Goal: Task Accomplishment & Management: Manage account settings

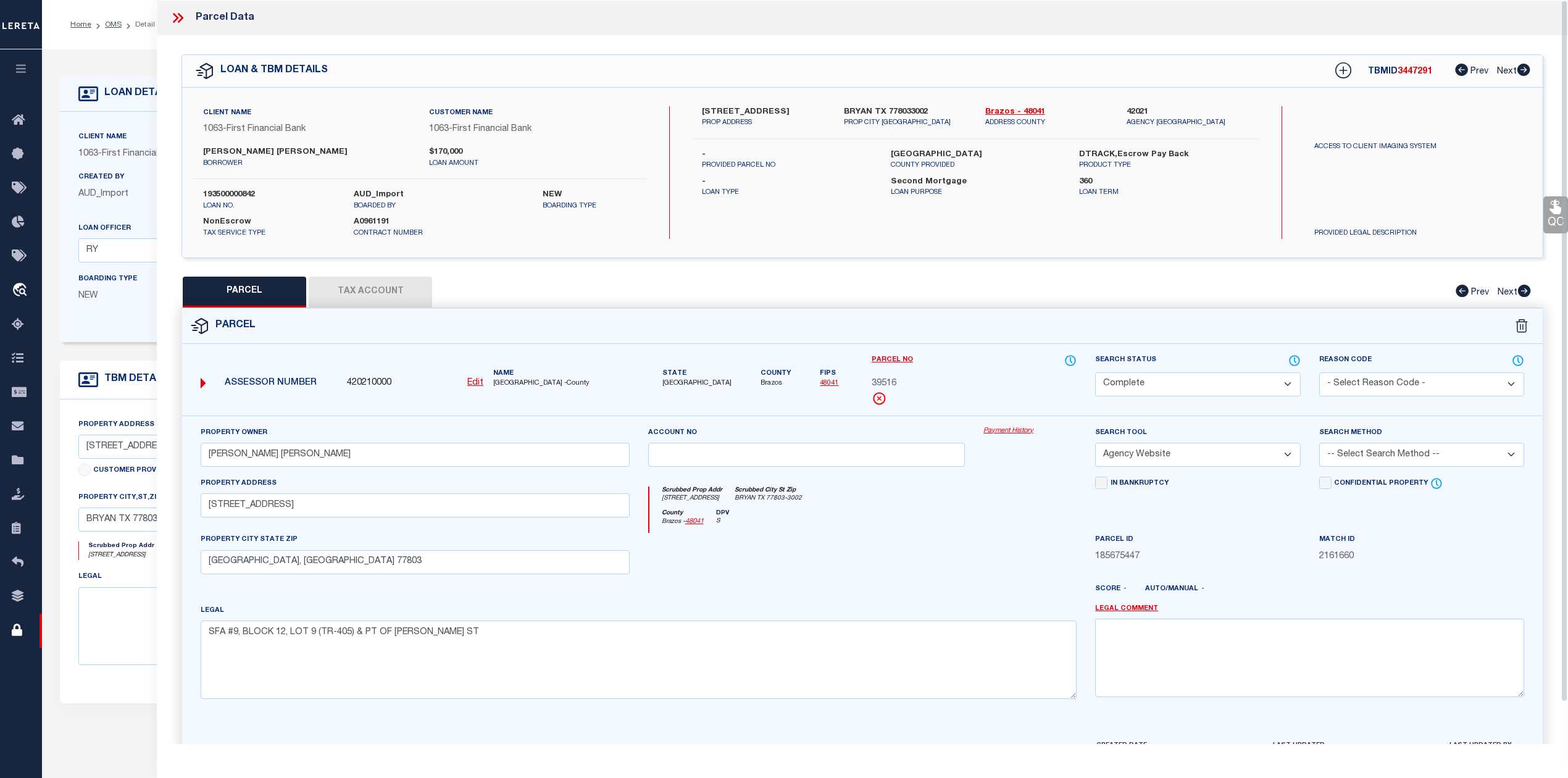
select select "CP"
select select "AGW"
select select "49528"
select select "17231"
select select "100"
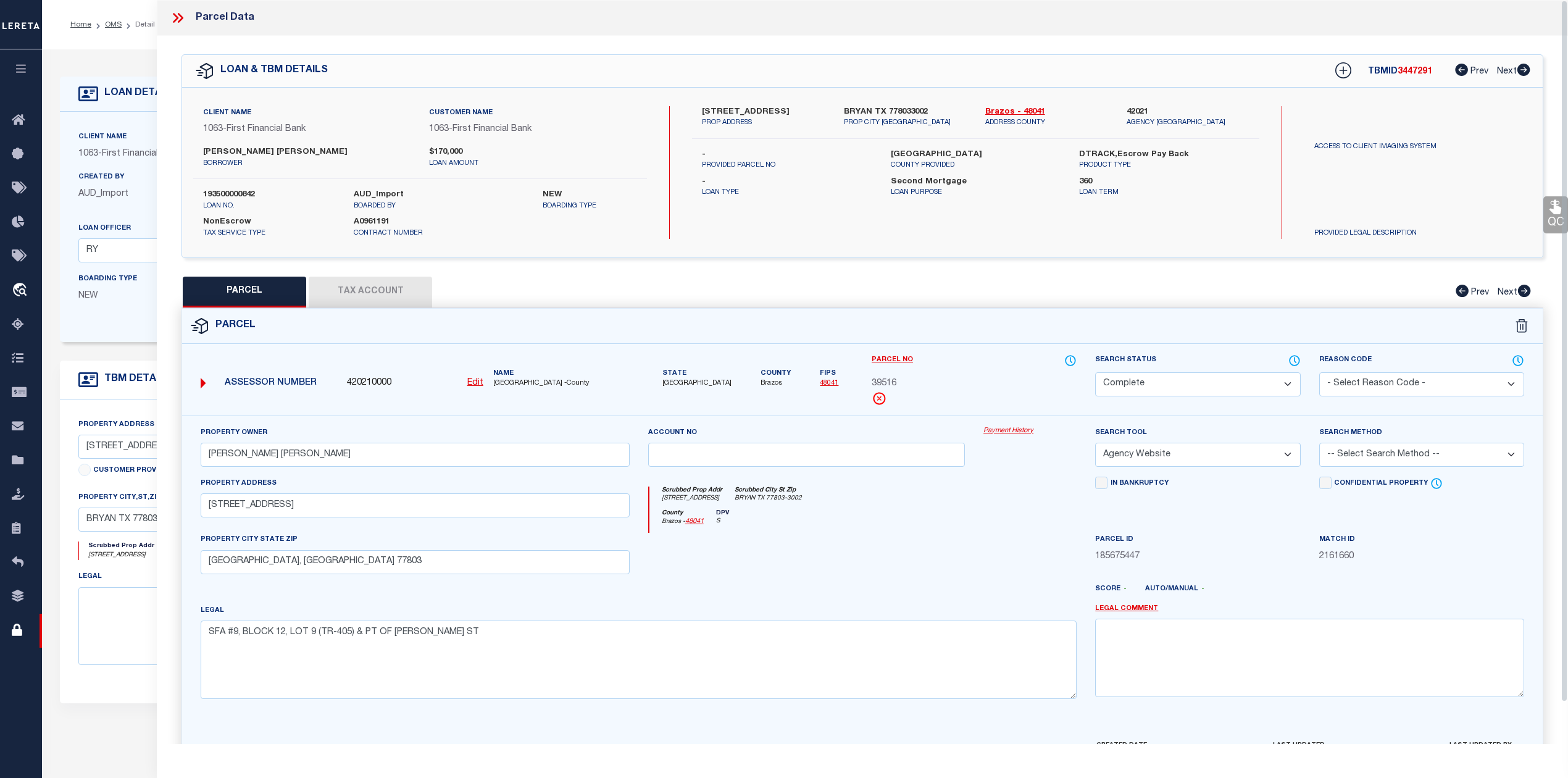
select select "NonEscrow"
click at [182, 15] on icon at bounding box center [178, 18] width 16 height 16
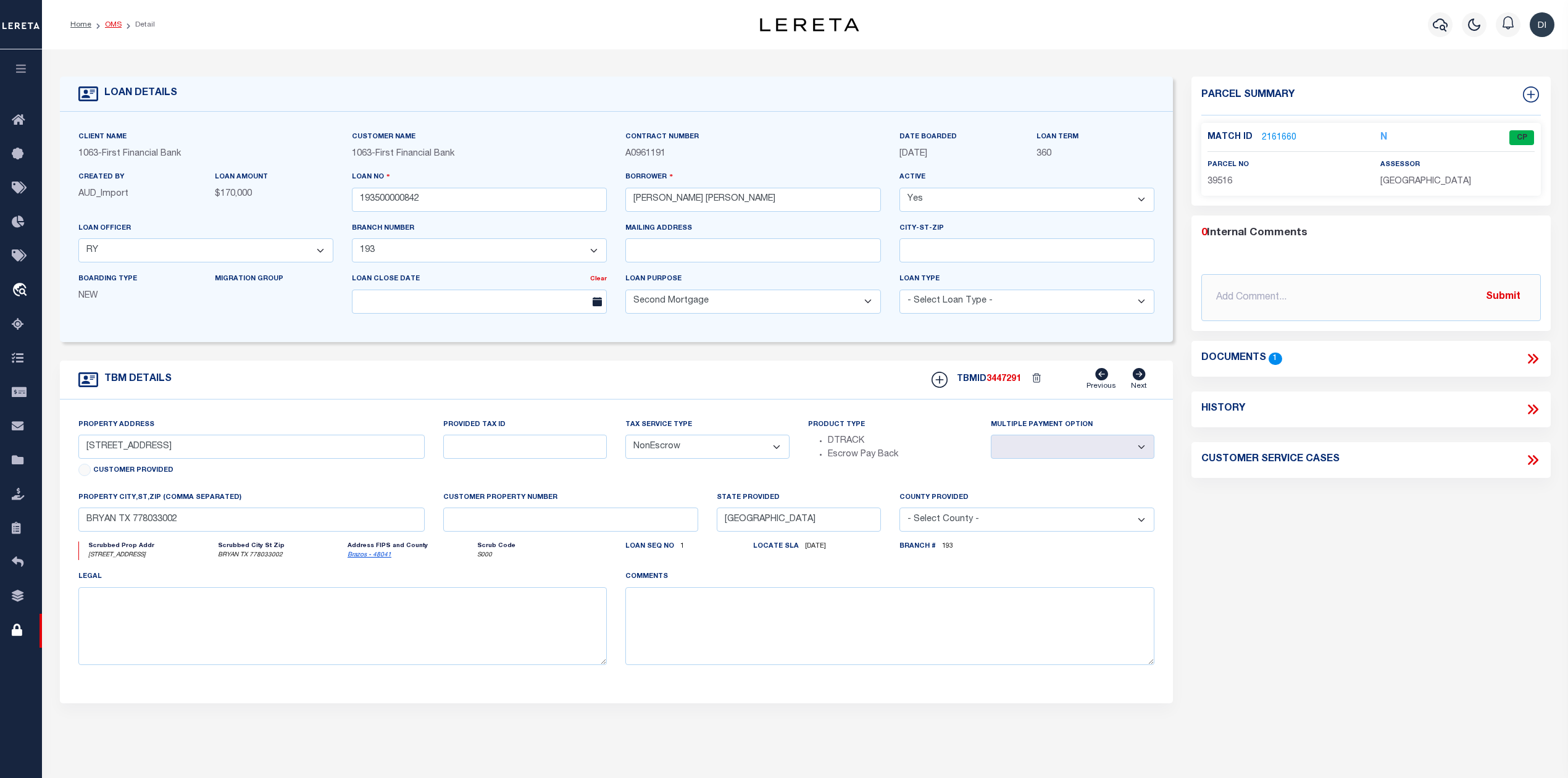
click at [116, 22] on link "OMS" at bounding box center [113, 25] width 17 height 7
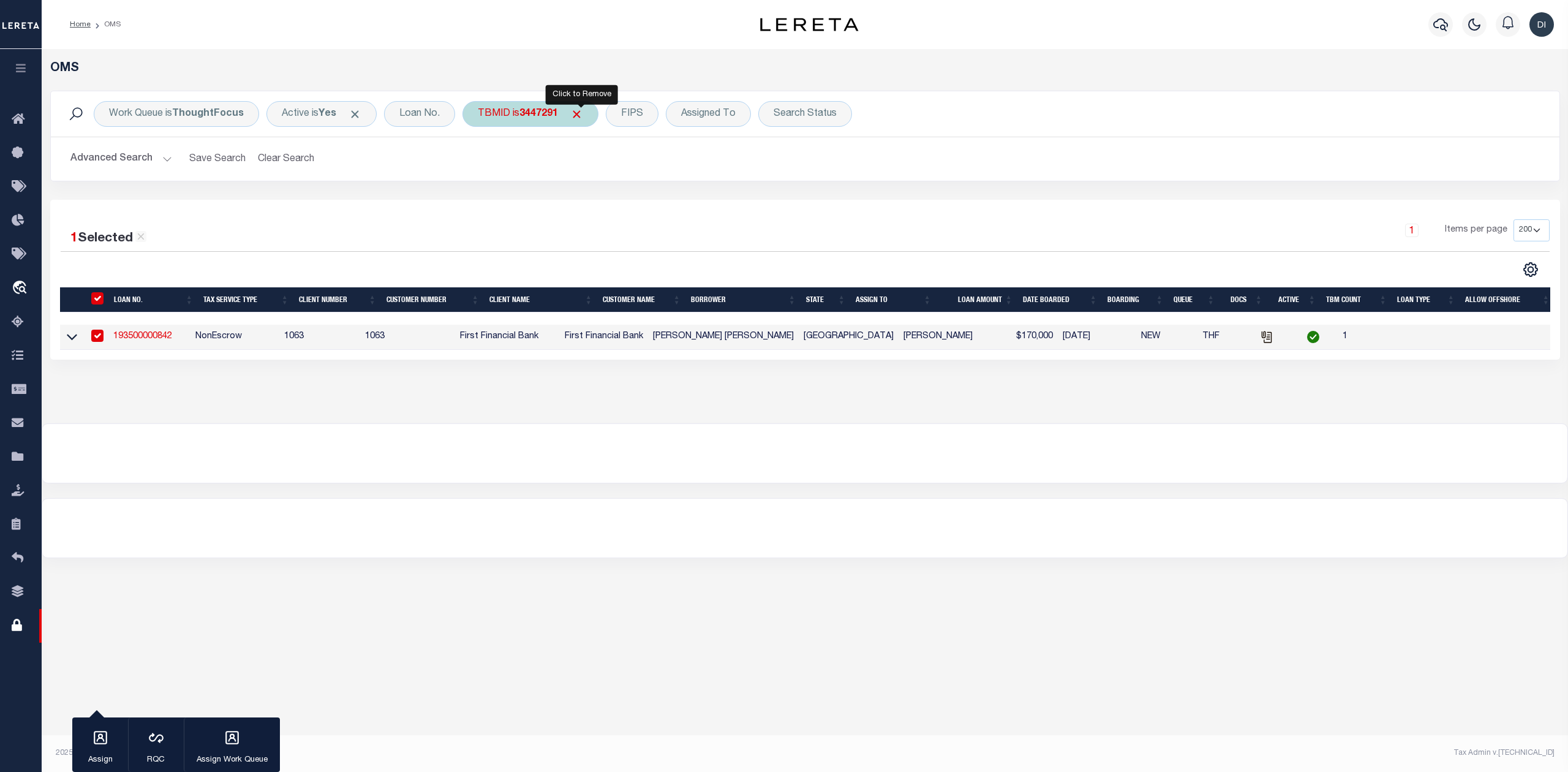
click at [576, 110] on span "Click to Remove" at bounding box center [577, 114] width 13 height 13
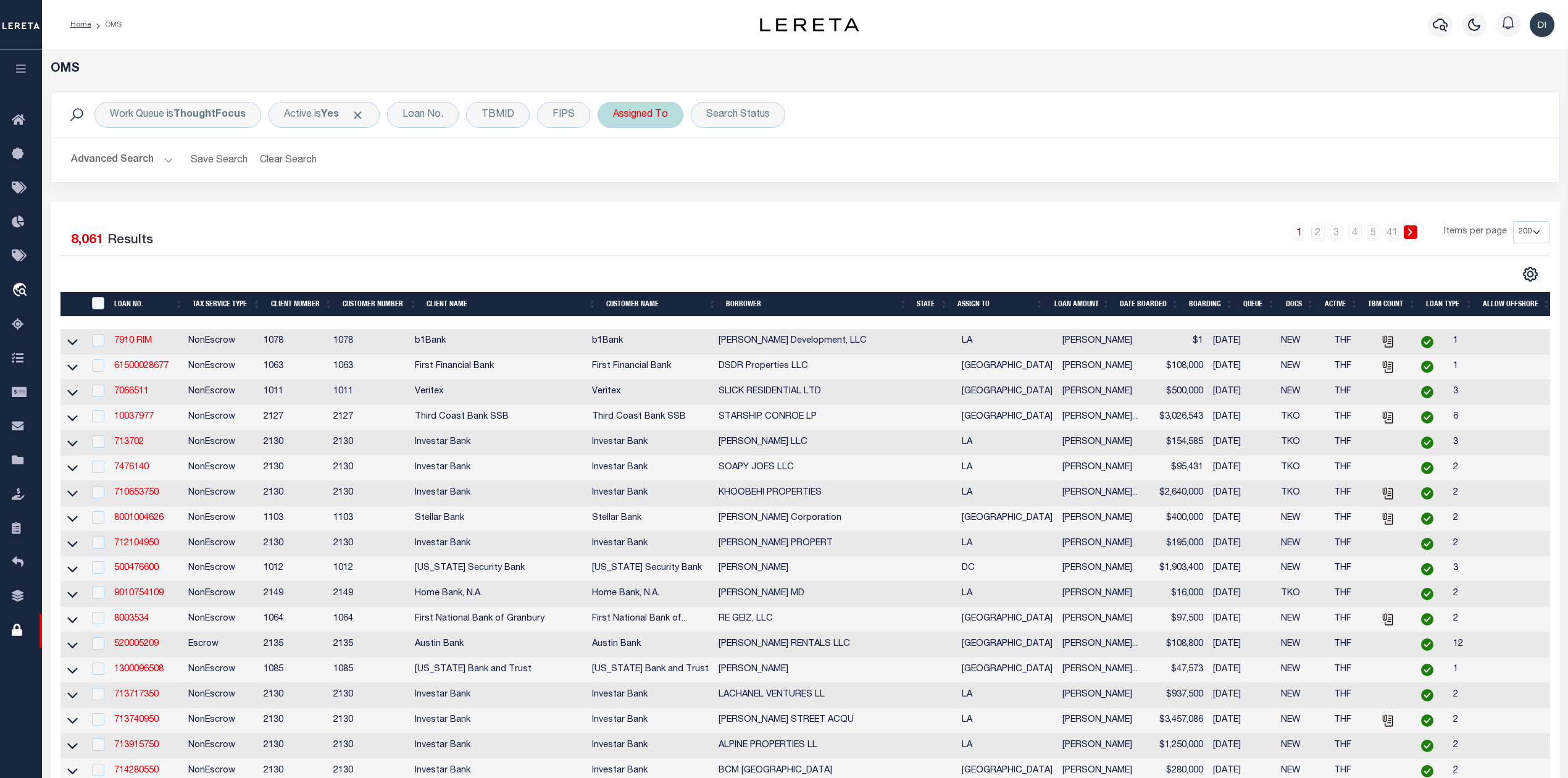
click at [643, 118] on div "Assigned To" at bounding box center [640, 114] width 85 height 26
click at [645, 176] on select "--Unassigned-- [PERSON_NAME] [PERSON_NAME] [PERSON_NAME] [PERSON_NAME], [PERSON…" at bounding box center [704, 175] width 182 height 23
select select "[PERSON_NAME]"
click at [614, 164] on select "--Unassigned-- [PERSON_NAME] [PERSON_NAME] [PERSON_NAME] [PERSON_NAME], [PERSON…" at bounding box center [704, 175] width 182 height 23
click at [786, 199] on input "Apply" at bounding box center [776, 202] width 37 height 20
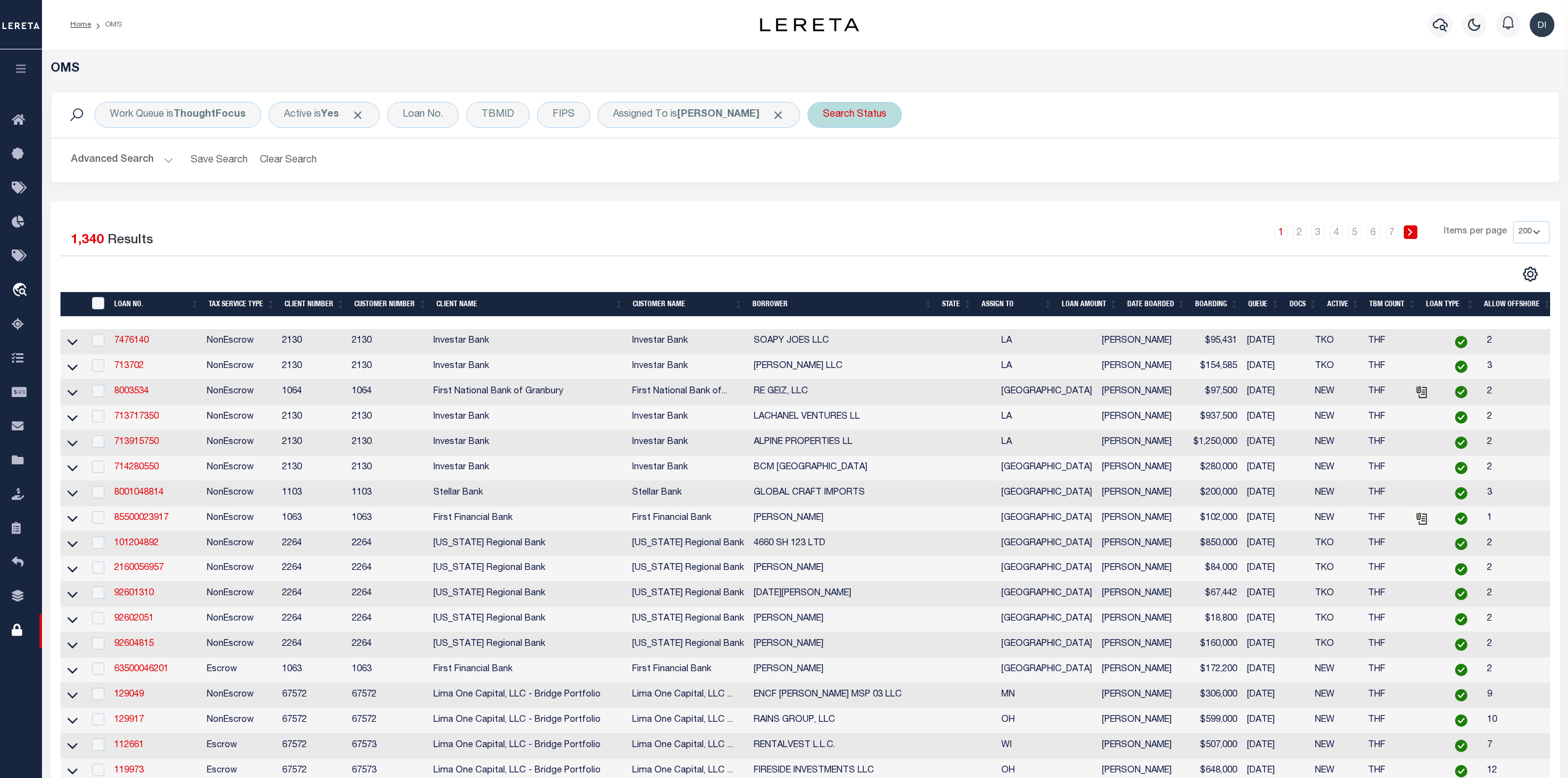
click at [860, 122] on div "Search Status" at bounding box center [855, 114] width 94 height 26
click at [869, 175] on select "Automated Search Bad Parcel Complete Duplicate Parcel High Dollar Reporting In …" at bounding box center [914, 175] width 182 height 23
select select "IP"
click at [828, 164] on select "Automated Search Bad Parcel Complete Duplicate Parcel High Dollar Reporting In …" at bounding box center [914, 175] width 182 height 23
click at [986, 201] on input "Apply" at bounding box center [987, 202] width 37 height 20
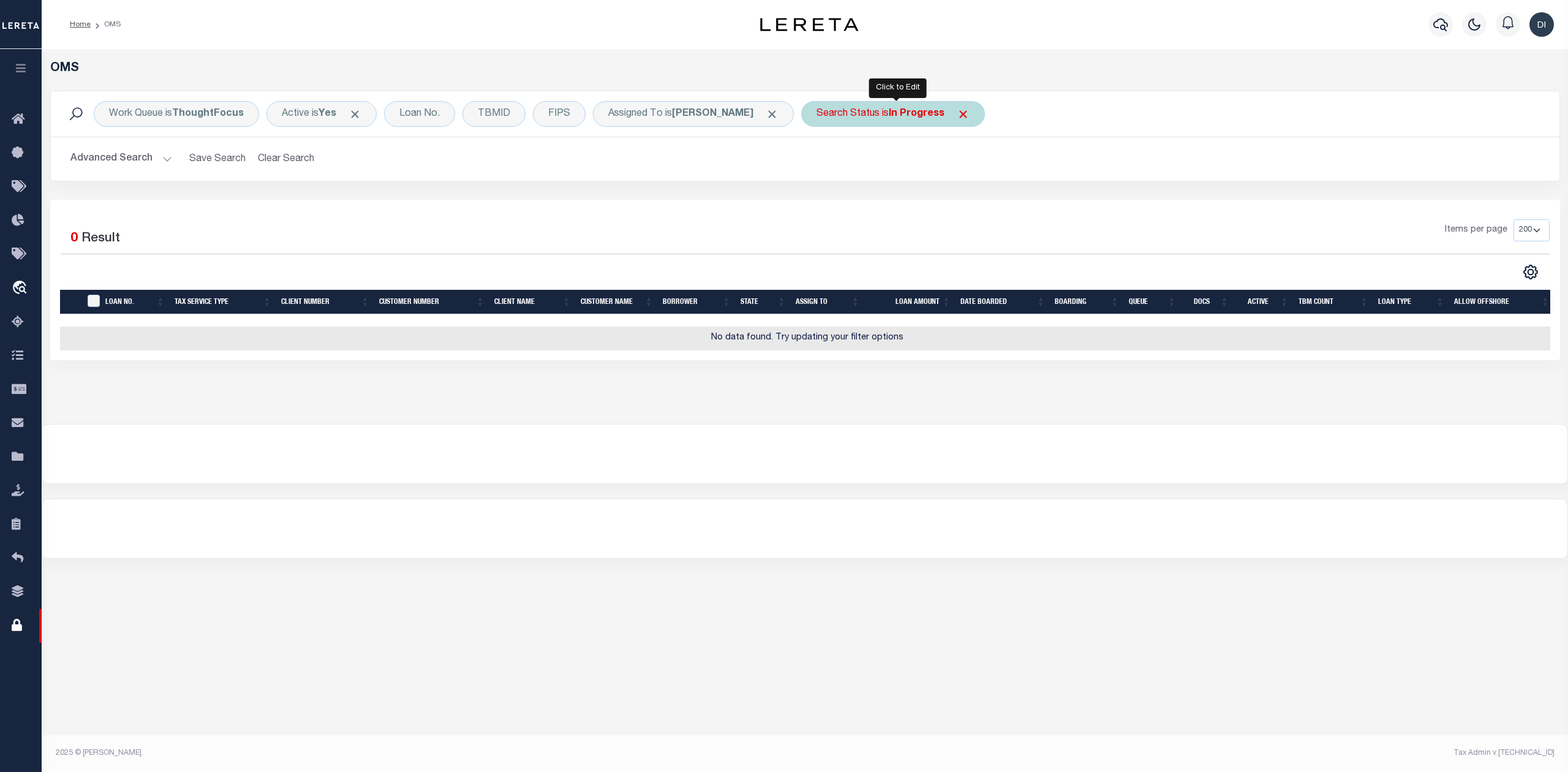
click at [913, 117] on b "In Progress" at bounding box center [916, 113] width 56 height 10
click at [878, 167] on select "Automated Search Bad Parcel Complete Duplicate Parcel High Dollar Reporting In …" at bounding box center [907, 174] width 180 height 23
select select "RD"
click at [822, 163] on select "Automated Search Bad Parcel Complete Duplicate Parcel High Dollar Reporting In …" at bounding box center [907, 174] width 180 height 23
click at [979, 205] on input "Apply" at bounding box center [979, 201] width 36 height 20
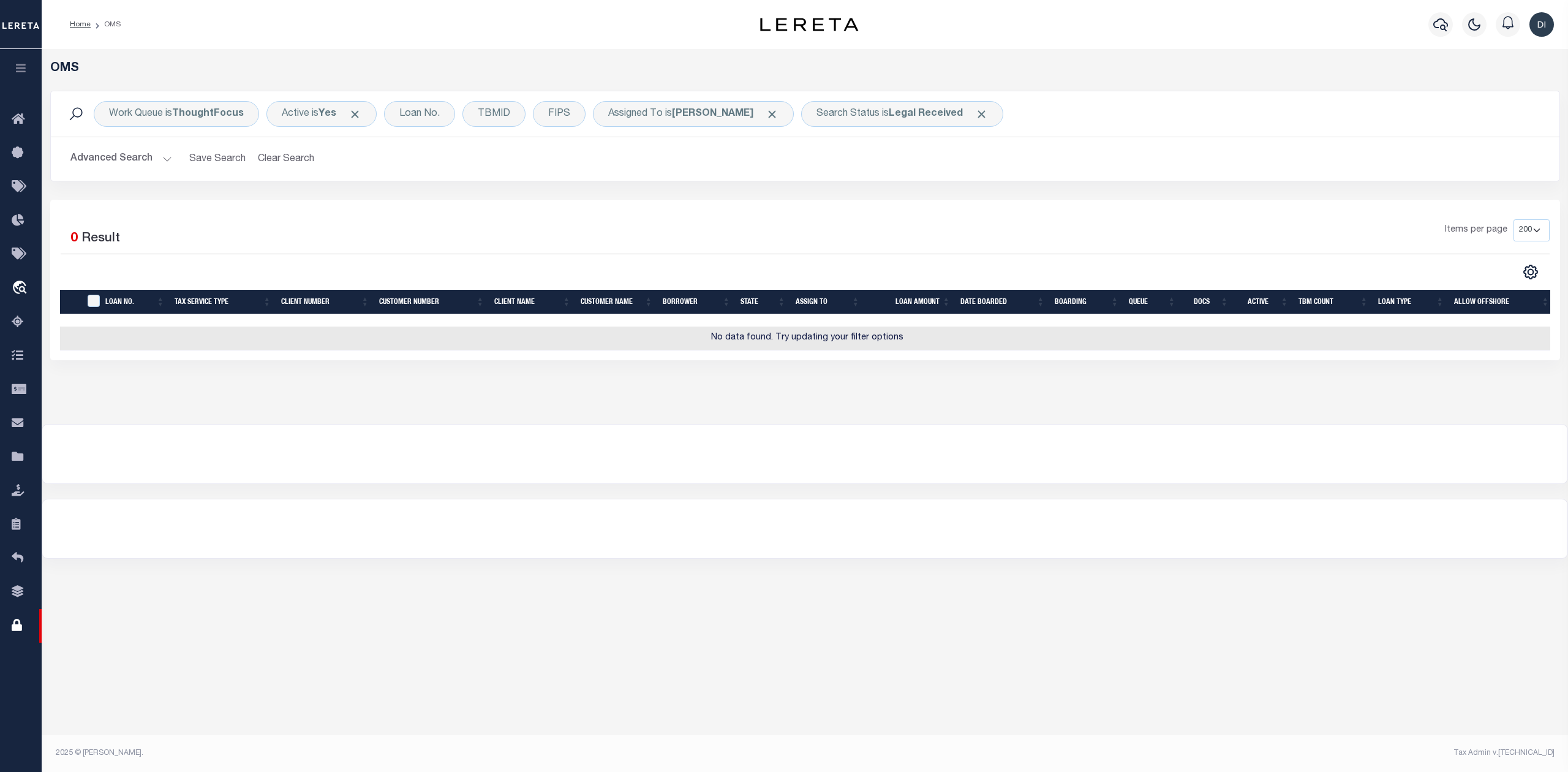
click at [874, 197] on div "Work Queue is ThoughtFocus Active is Yes Loan No. TBMID FIPS Assigned To is [PE…" at bounding box center [805, 145] width 1528 height 109
click at [924, 110] on b "Legal Received" at bounding box center [926, 113] width 74 height 10
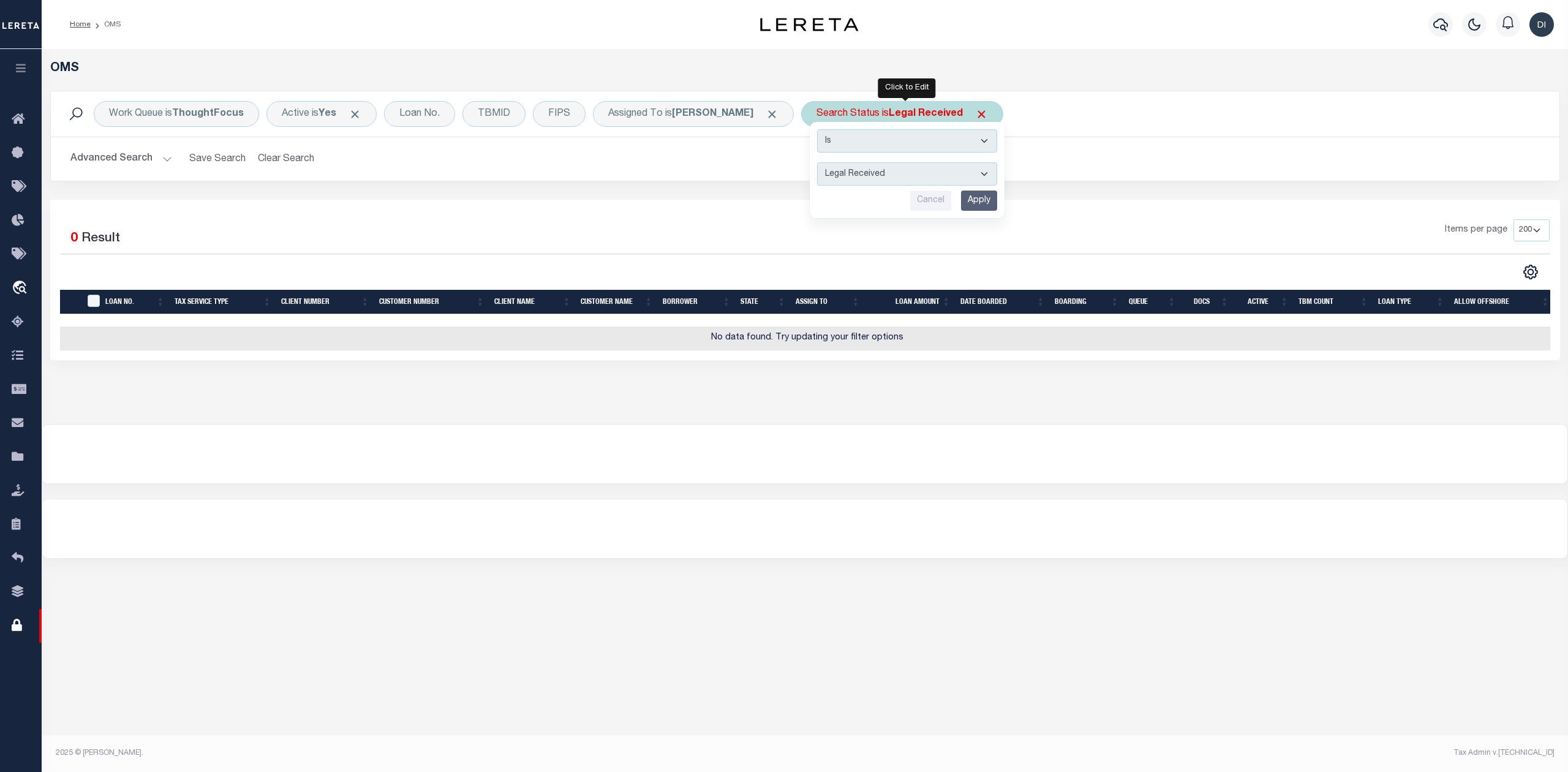
click at [872, 171] on select "Automated Search Bad Parcel Complete Duplicate Parcel High Dollar Reporting In …" at bounding box center [907, 174] width 180 height 23
select select "PH"
click at [822, 163] on select "Automated Search Bad Parcel Complete Duplicate Parcel High Dollar Reporting In …" at bounding box center [907, 174] width 180 height 23
click at [980, 202] on input "Apply" at bounding box center [979, 201] width 36 height 20
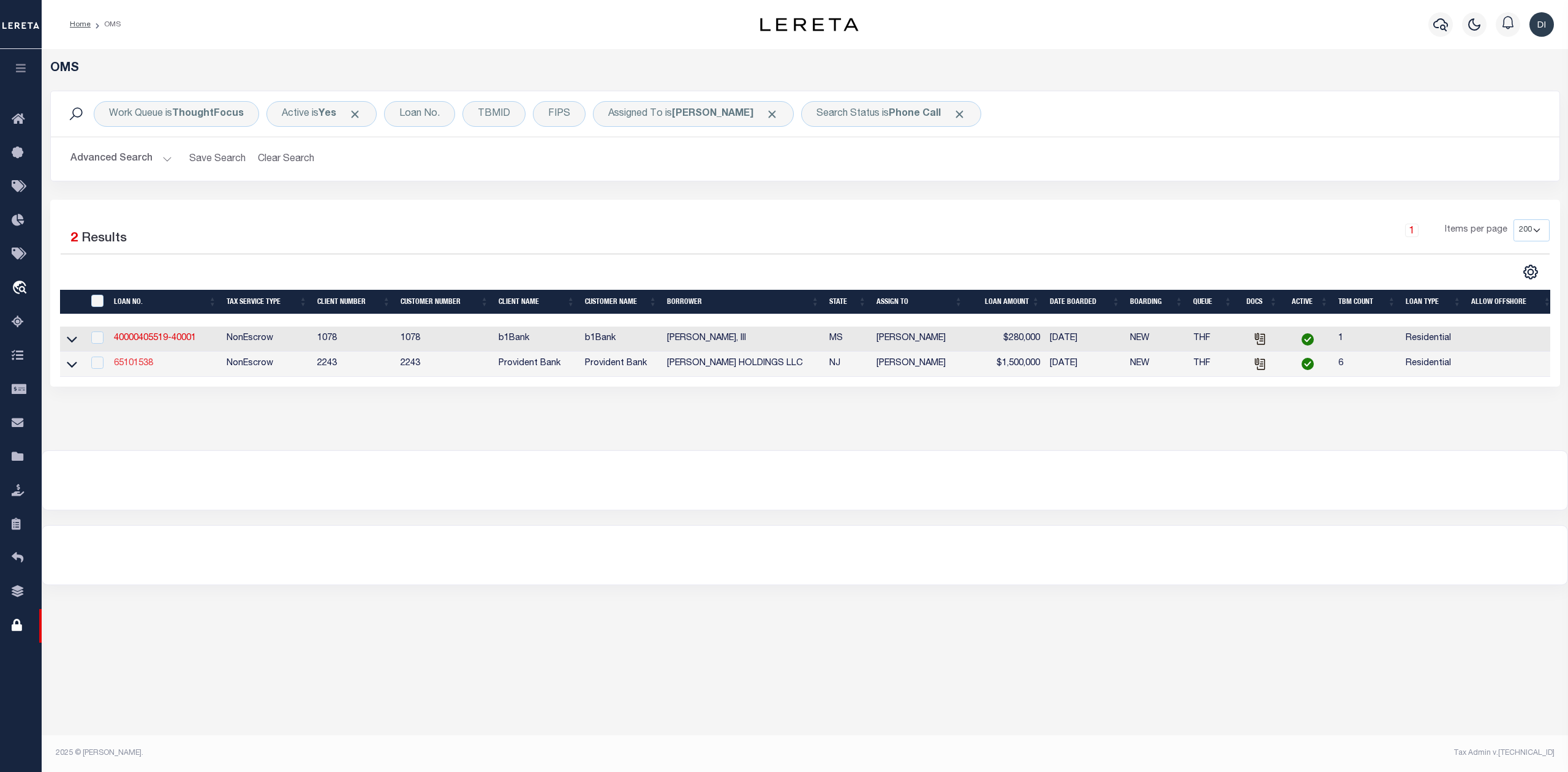
click at [131, 367] on link "65101538" at bounding box center [133, 363] width 39 height 9
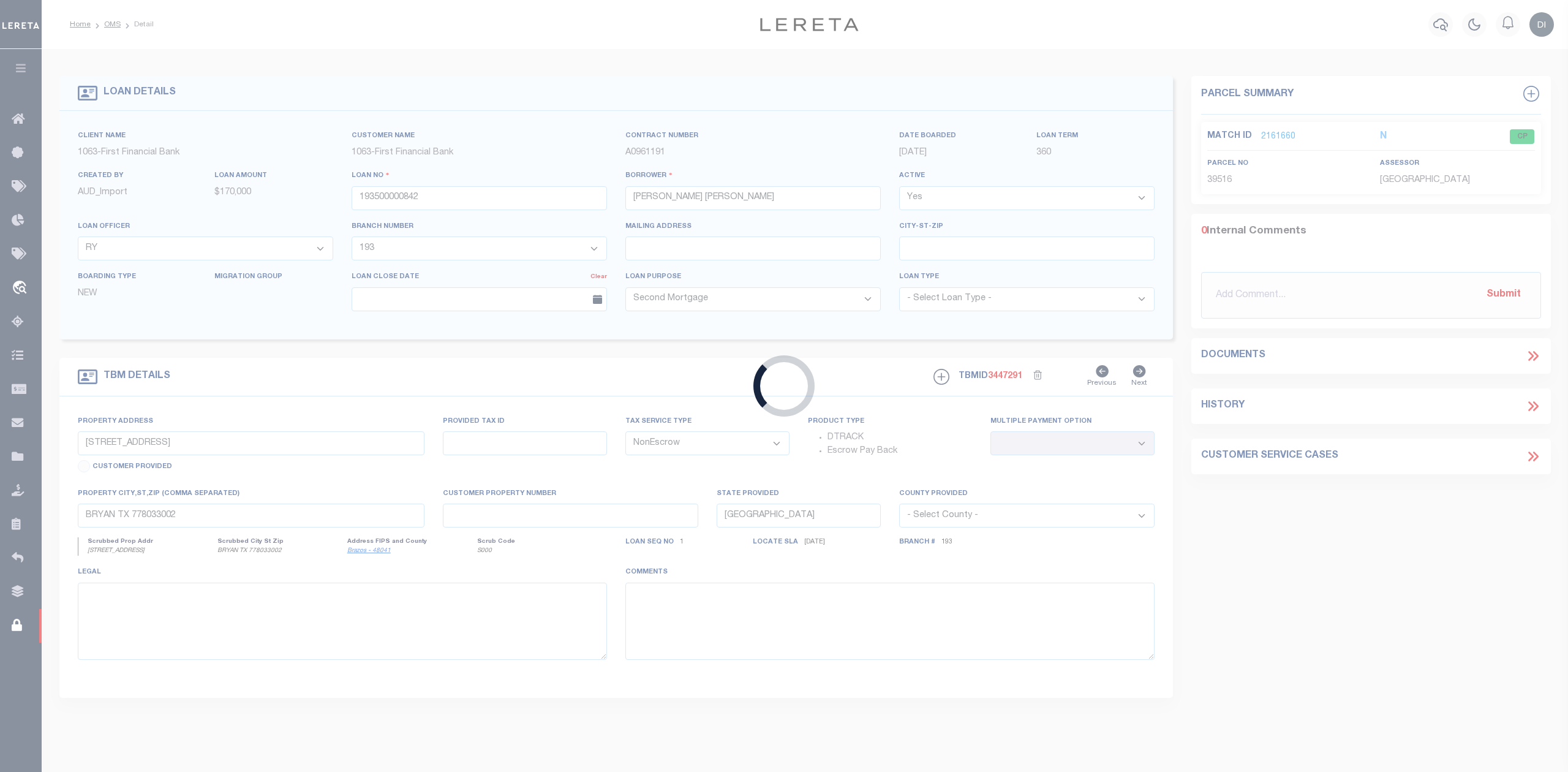
type input "65101538"
type input "[PERSON_NAME] HOLDINGS LLC"
select select
type input "[DATE]"
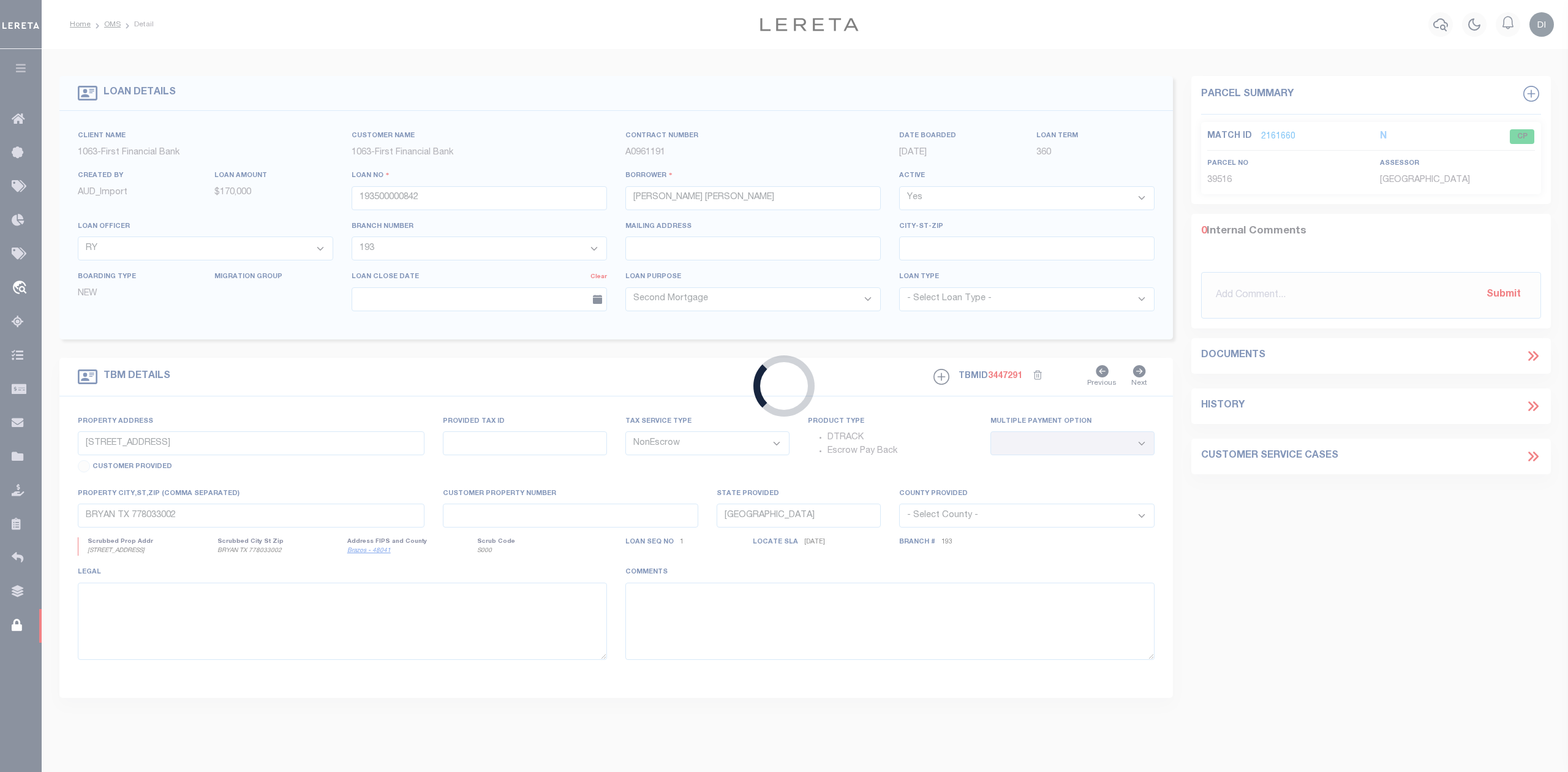
select select
select select "10"
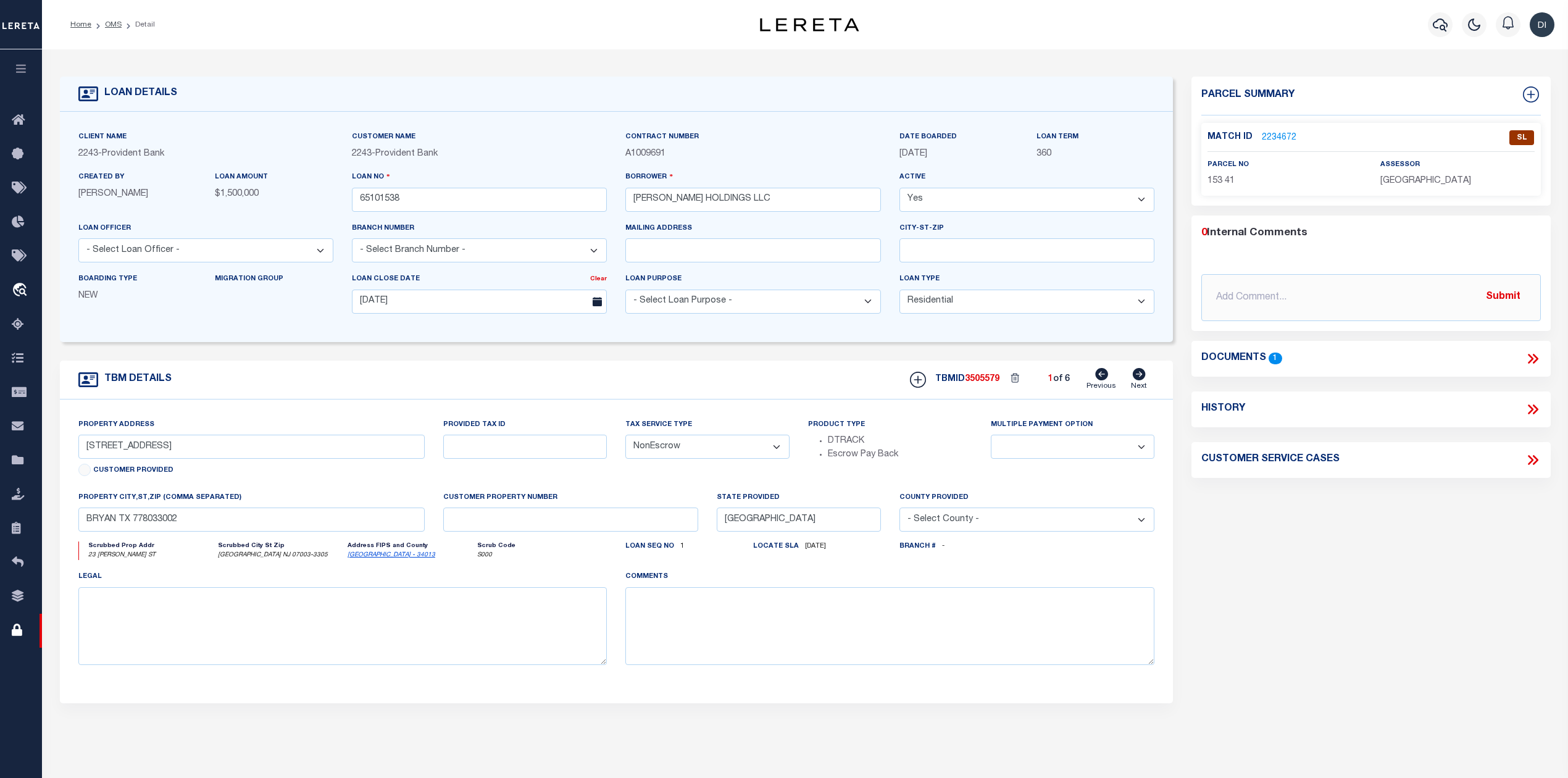
type input "23 [PERSON_NAME] ST"
select select
type input "[GEOGRAPHIC_DATA] NJ 07003-3305"
type input "NJ"
click at [1275, 136] on link "2234672" at bounding box center [1279, 138] width 35 height 13
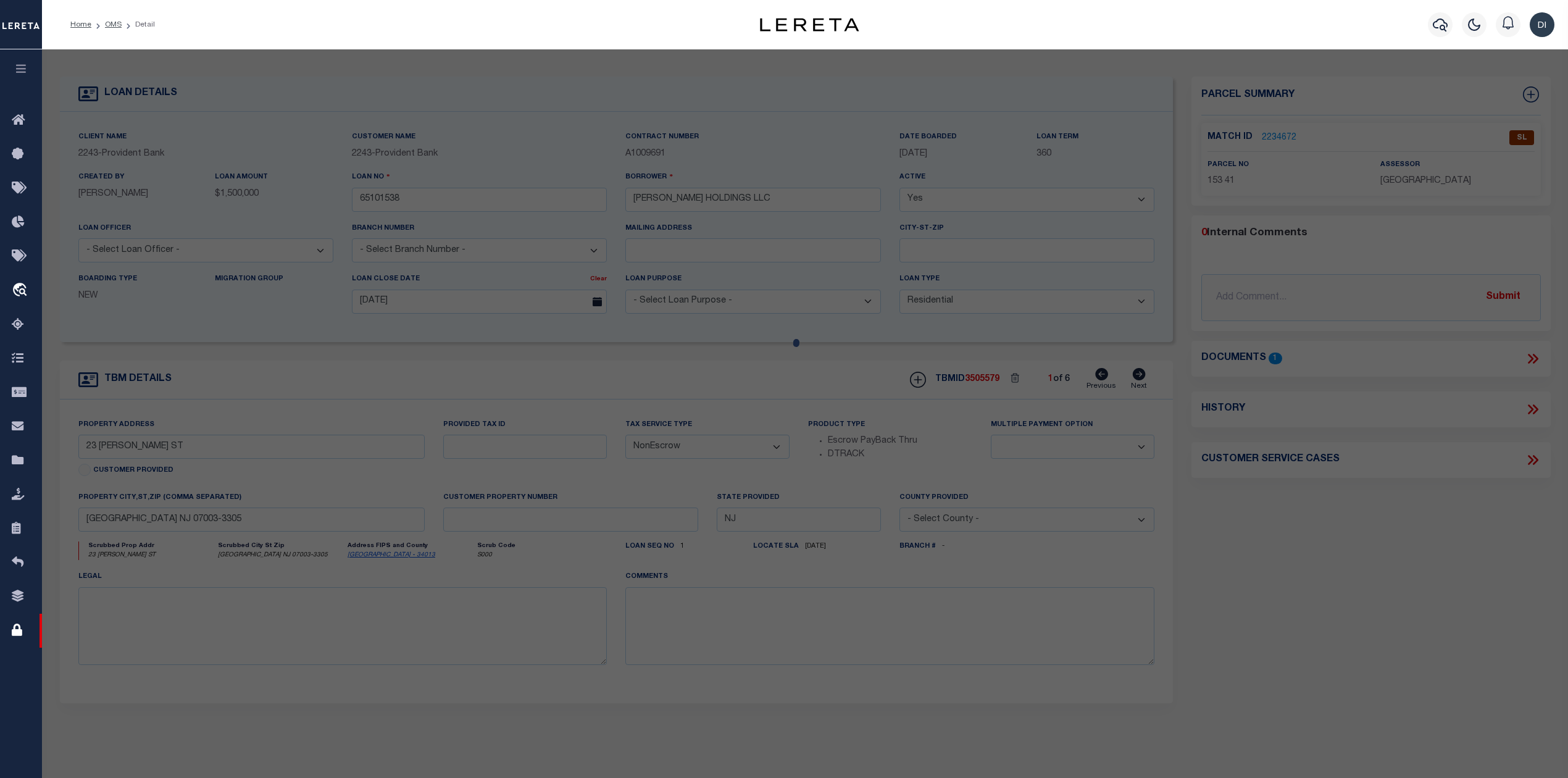
select select "AS"
select select
checkbox input "false"
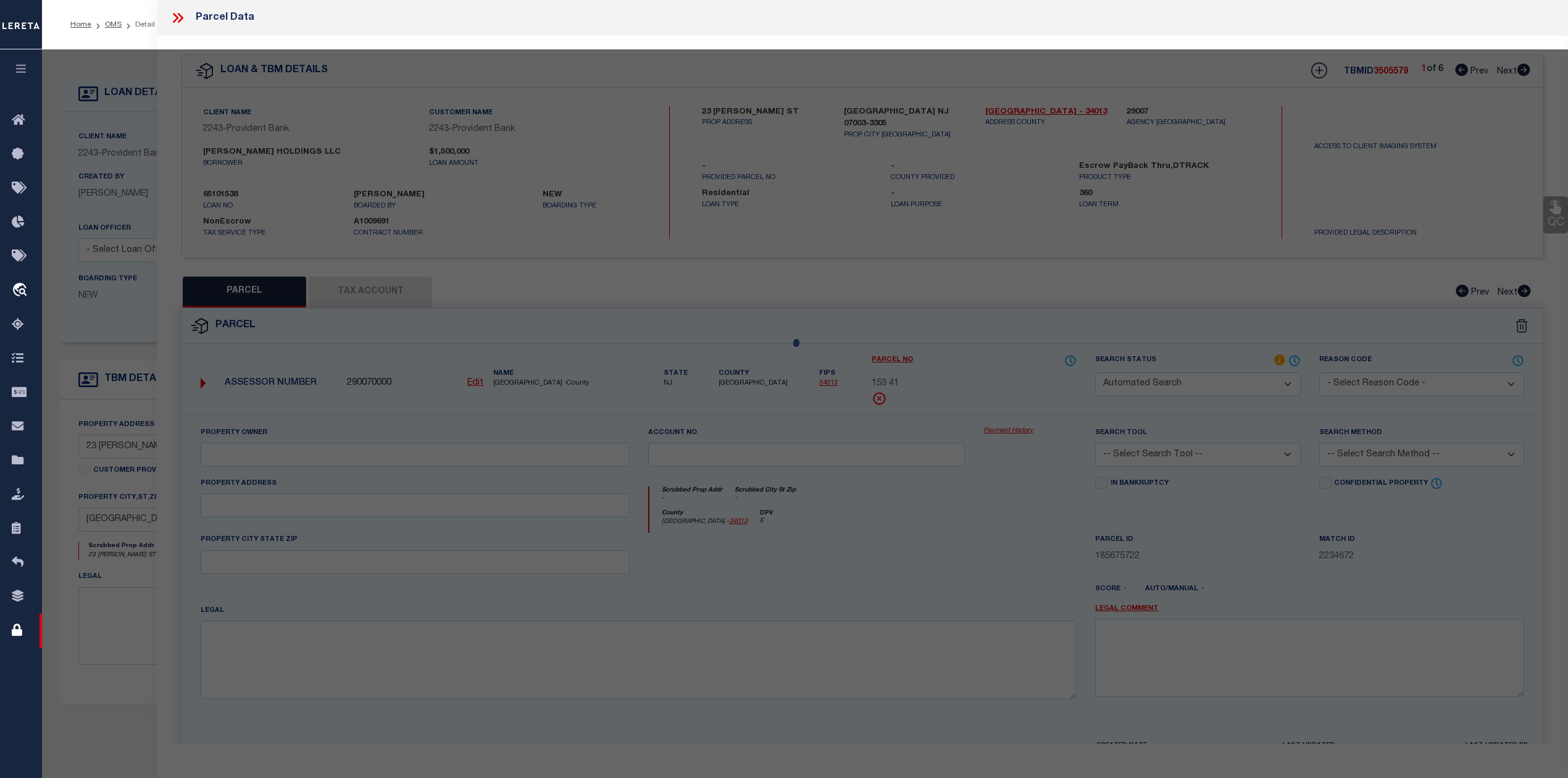
select select "SL"
type input "[PERSON_NAME] Holdings, Llc"
select select "AGW"
select select "LEG"
type input "[STREET_ADDRESS][PERSON_NAME]"
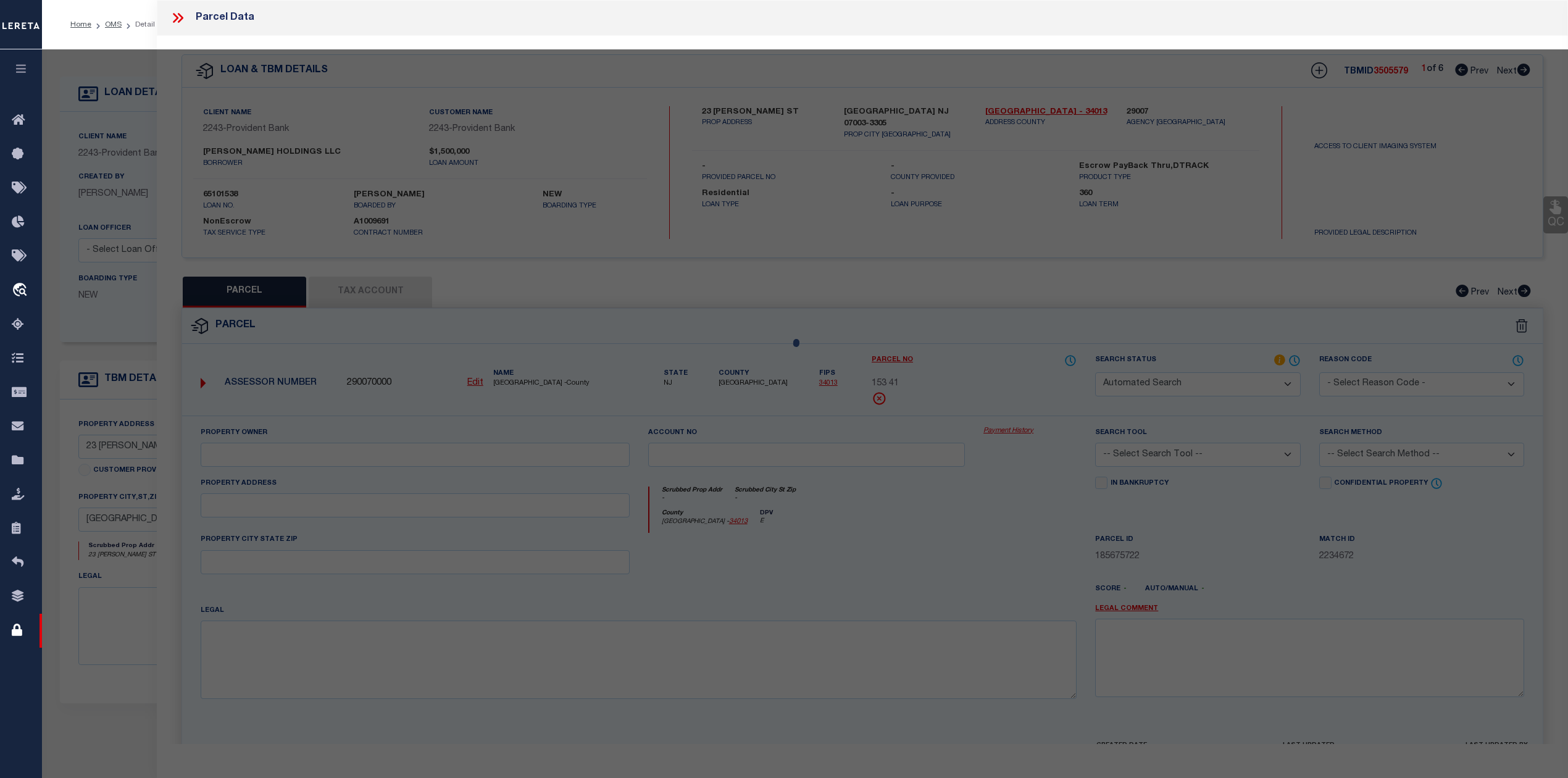
type textarea "Block: 153 Lot: 41 Municipality: [GEOGRAPHIC_DATA]"
type textarea "TaxID mask has been added. MLC [DATE] Unable to add Tax Account for [GEOGRAPHIC…"
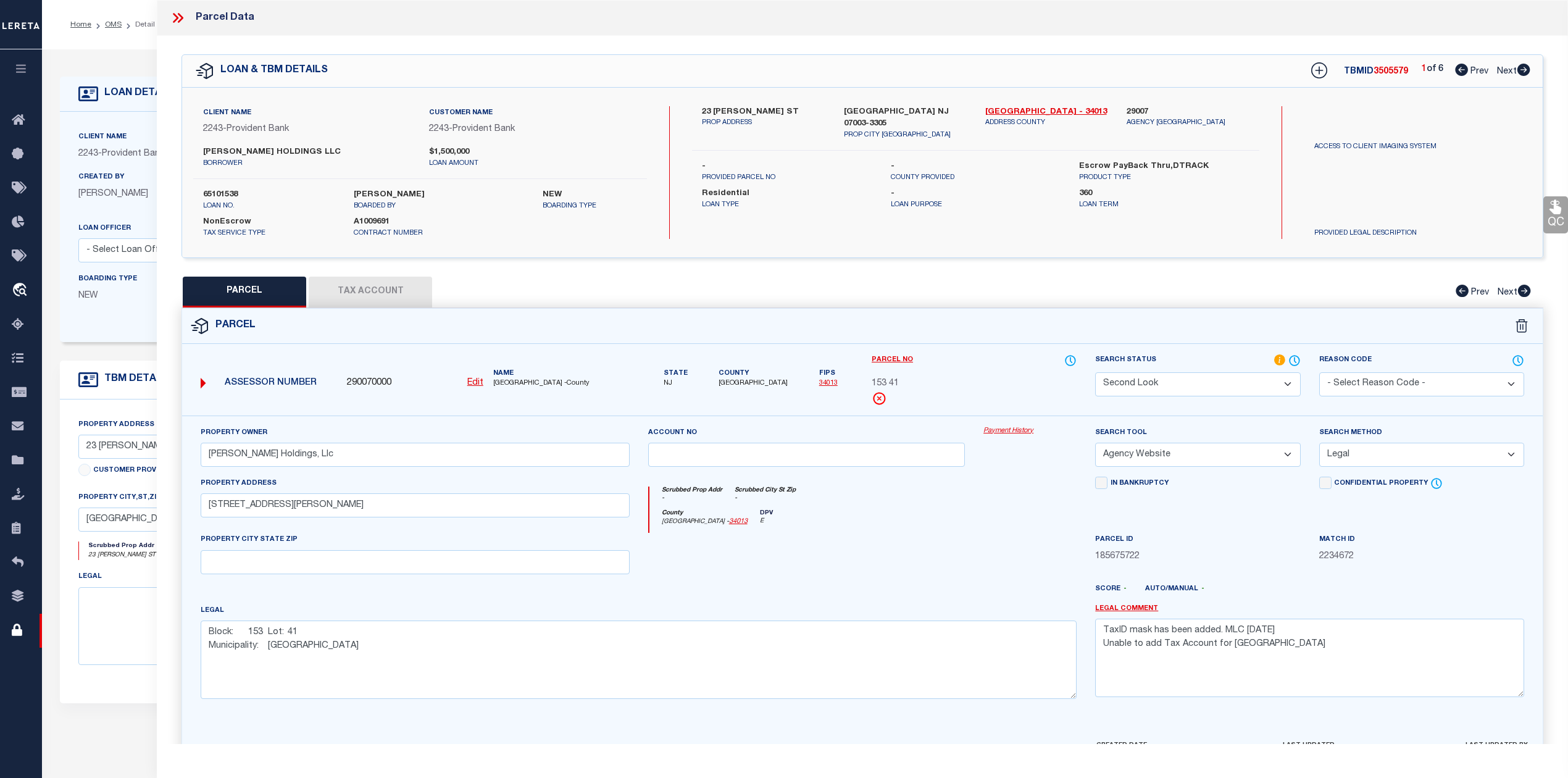
click at [1523, 69] on icon at bounding box center [1523, 69] width 13 height 12
select select "AS"
select select
checkbox input "false"
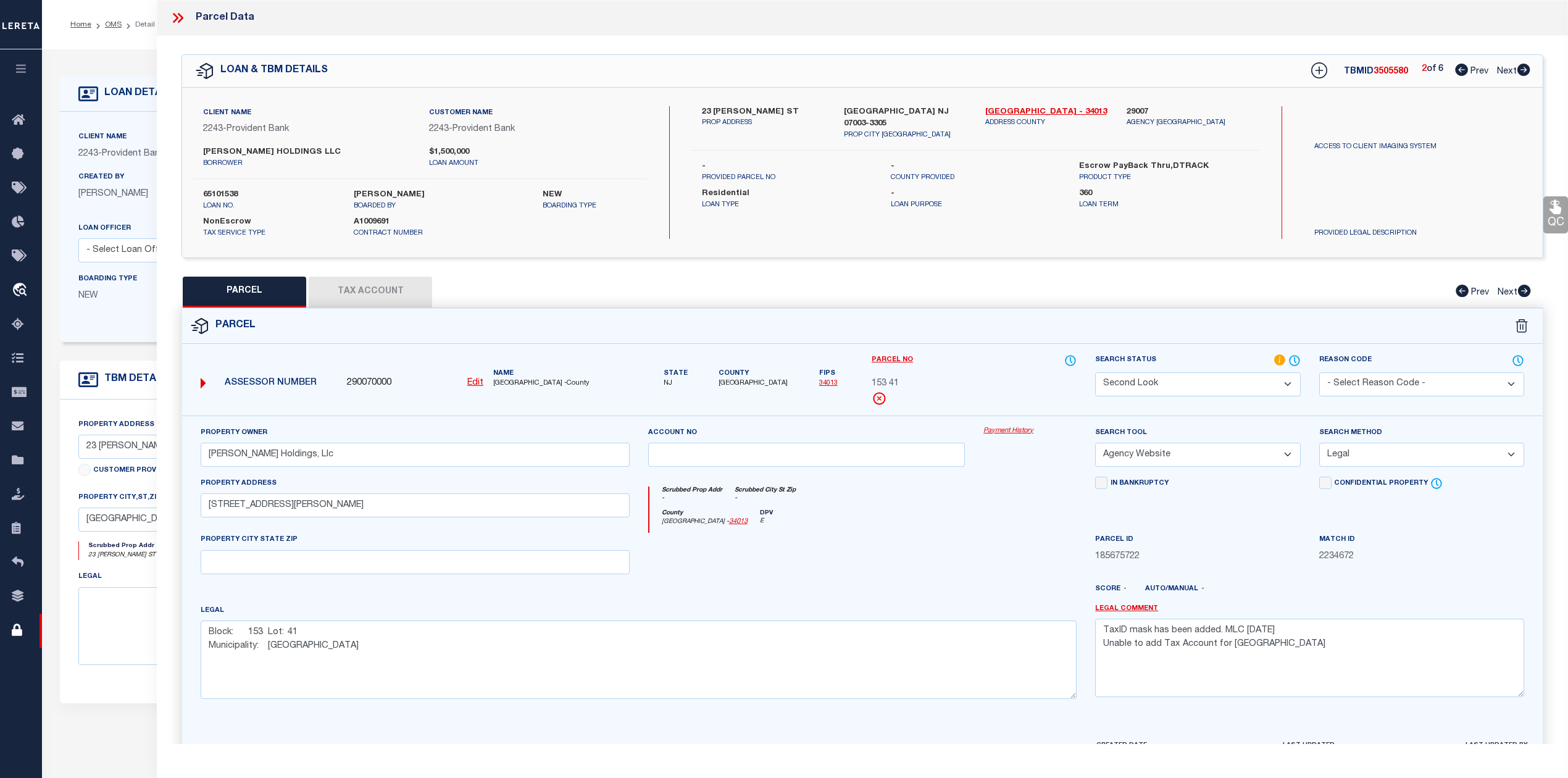
checkbox input "false"
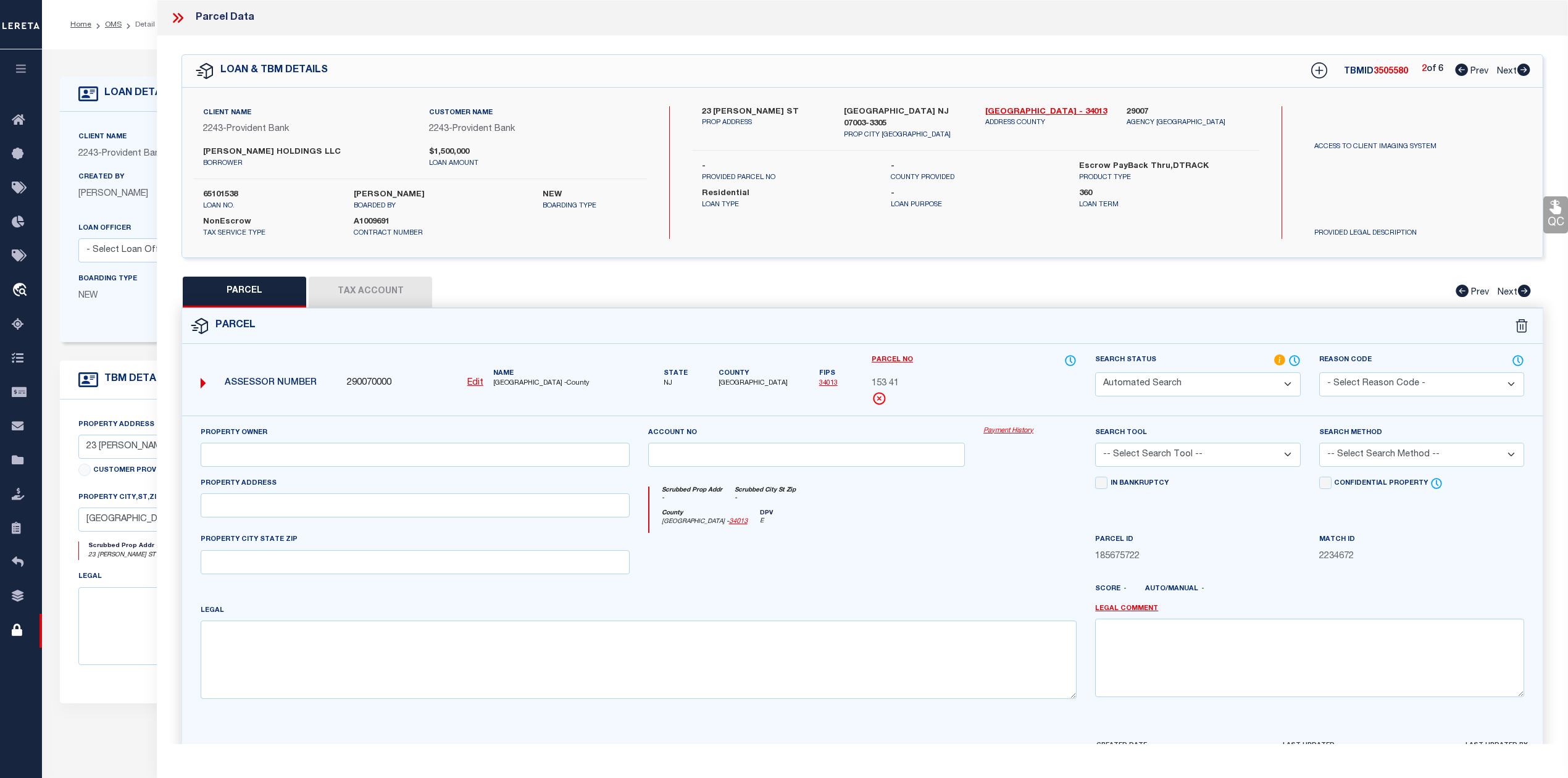
click at [1523, 69] on icon at bounding box center [1523, 69] width 13 height 12
select select "SL"
type input "[PERSON_NAME] Holdings, Llc"
select select "AGW"
select select "LEG"
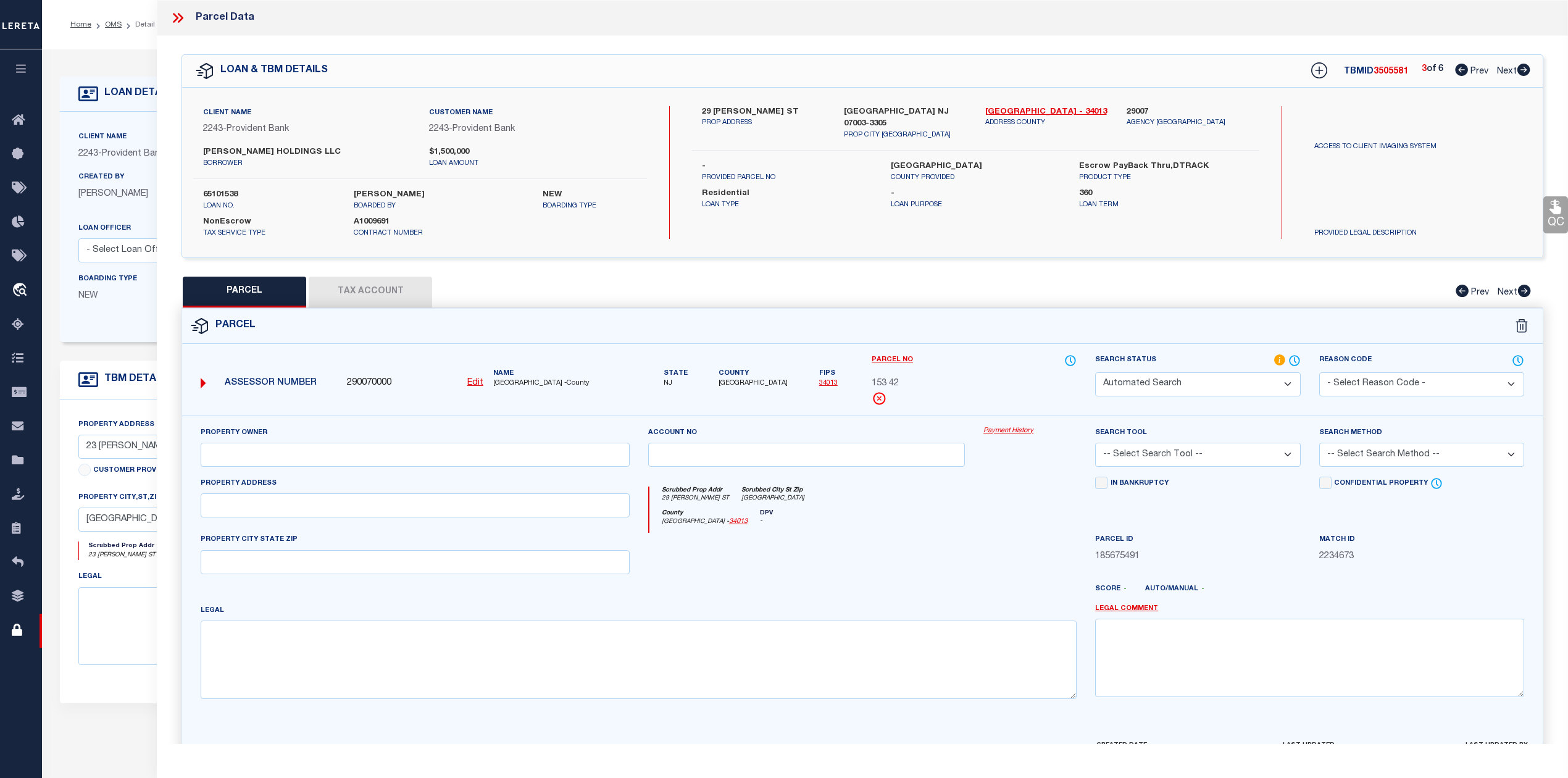
type input "29 [PERSON_NAME] ST"
type input "[GEOGRAPHIC_DATA]"
type textarea "ADDITIONAL LOTS: SOLD W/41 + 43"
type textarea "TaxID mask has been added. MLC [DATE] Unable to add Tax Account for [GEOGRAPHIC…"
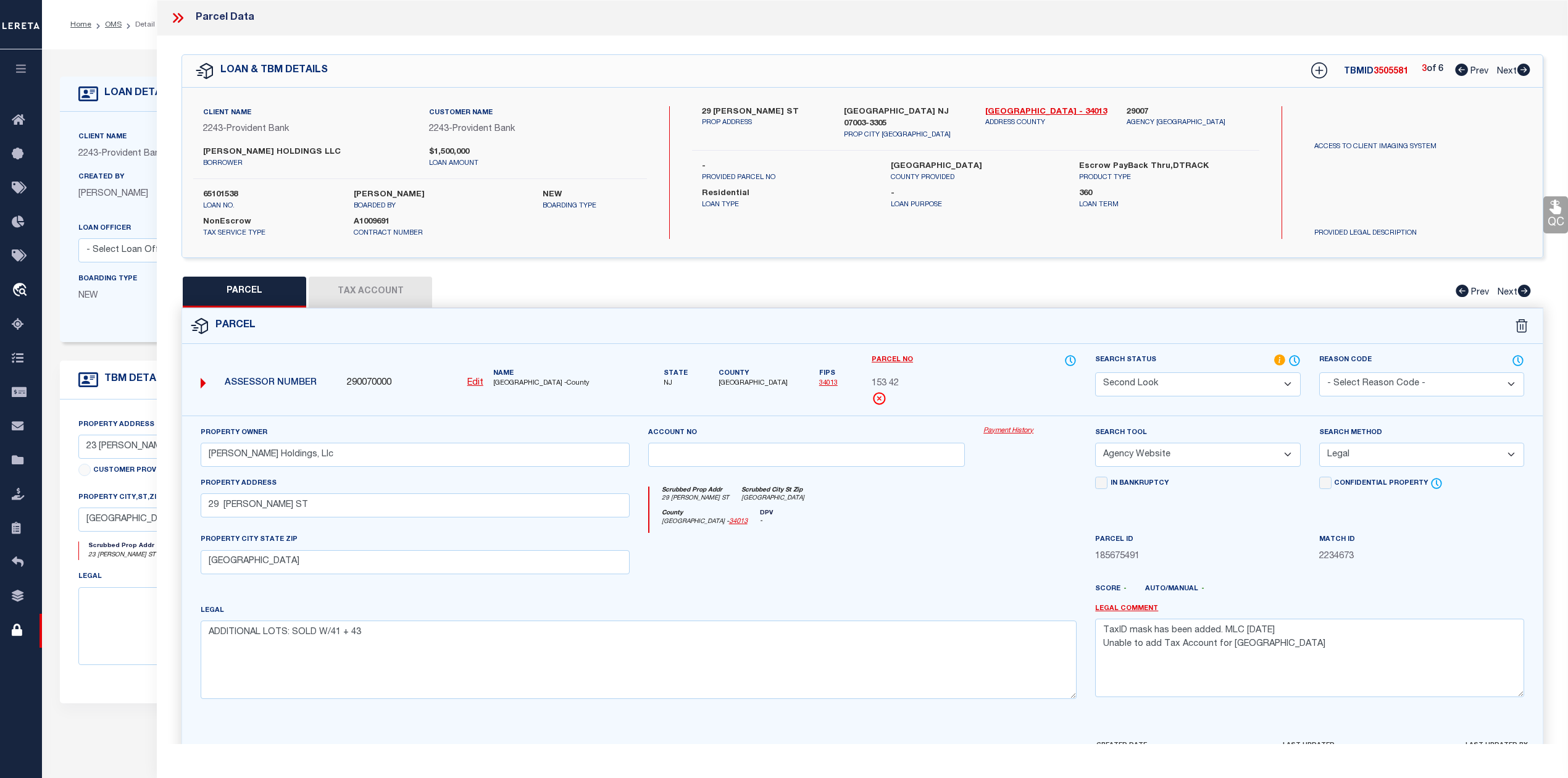
click at [1523, 69] on icon at bounding box center [1523, 69] width 13 height 12
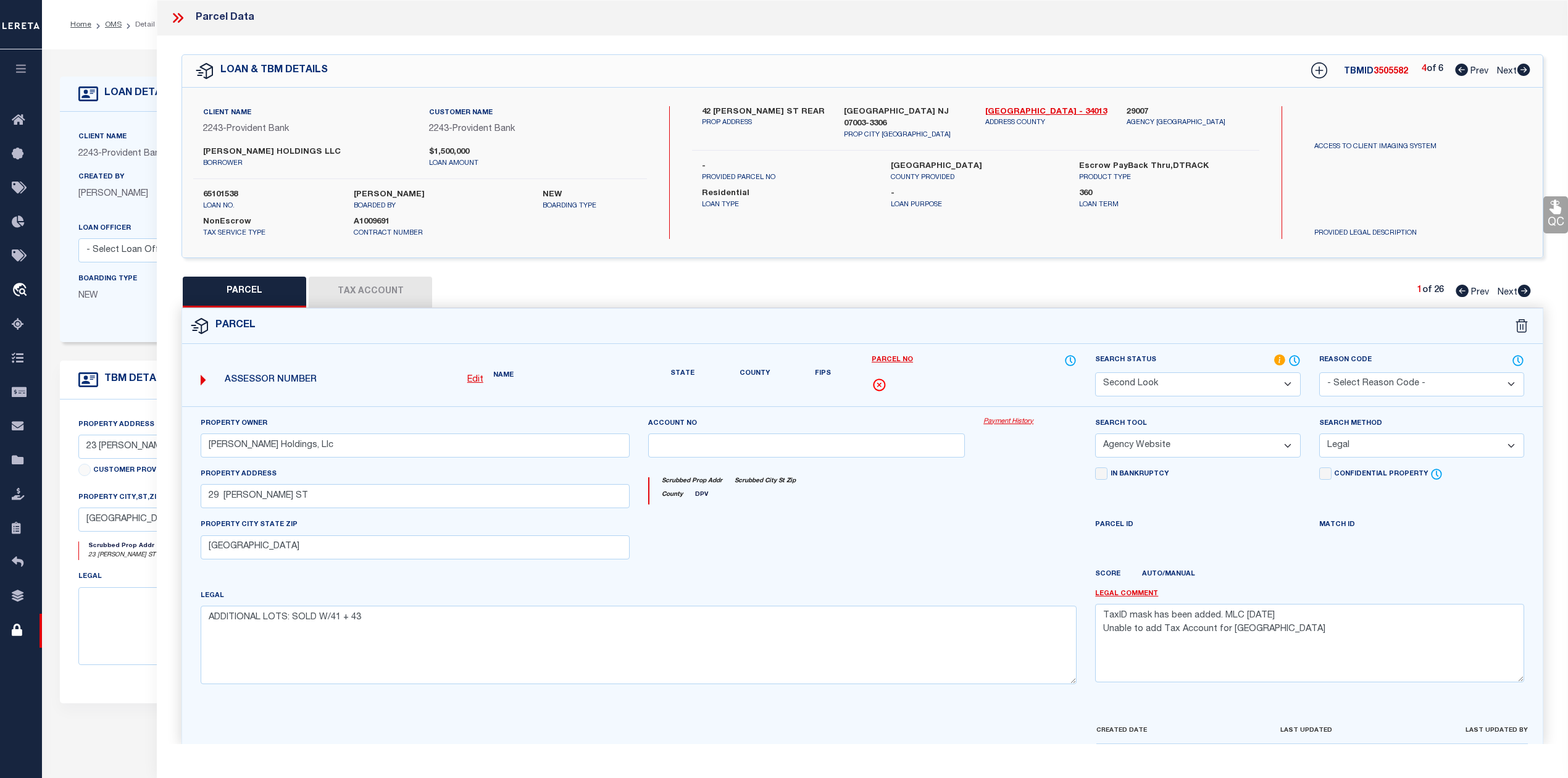
select select "AS"
select select
checkbox input "false"
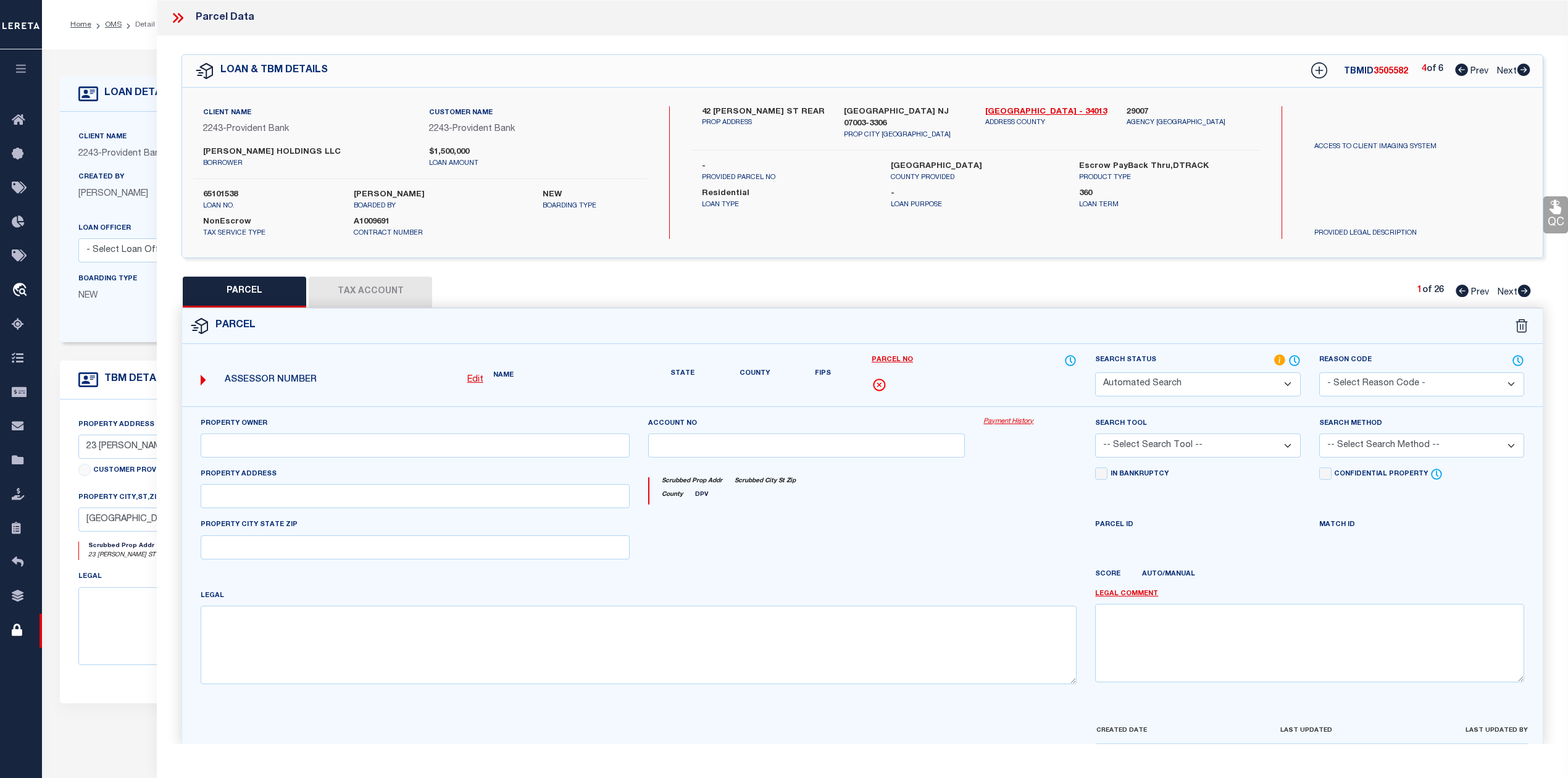
select select "AS"
select select
checkbox input "false"
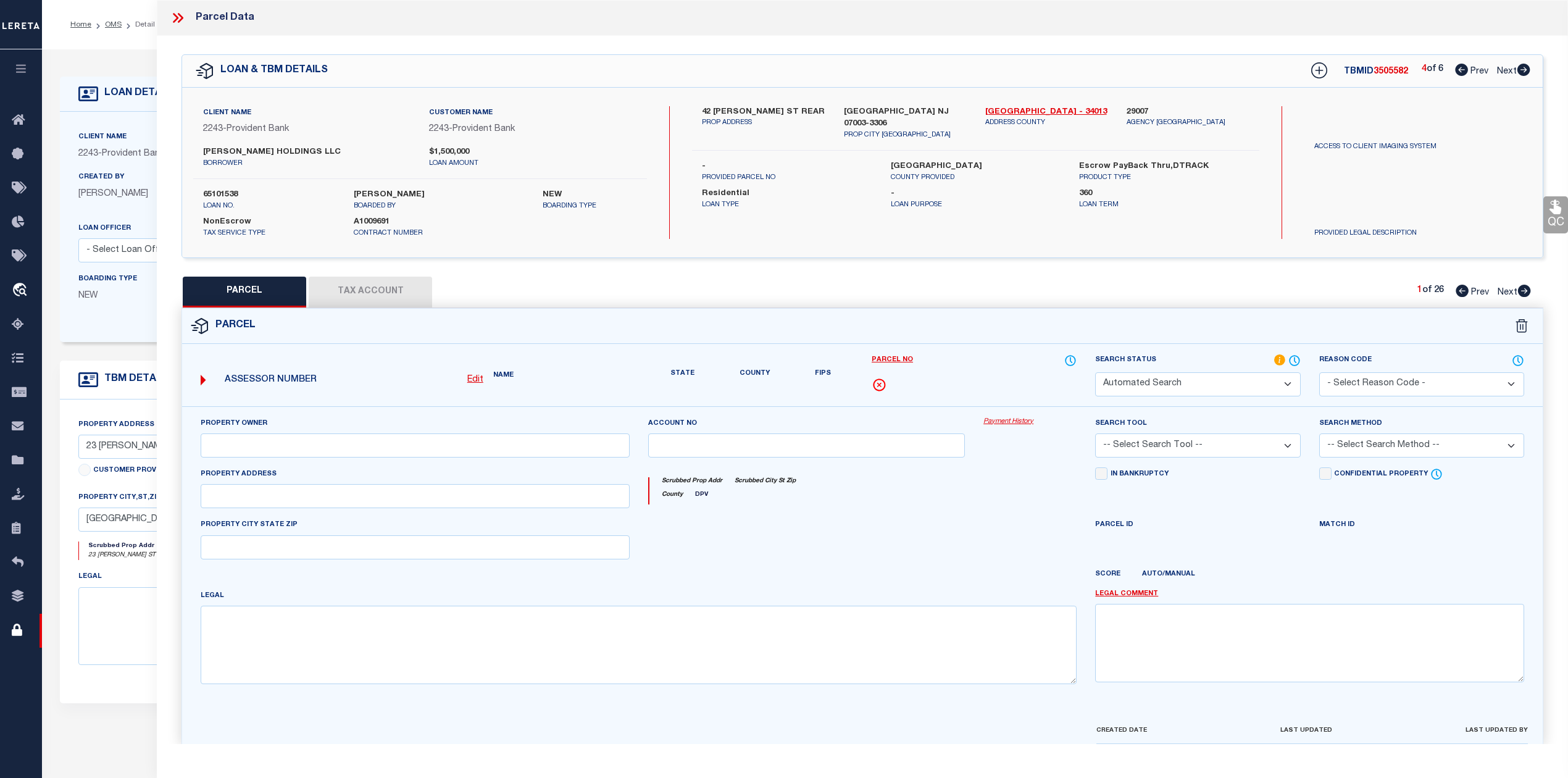
checkbox input "false"
click at [1523, 69] on icon at bounding box center [1523, 69] width 13 height 12
select select "AS"
checkbox input "false"
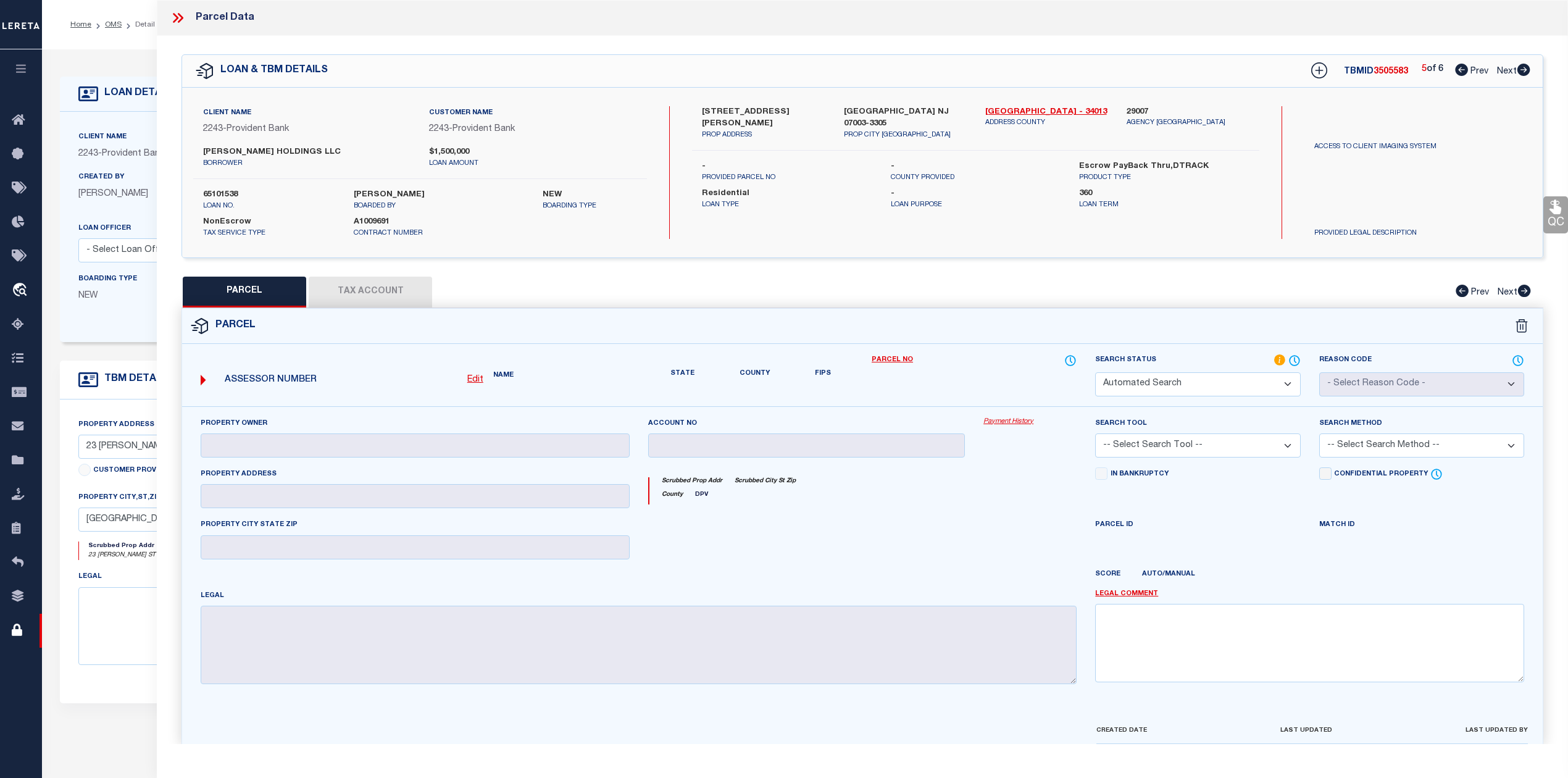
click at [1523, 69] on icon at bounding box center [1523, 69] width 13 height 12
select select "PH"
checkbox input "false"
select select "AS"
checkbox input "false"
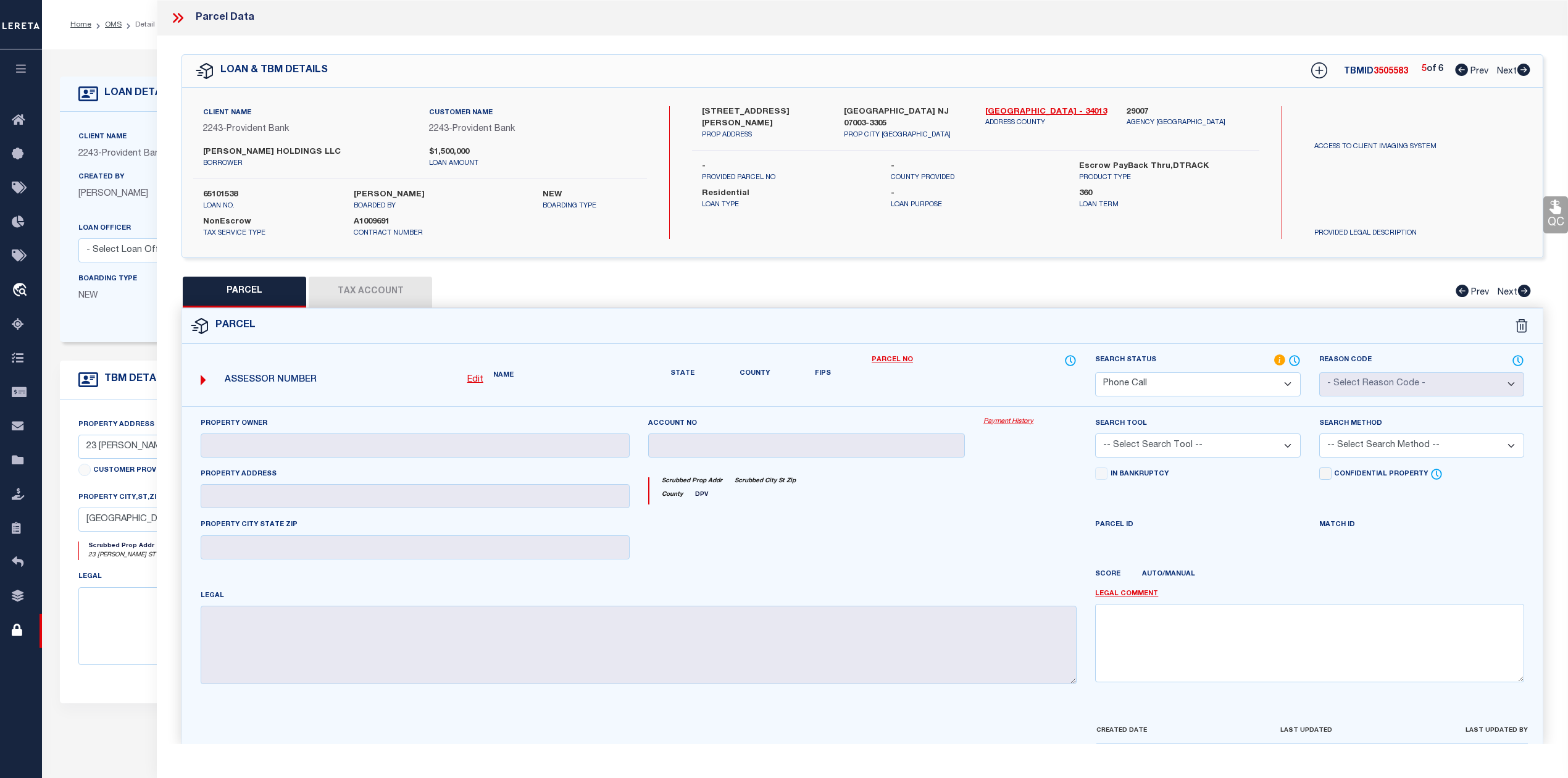
checkbox input "false"
select select "PH"
checkbox input "false"
click at [159, 636] on div "QC QC QC" at bounding box center [862, 404] width 1411 height 737
click at [118, 630] on textarea at bounding box center [343, 625] width 529 height 77
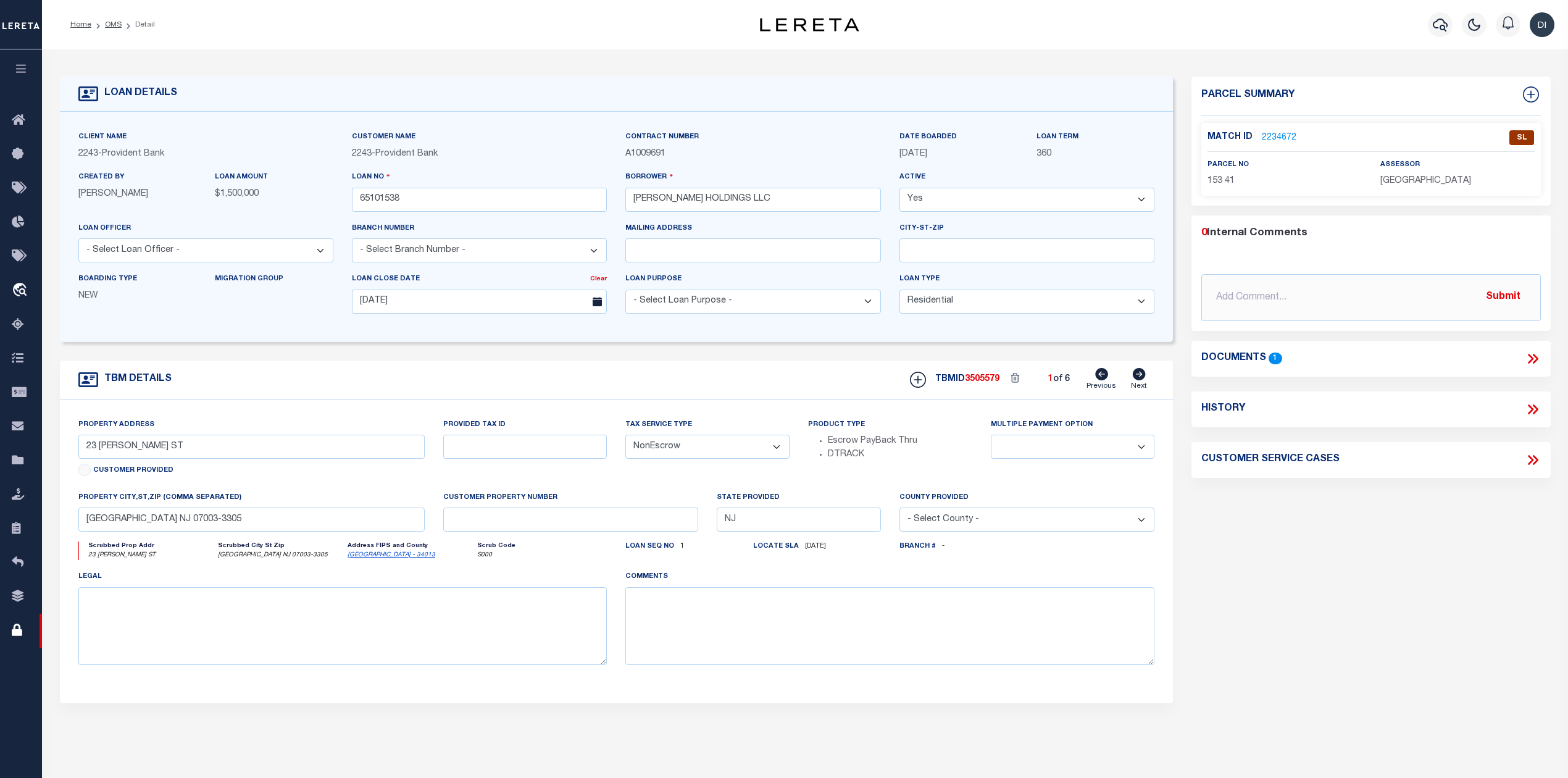
click at [1527, 357] on icon at bounding box center [1533, 359] width 16 height 16
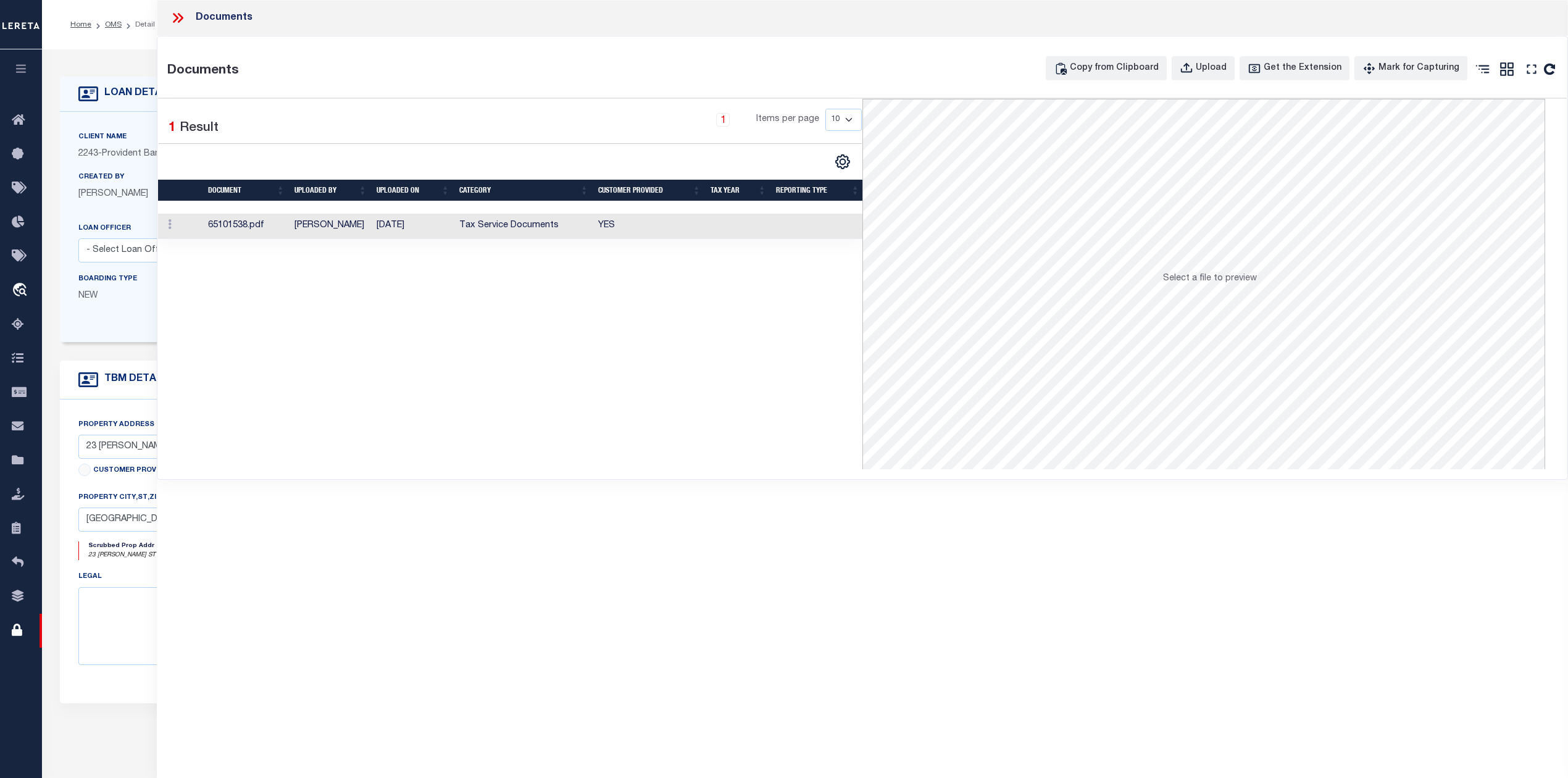
click at [480, 232] on td "Tax Service Documents" at bounding box center [524, 226] width 139 height 25
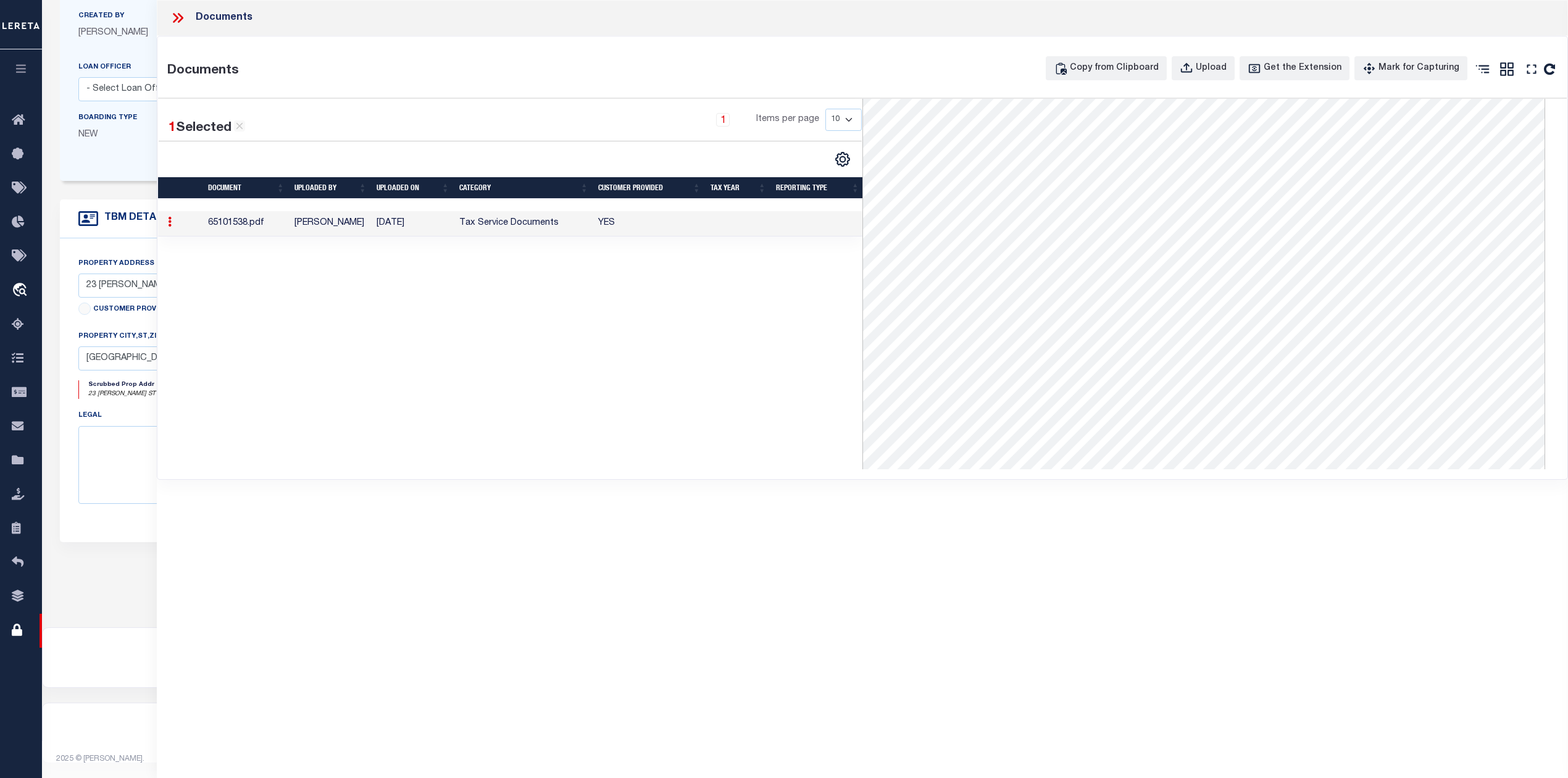
scroll to position [380, 0]
click at [173, 19] on icon at bounding box center [178, 18] width 16 height 16
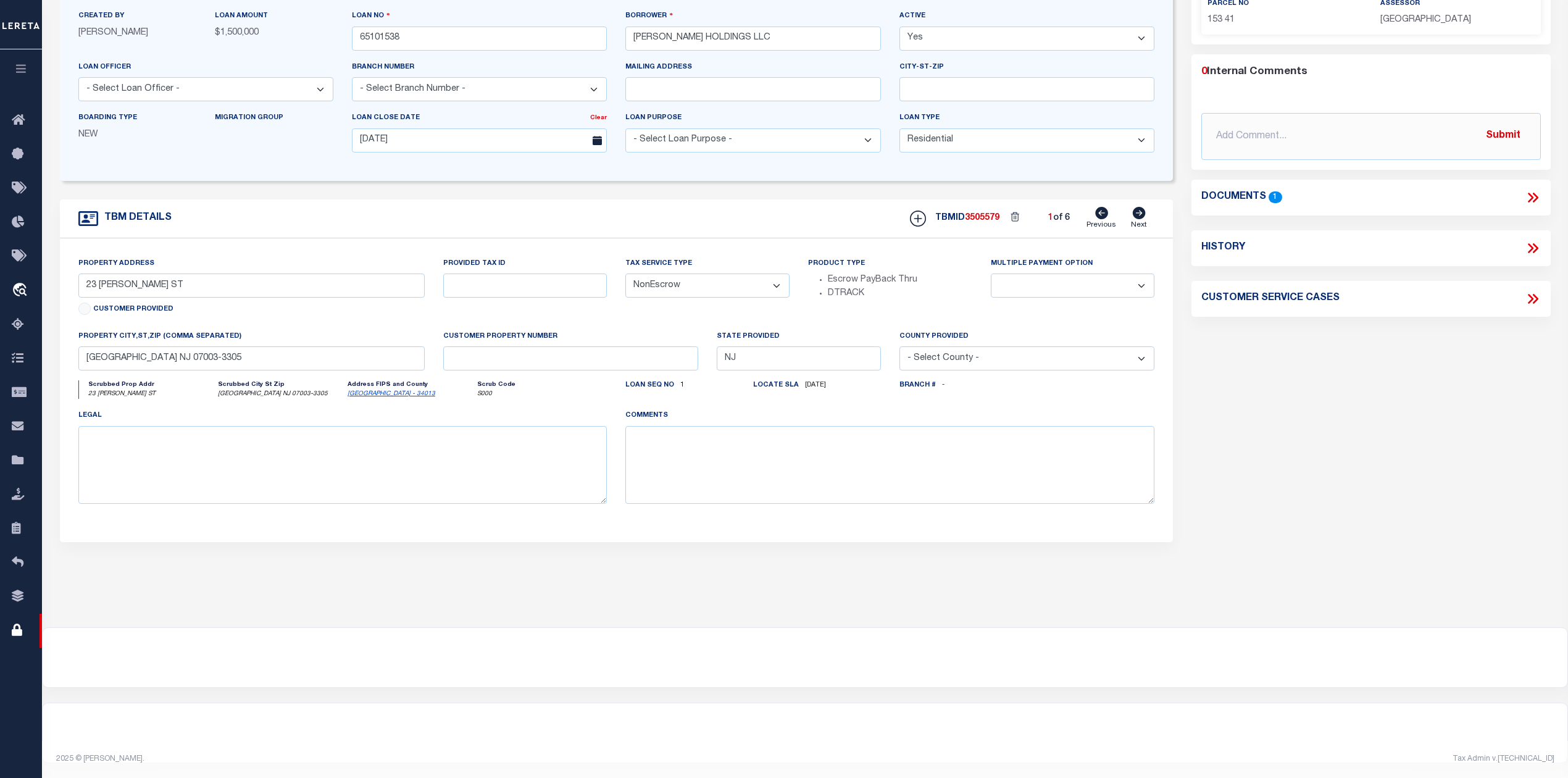
scroll to position [0, 0]
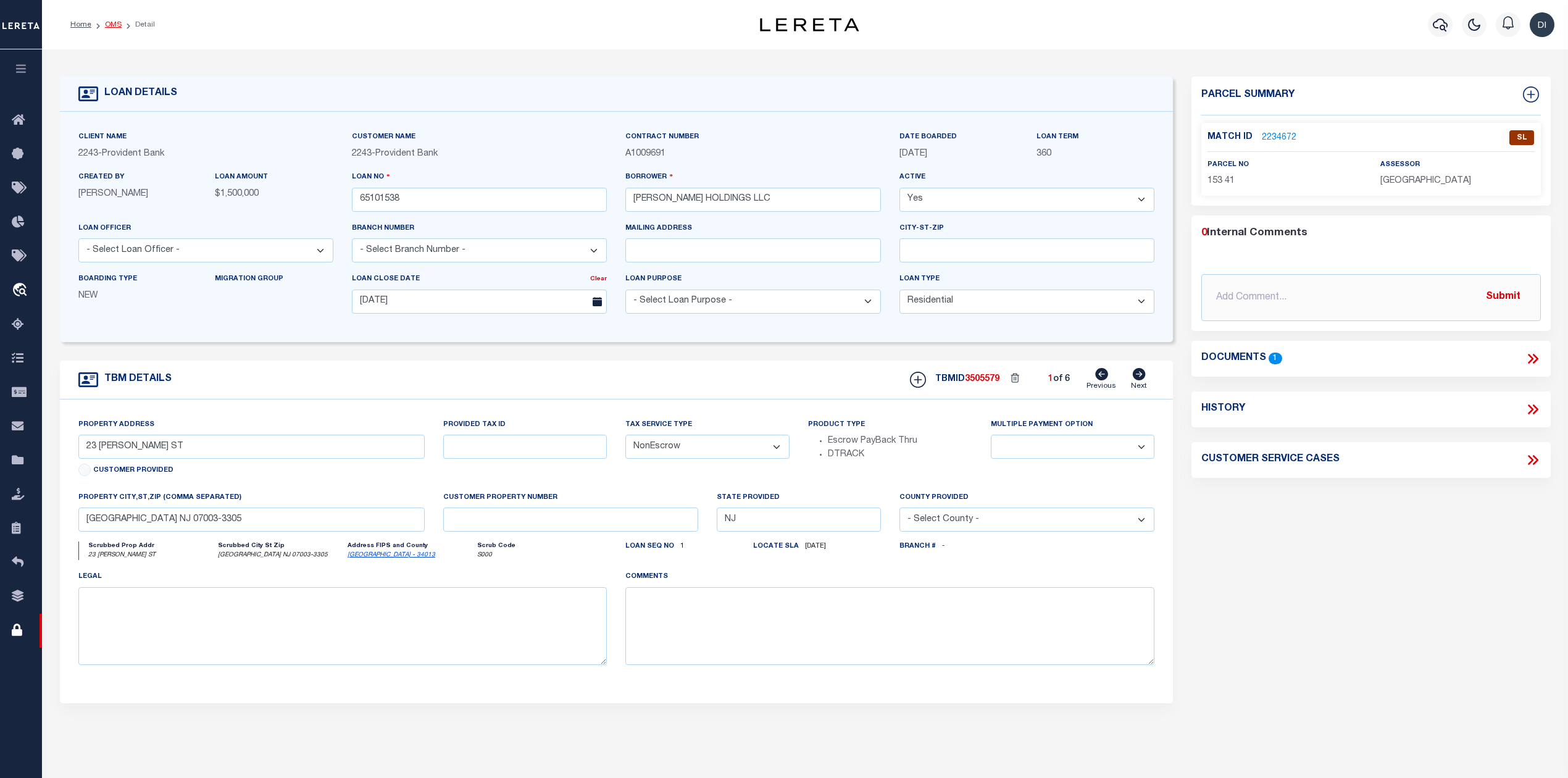
click at [114, 25] on link "OMS" at bounding box center [113, 25] width 17 height 7
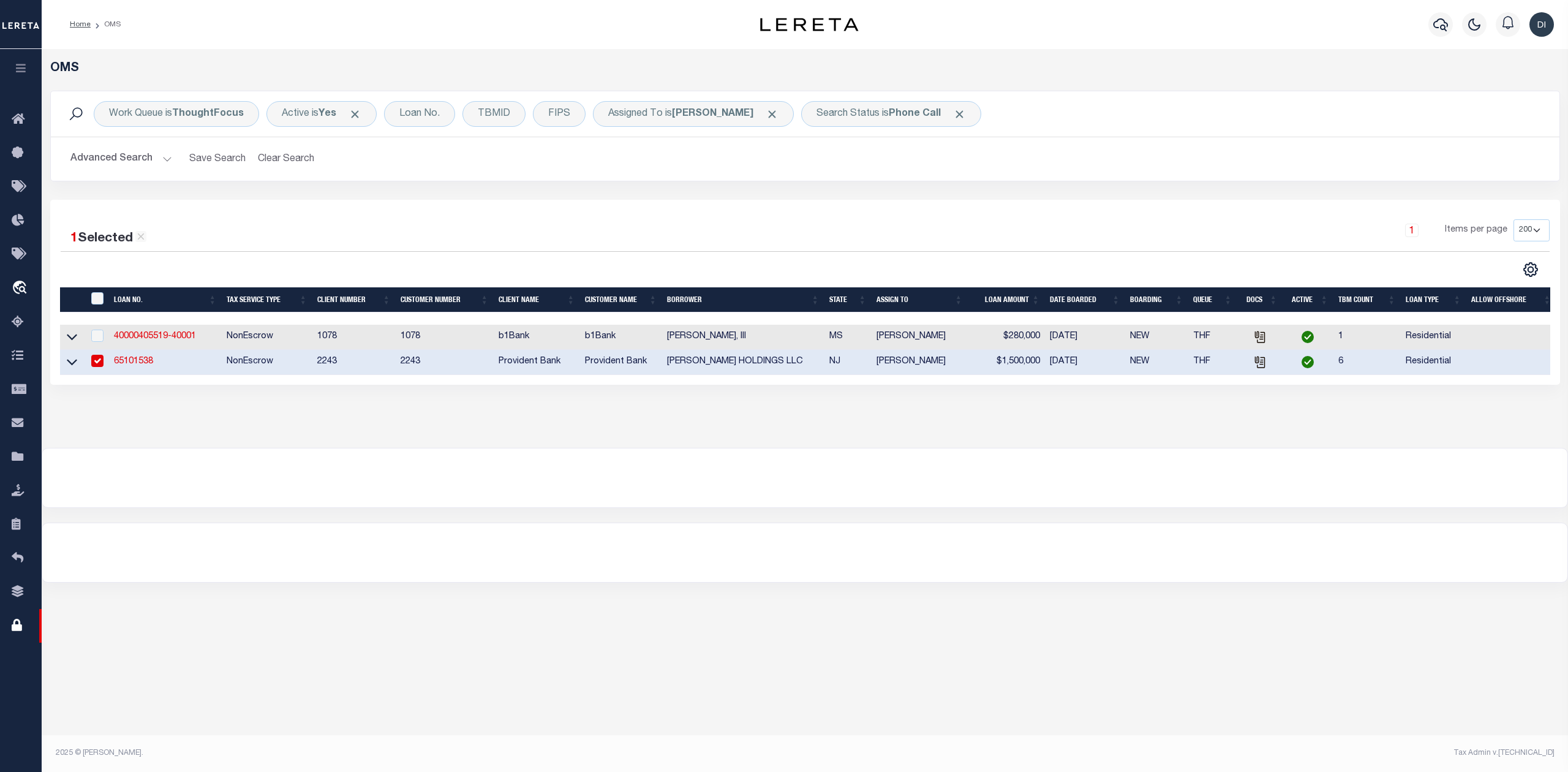
click at [96, 362] on input "checkbox" at bounding box center [97, 360] width 12 height 12
checkbox input "false"
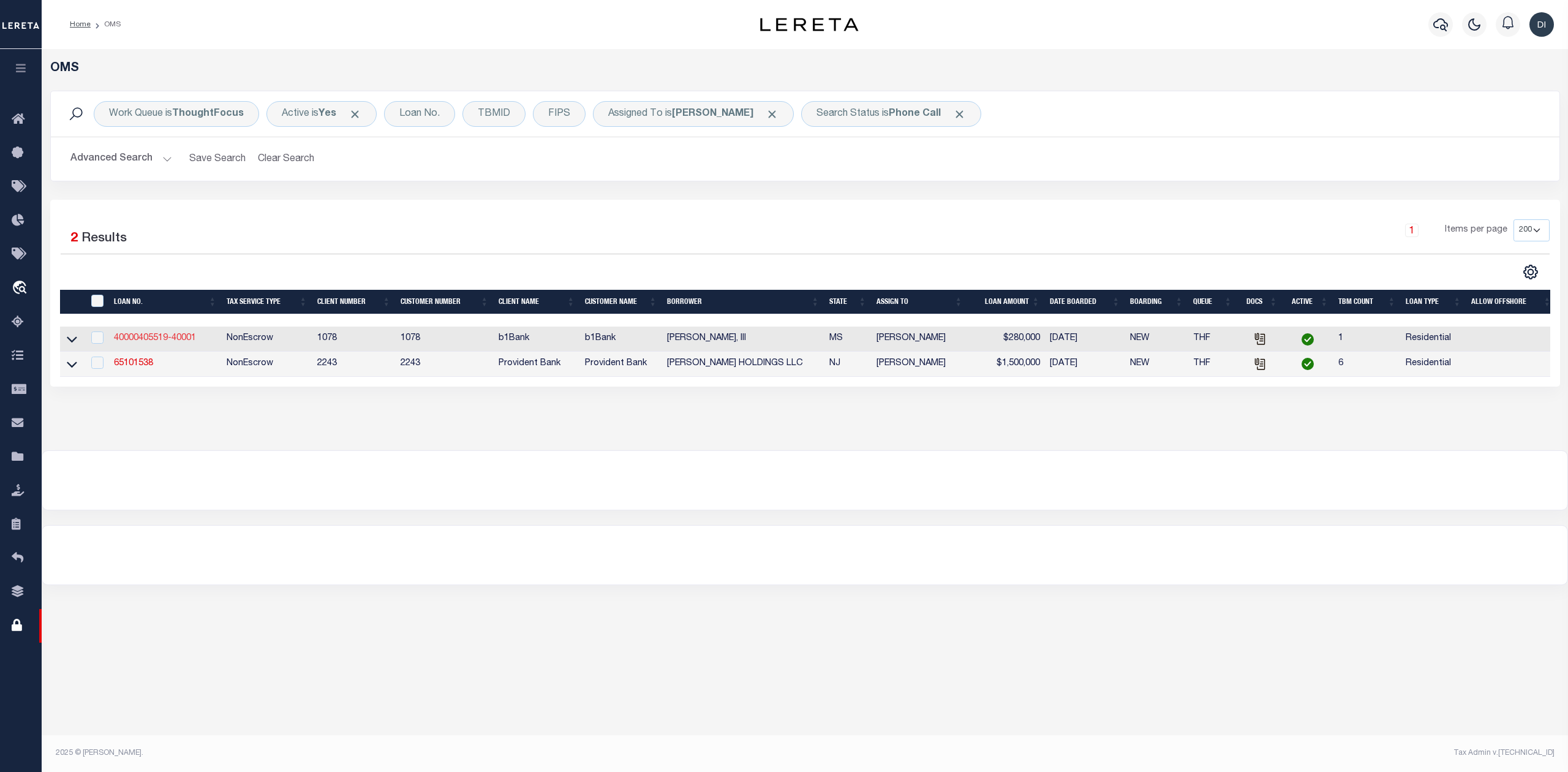
click at [167, 338] on link "40000405519-40001" at bounding box center [155, 338] width 82 height 9
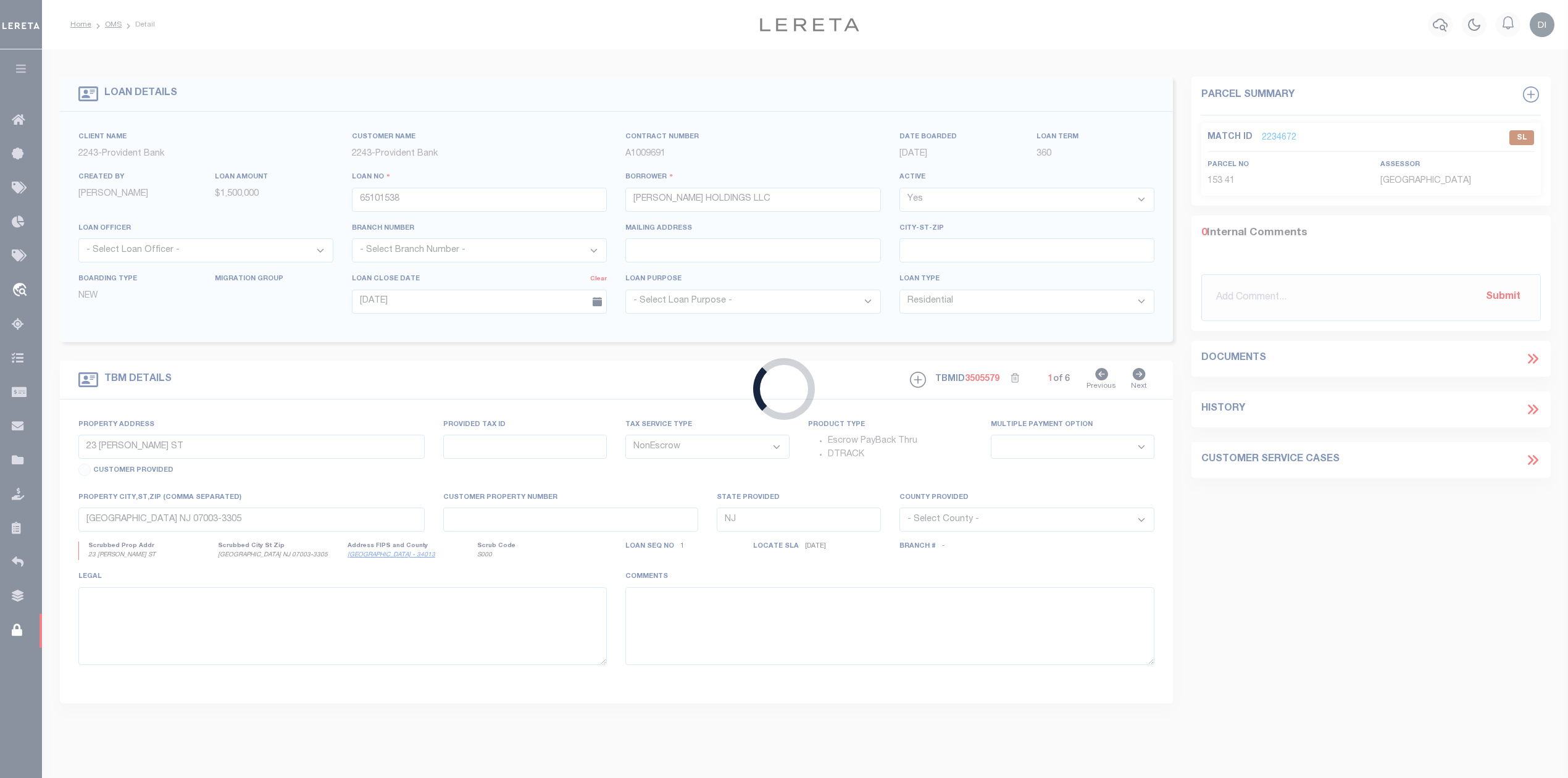
type input "40000405519-40001"
type input "[PERSON_NAME], III"
select select
type input "[DATE]"
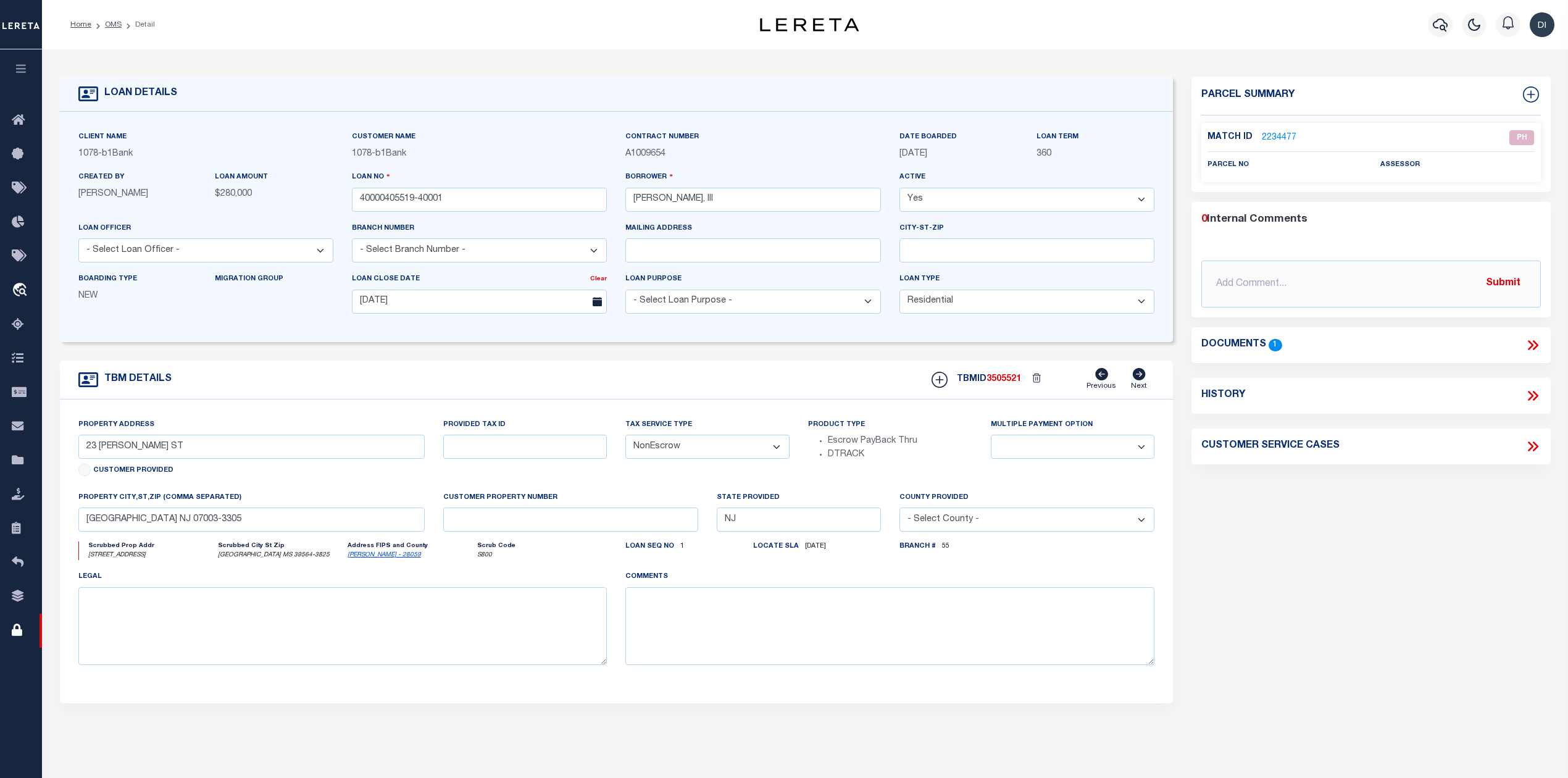
select select "14174"
select select "5238"
type input "[STREET_ADDRESS],"
select select
type input "[GEOGRAPHIC_DATA]"
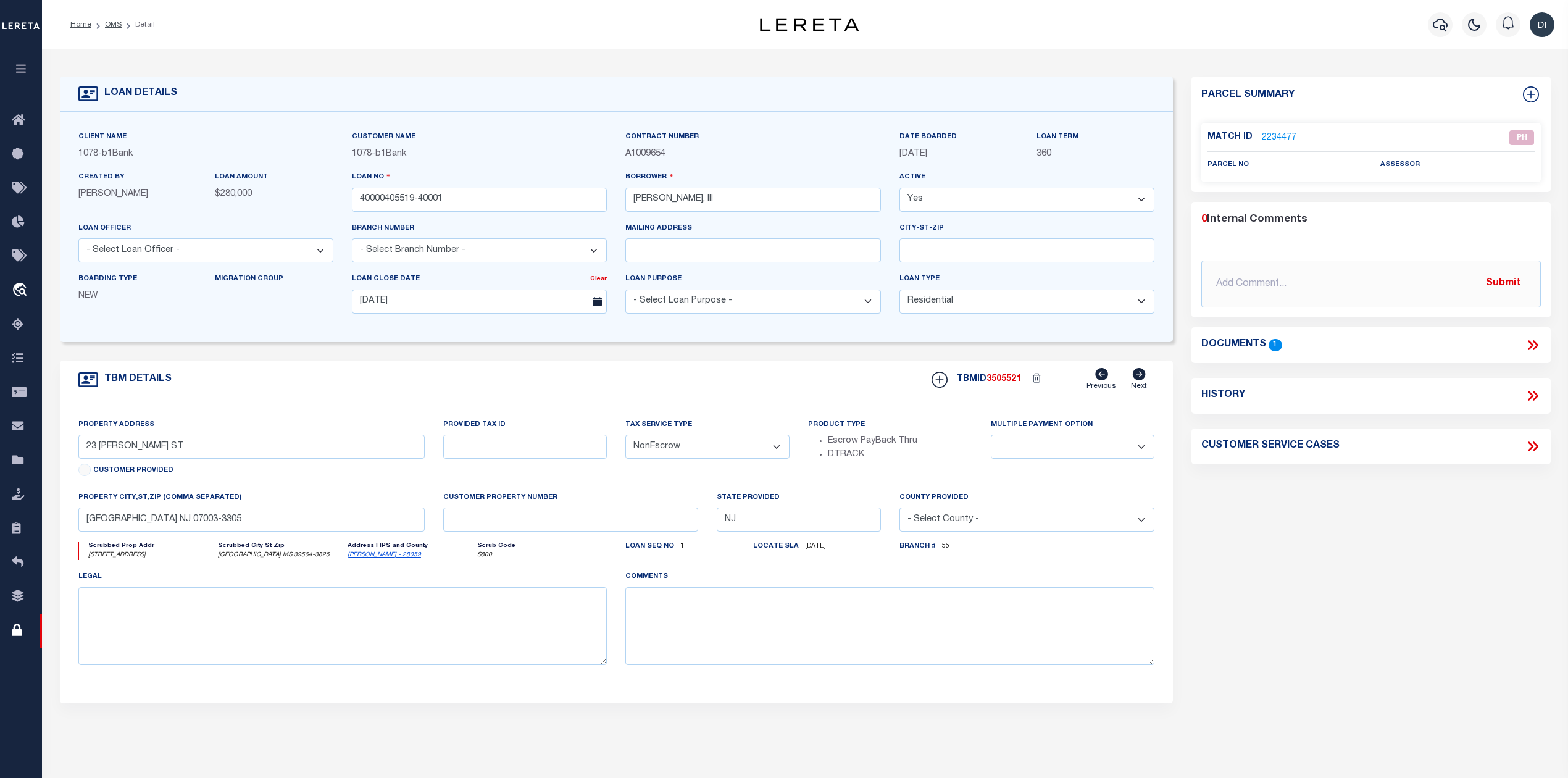
type input "61140002.003"
type input "MS"
type textarea "A parcel of land situated in the City of [GEOGRAPHIC_DATA], [GEOGRAPHIC_DATA], …"
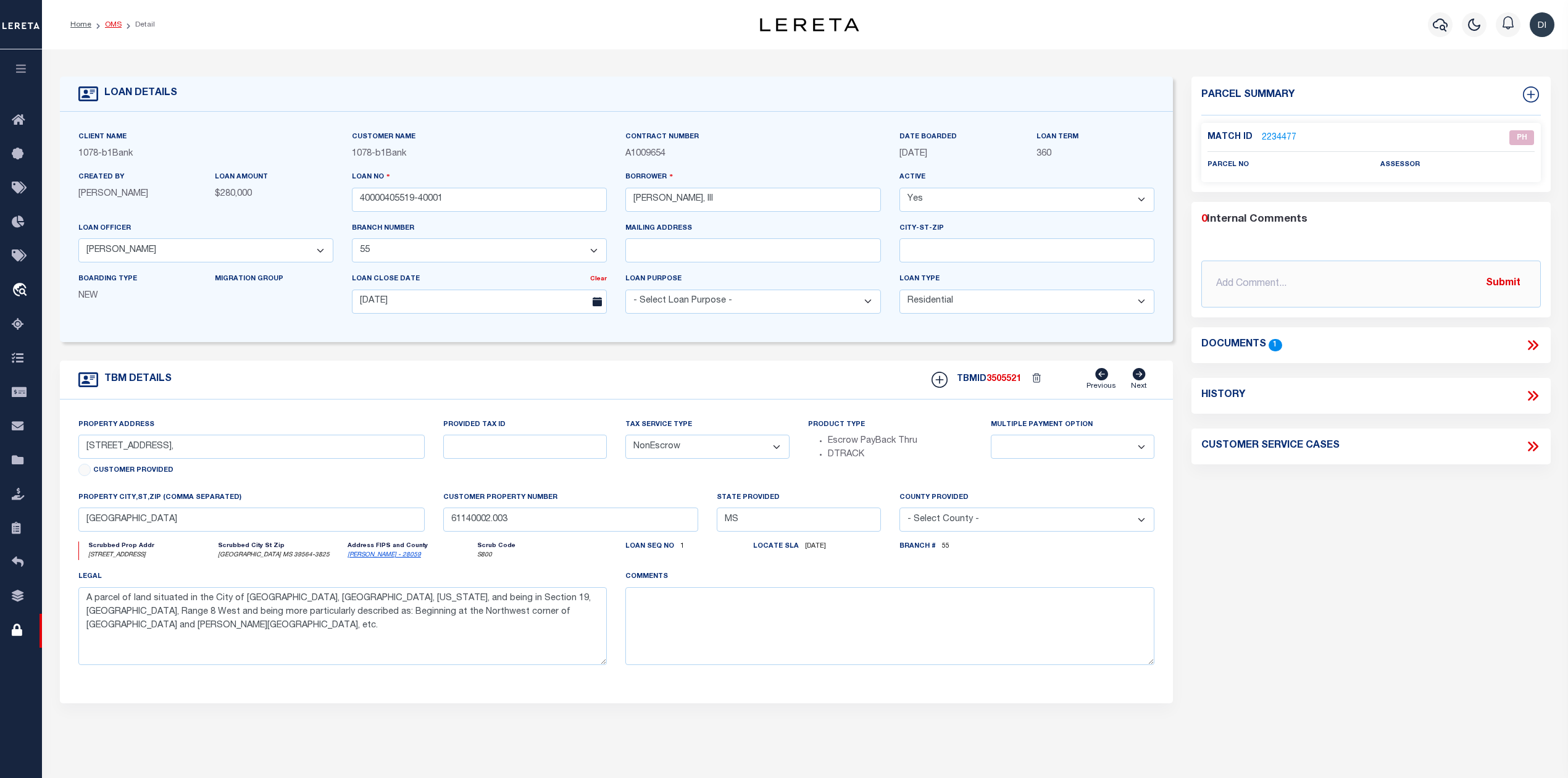
click at [118, 25] on link "OMS" at bounding box center [113, 25] width 17 height 7
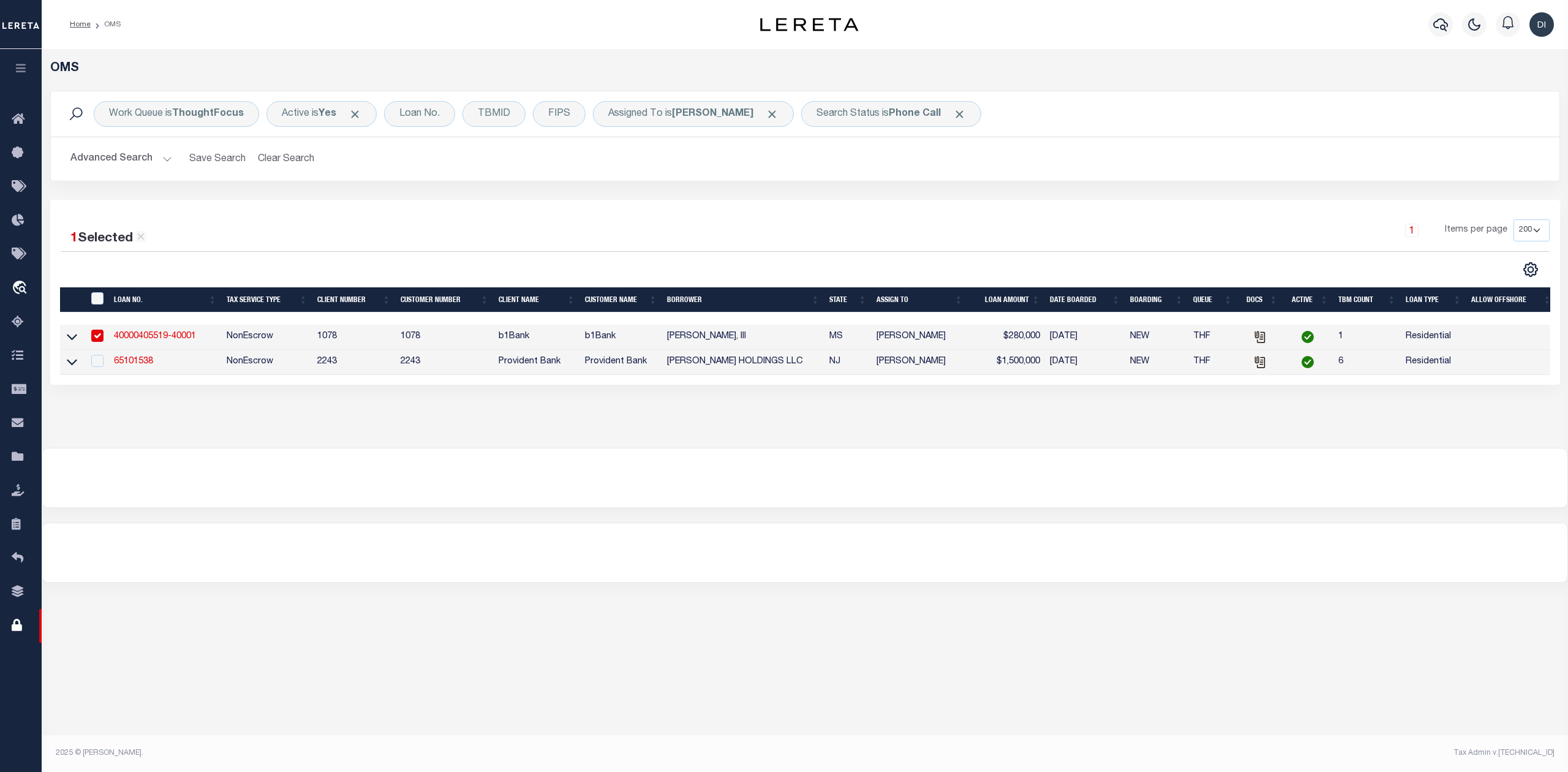
click at [95, 333] on input "checkbox" at bounding box center [97, 336] width 12 height 12
checkbox input "false"
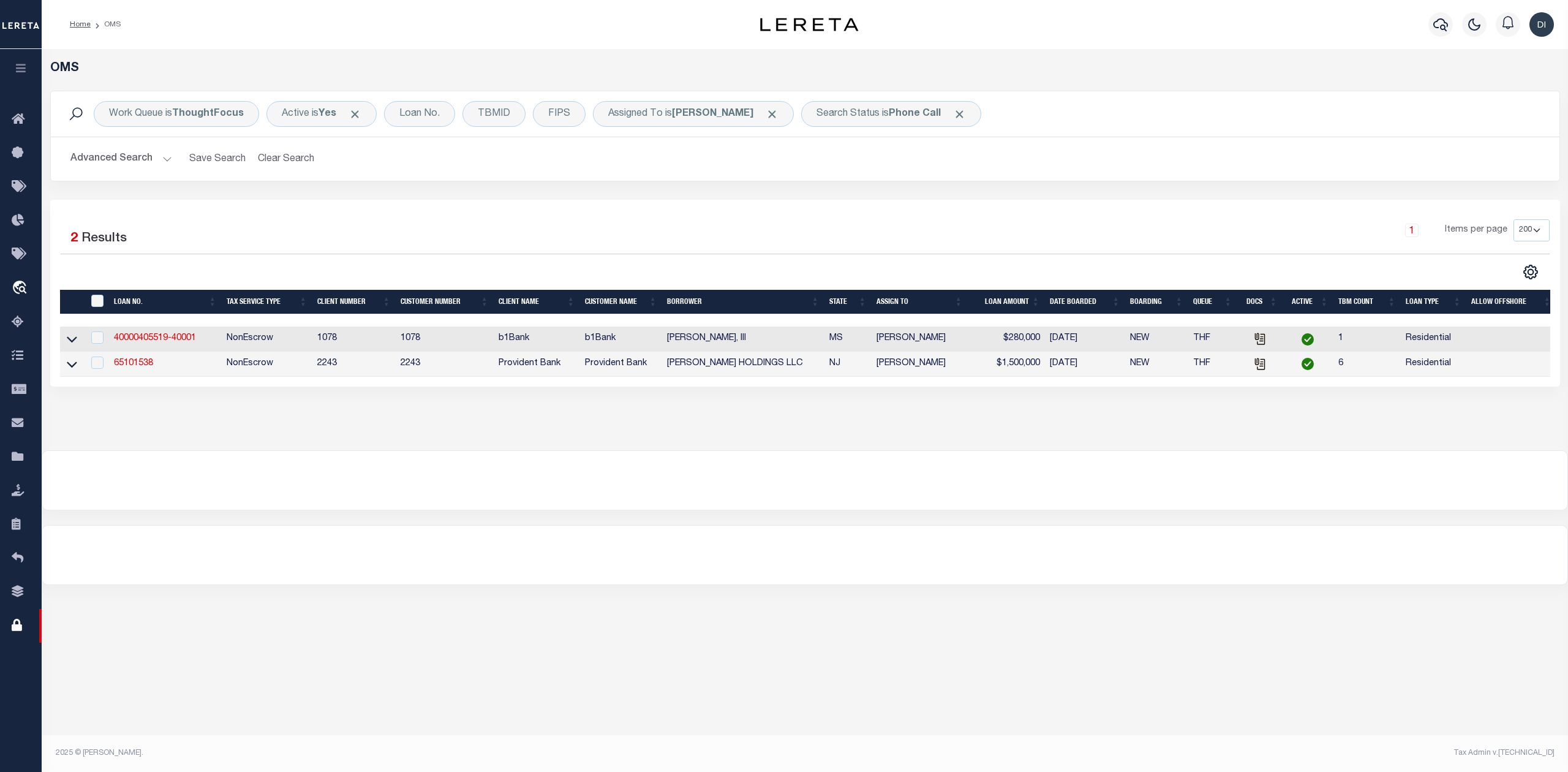
click at [772, 183] on div "Work Queue is ThoughtFocus Active is Yes Loan No. TBMID FIPS Assigned To is [PE…" at bounding box center [805, 145] width 1528 height 109
click at [912, 110] on b "Phone Call" at bounding box center [914, 113] width 52 height 10
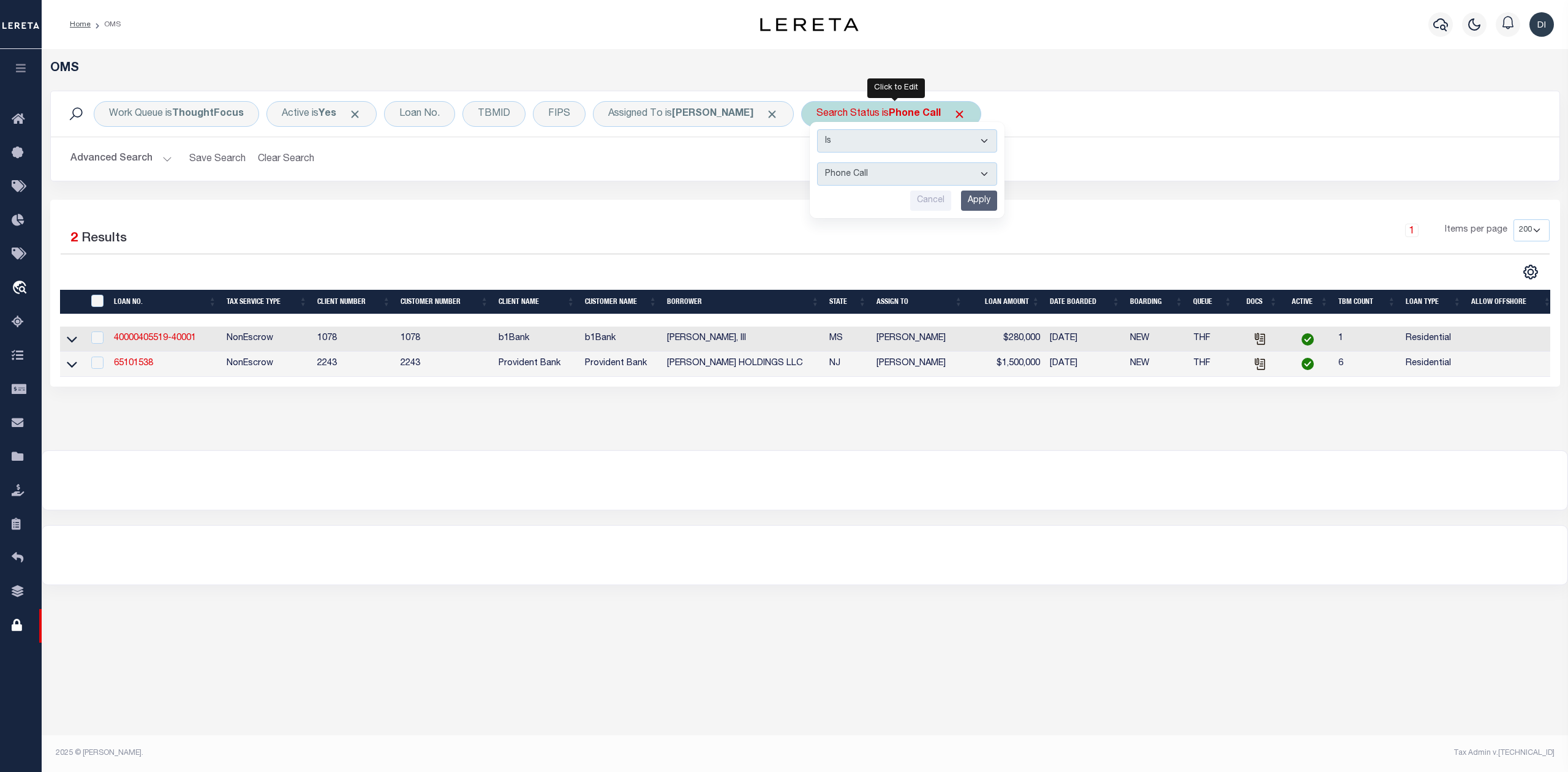
click at [888, 173] on select "Automated Search Bad Parcel Complete Duplicate Parcel High Dollar Reporting In …" at bounding box center [907, 174] width 180 height 23
select select "IP"
click at [822, 163] on select "Automated Search Bad Parcel Complete Duplicate Parcel High Dollar Reporting In …" at bounding box center [907, 174] width 180 height 23
click at [985, 197] on input "Apply" at bounding box center [979, 201] width 36 height 20
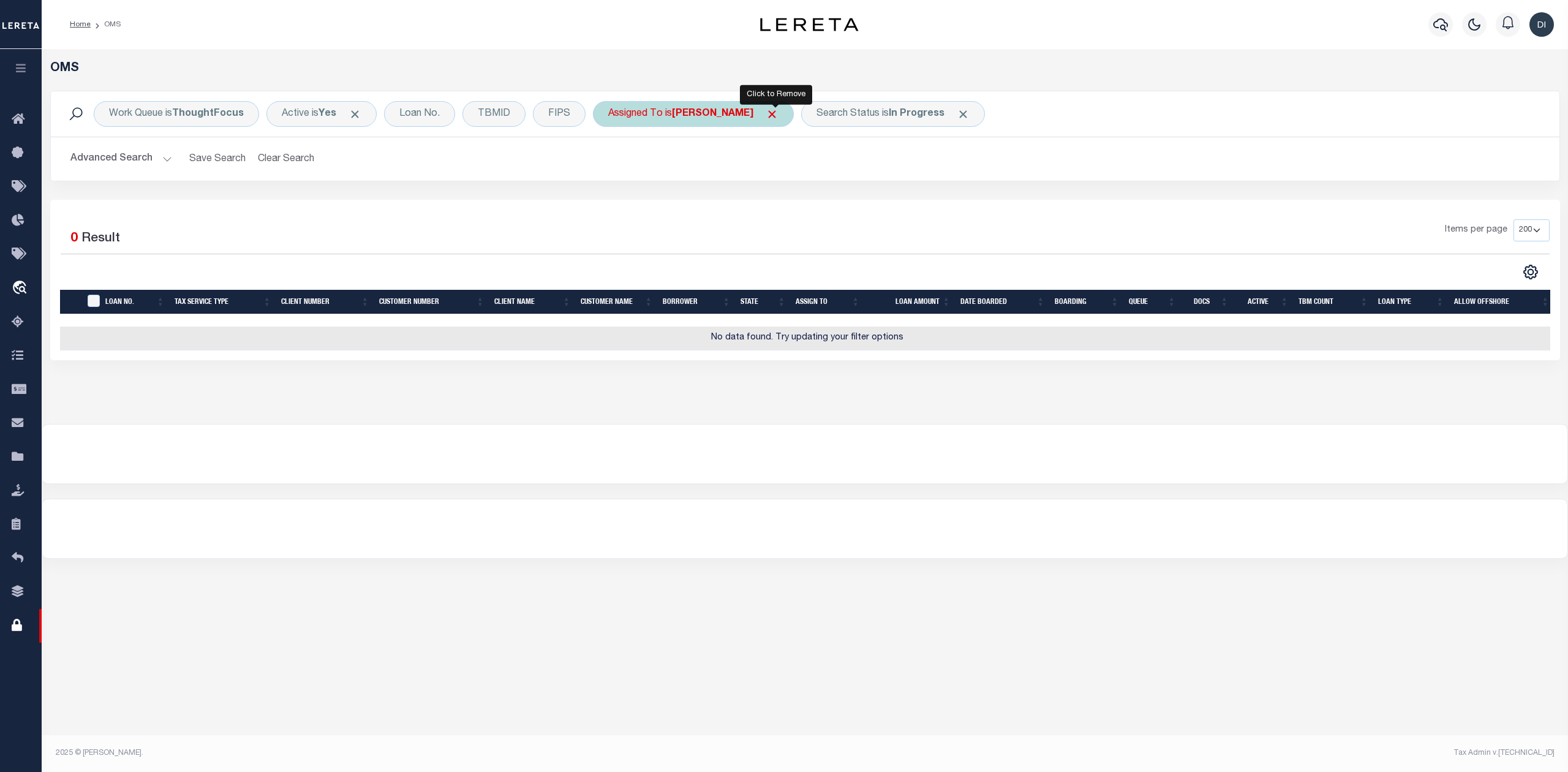
click at [776, 117] on span "Click to Remove" at bounding box center [772, 114] width 13 height 13
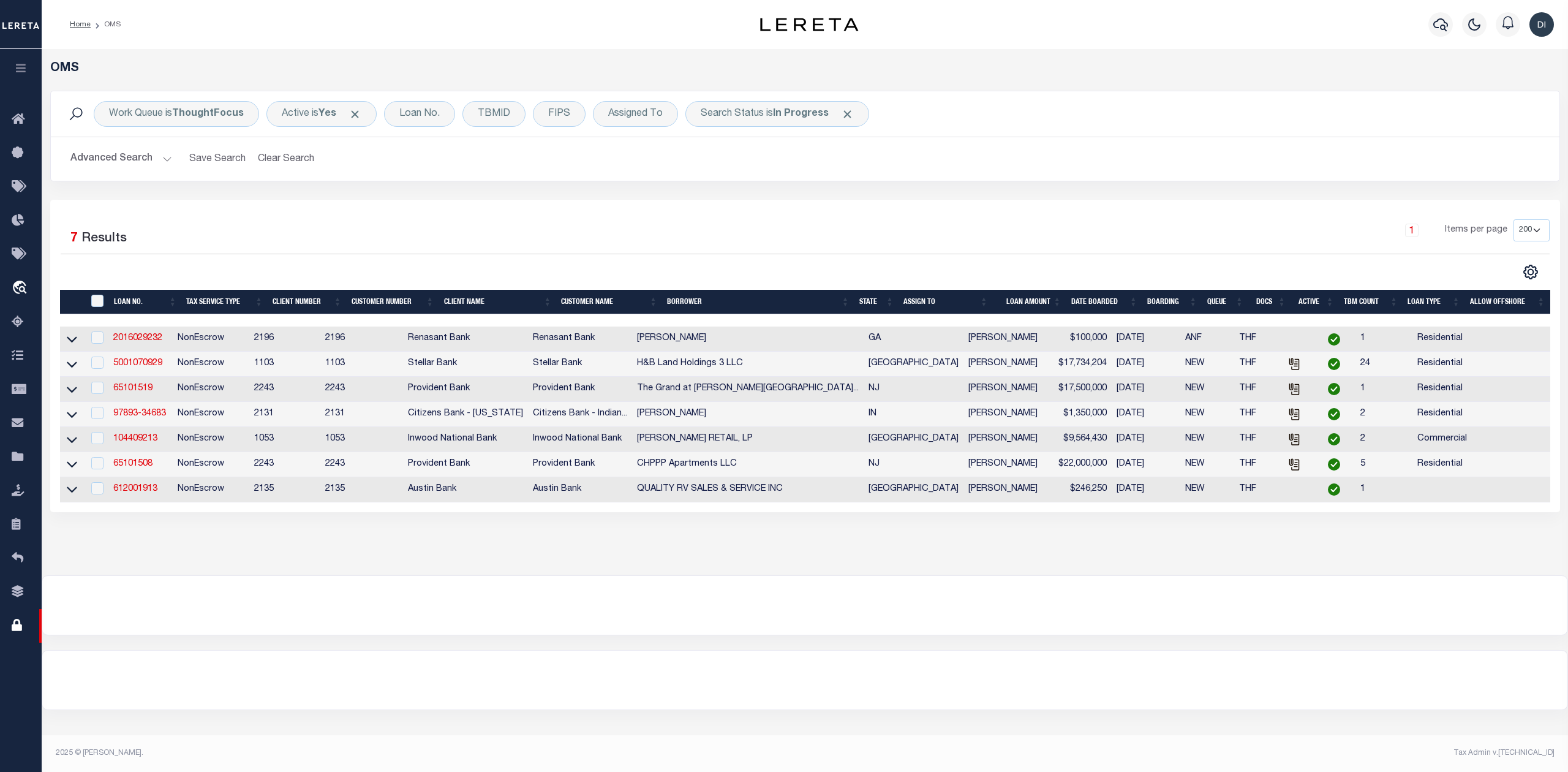
click at [709, 200] on div "1 Selected 7 Results 1 Items per page 10 25 50 100 200" at bounding box center [805, 356] width 1510 height 313
click at [617, 120] on div "Assigned To" at bounding box center [635, 113] width 85 height 26
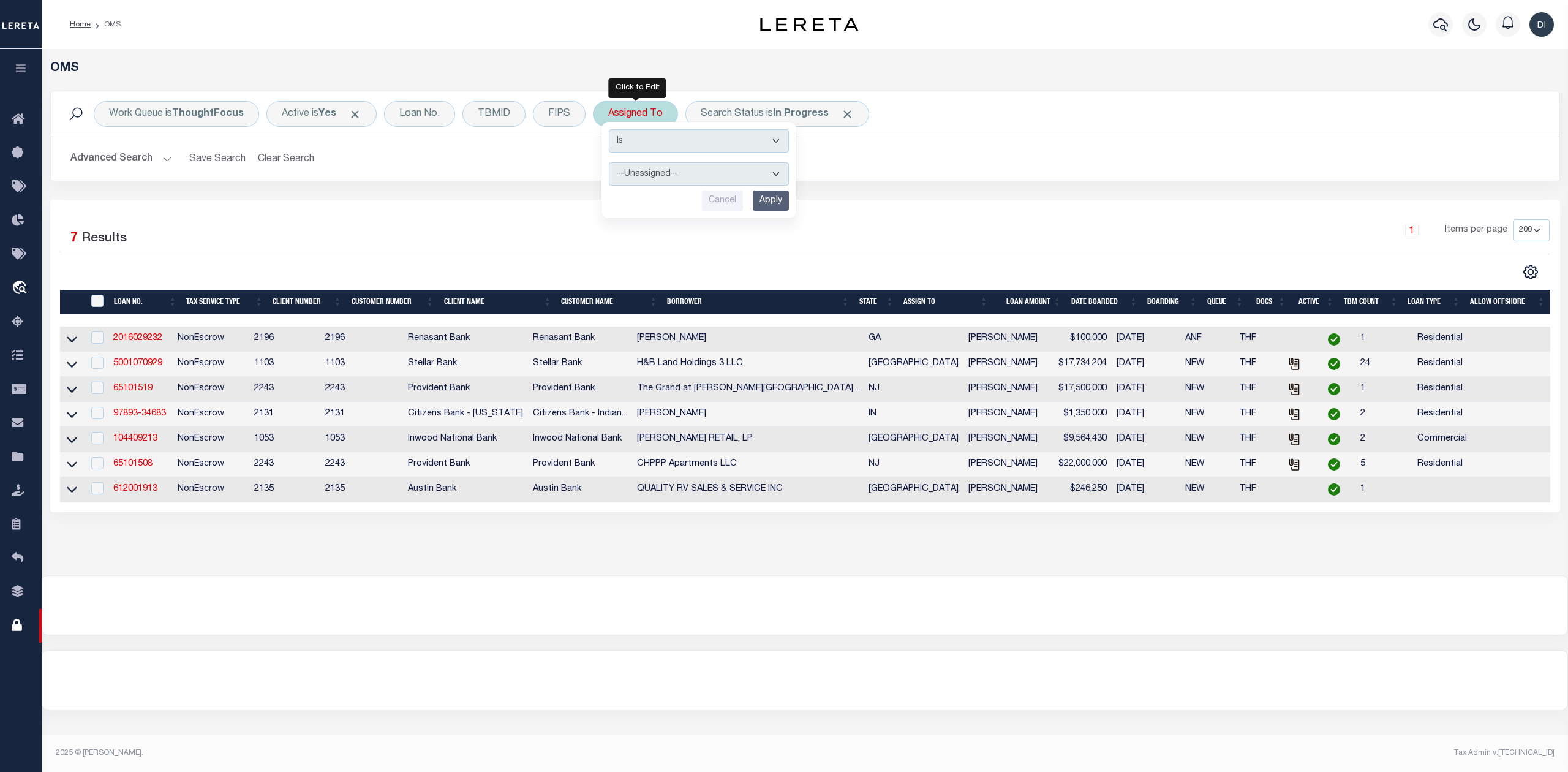
click at [648, 172] on select "--Unassigned-- [PERSON_NAME] [PERSON_NAME] [PERSON_NAME] [PERSON_NAME], [PERSON…" at bounding box center [699, 174] width 180 height 23
select select "[PERSON_NAME]"
click at [610, 163] on select "--Unassigned-- [PERSON_NAME] [PERSON_NAME] [PERSON_NAME] [PERSON_NAME], [PERSON…" at bounding box center [699, 174] width 180 height 23
click at [772, 203] on input "Apply" at bounding box center [770, 201] width 36 height 20
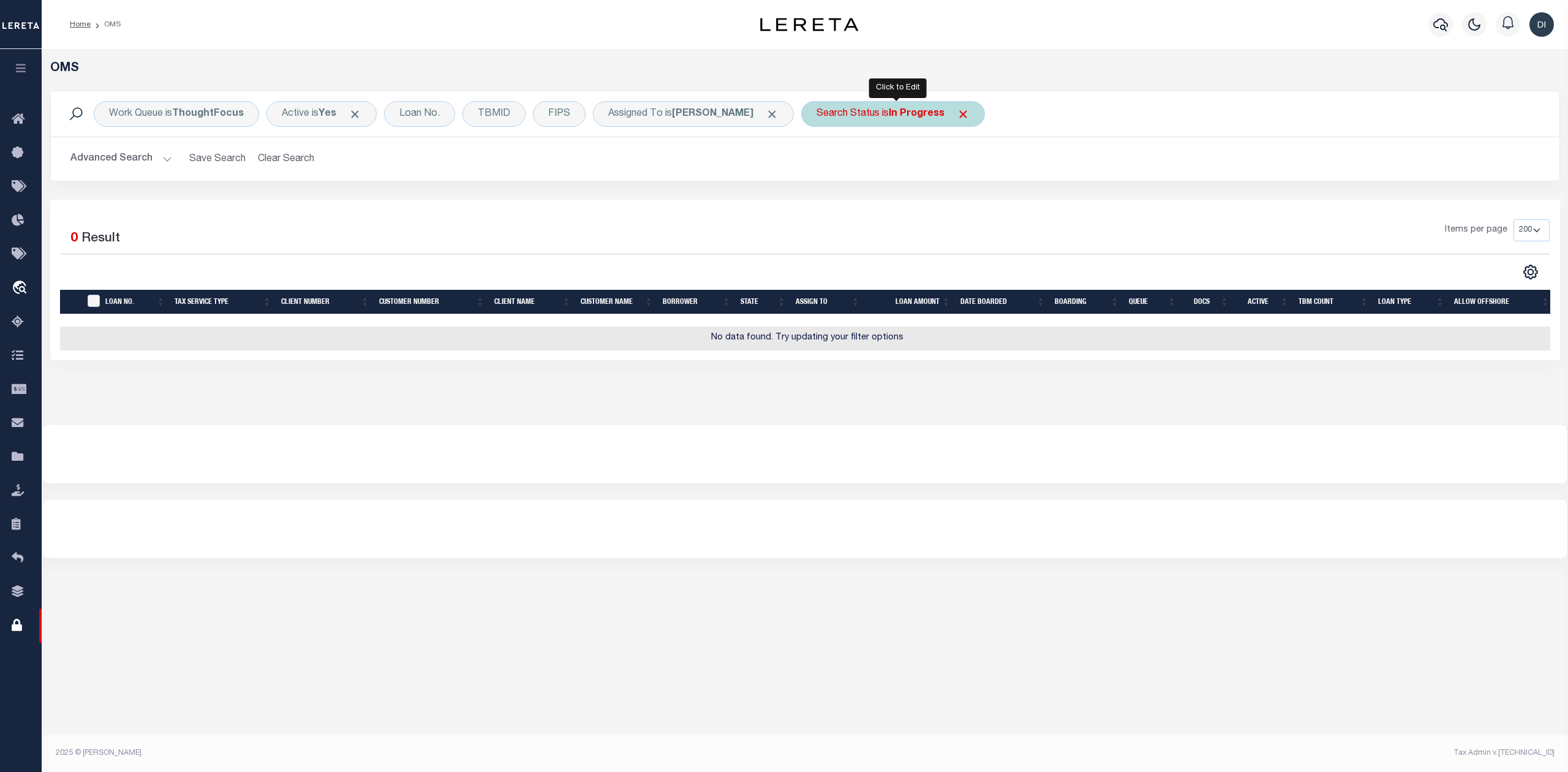
click at [913, 117] on b "In Progress" at bounding box center [916, 113] width 56 height 10
click at [900, 173] on select "Automated Search Bad Parcel Complete Duplicate Parcel High Dollar Reporting In …" at bounding box center [907, 174] width 180 height 23
select select "PH"
click at [822, 163] on select "Automated Search Bad Parcel Complete Duplicate Parcel High Dollar Reporting In …" at bounding box center [907, 174] width 180 height 23
click at [980, 205] on input "Apply" at bounding box center [979, 201] width 36 height 20
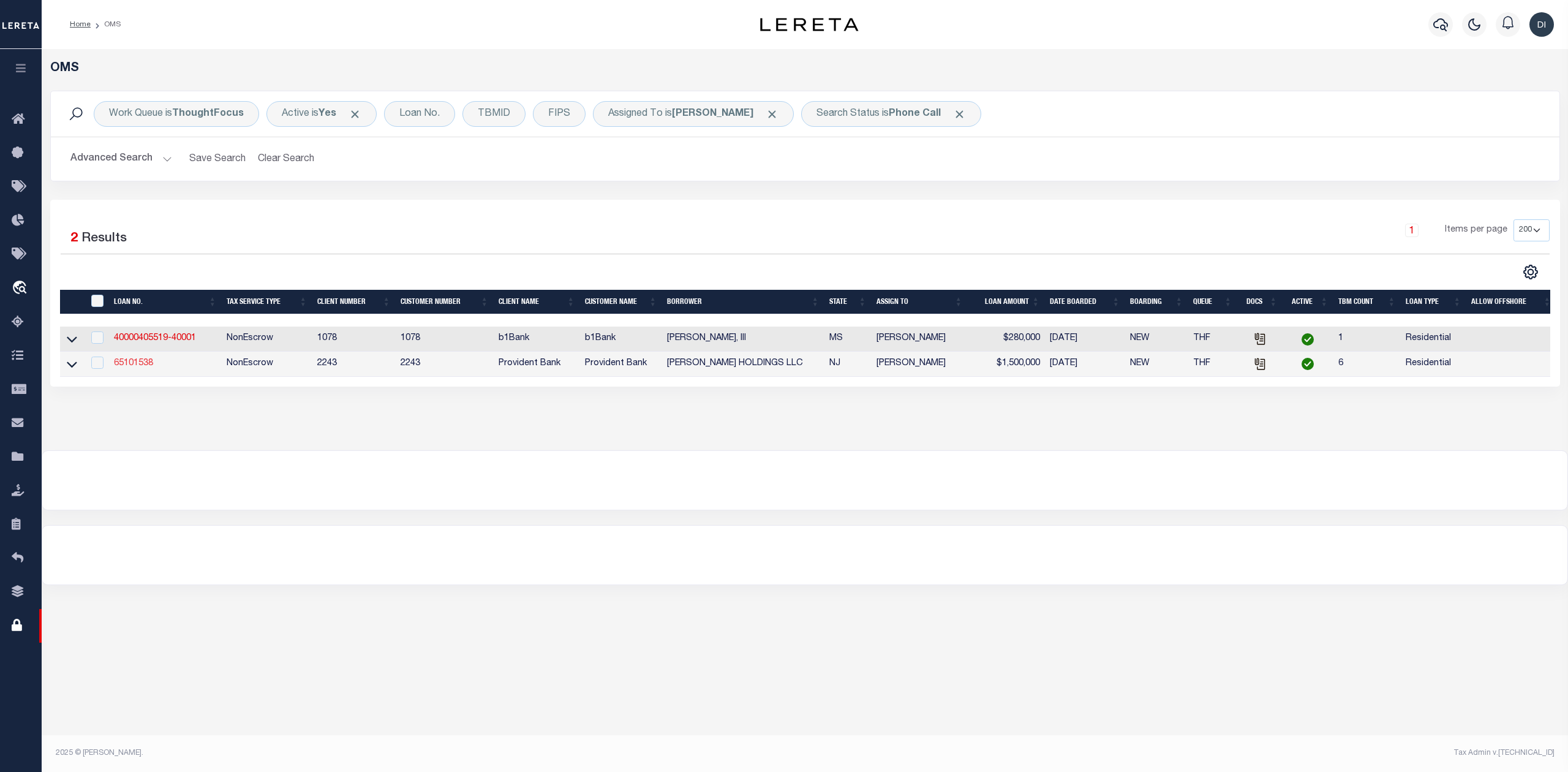
click at [142, 367] on link "65101538" at bounding box center [133, 363] width 39 height 9
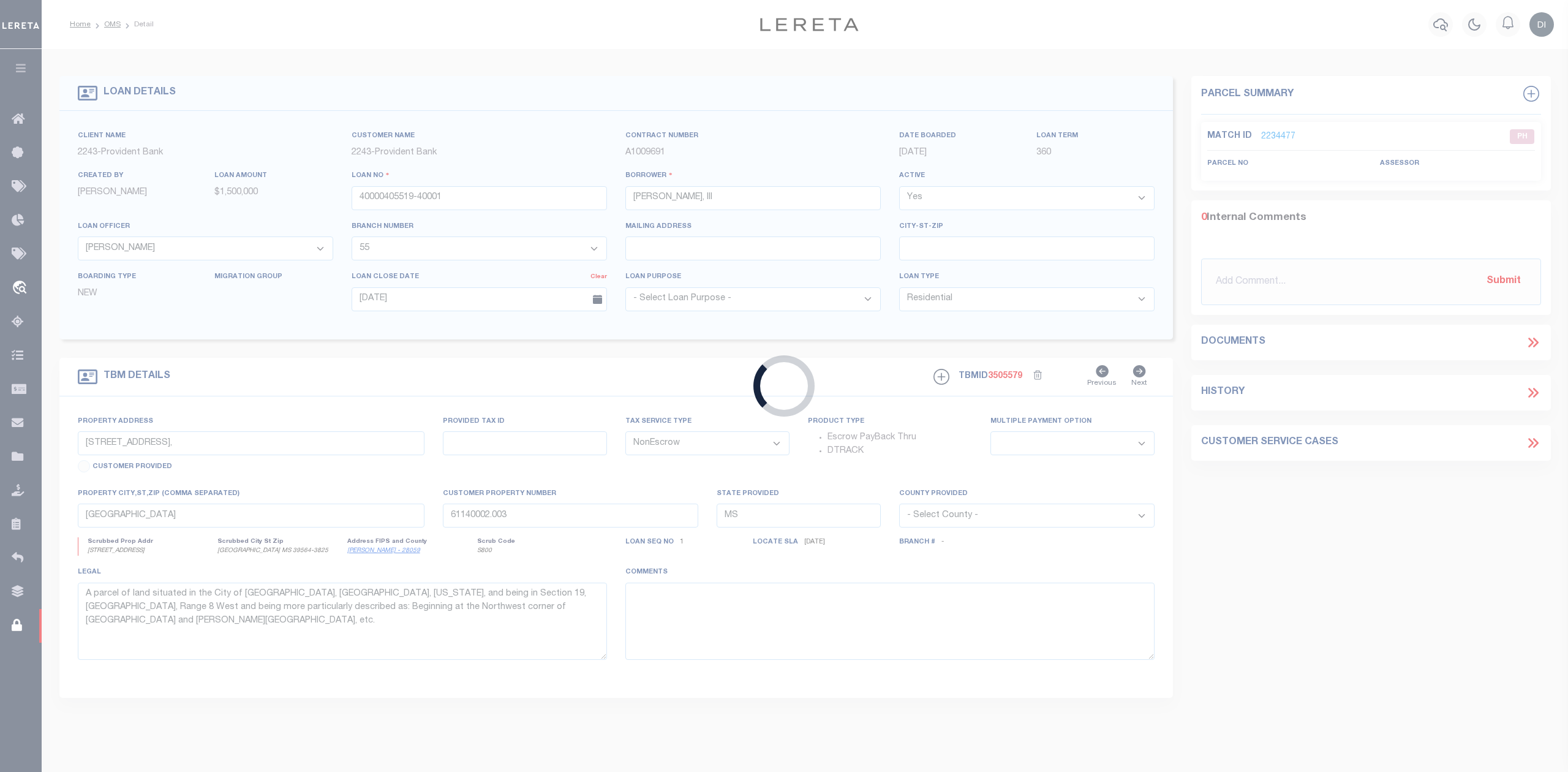
type input "65101538"
type input "[PERSON_NAME] HOLDINGS LLC"
select select
type input "[DATE]"
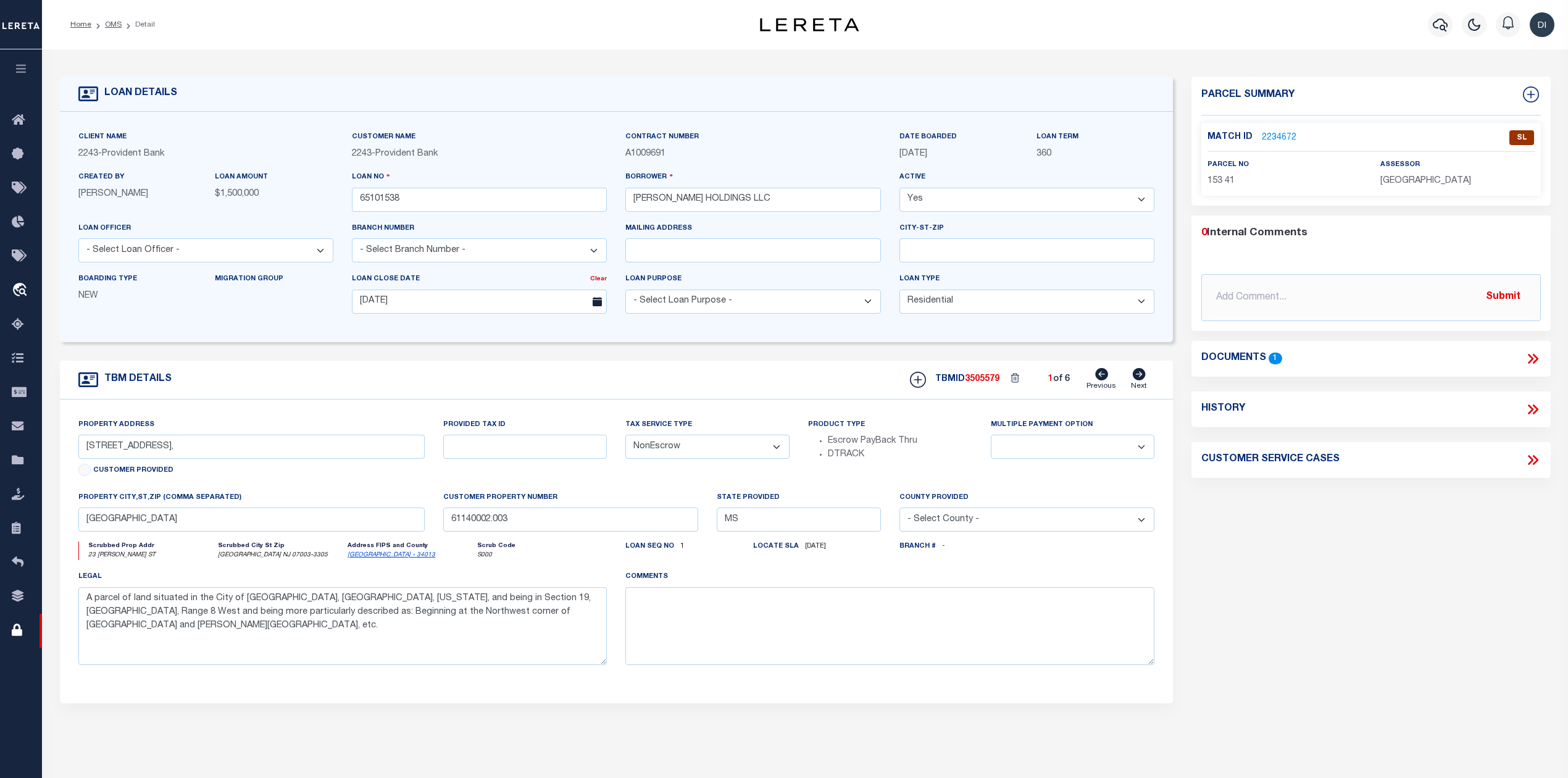
type input "23 [PERSON_NAME] ST"
select select
type input "[GEOGRAPHIC_DATA] NJ 07003-3305"
type input "NJ"
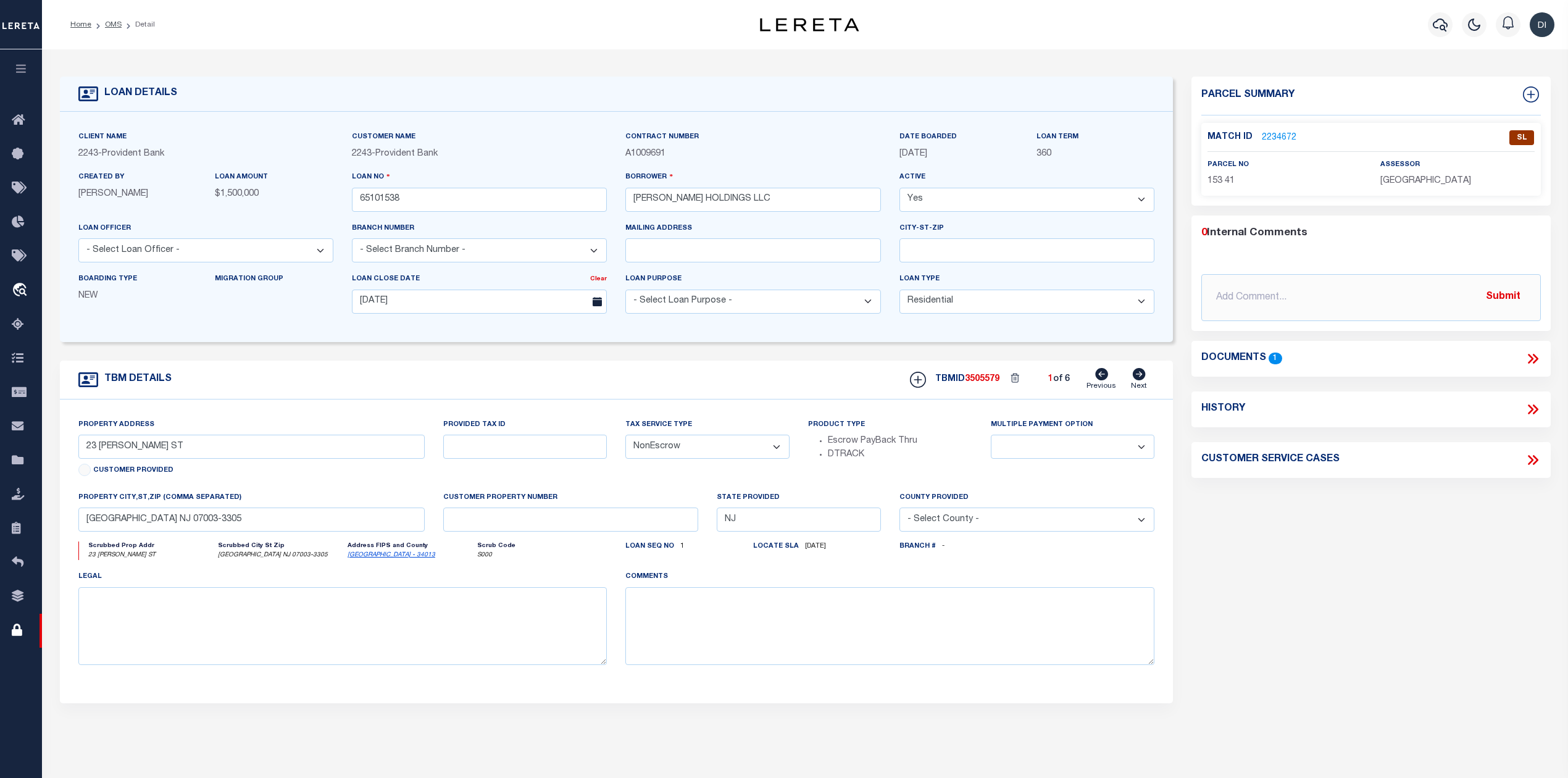
click at [1525, 357] on icon at bounding box center [1533, 359] width 16 height 16
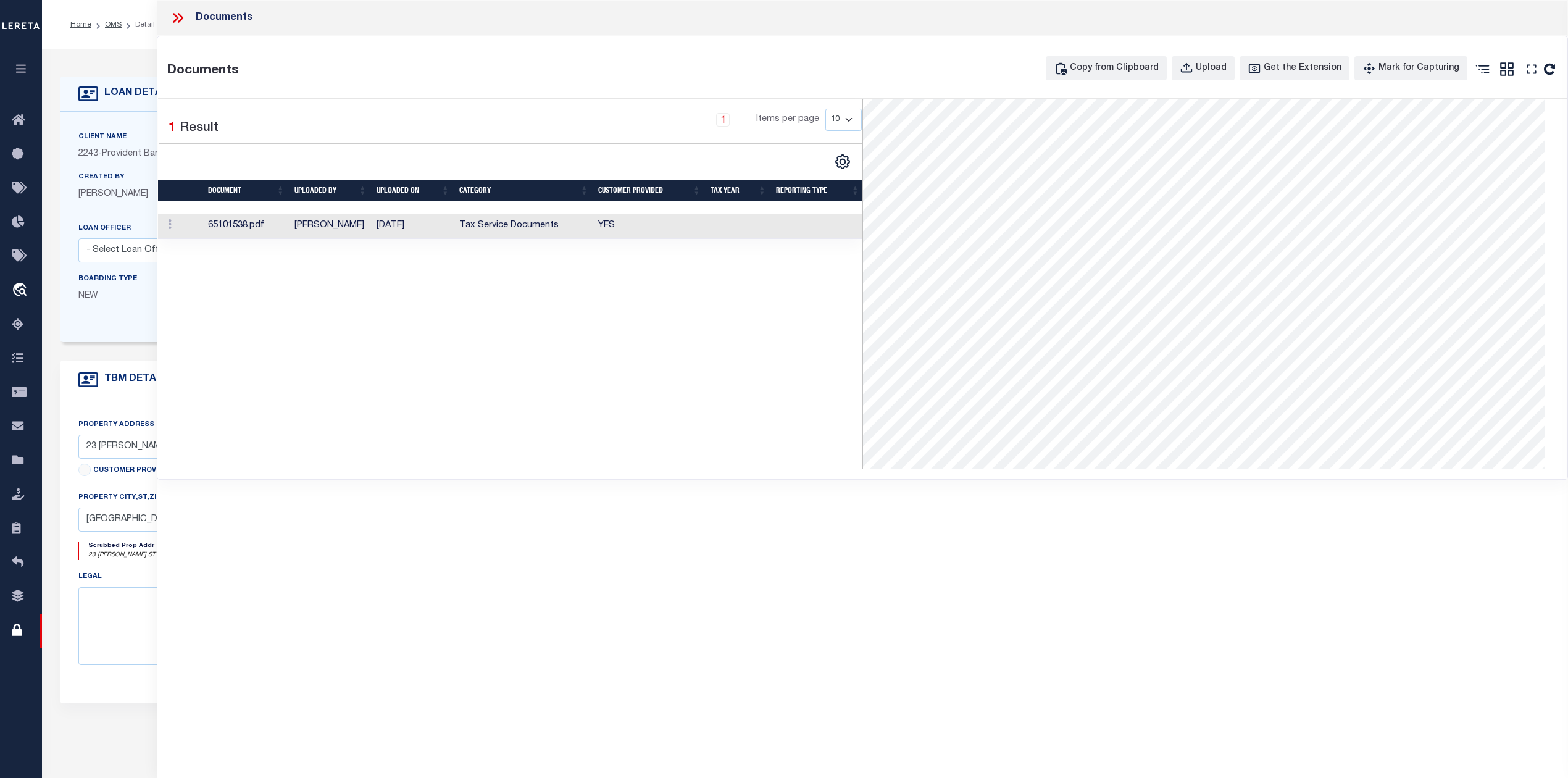
click at [425, 236] on td "[DATE]" at bounding box center [412, 226] width 83 height 25
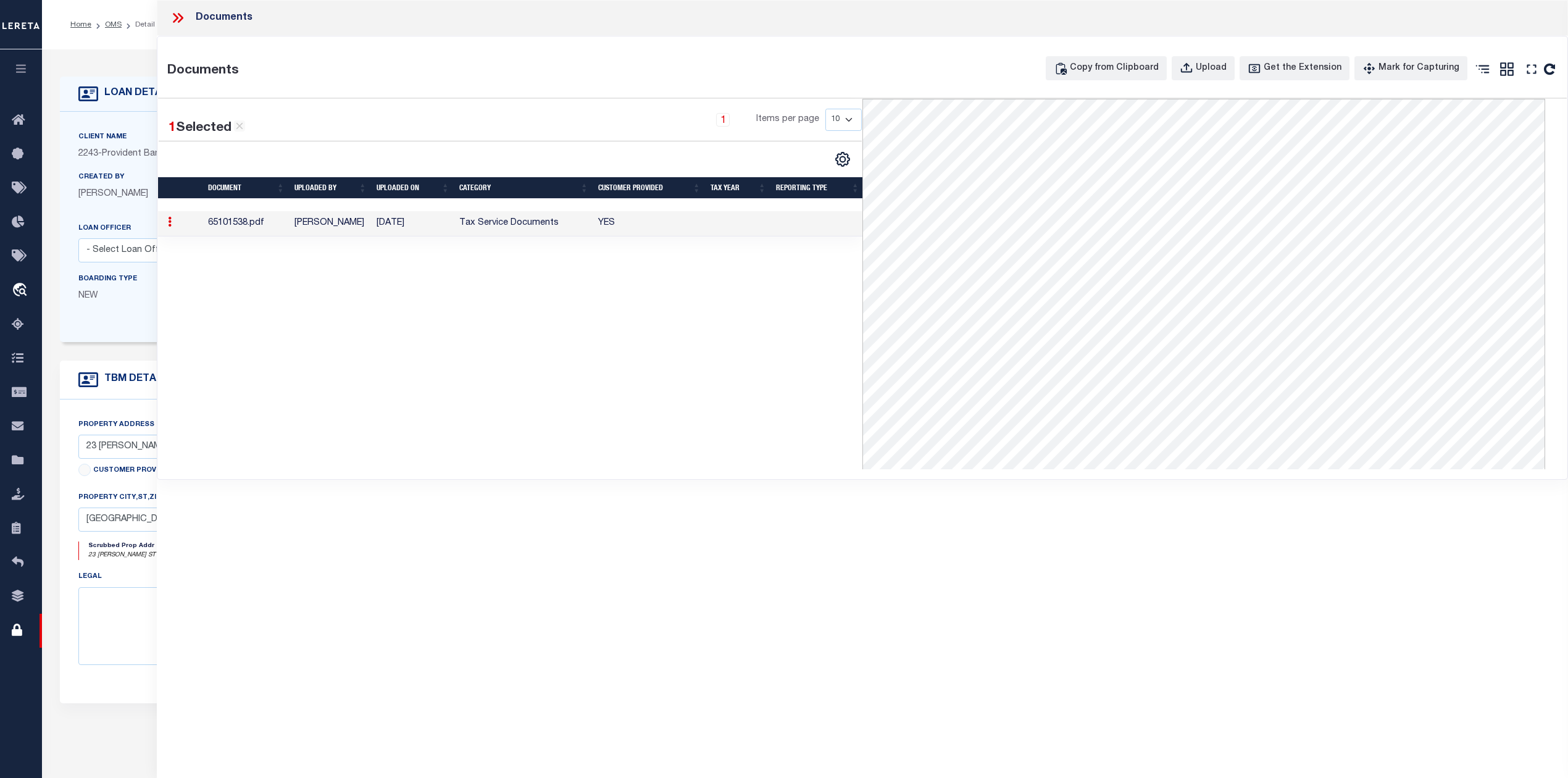
click at [176, 13] on icon at bounding box center [178, 18] width 16 height 16
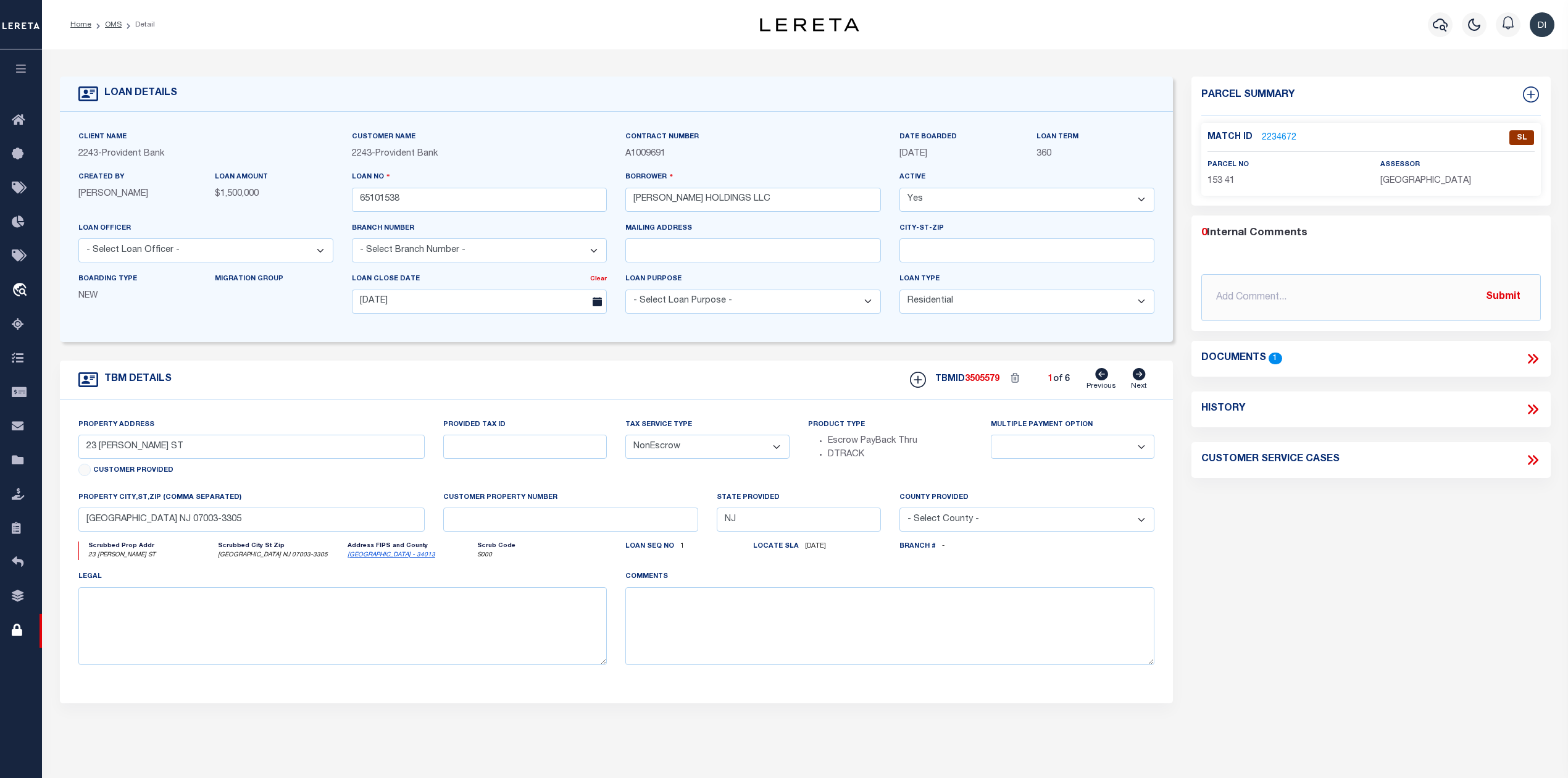
click at [1283, 131] on p "2234672" at bounding box center [1279, 137] width 35 height 13
click at [1275, 134] on link "2234672" at bounding box center [1279, 138] width 35 height 13
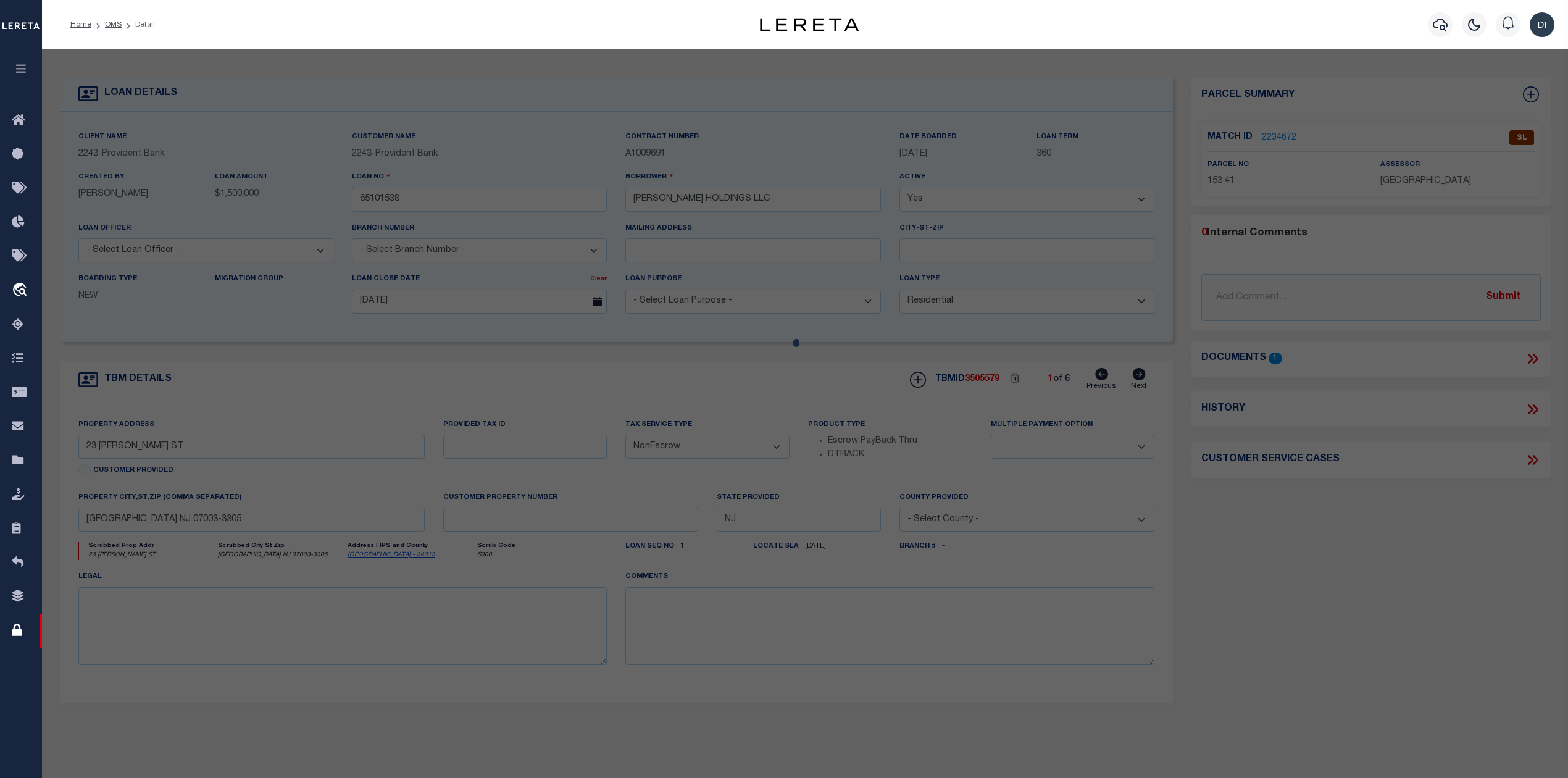
select select "AS"
checkbox input "false"
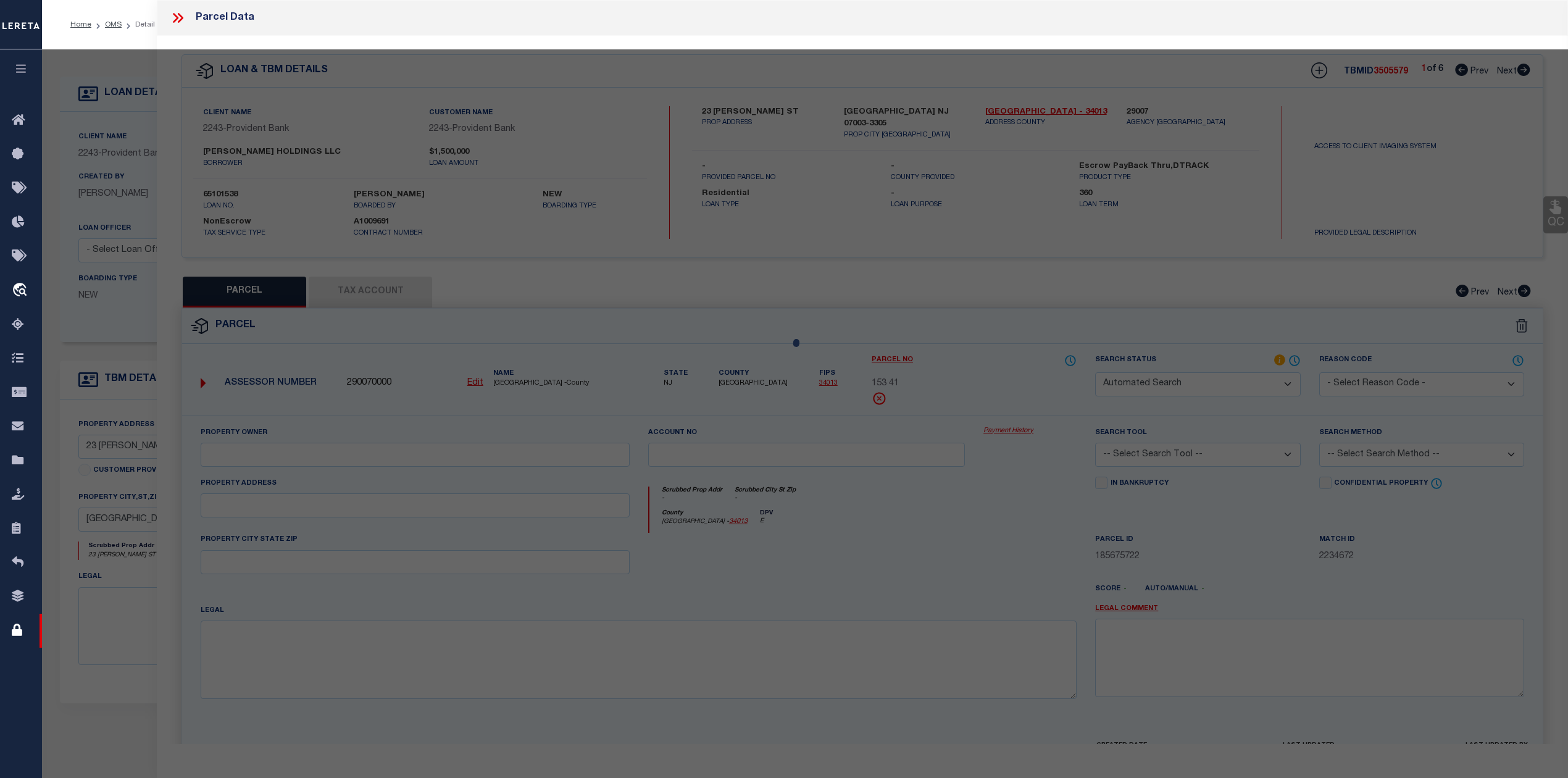
select select "SL"
type input "[PERSON_NAME] Holdings, Llc"
select select "AGW"
select select "LEG"
type input "[STREET_ADDRESS][PERSON_NAME]"
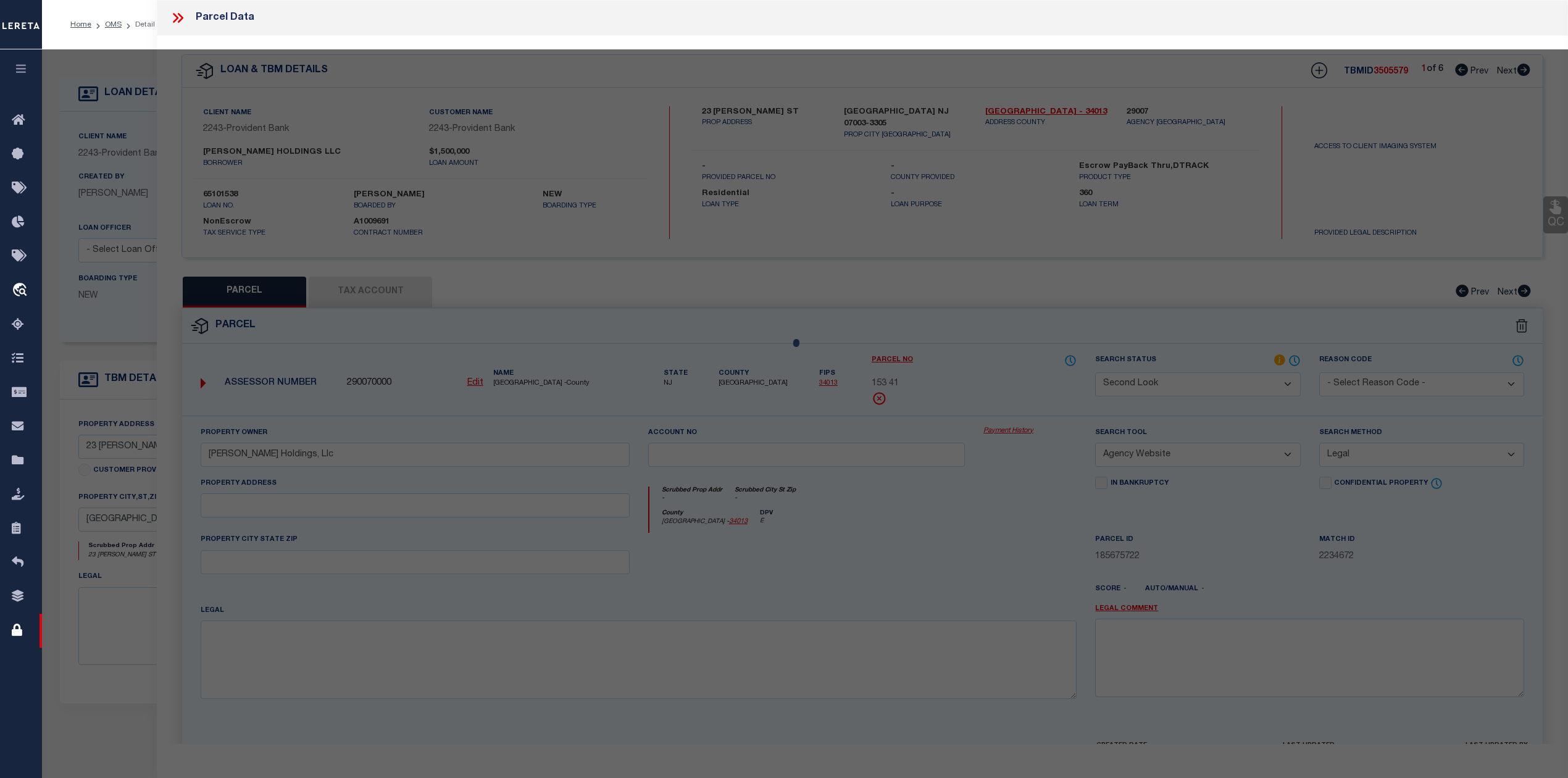
type textarea "Block: 153 Lot: 41 Municipality: [GEOGRAPHIC_DATA]"
type textarea "TaxID mask has been added. MLC [DATE] Unable to add Tax Account for [GEOGRAPHIC…"
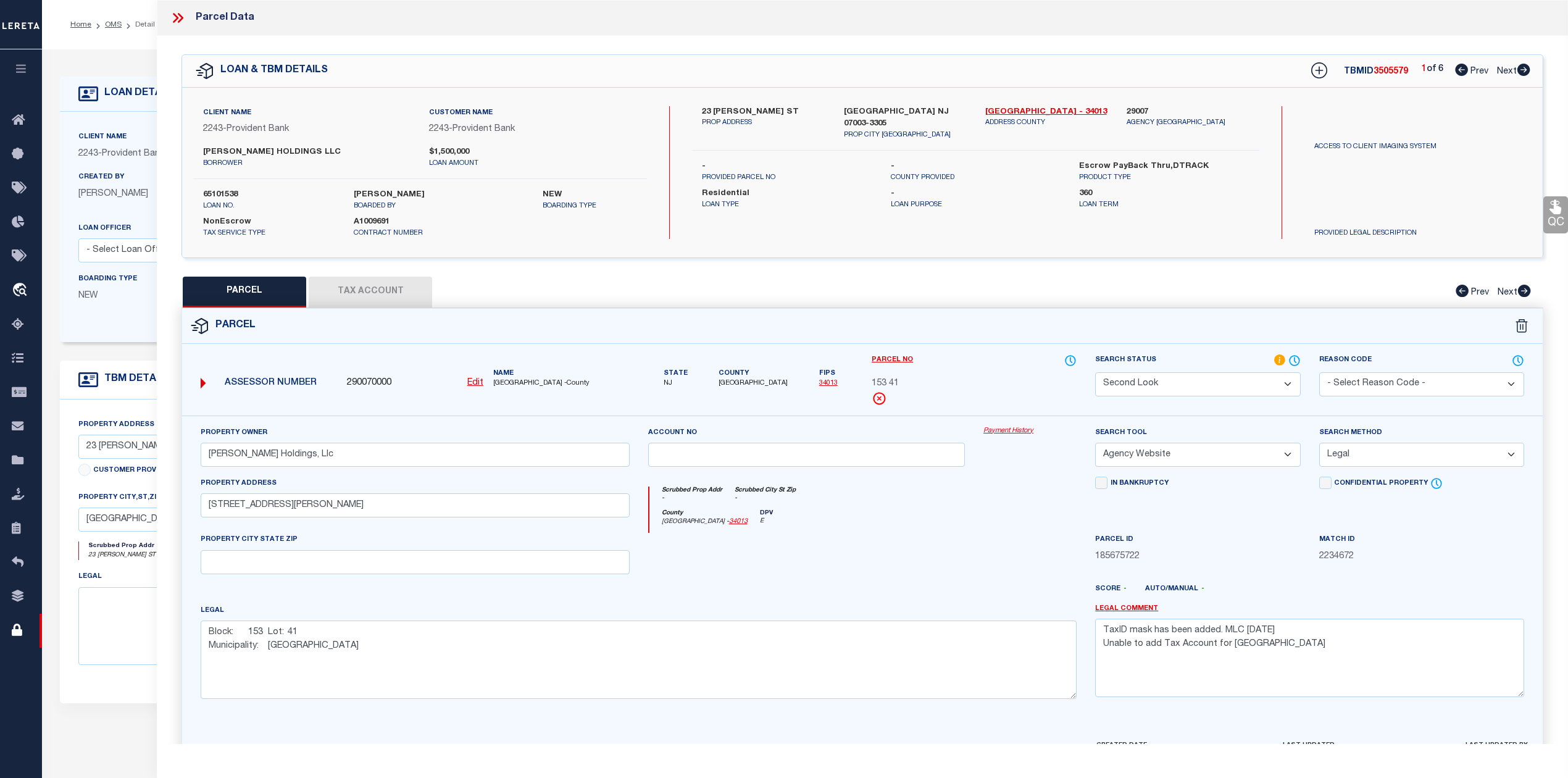
click at [1297, 358] on icon at bounding box center [1295, 360] width 12 height 13
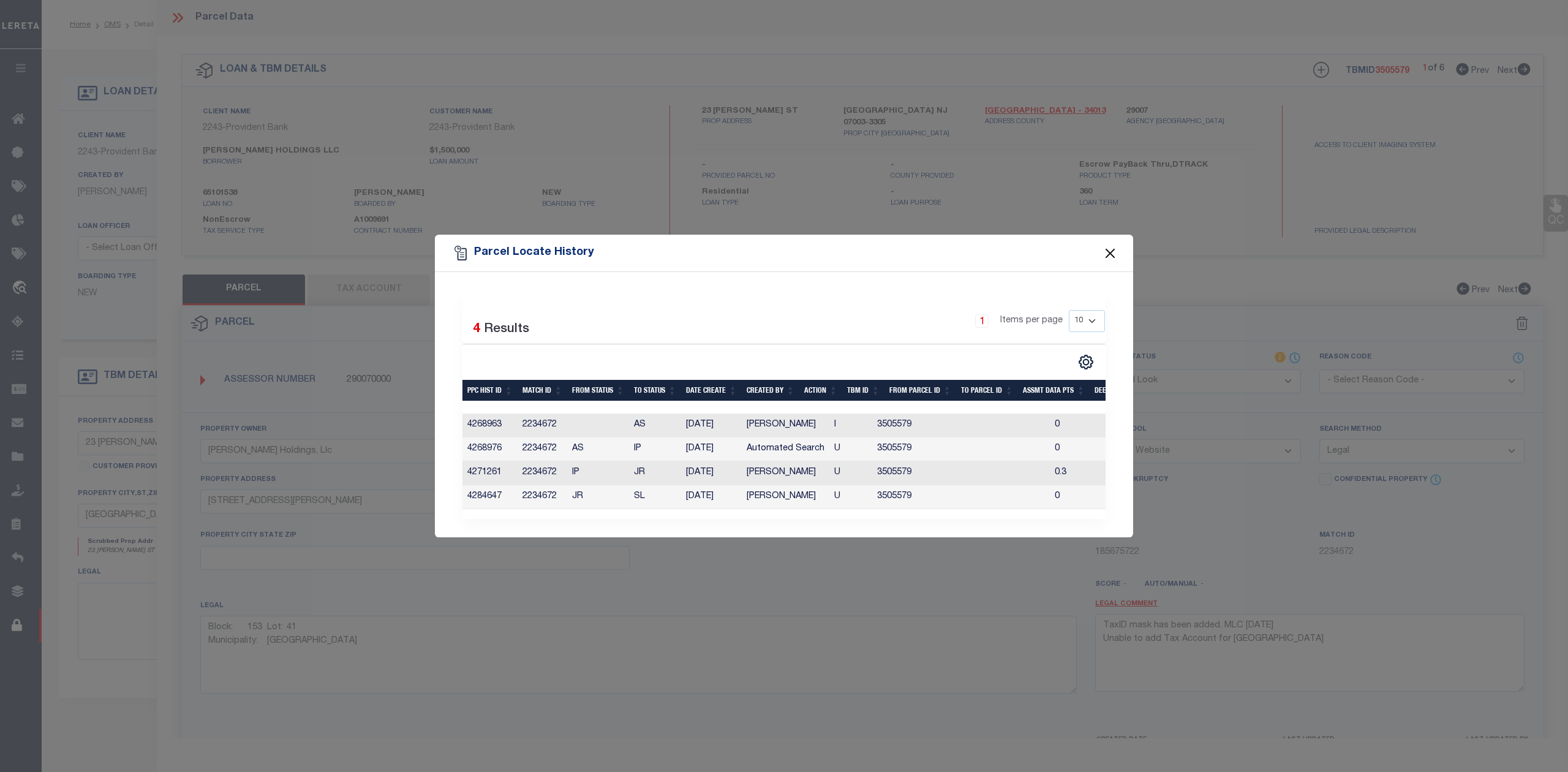
click at [1109, 250] on button "Close" at bounding box center [1110, 253] width 16 height 16
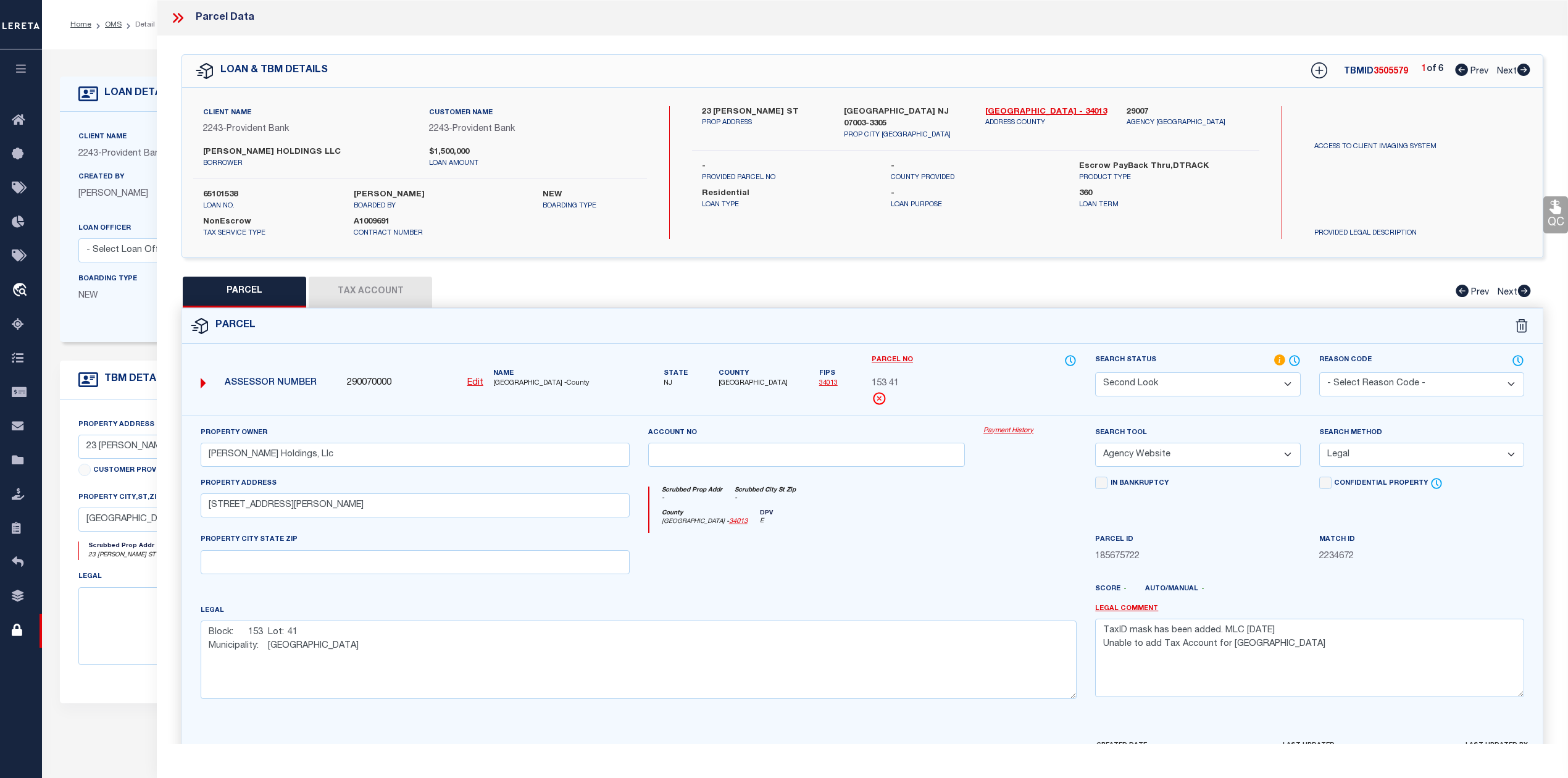
click at [1523, 71] on icon at bounding box center [1523, 69] width 13 height 12
select select "AS"
select select
checkbox input "false"
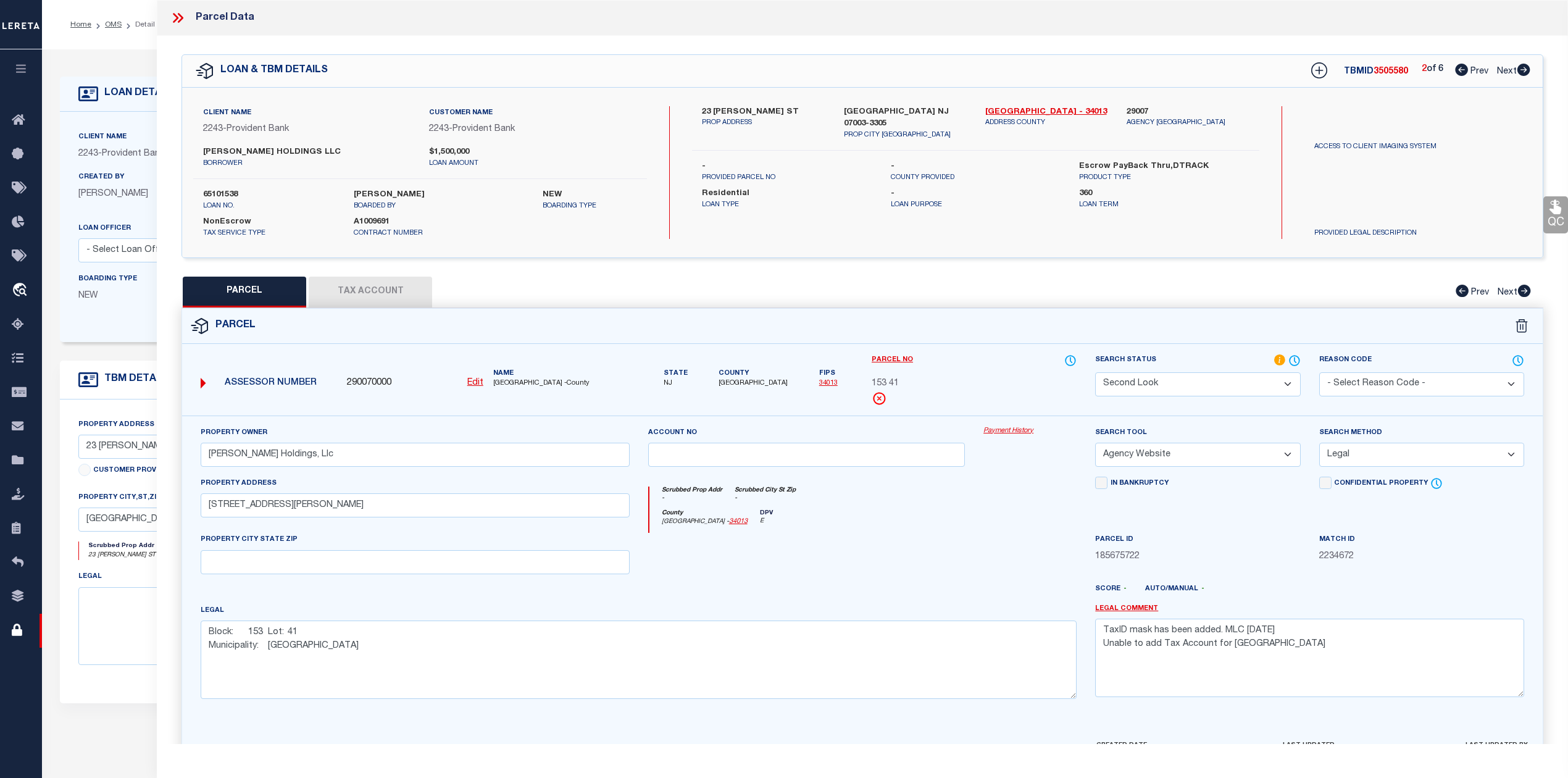
checkbox input "false"
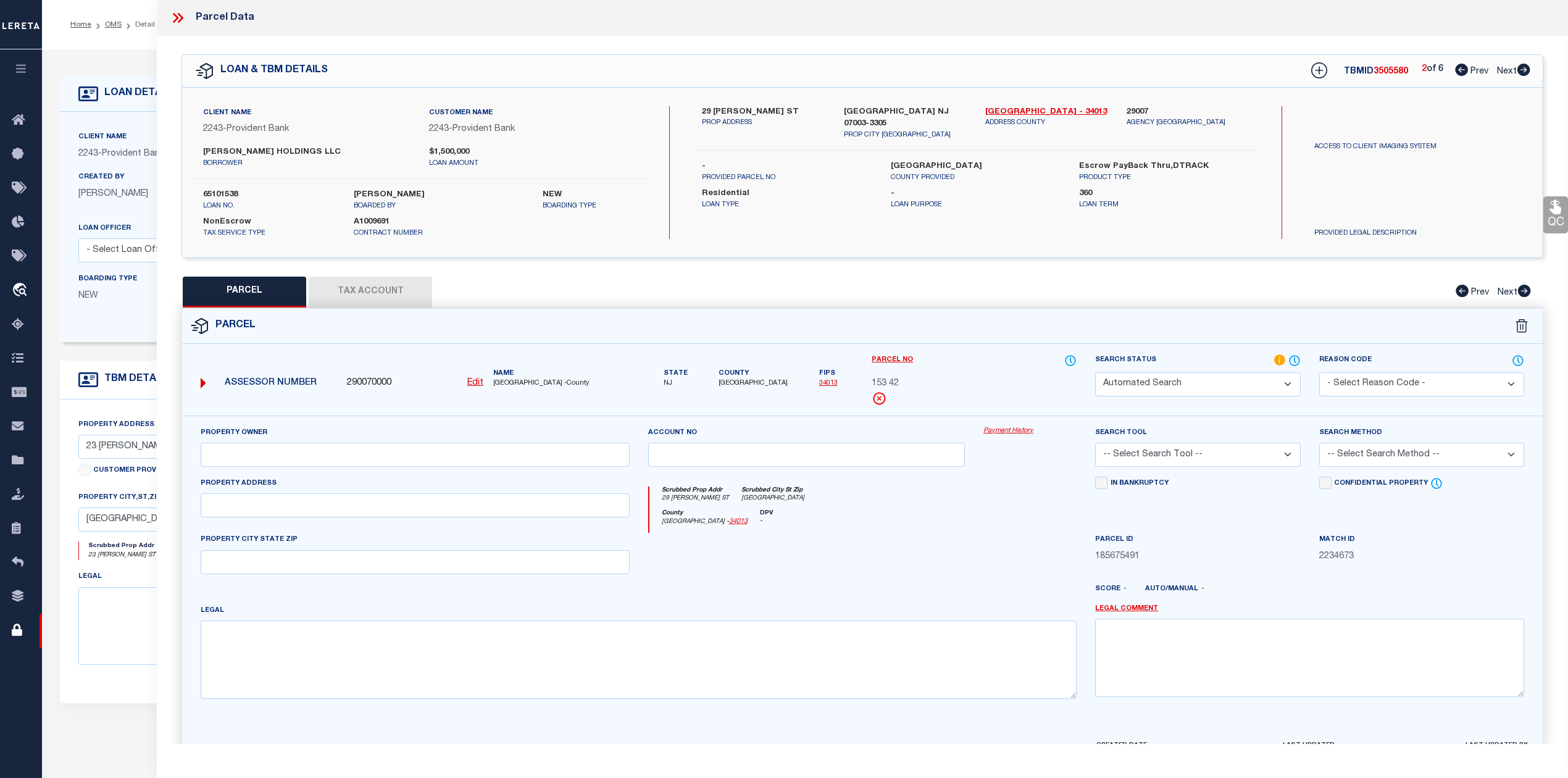
select select "SL"
type input "[PERSON_NAME] Holdings, Llc"
select select "AGW"
select select "LEG"
type input "29 [PERSON_NAME] ST"
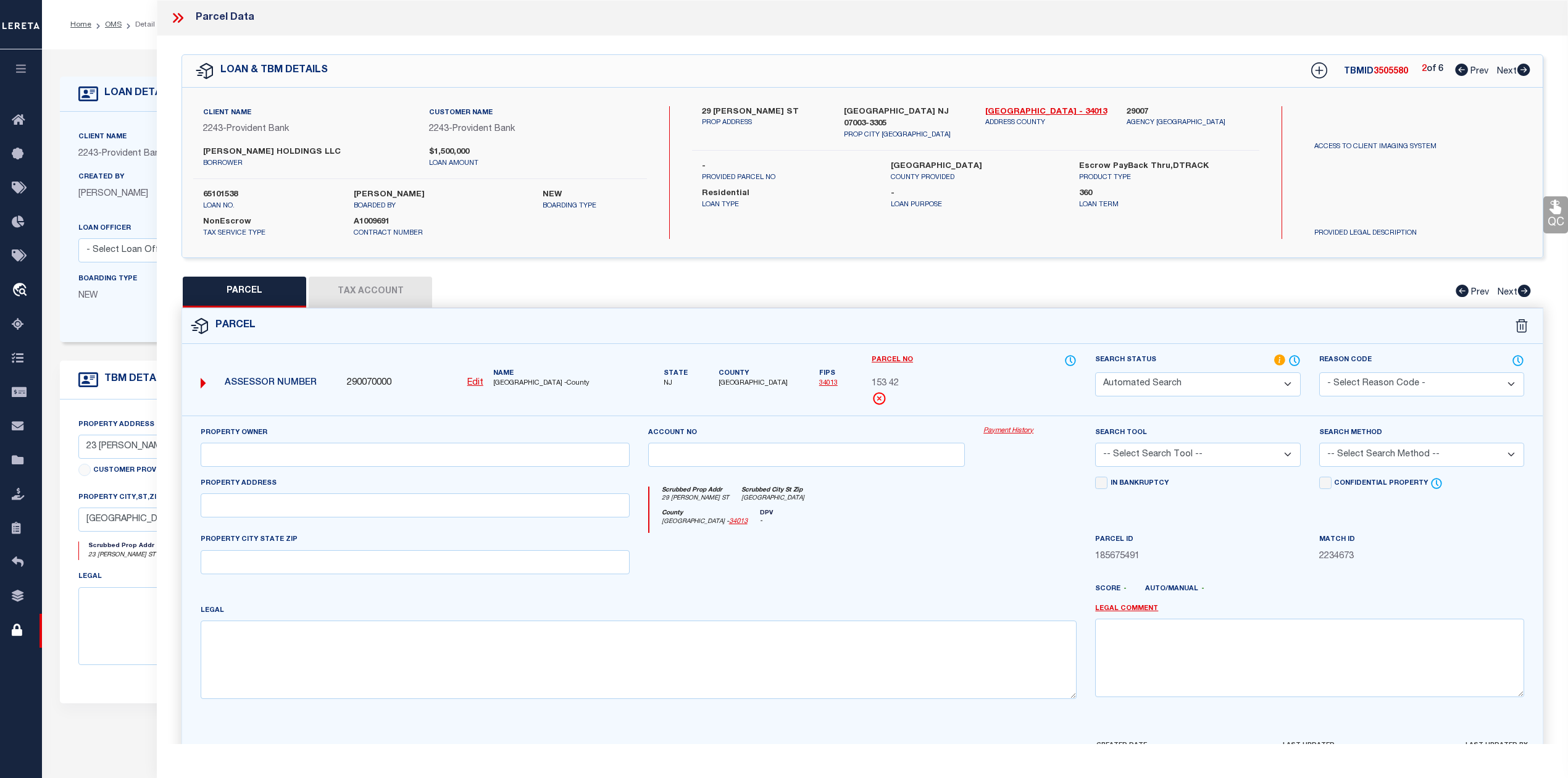
type input "[GEOGRAPHIC_DATA]"
type textarea "ADDITIONAL LOTS: SOLD W/41 + 43"
type textarea "TaxID mask has been added. MLC [DATE] Unable to add Tax Account for [GEOGRAPHIC…"
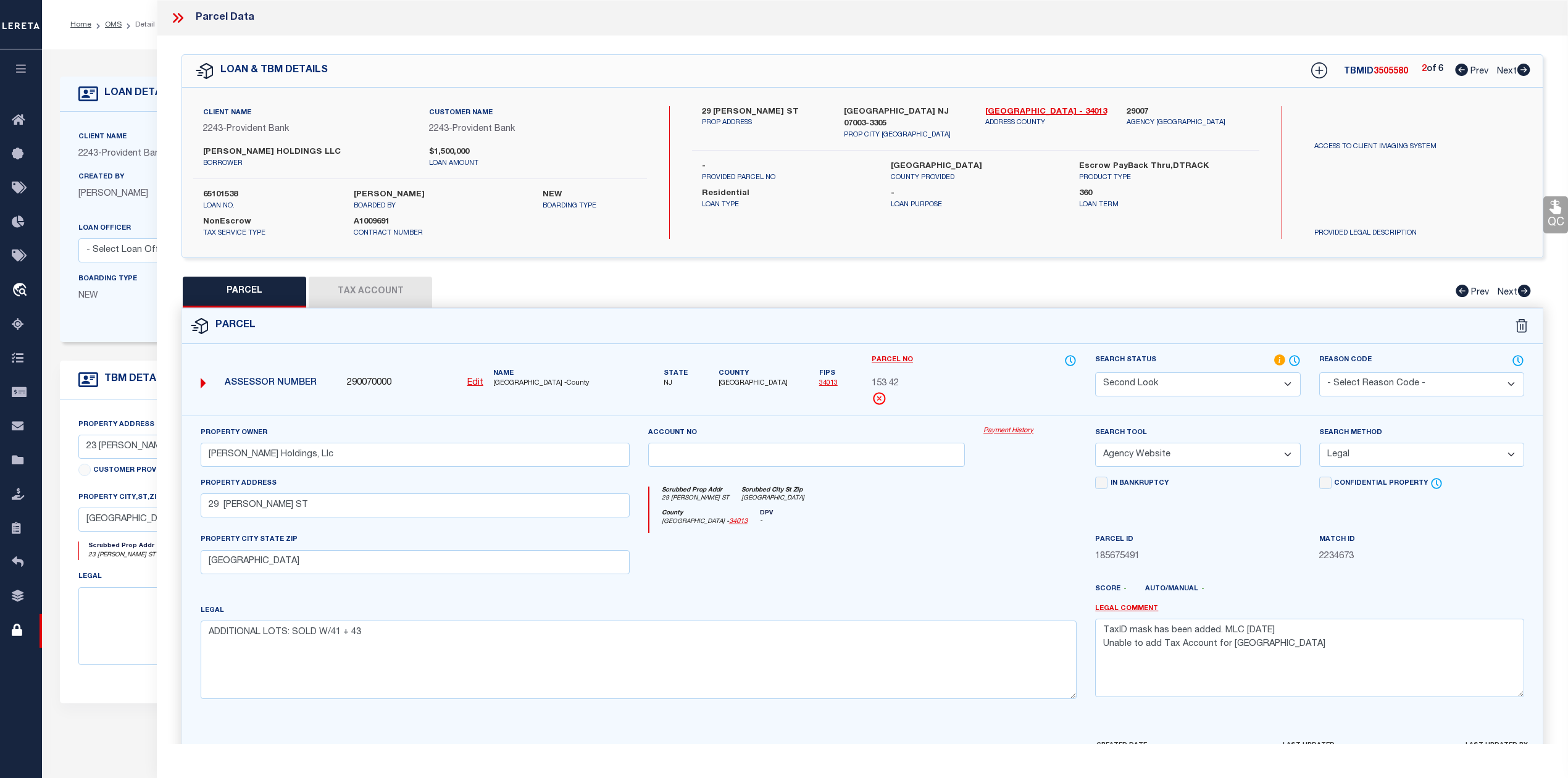
click at [1523, 71] on icon at bounding box center [1523, 69] width 13 height 12
select select "AS"
select select
checkbox input "false"
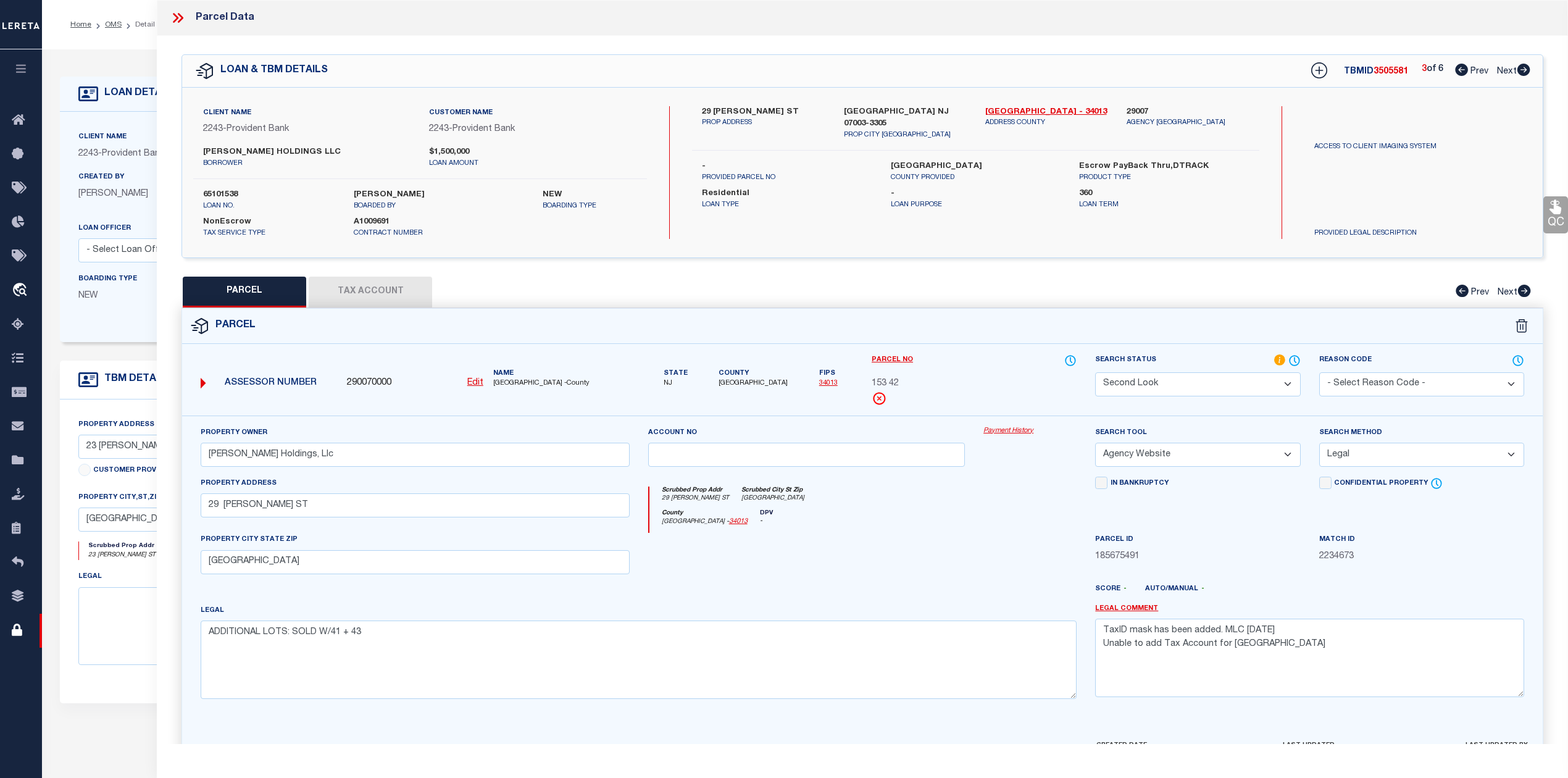
checkbox input "false"
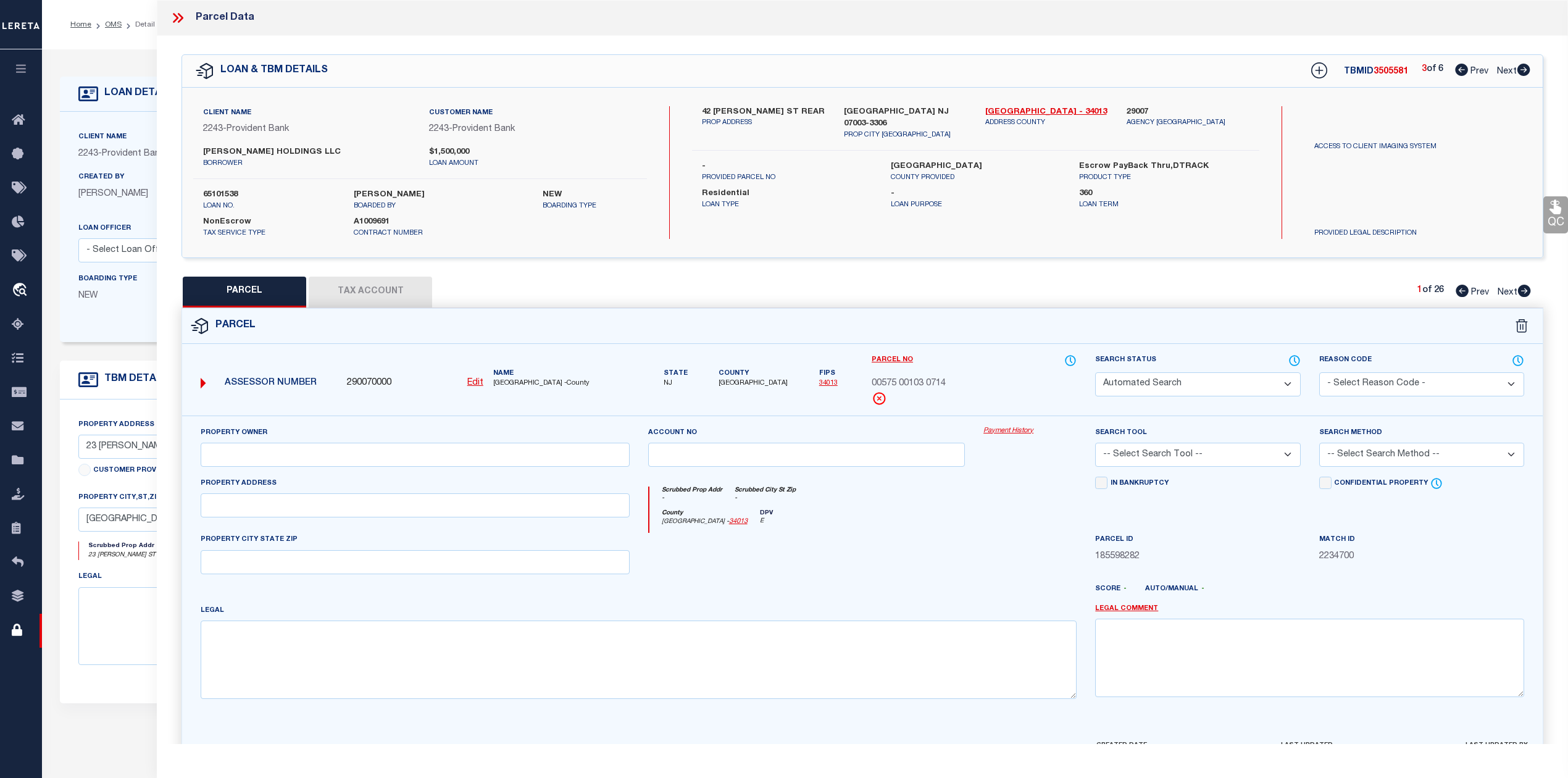
select select "PR"
select select "099"
type input "AVAILABLE FROM DATA SOURCE,NOT"
select select "ATL"
select select "ADD"
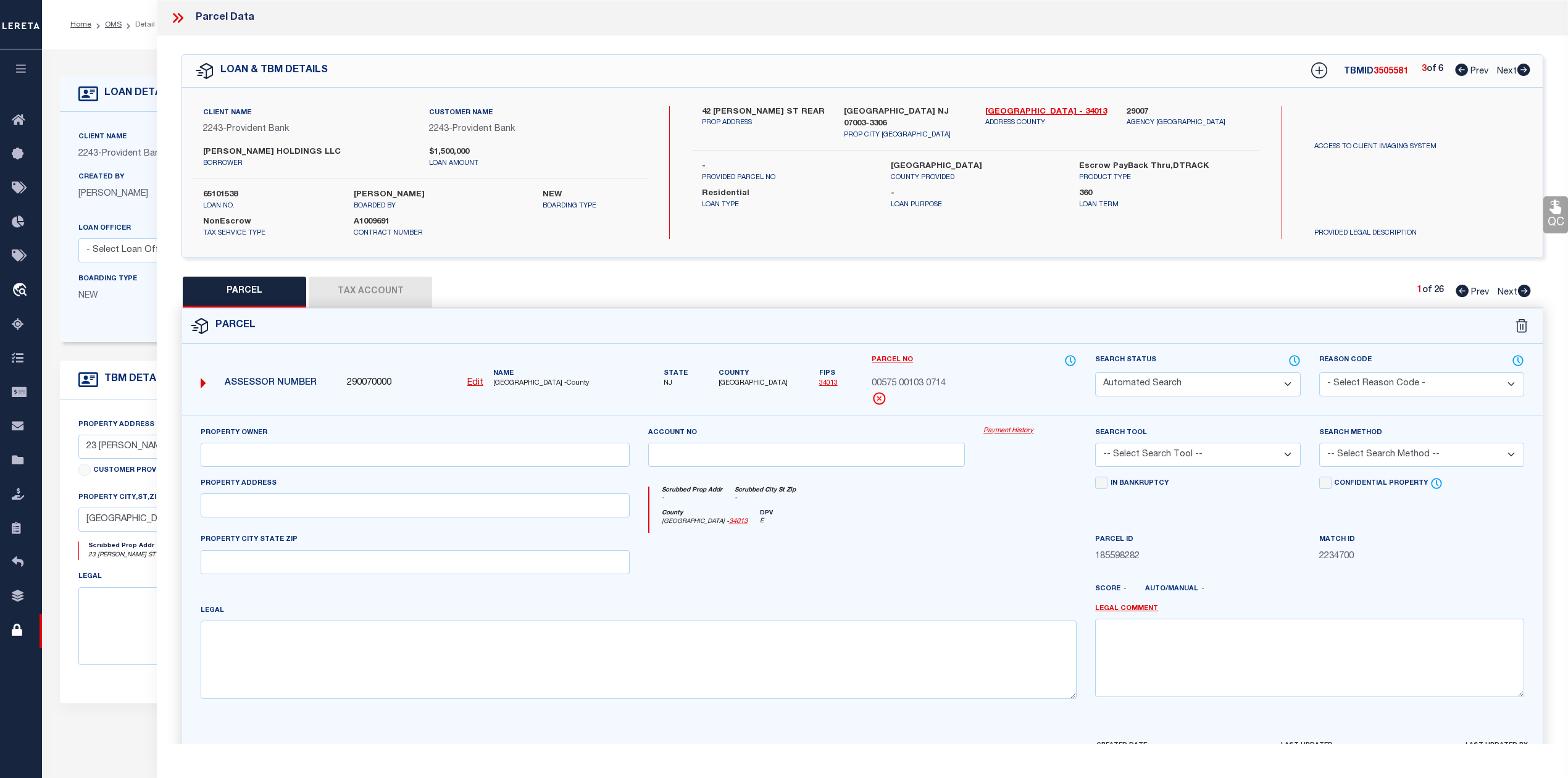
type input ", [GEOGRAPHIC_DATA]"
type textarea "LOT:103 BLK:575 DIST:14 CITY/[GEOGRAPHIC_DATA]/TWP:[GEOGRAPHIC_DATA] MAP REF:TA…"
type textarea "Parcel Not Needed"
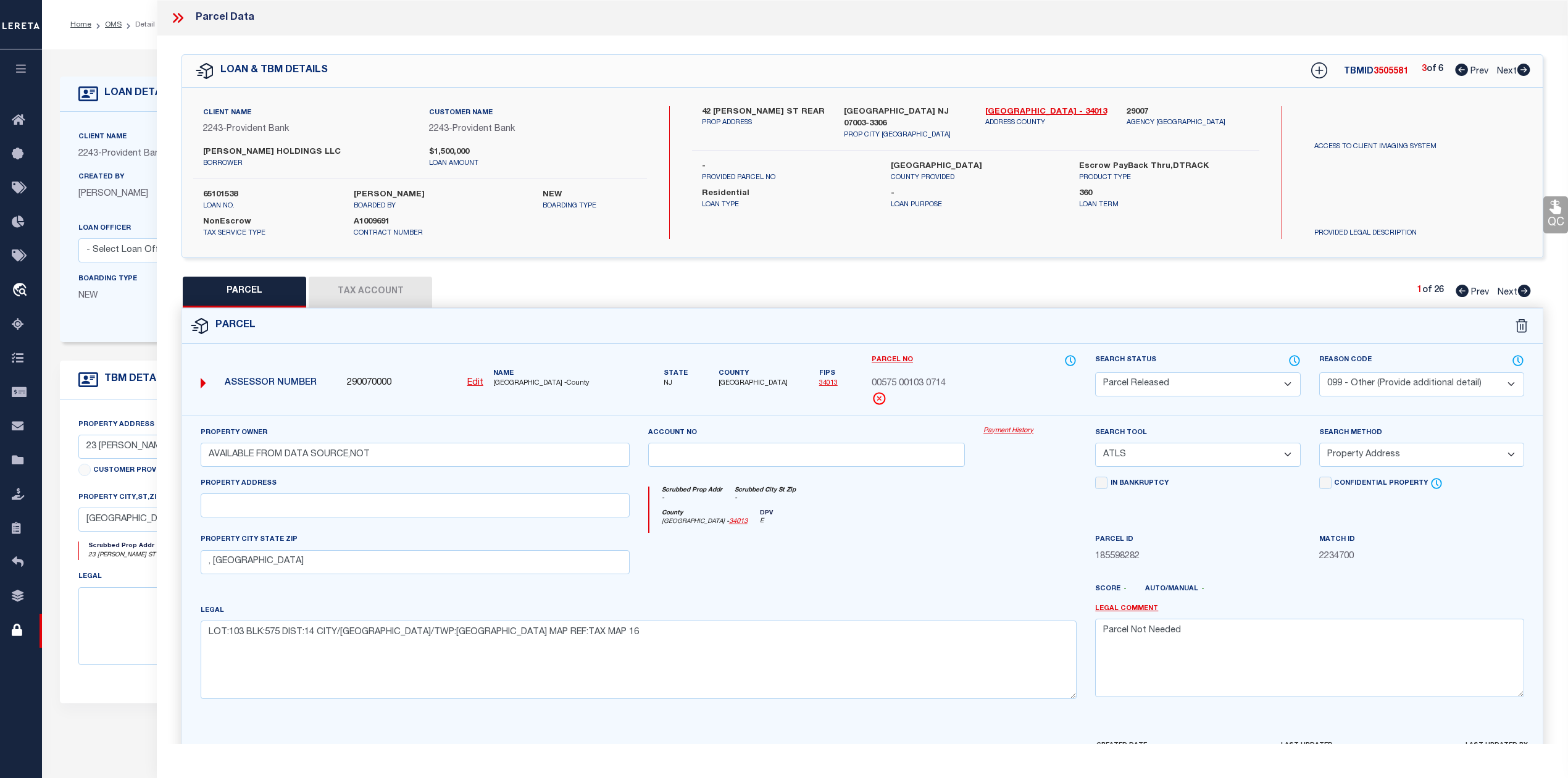
click at [1523, 71] on icon at bounding box center [1523, 69] width 13 height 12
select select "AS"
select select
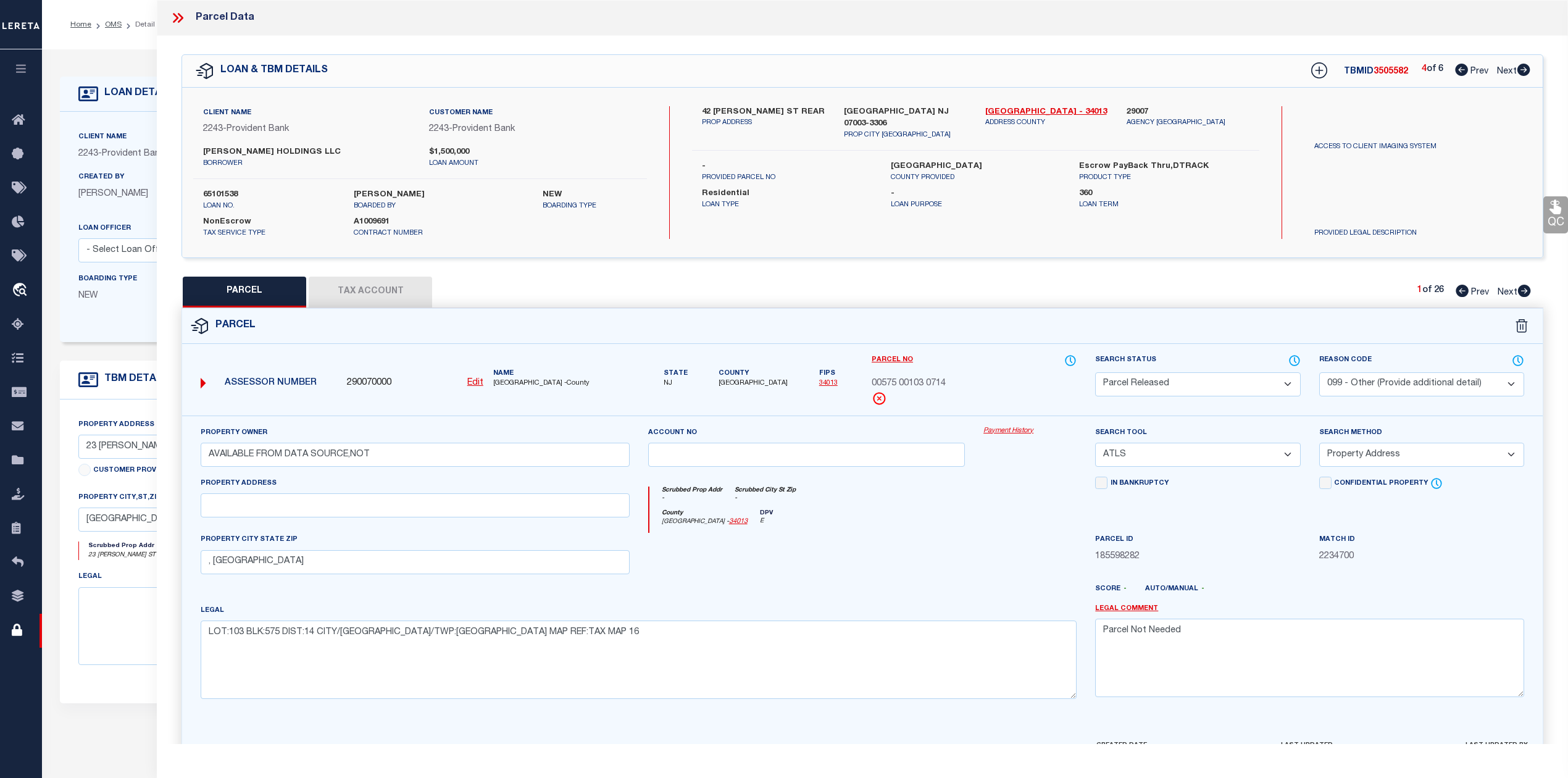
checkbox input "false"
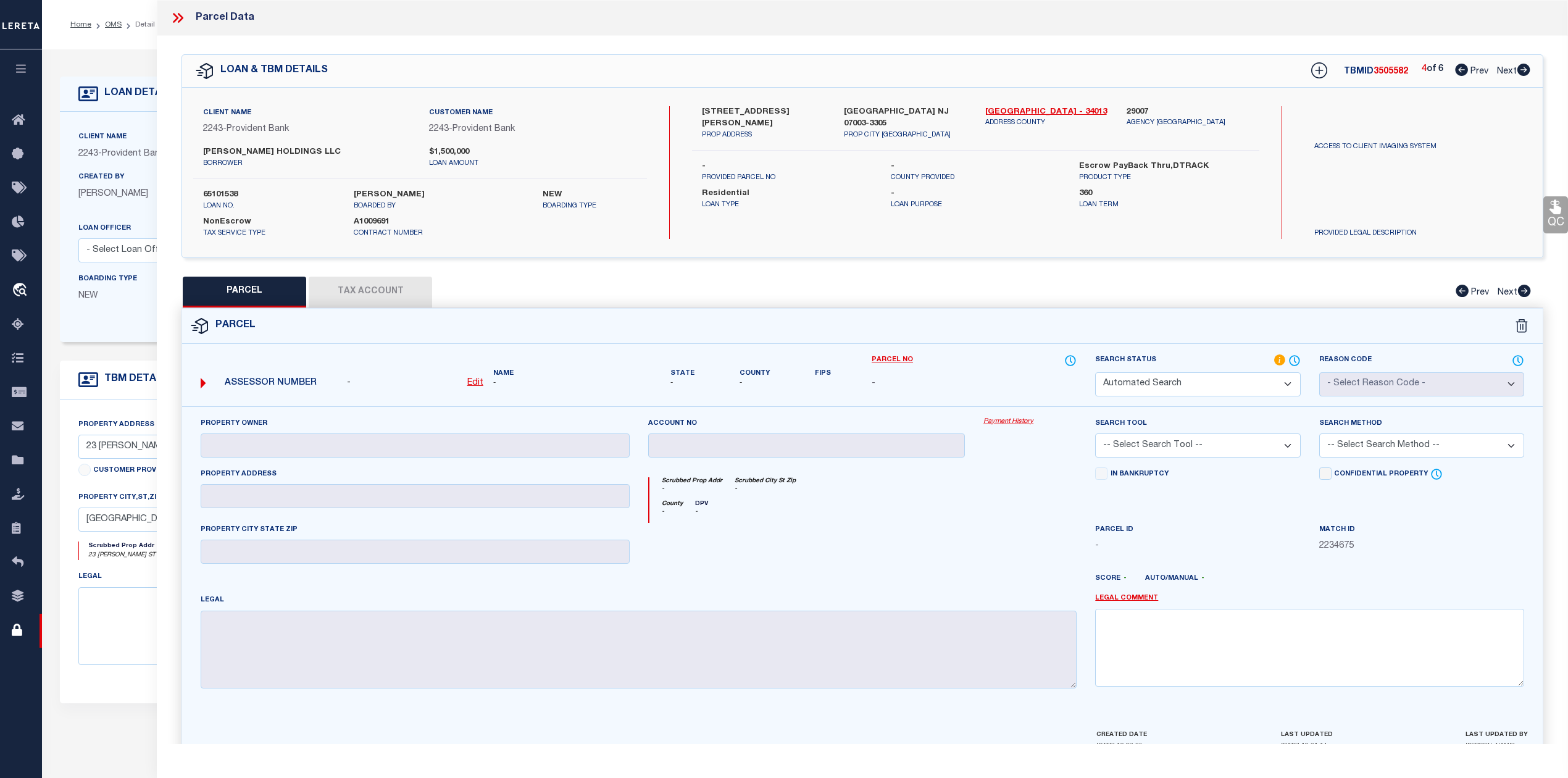
select select "PH"
checkbox input "false"
click at [1526, 70] on icon at bounding box center [1523, 69] width 13 height 12
select select "AS"
checkbox input "false"
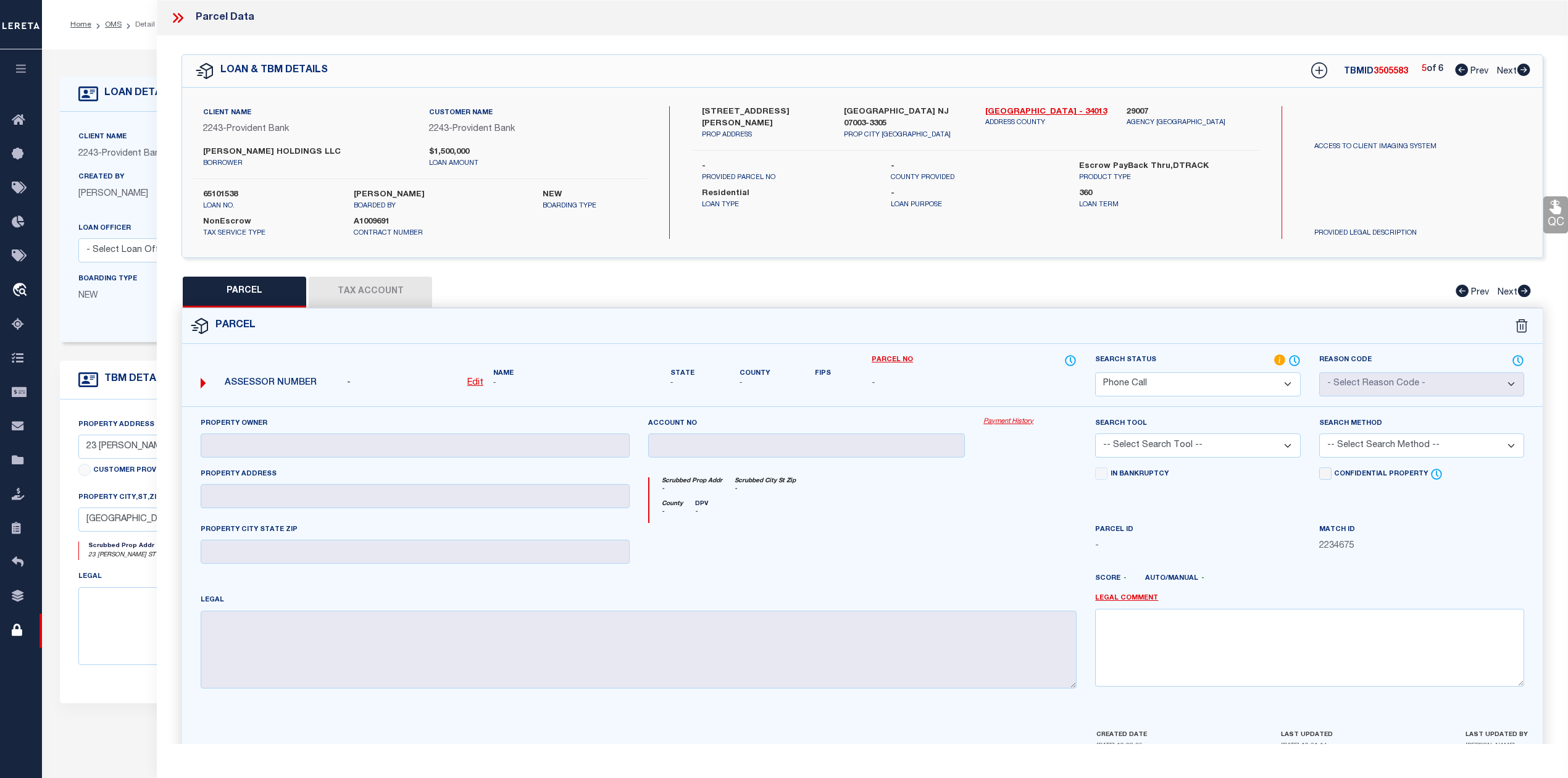
checkbox input "false"
select select "PH"
checkbox input "false"
click at [1524, 71] on icon at bounding box center [1523, 69] width 13 height 12
select select "AS"
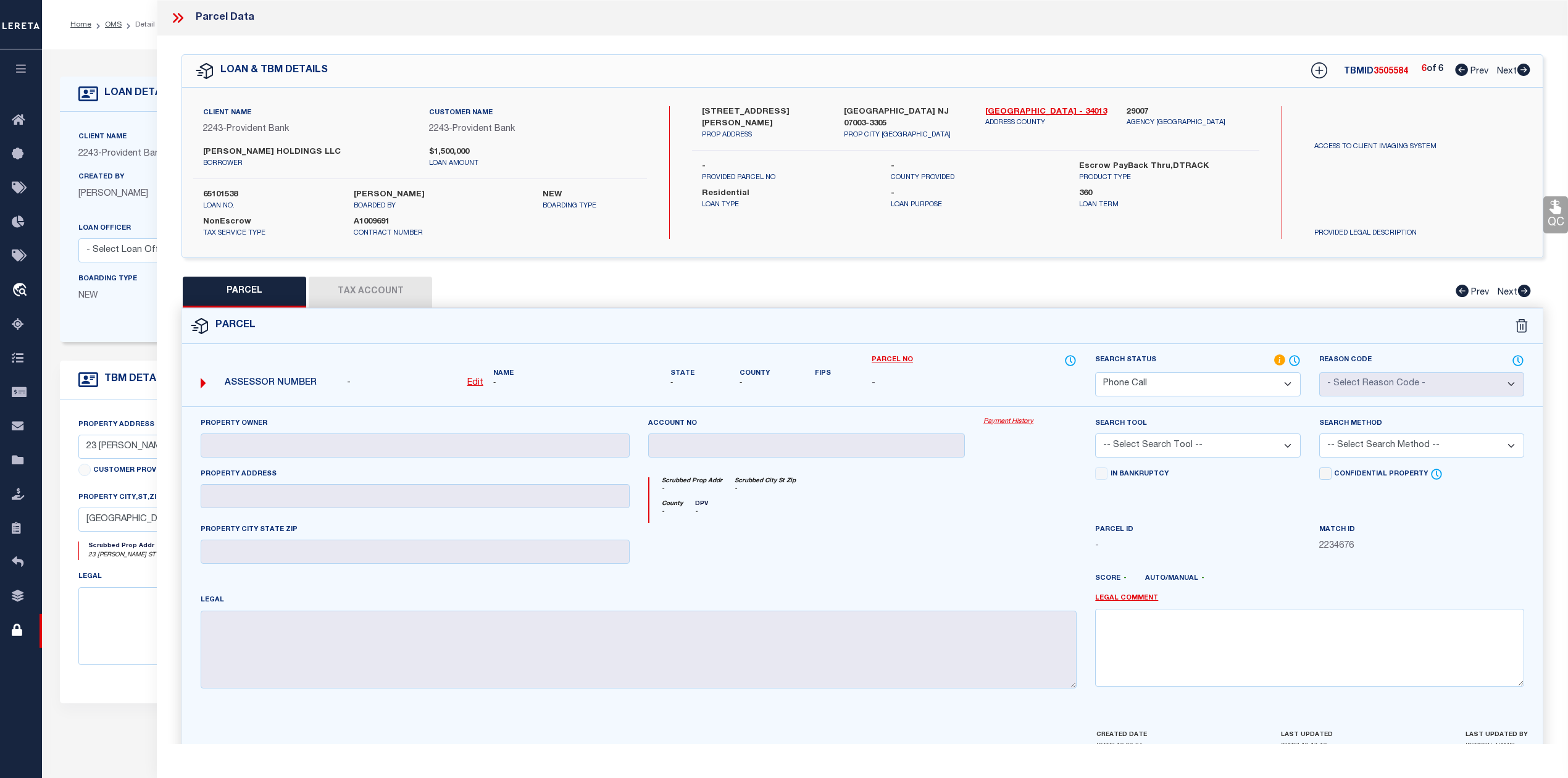
checkbox input "false"
select select "PH"
checkbox input "false"
click at [1282, 383] on select "Automated Search Bad Parcel Complete Duplicate Parcel High Dollar Reporting In …" at bounding box center [1198, 384] width 205 height 24
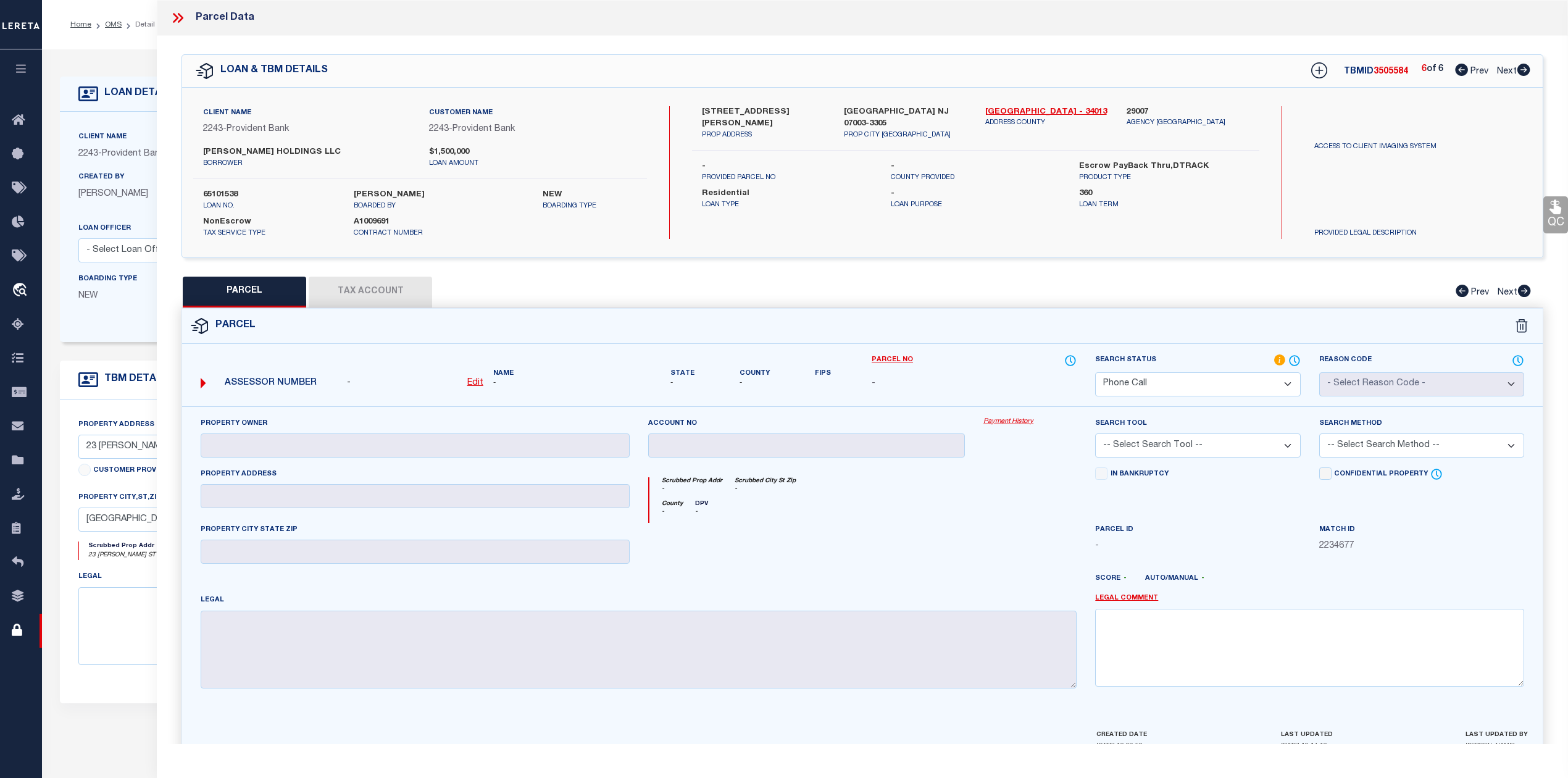
select select "NP"
click at [1095, 372] on select "Automated Search Bad Parcel Complete Duplicate Parcel High Dollar Reporting In …" at bounding box center [1198, 384] width 205 height 24
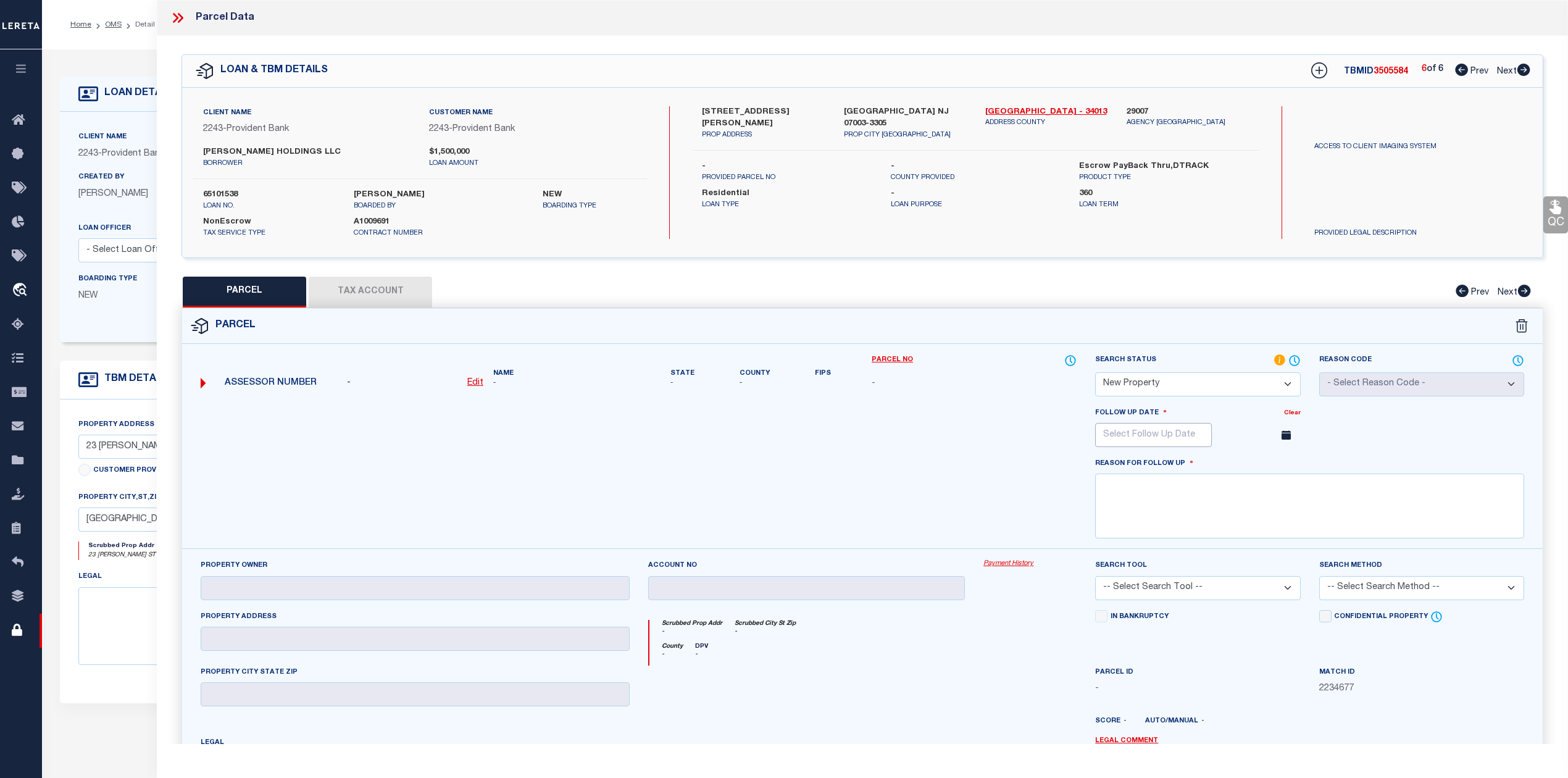
click at [1181, 442] on input "text" at bounding box center [1153, 434] width 117 height 24
click at [1274, 464] on icon at bounding box center [1275, 462] width 9 height 9
click at [1277, 466] on icon at bounding box center [1275, 462] width 9 height 9
select select "10"
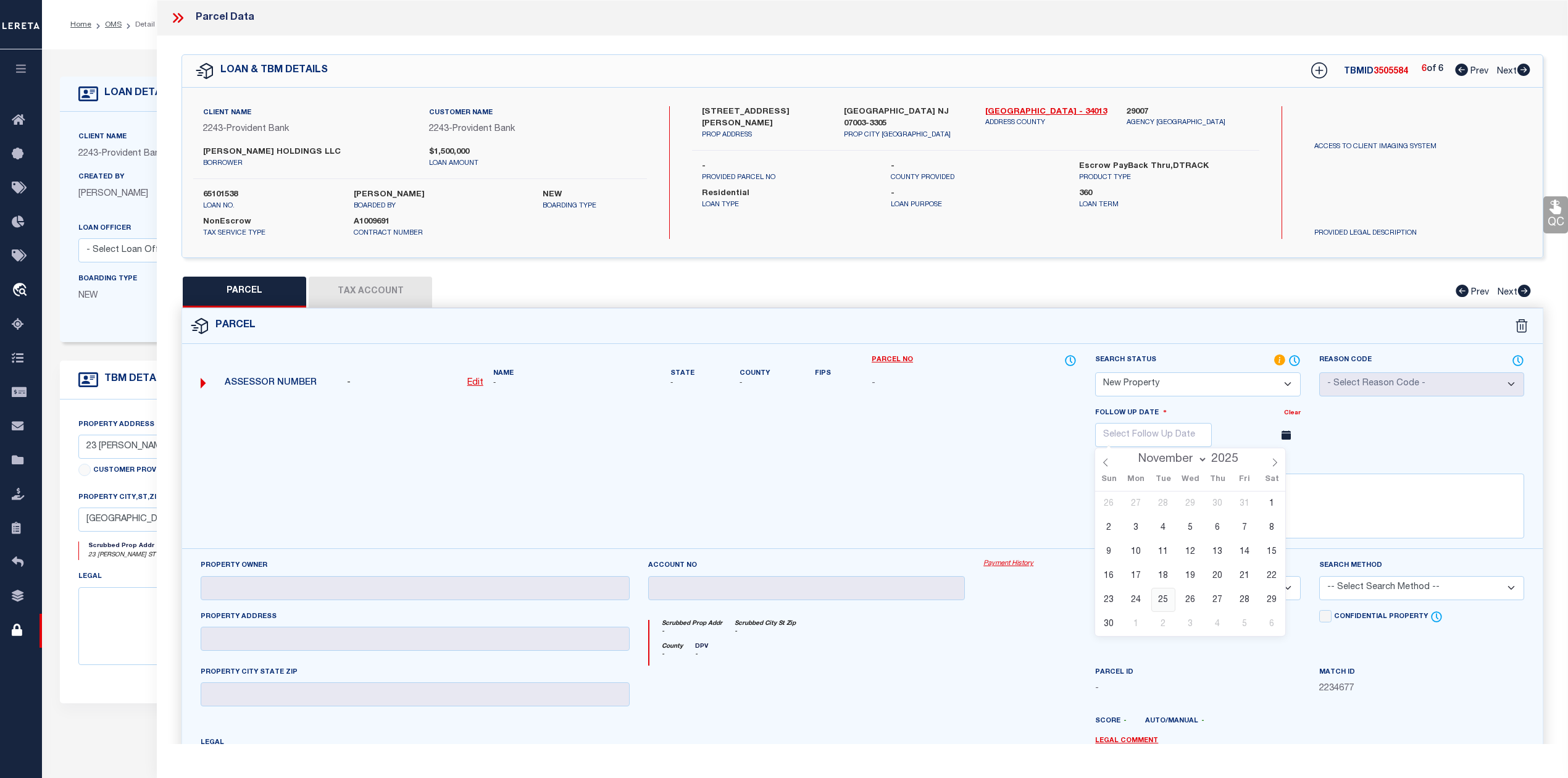
click at [1165, 601] on span "25" at bounding box center [1163, 599] width 24 height 24
click at [965, 475] on div at bounding box center [638, 477] width 895 height 142
click at [1144, 432] on input "[DATE]" at bounding box center [1153, 434] width 117 height 24
click at [1189, 597] on span "26" at bounding box center [1190, 599] width 24 height 24
type input "[DATE]"
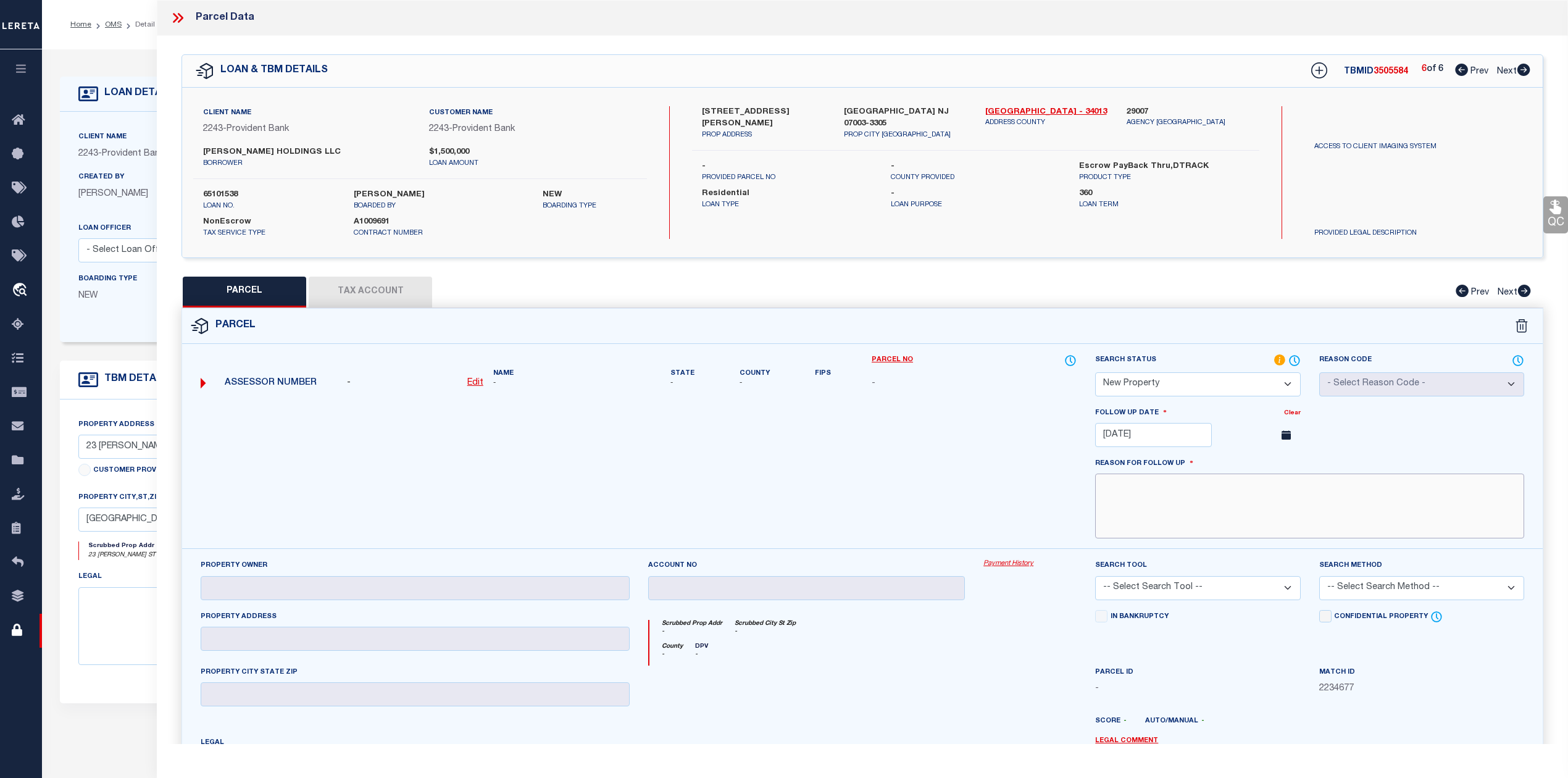
click at [1146, 504] on textarea at bounding box center [1310, 506] width 429 height 65
drag, startPoint x: 1252, startPoint y: 490, endPoint x: 1095, endPoint y: 482, distance: 157.2
click at [1095, 482] on textarea "This is new property for 2025" at bounding box center [1310, 506] width 429 height 65
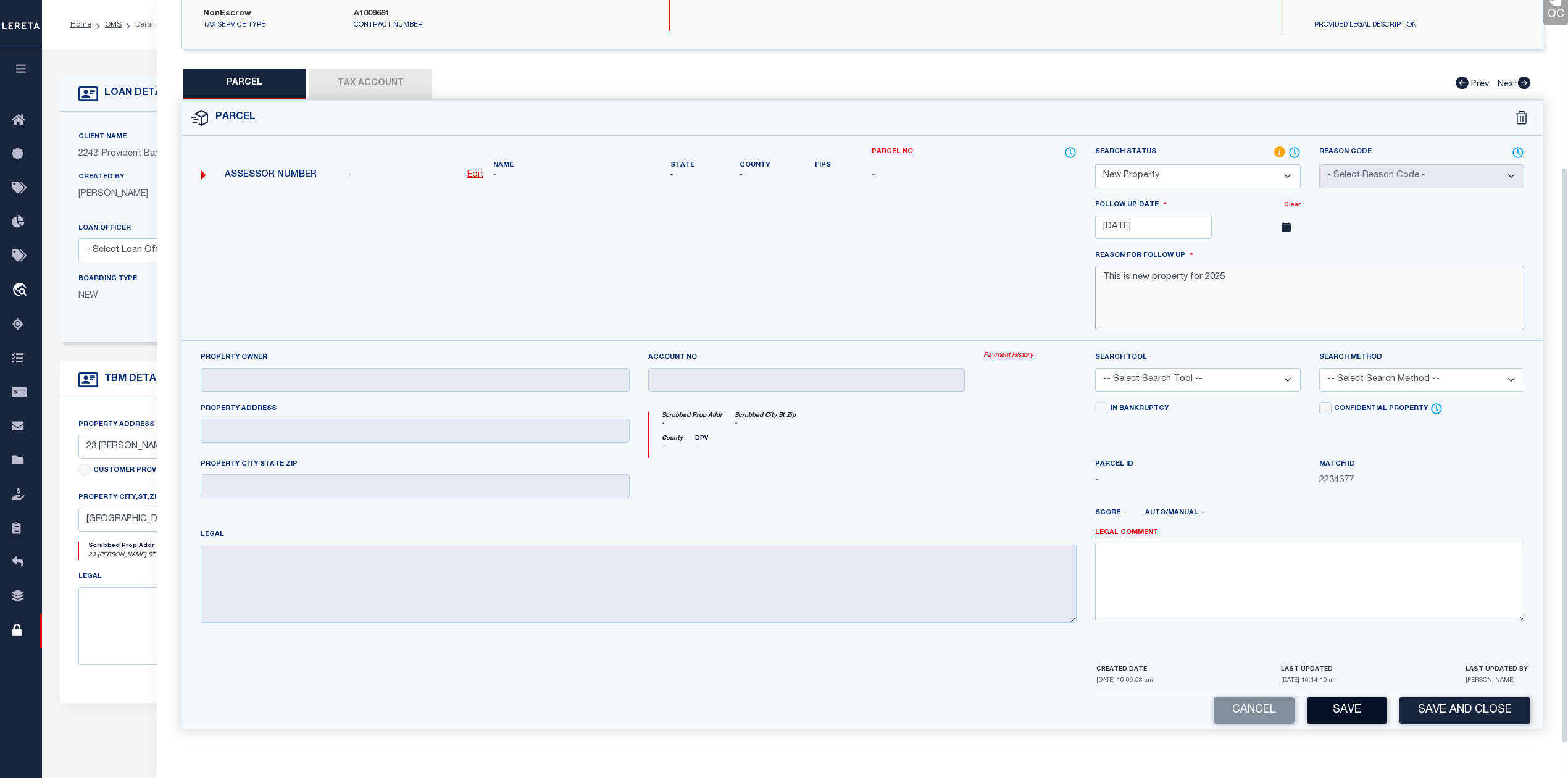
type textarea "This is new property for 2025"
click at [1351, 706] on button "Save" at bounding box center [1347, 710] width 80 height 27
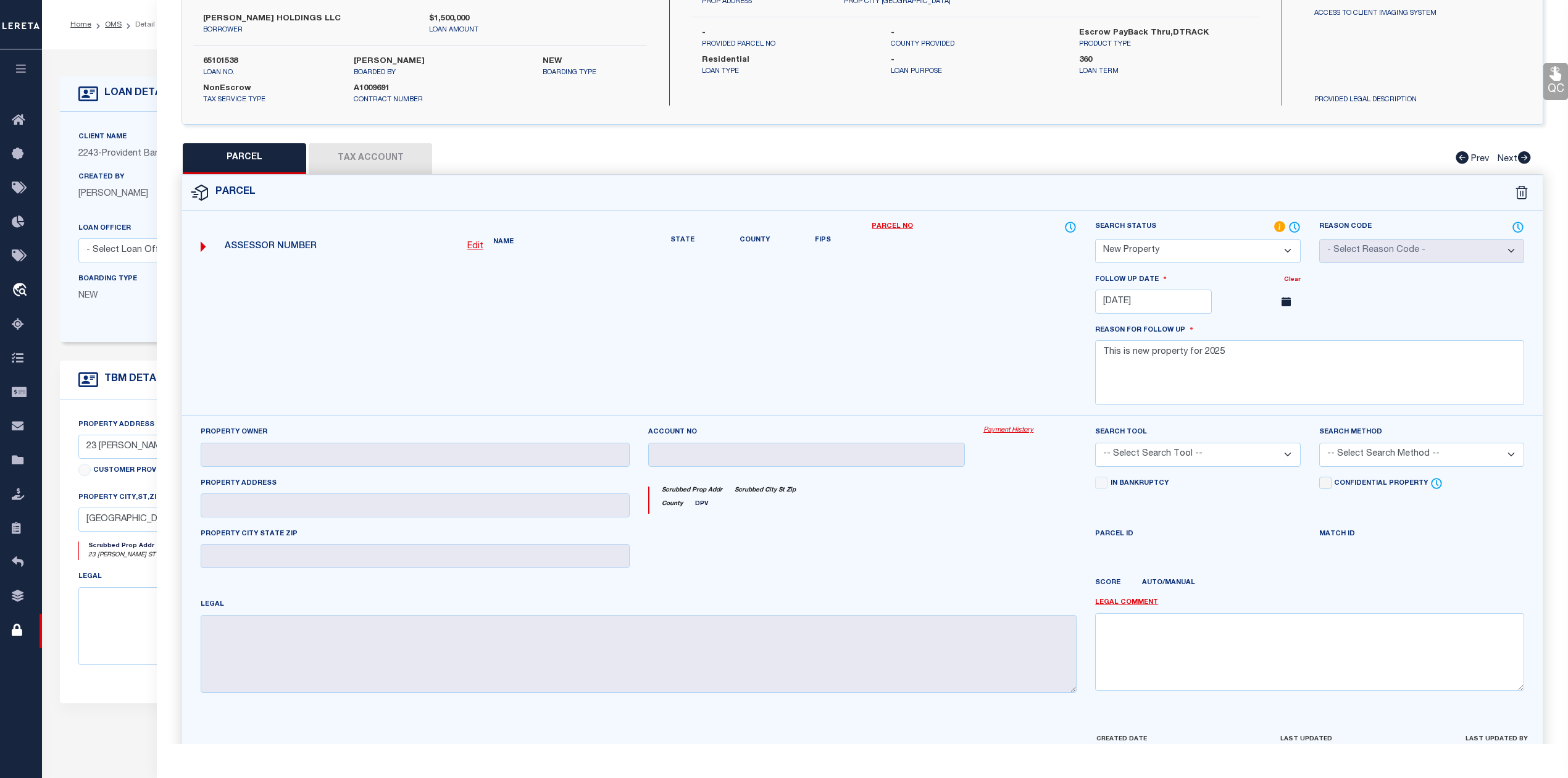
select select "AS"
checkbox input "false"
select select "NP"
type input "[DATE]"
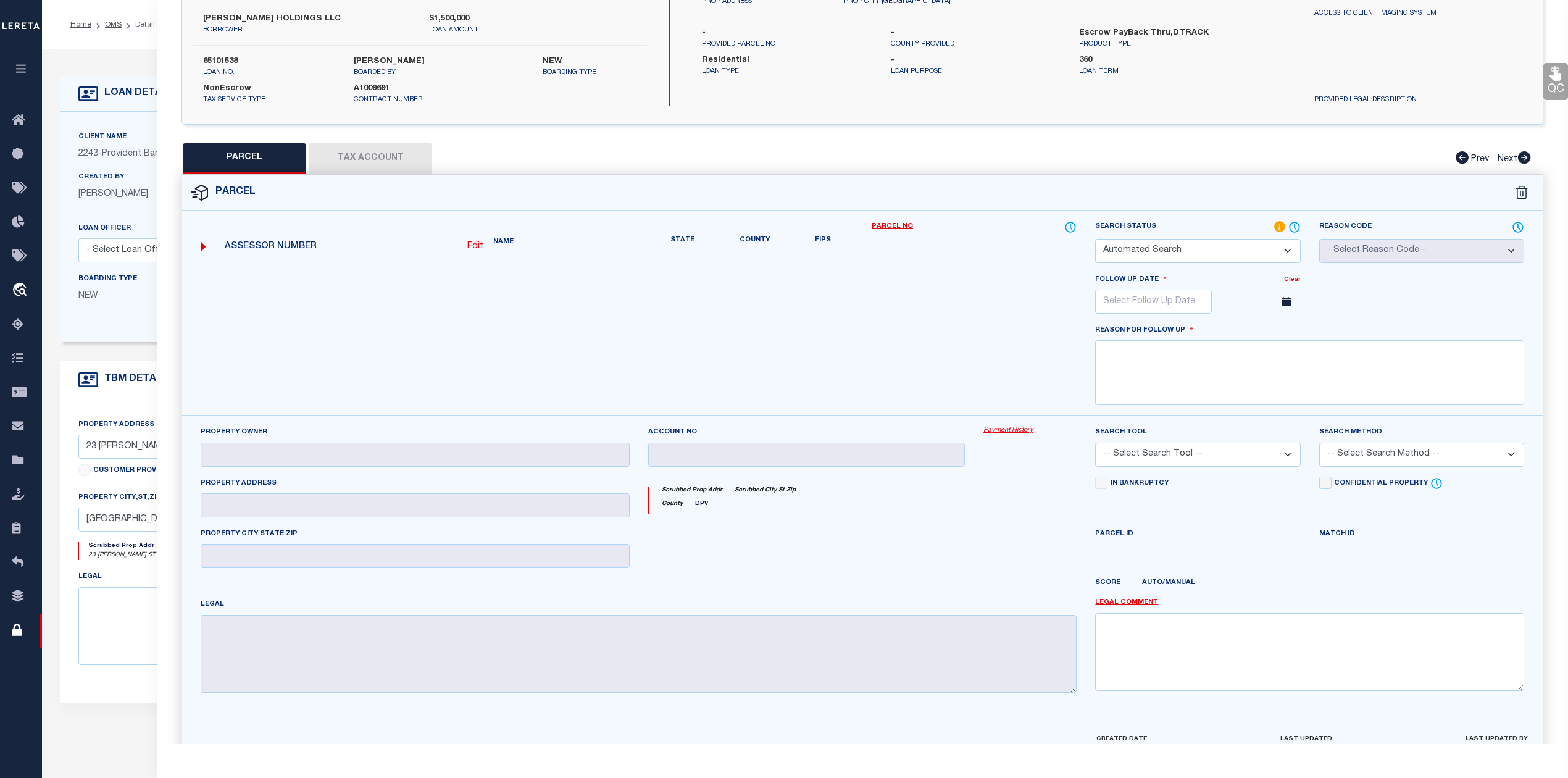
type textarea "This is new property for 2025"
checkbox input "false"
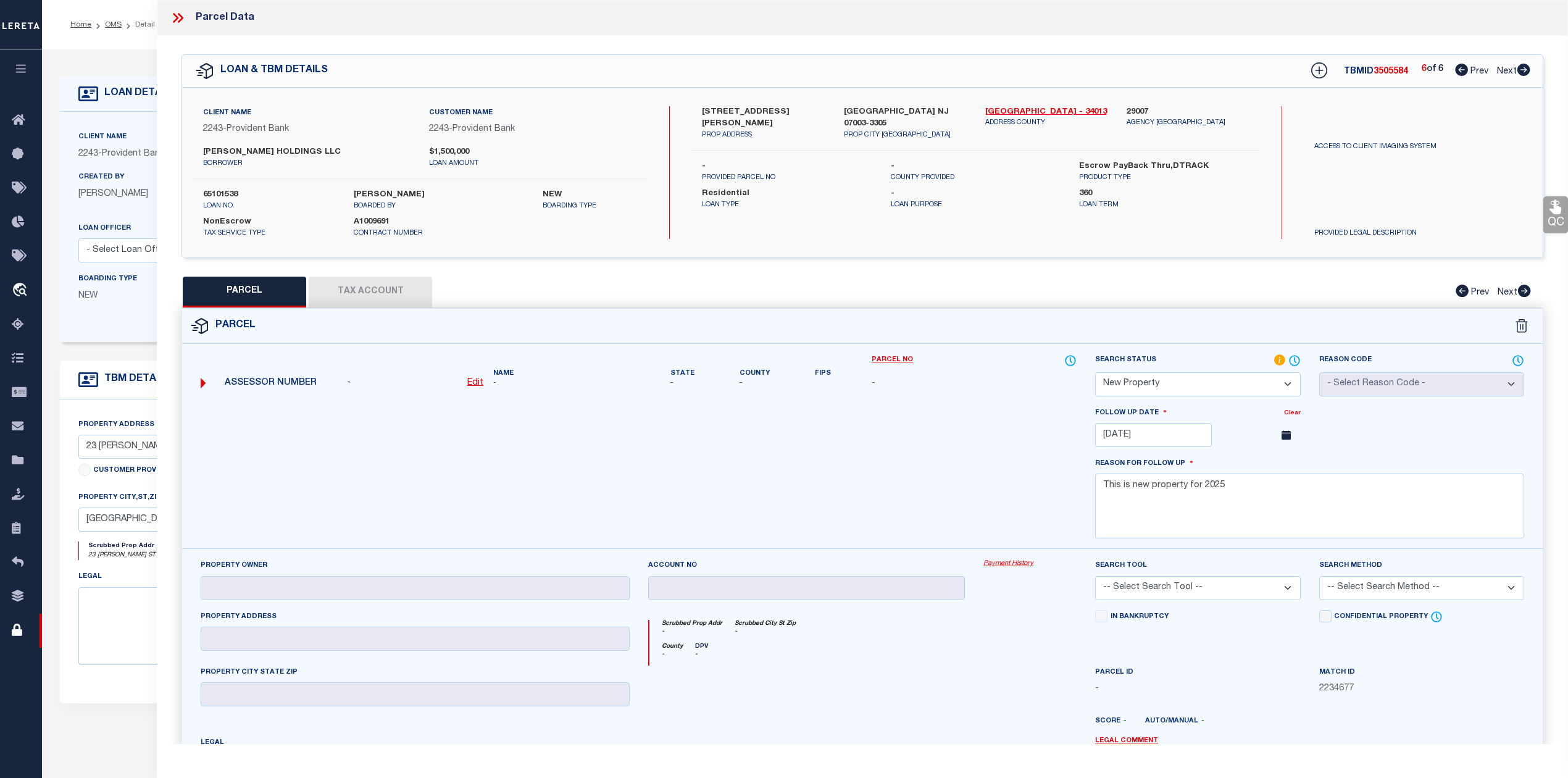
click at [1456, 69] on icon at bounding box center [1461, 69] width 13 height 12
select select "AS"
checkbox input "false"
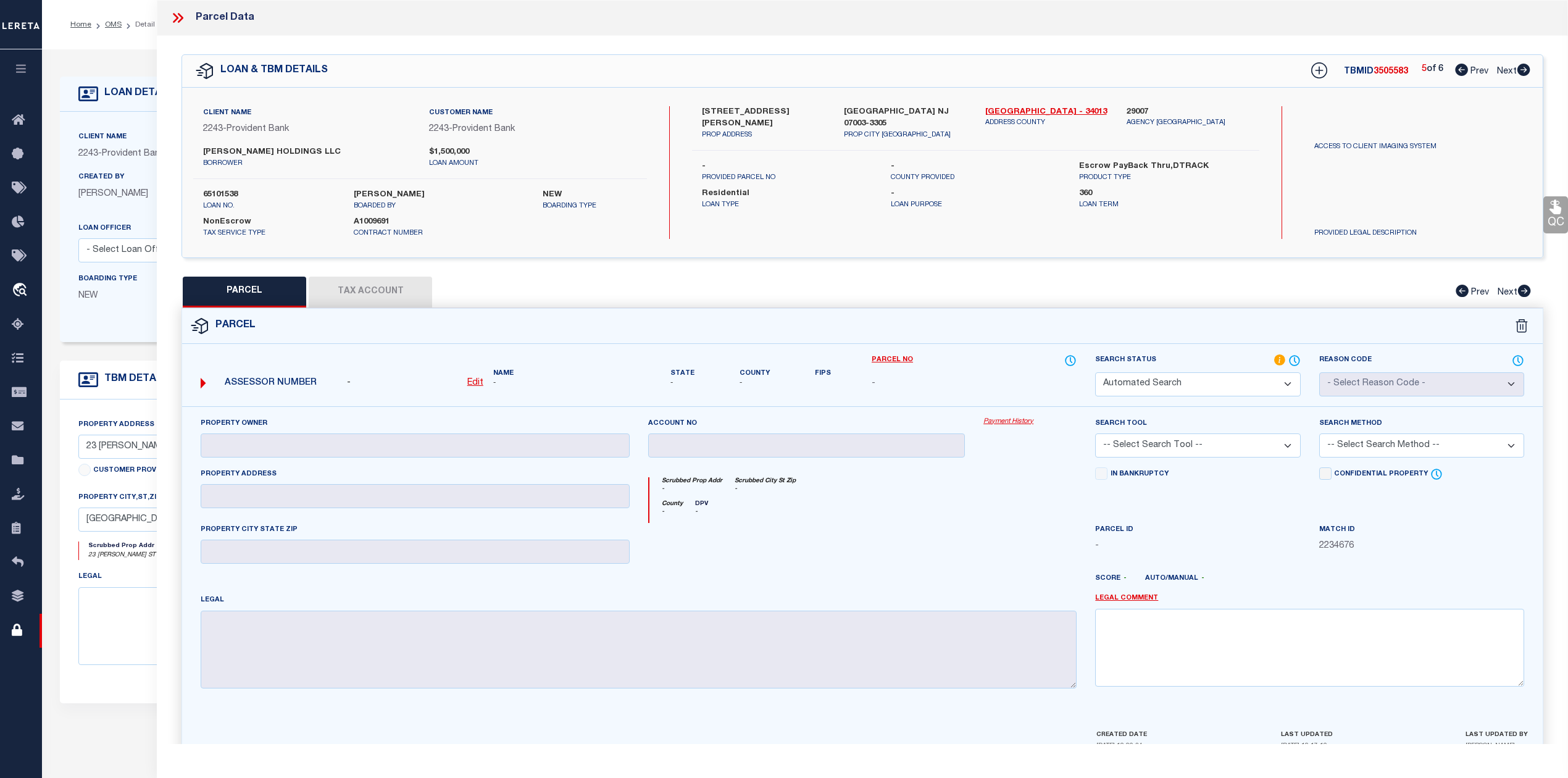
select select "PH"
checkbox input "false"
click at [1283, 374] on select "Automated Search Bad Parcel Complete Duplicate Parcel High Dollar Reporting In …" at bounding box center [1198, 384] width 205 height 24
select select "NP"
click at [1095, 372] on select "Automated Search Bad Parcel Complete Duplicate Parcel High Dollar Reporting In …" at bounding box center [1198, 384] width 205 height 24
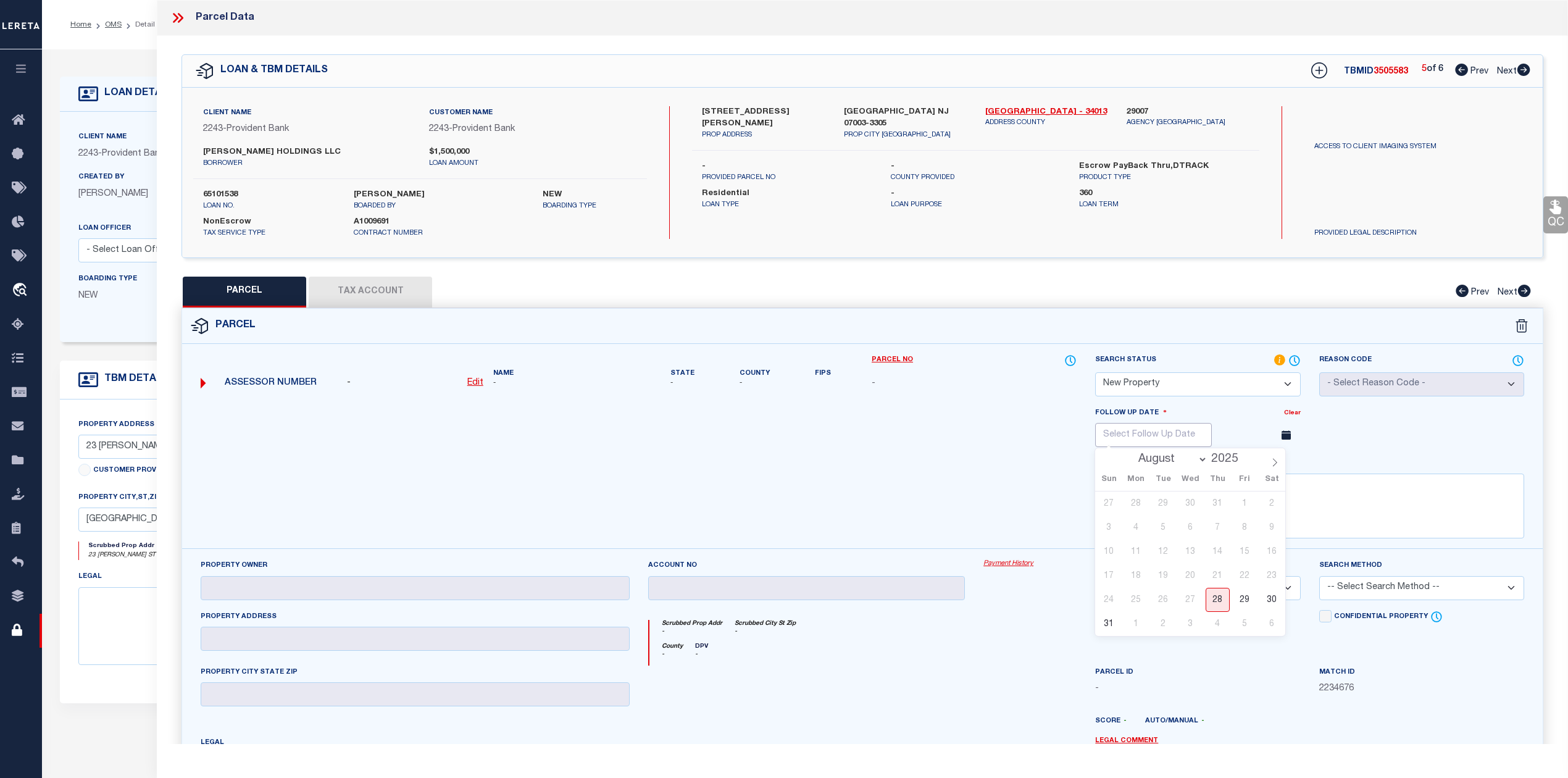
click at [1163, 444] on input "text" at bounding box center [1153, 434] width 117 height 24
click at [1273, 466] on icon at bounding box center [1275, 462] width 9 height 9
select select "10"
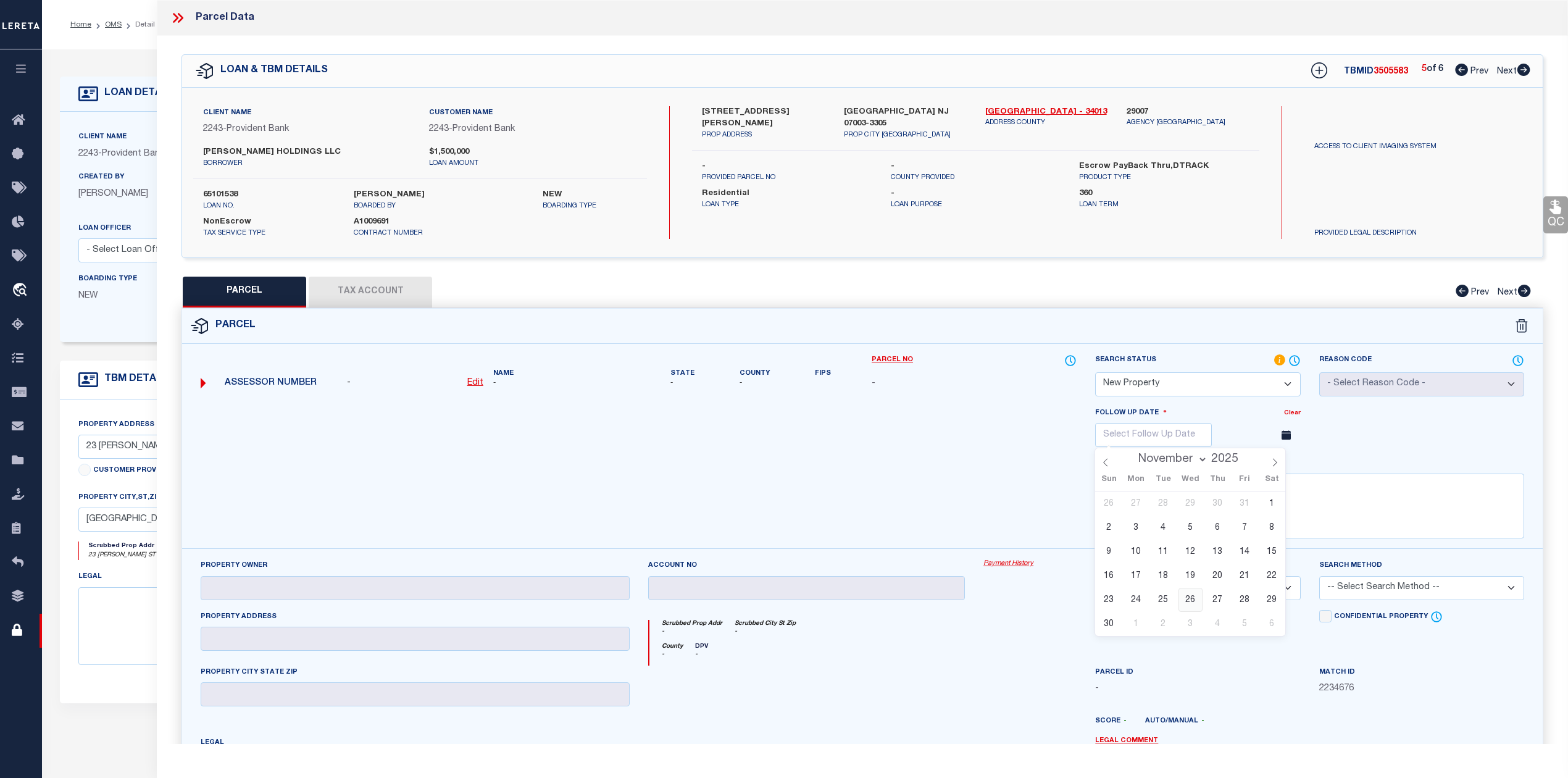
click at [1187, 603] on span "26" at bounding box center [1190, 599] width 24 height 24
type input "[DATE]"
click at [1158, 504] on textarea at bounding box center [1310, 506] width 429 height 65
paste textarea "This is new property for 2025"
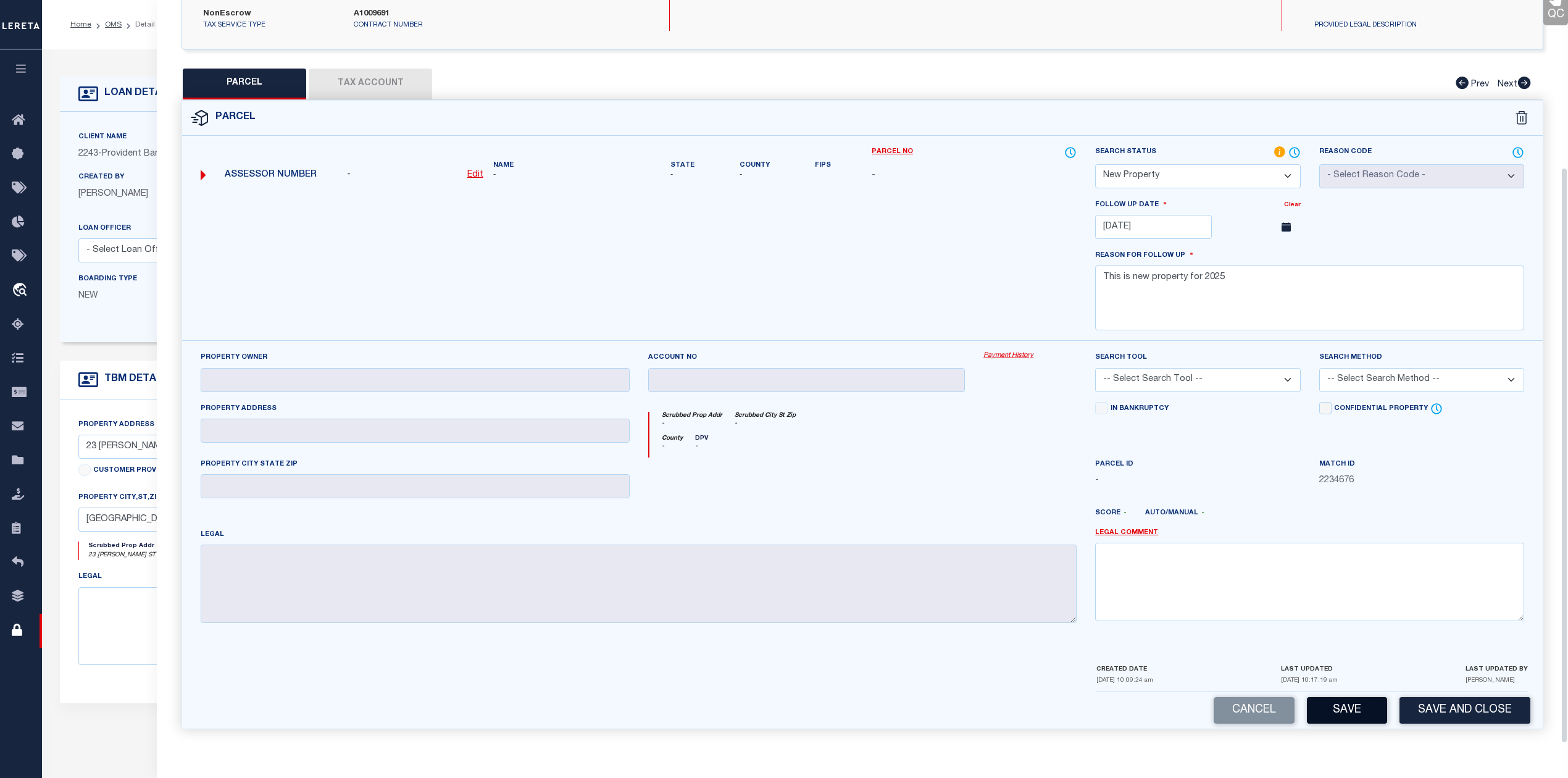
click at [1342, 705] on button "Save" at bounding box center [1347, 710] width 80 height 27
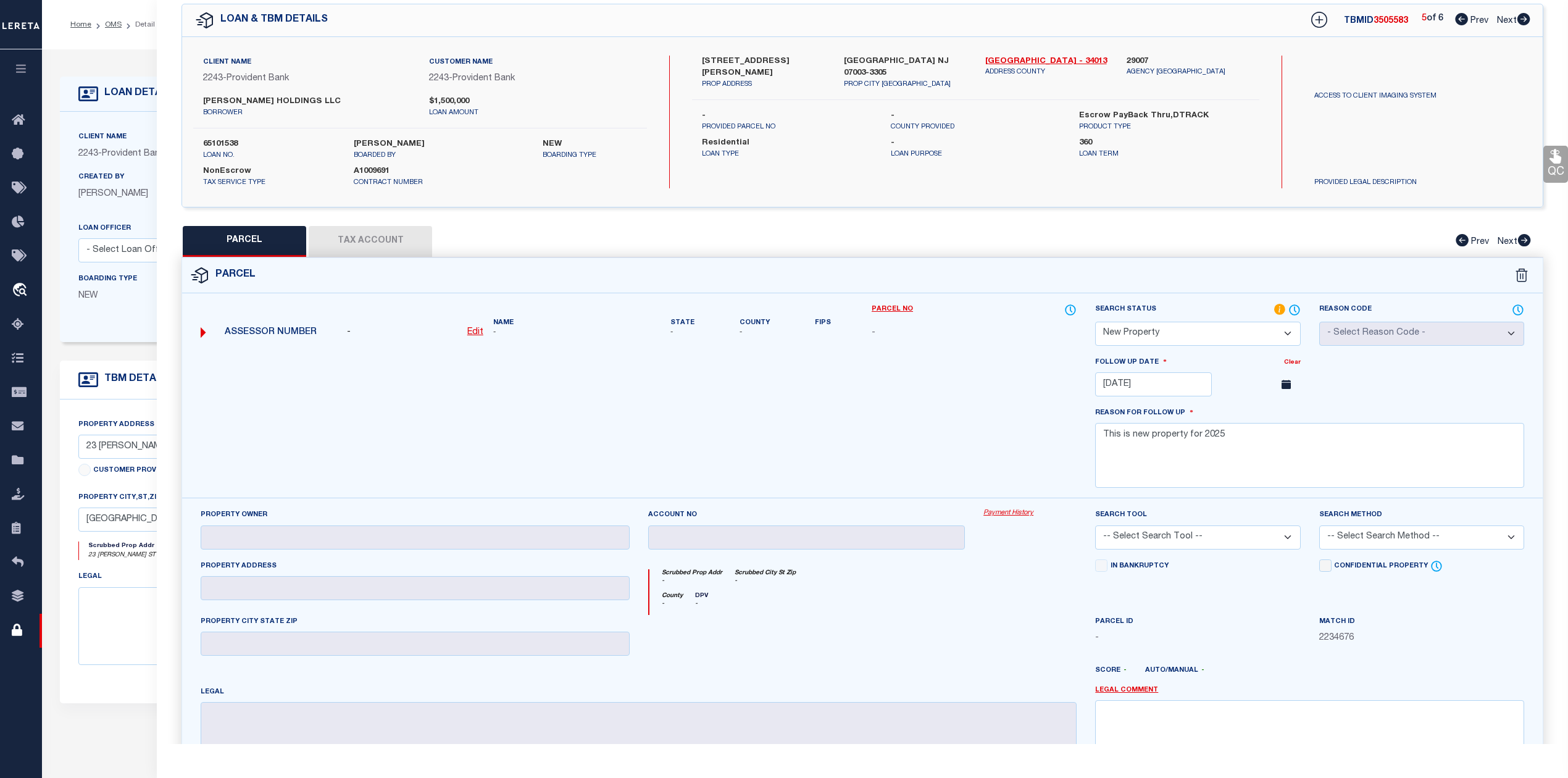
click at [1457, 20] on icon at bounding box center [1461, 20] width 13 height 12
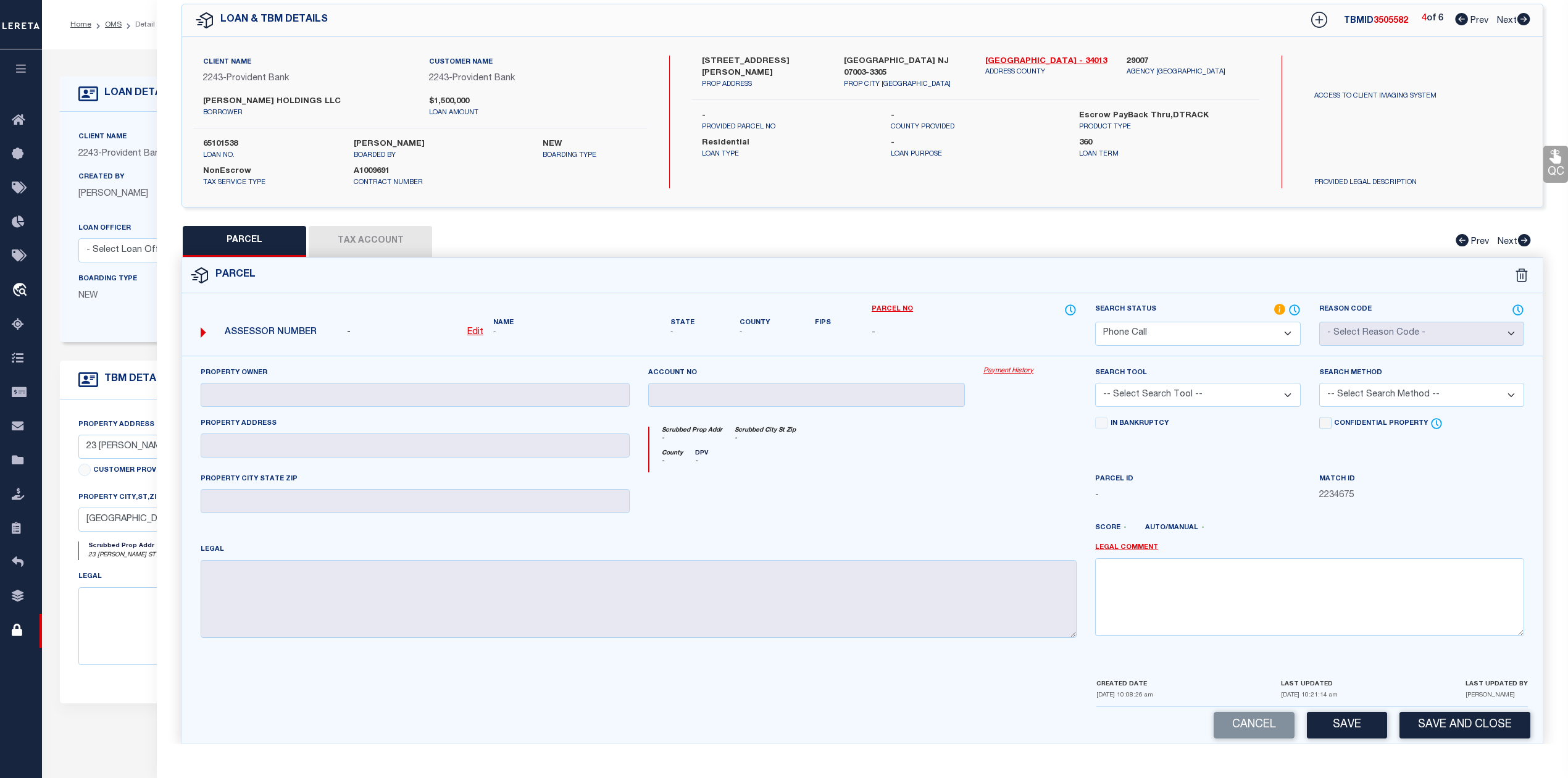
click at [1278, 335] on select "Automated Search Bad Parcel Complete Duplicate Parcel High Dollar Reporting In …" at bounding box center [1198, 333] width 205 height 24
click at [1095, 321] on select "Automated Search Bad Parcel Complete Duplicate Parcel High Dollar Reporting In …" at bounding box center [1198, 333] width 205 height 24
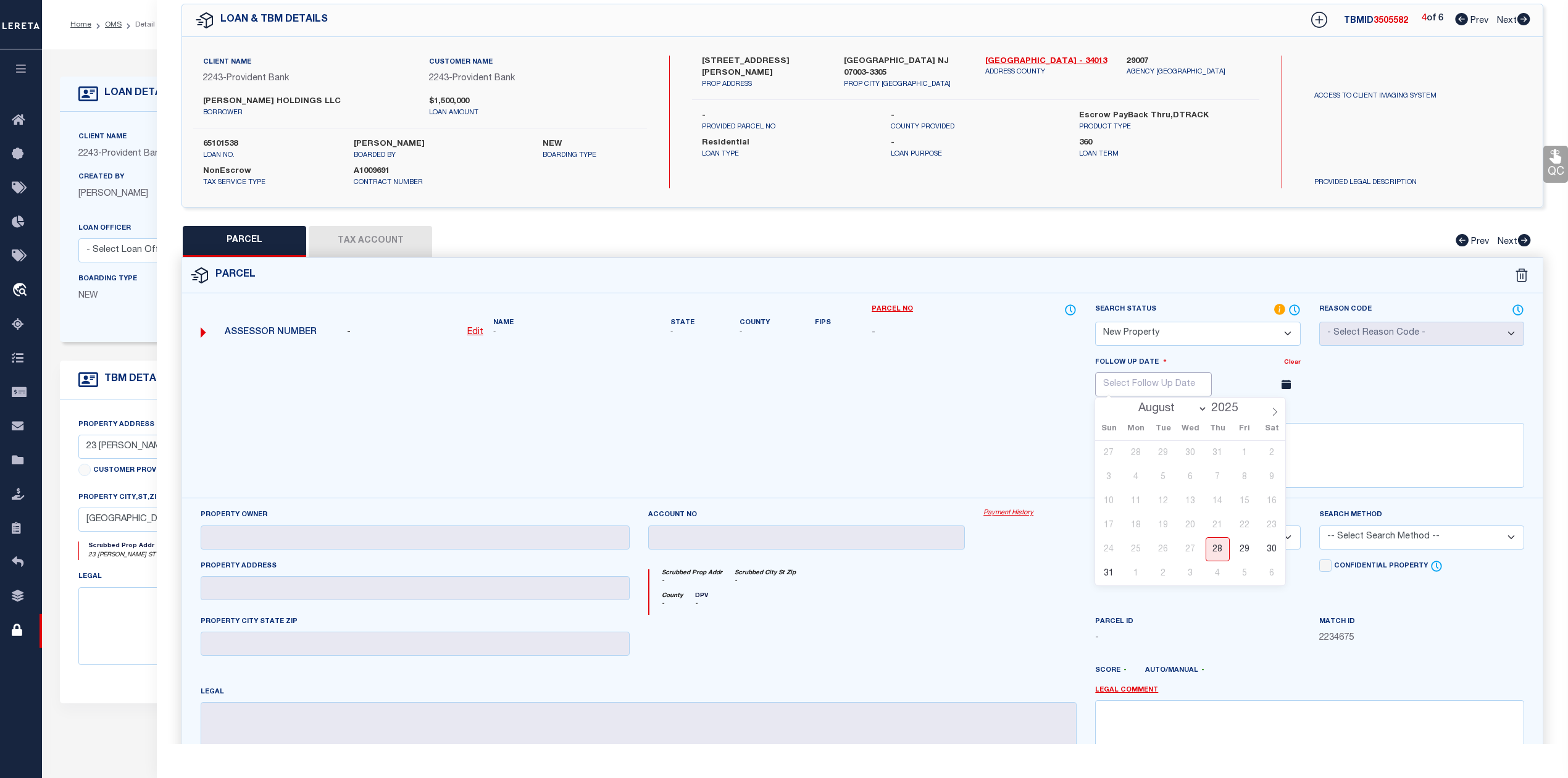
click at [1171, 393] on div "August September October November [DATE] Sun Mon Tue Wed Thu Fri Sat 27 28 29 3…" at bounding box center [1153, 384] width 117 height 24
click at [1274, 416] on icon at bounding box center [1275, 412] width 9 height 9
click at [1190, 548] on span "26" at bounding box center [1190, 548] width 24 height 24
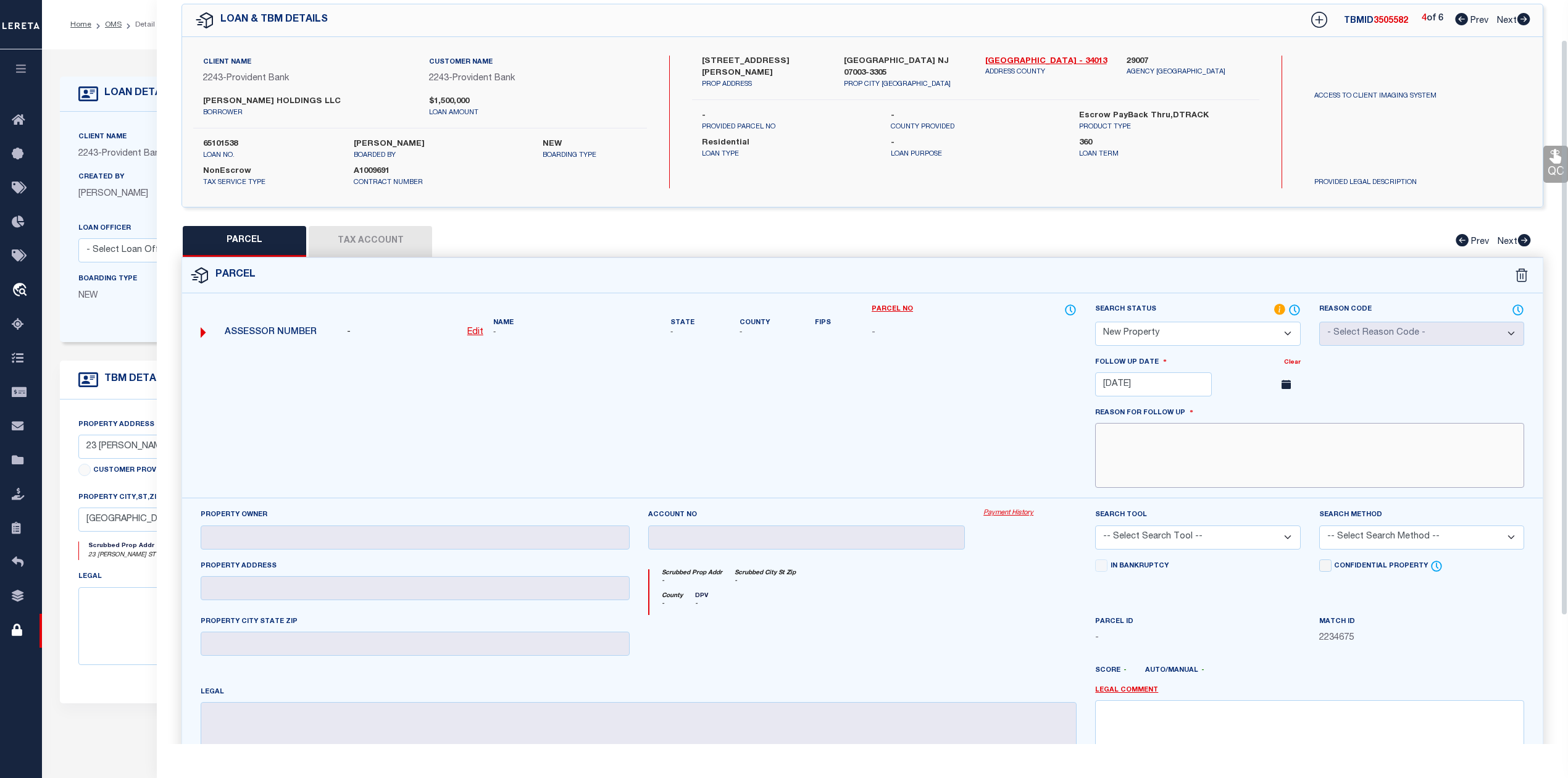
click at [1261, 470] on textarea at bounding box center [1310, 455] width 429 height 65
paste textarea "This is new property for 2025"
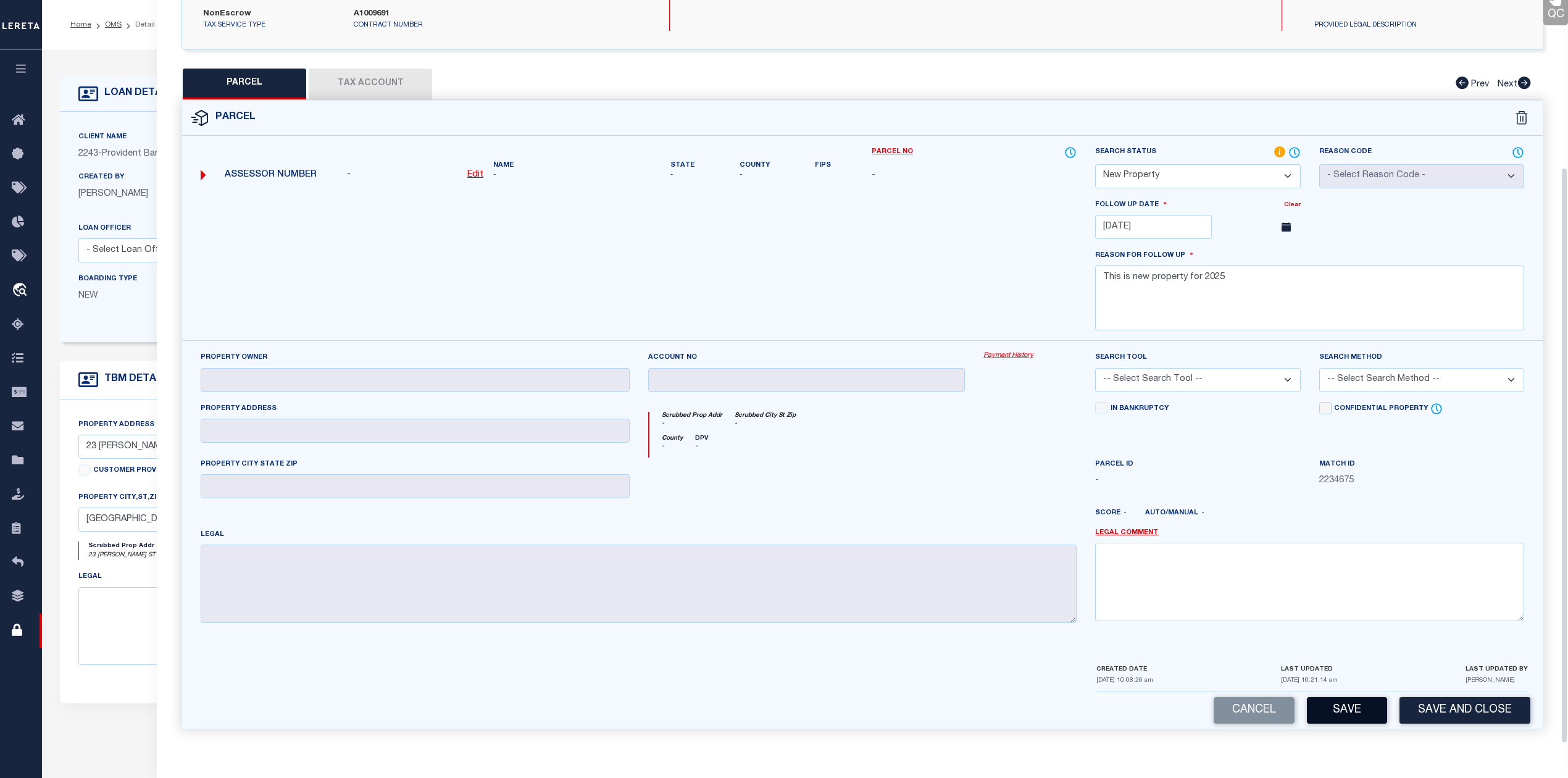
click at [1336, 712] on button "Save" at bounding box center [1347, 710] width 80 height 27
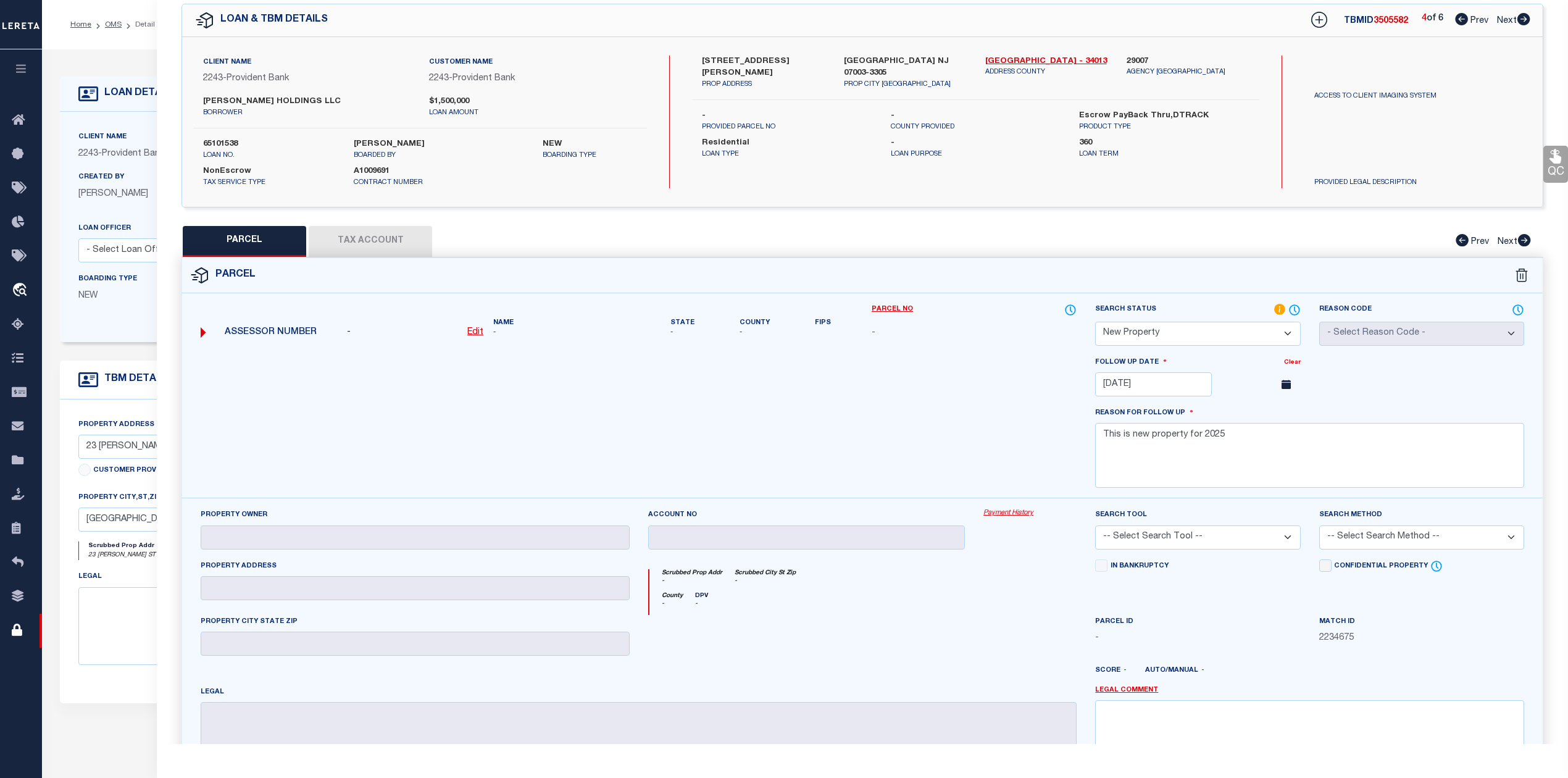
click at [1391, 22] on span "3505582" at bounding box center [1391, 21] width 35 height 9
copy span "3505582"
click at [224, 141] on label "65101538" at bounding box center [269, 144] width 132 height 12
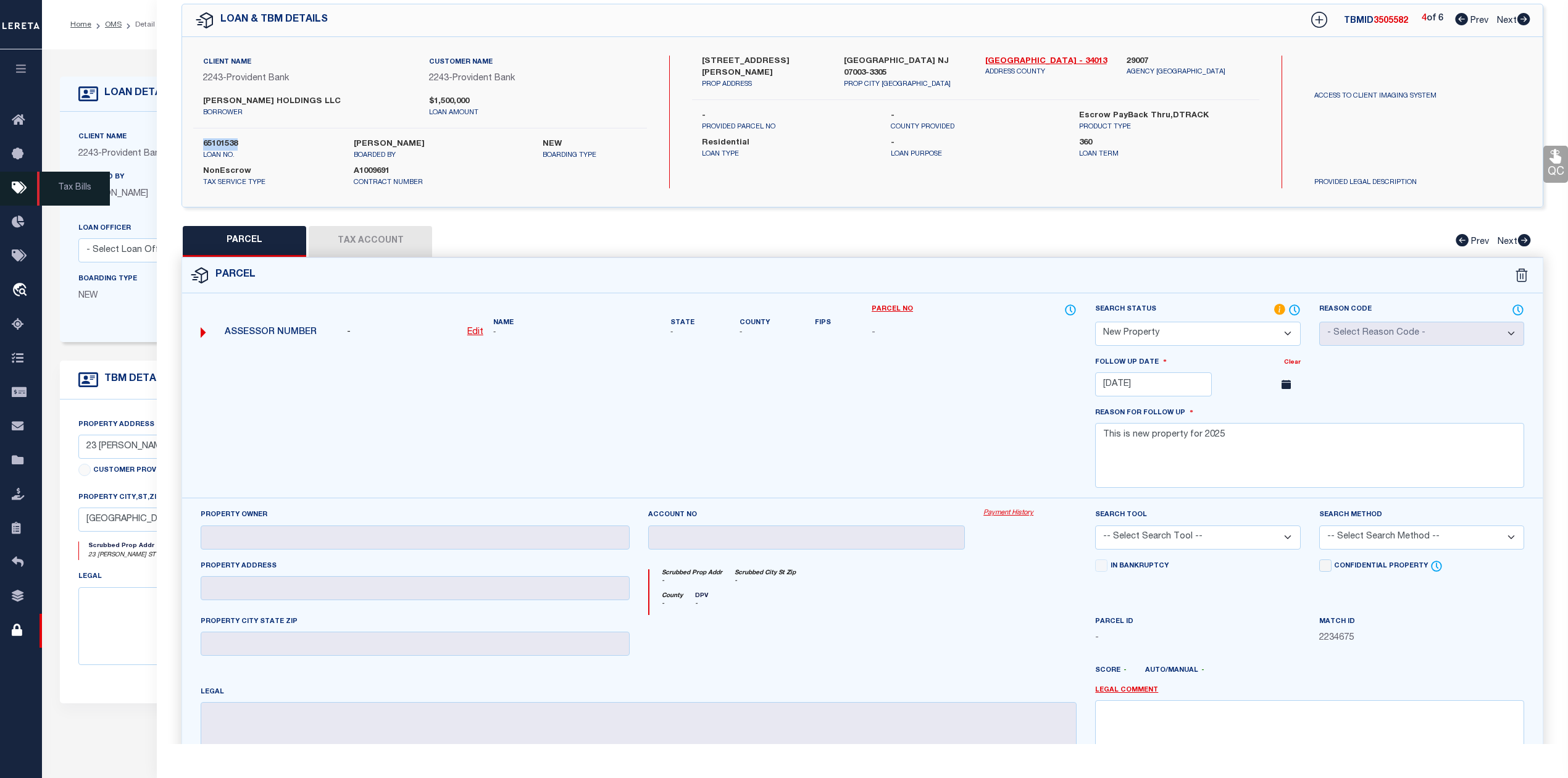
copy label "65101538"
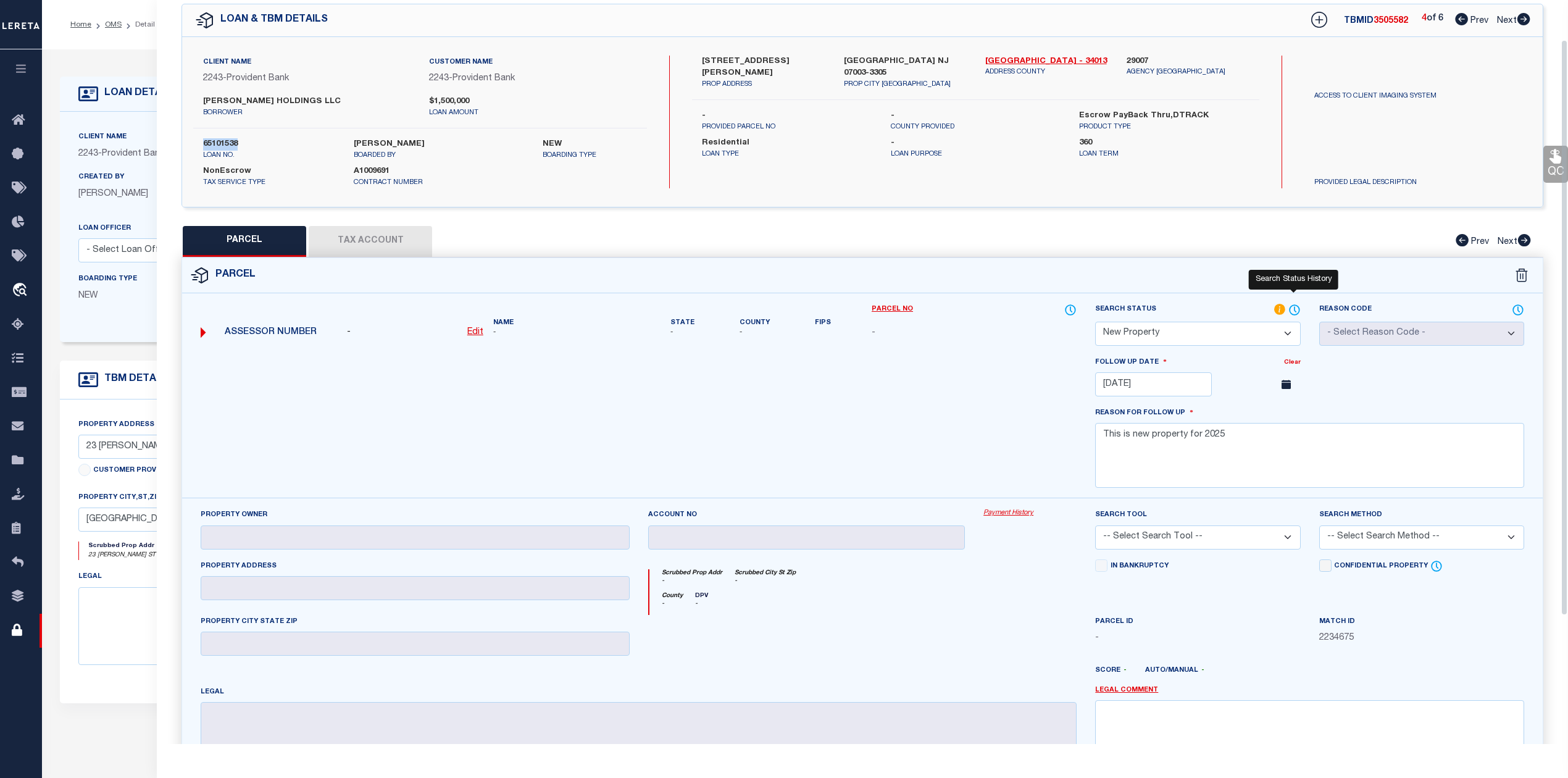
click at [1292, 307] on icon at bounding box center [1295, 309] width 12 height 13
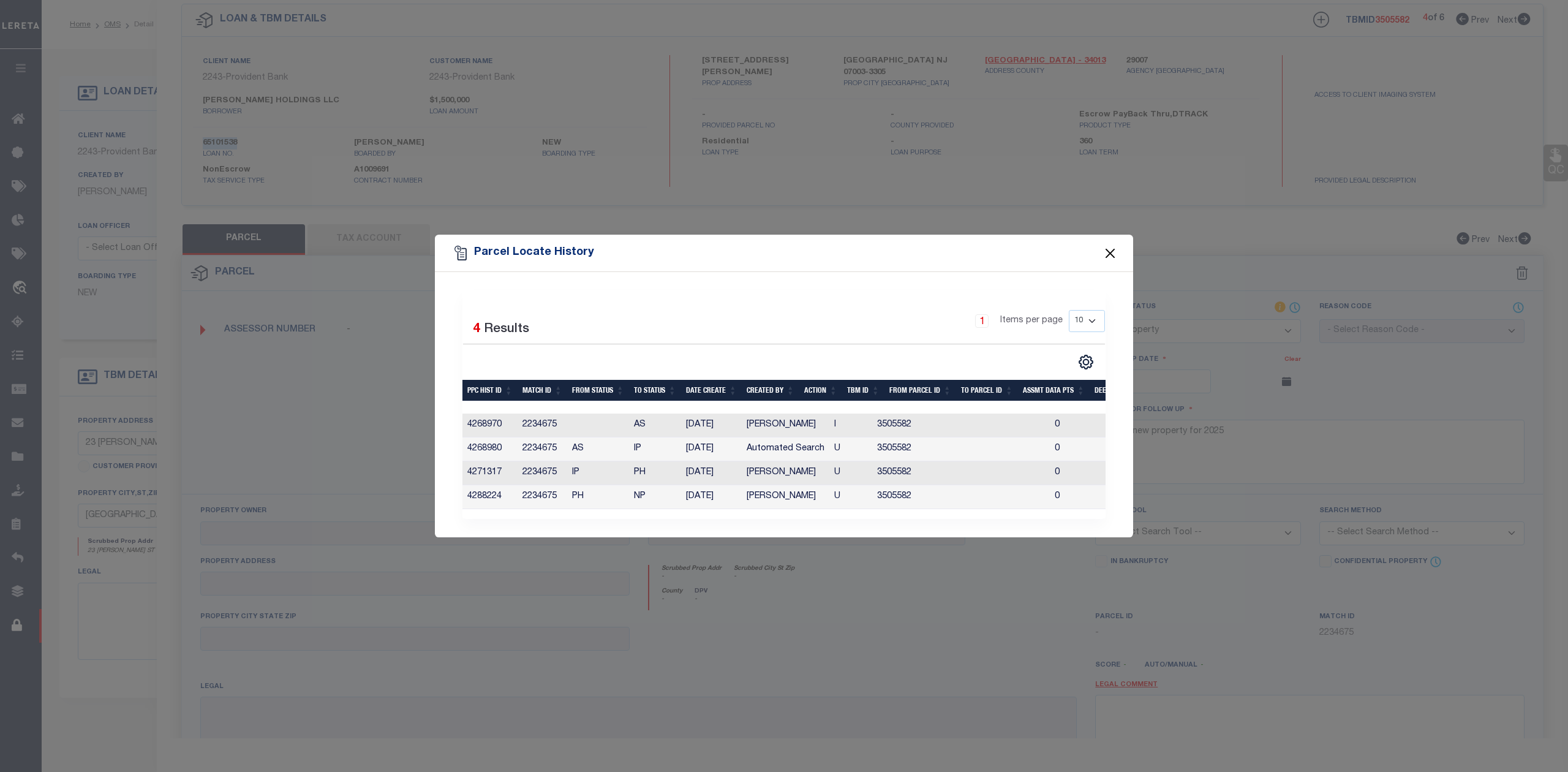
click at [1113, 246] on button "Close" at bounding box center [1110, 253] width 16 height 16
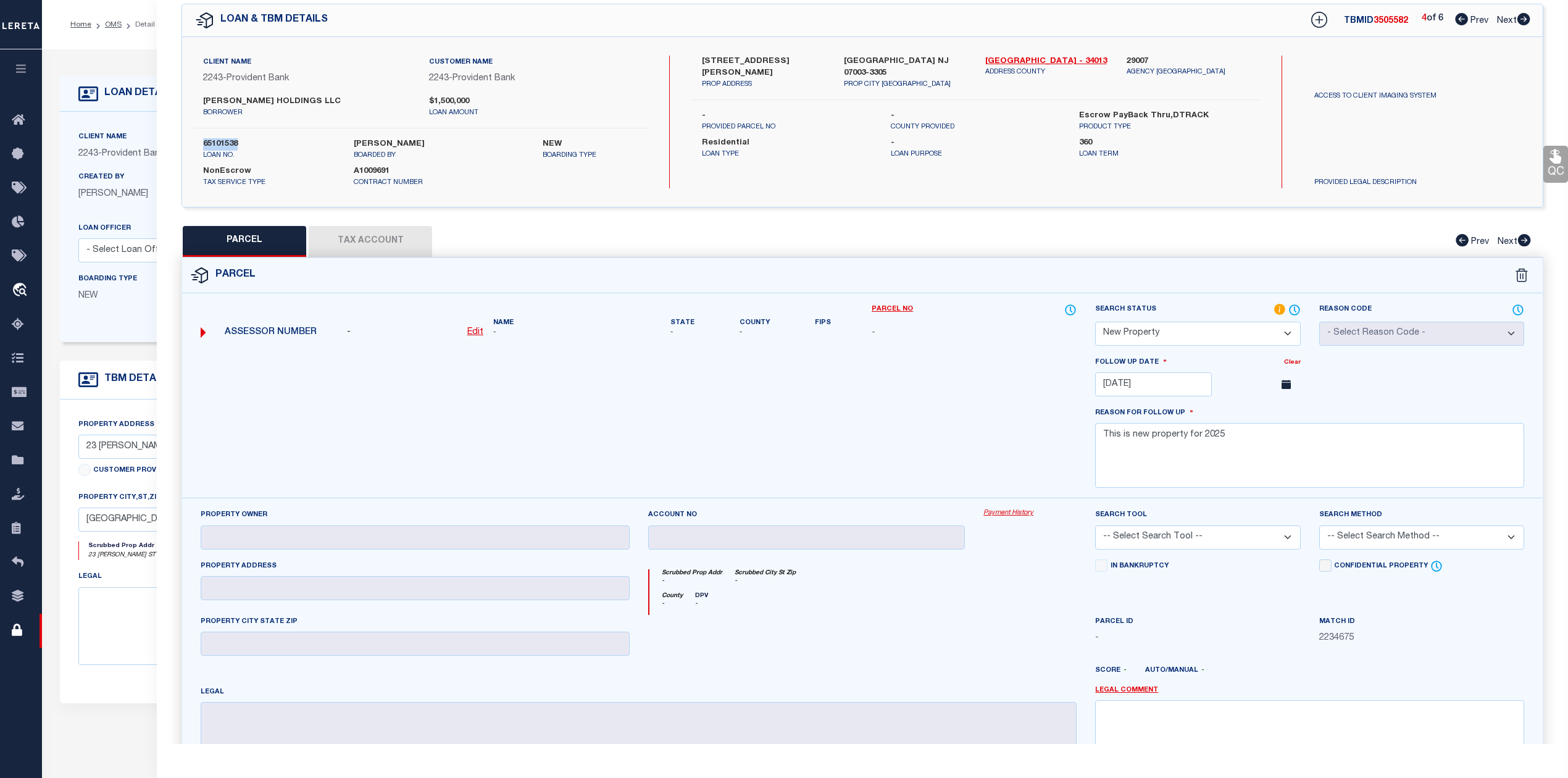
click at [1524, 18] on icon at bounding box center [1523, 20] width 13 height 12
click at [1390, 20] on span "3505583" at bounding box center [1391, 21] width 35 height 9
copy span "3505583"
click at [226, 142] on label "65101538" at bounding box center [269, 144] width 132 height 12
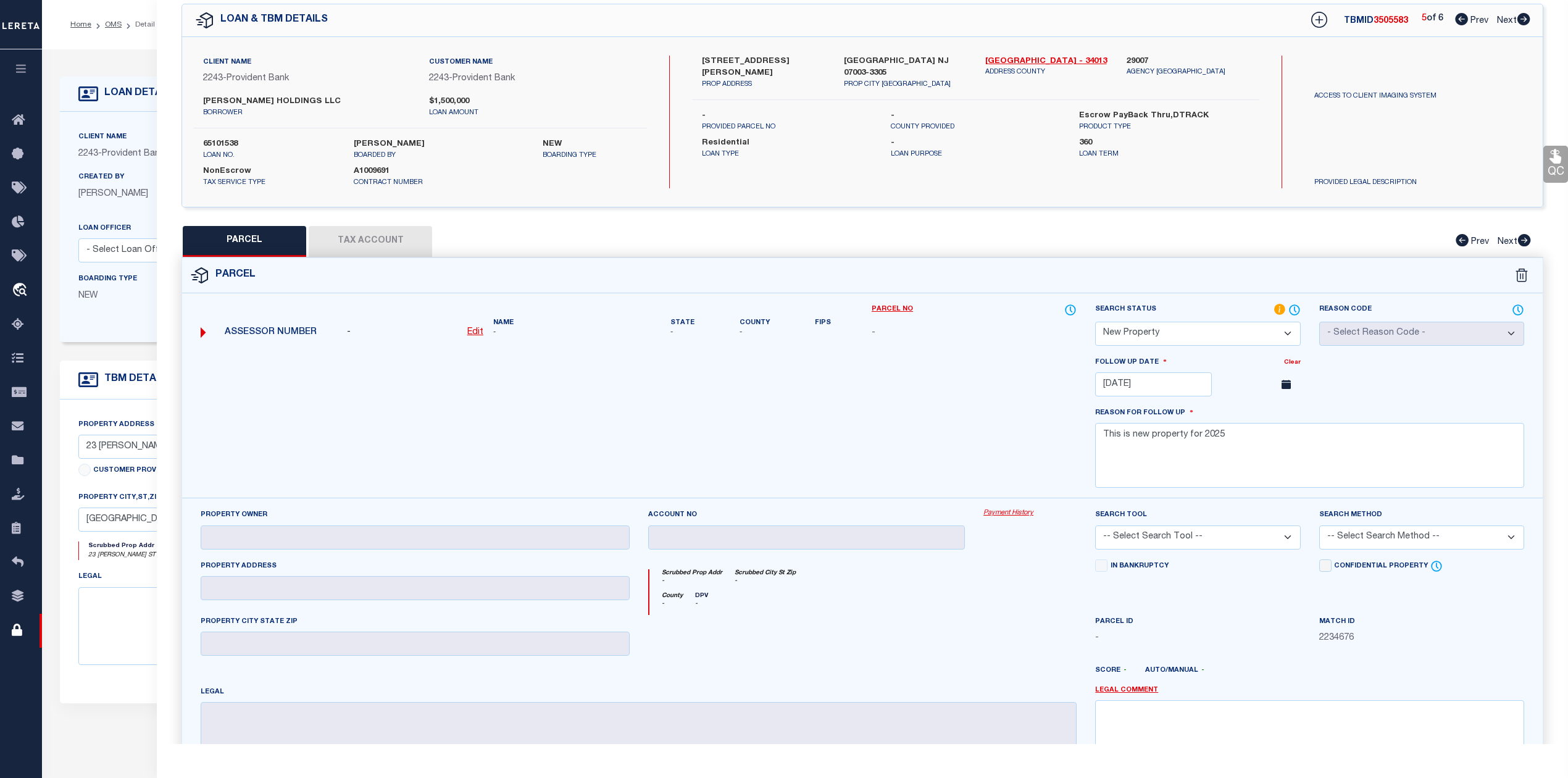
click at [226, 142] on label "65101538" at bounding box center [269, 144] width 132 height 12
copy label "65101538"
drag, startPoint x: 978, startPoint y: 57, endPoint x: 1008, endPoint y: 57, distance: 30.0
click at [1008, 57] on div "[GEOGRAPHIC_DATA] - 34013 ADDRESS COUNTY" at bounding box center [1046, 72] width 142 height 35
copy link "[GEOGRAPHIC_DATA]"
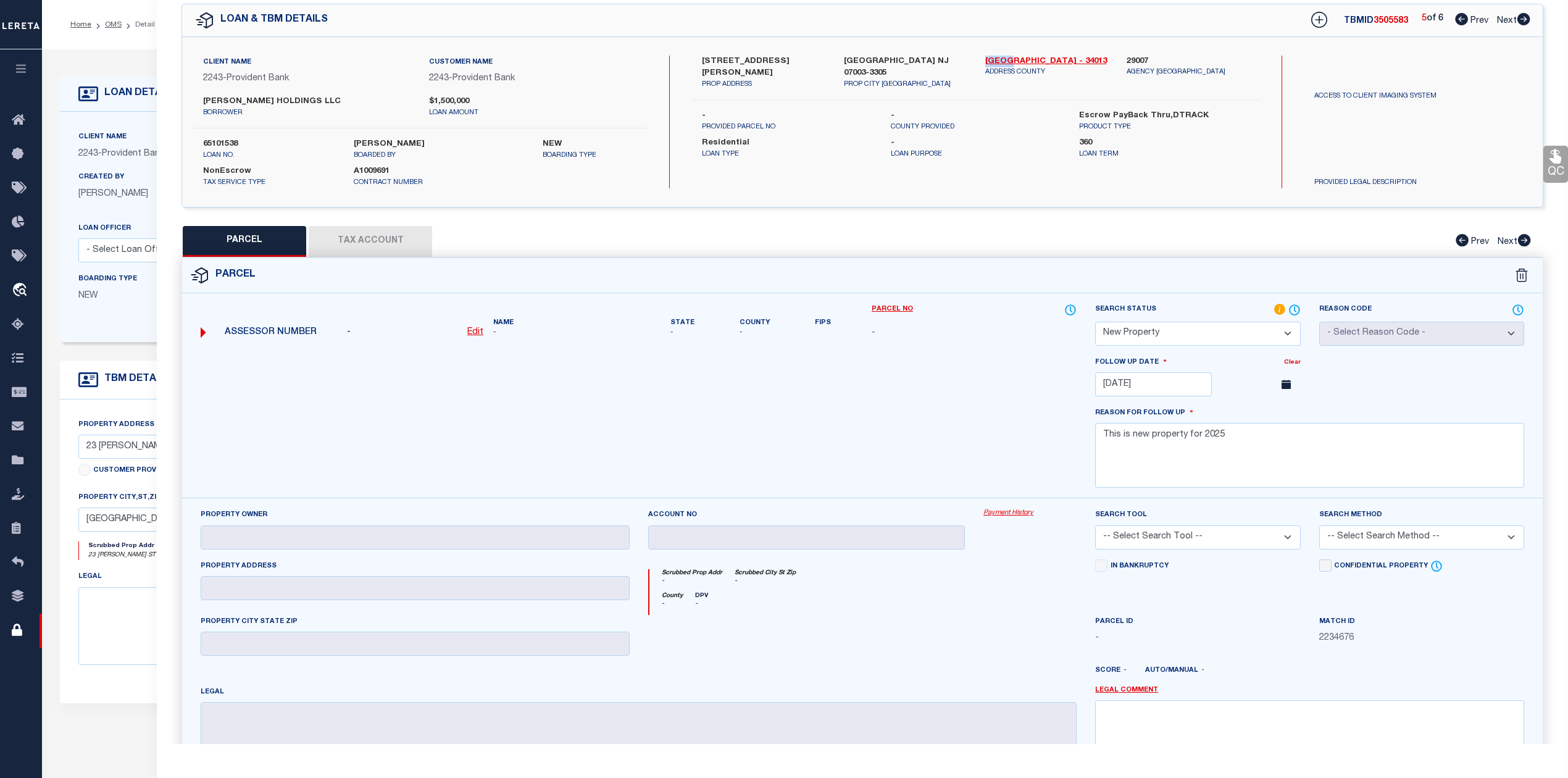
click at [1523, 18] on icon at bounding box center [1523, 20] width 13 height 12
click at [1382, 21] on span "3505584" at bounding box center [1391, 21] width 35 height 9
copy span "3505584"
click at [409, 236] on div "PARCEL Tax Account Prev Next" at bounding box center [863, 241] width 1362 height 31
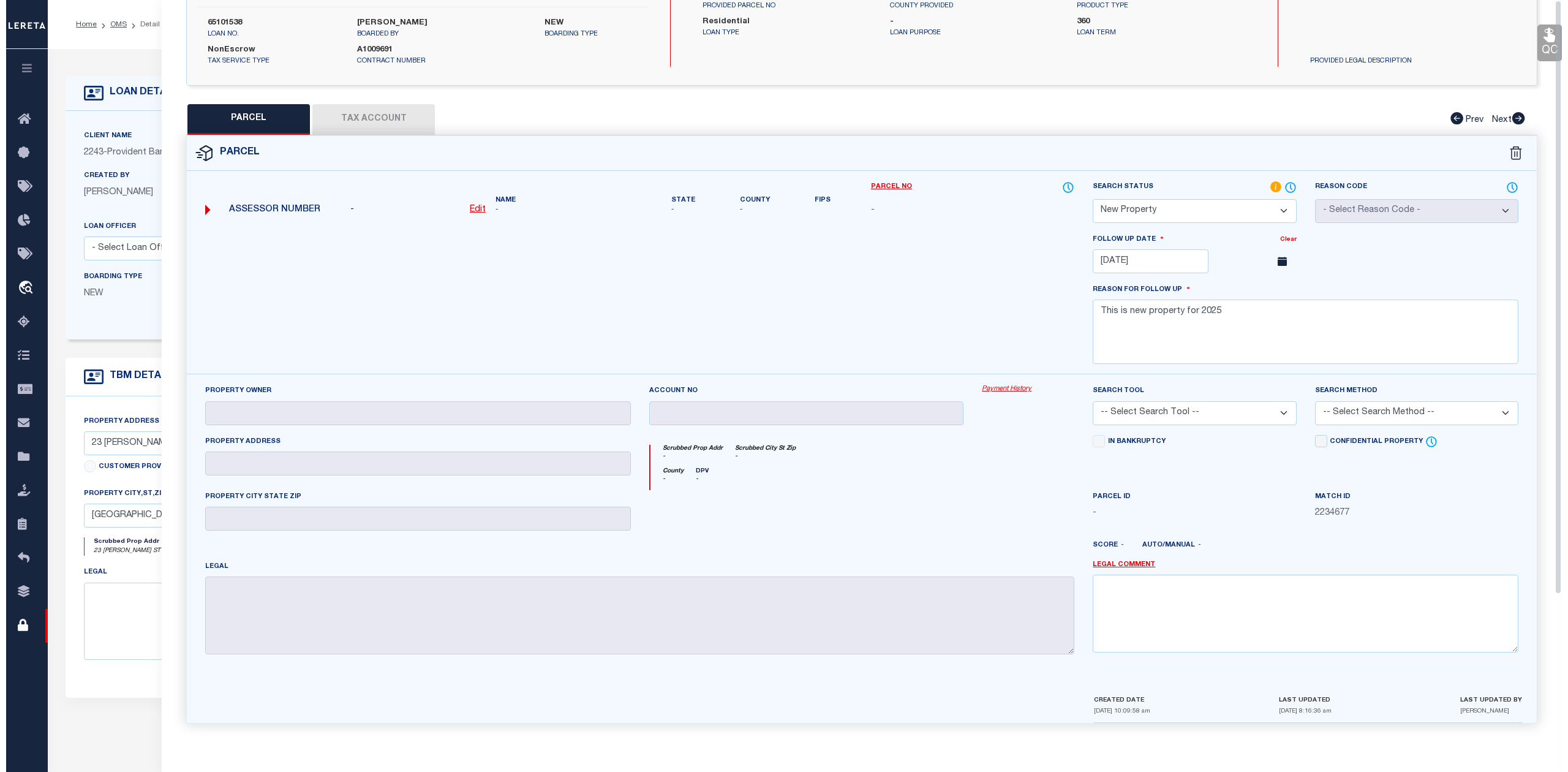
scroll to position [0, 0]
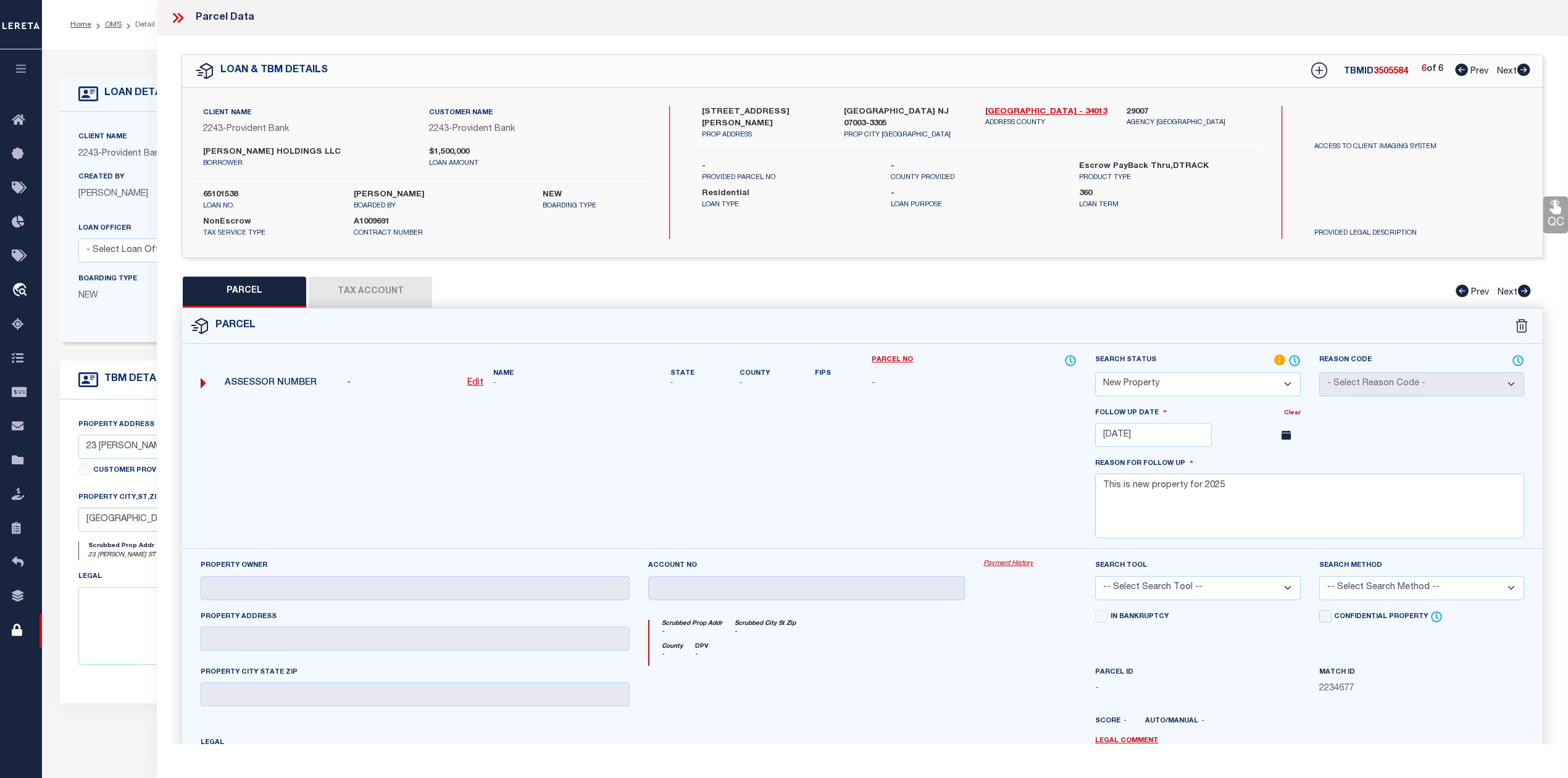
click at [178, 18] on icon at bounding box center [175, 18] width 5 height 10
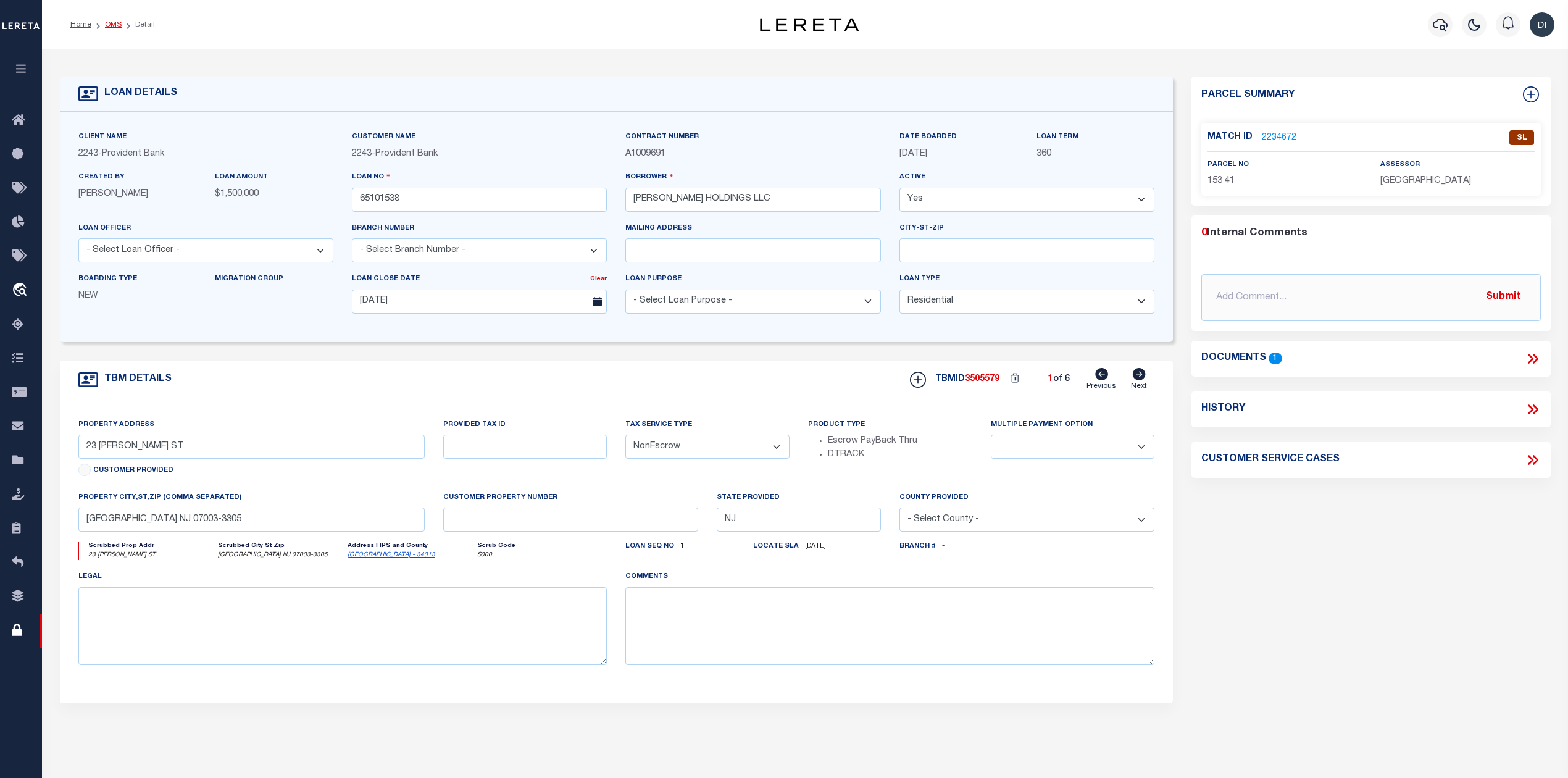
click at [117, 23] on link "OMS" at bounding box center [113, 25] width 17 height 7
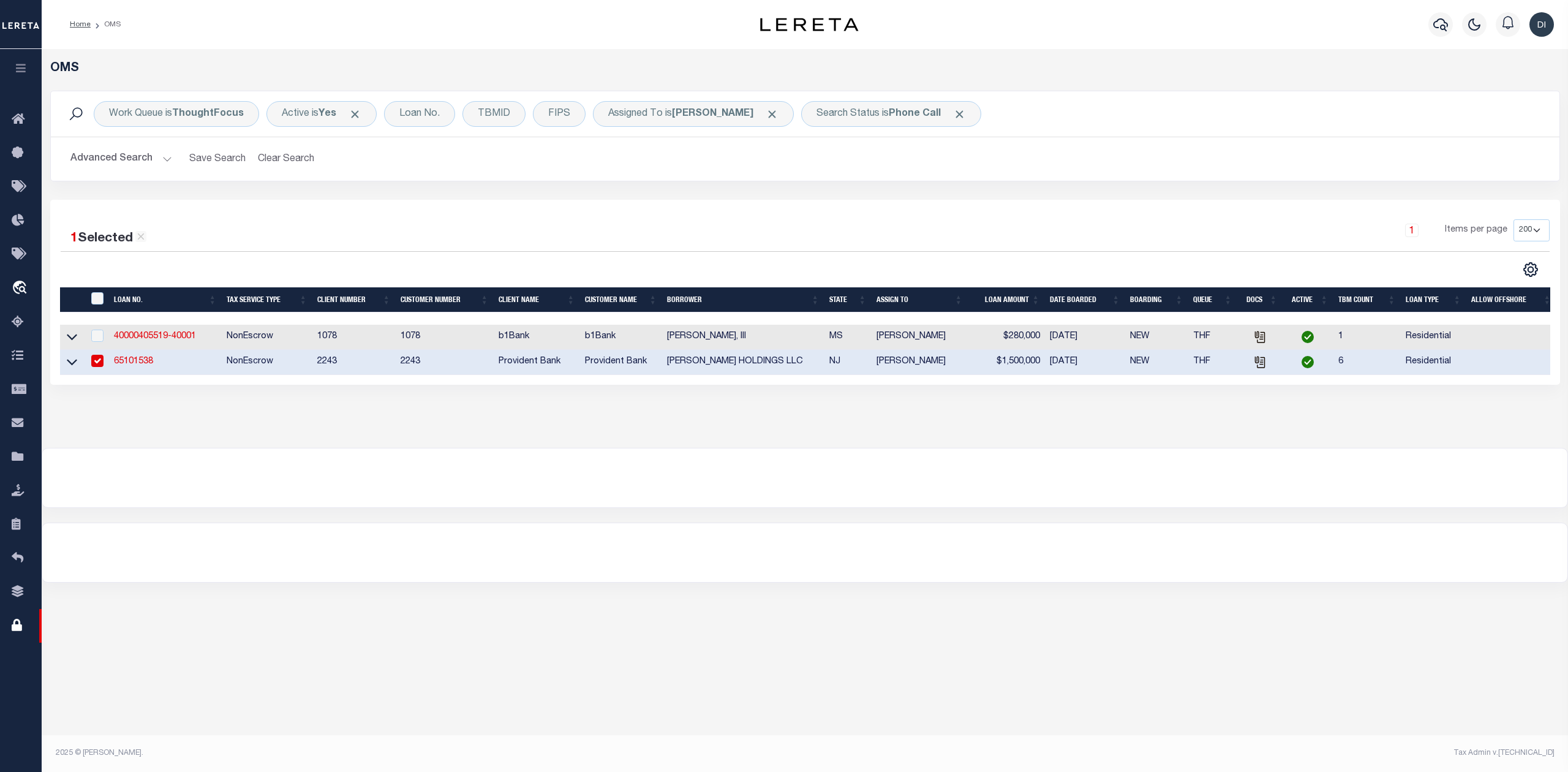
click at [584, 273] on div at bounding box center [433, 269] width 745 height 16
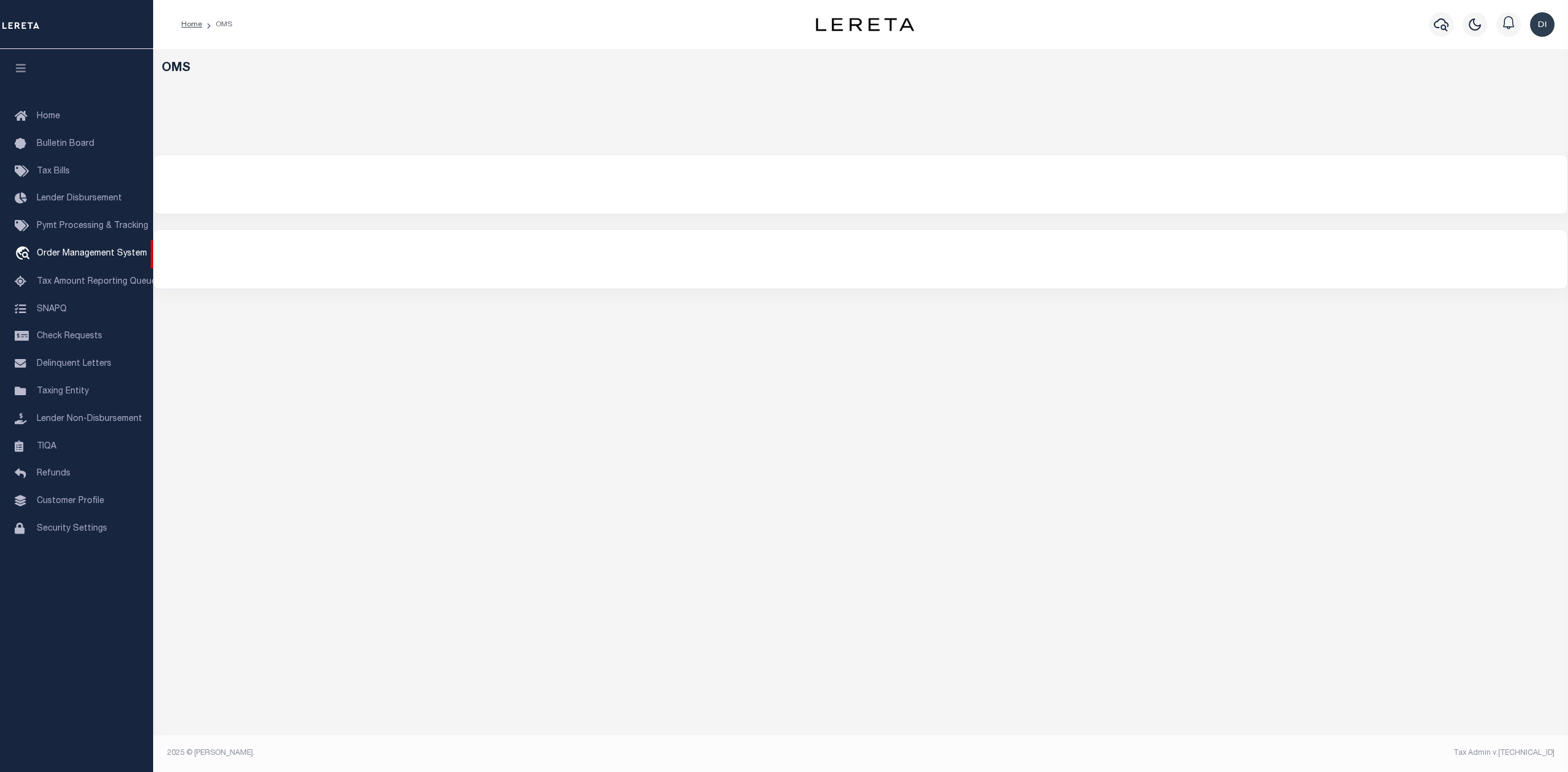
select select "200"
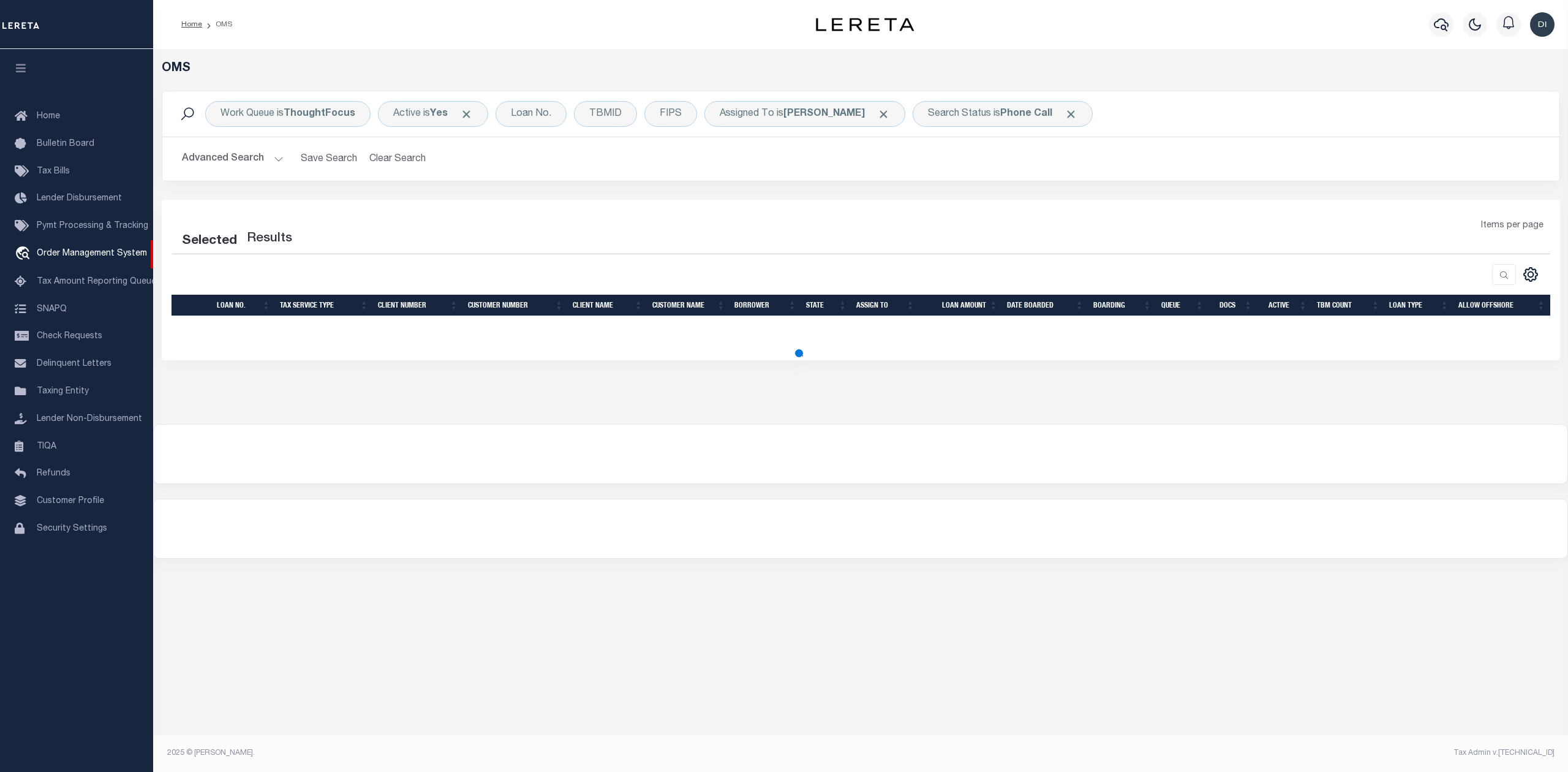
select select "200"
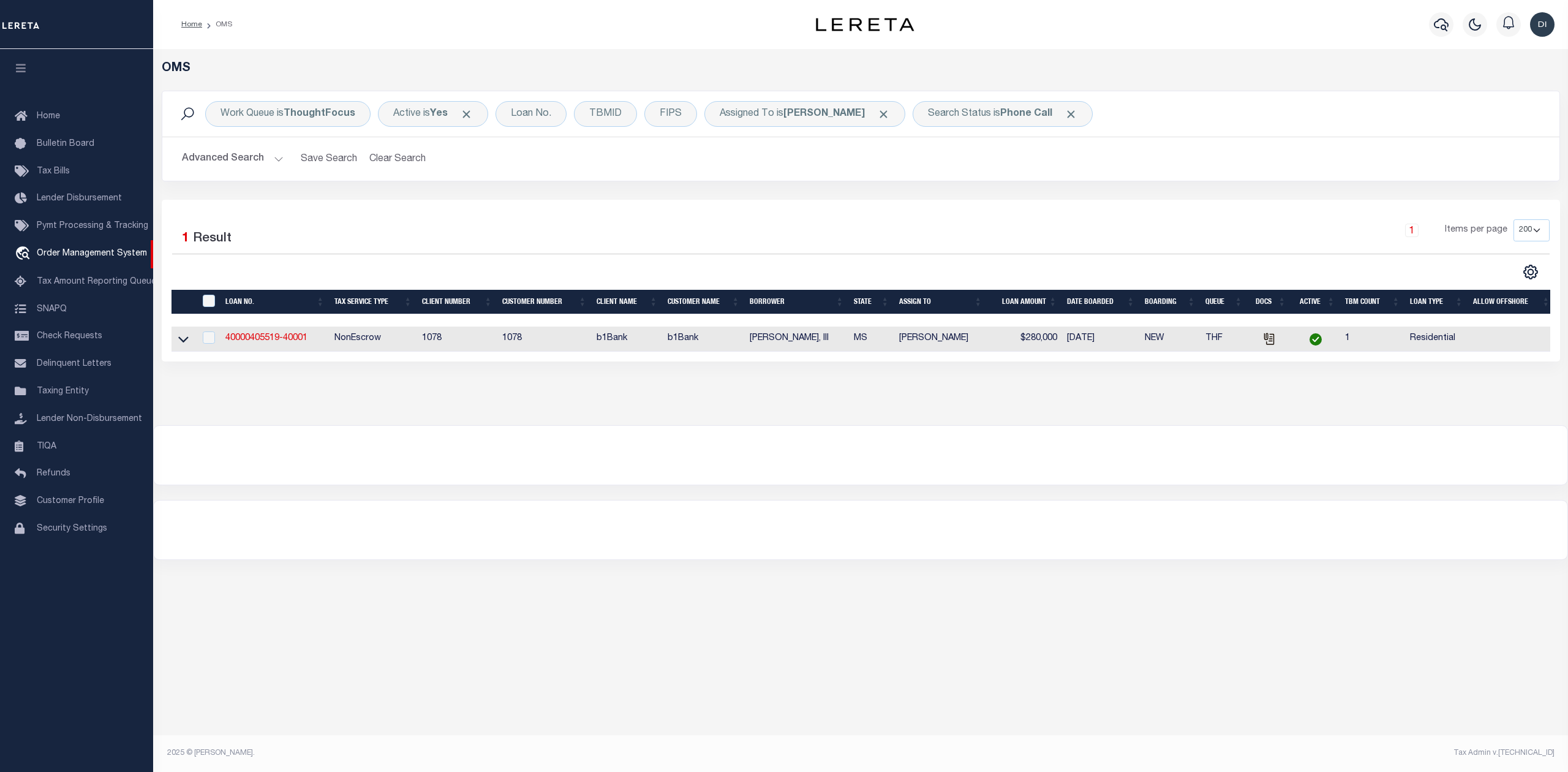
click at [640, 216] on div "Selected 1 Result 1 Items per page 10 25 50 100 200" at bounding box center [860, 280] width 1398 height 162
click at [1014, 116] on b "Phone Call" at bounding box center [1026, 113] width 52 height 10
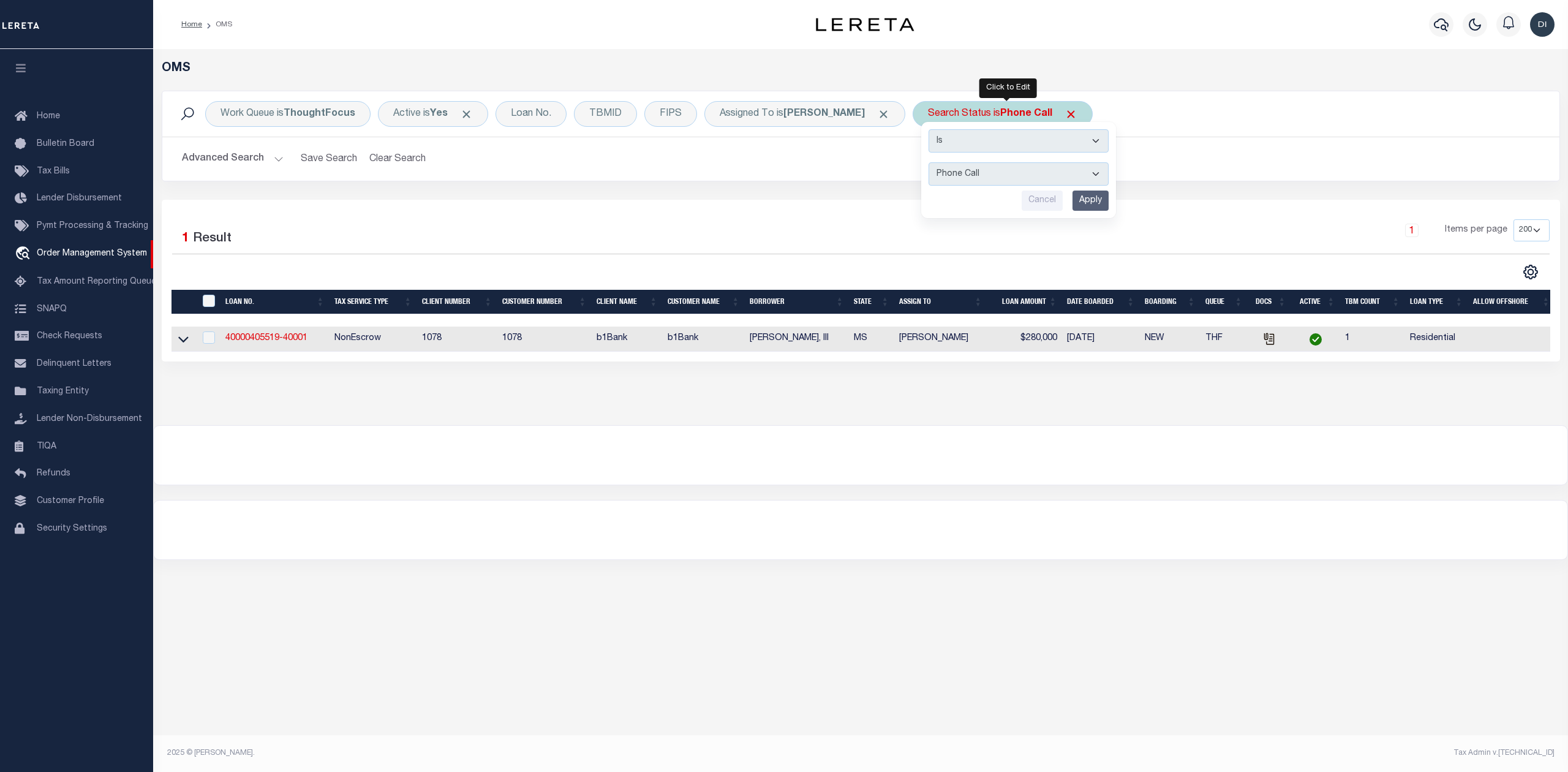
click at [968, 175] on select "Automated Search Bad Parcel Complete Duplicate Parcel High Dollar Reporting In …" at bounding box center [1019, 174] width 180 height 23
select select "RD"
click at [933, 163] on select "Automated Search Bad Parcel Complete Duplicate Parcel High Dollar Reporting In …" at bounding box center [1019, 174] width 180 height 23
click at [1095, 199] on input "Apply" at bounding box center [1090, 201] width 36 height 20
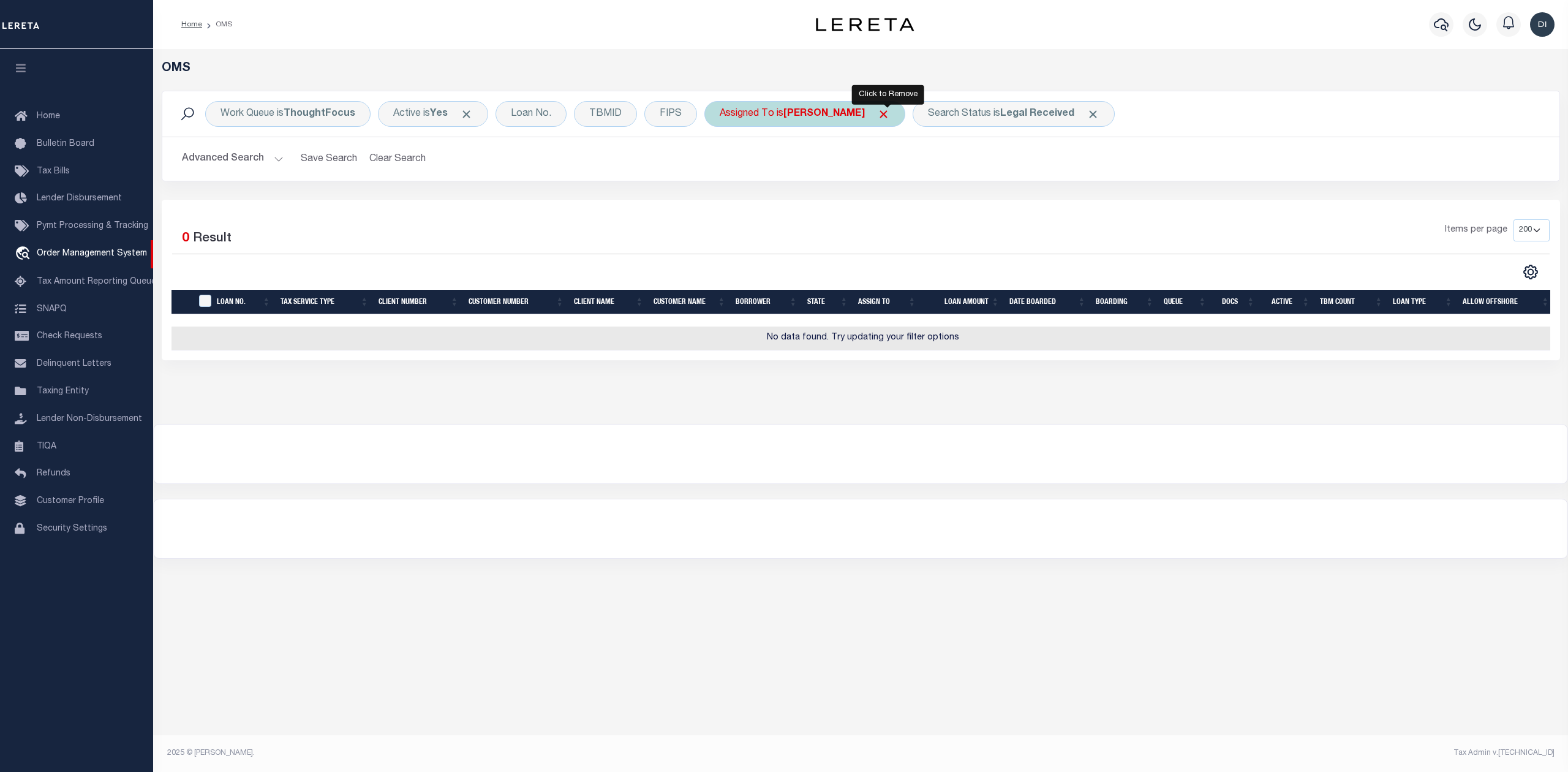
click at [890, 113] on span "Click to Remove" at bounding box center [883, 114] width 13 height 13
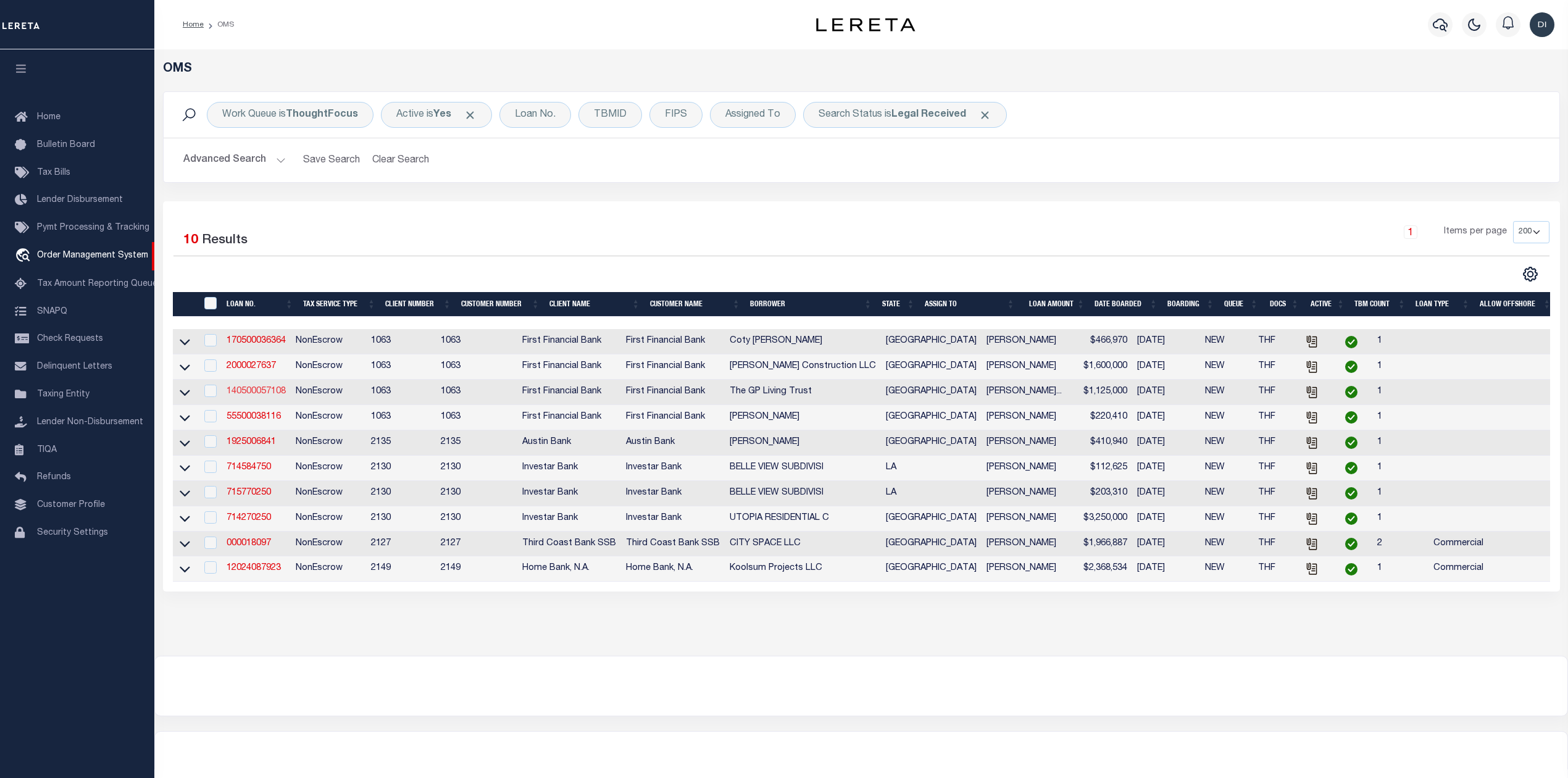
click at [265, 393] on link "140500057108" at bounding box center [256, 392] width 60 height 9
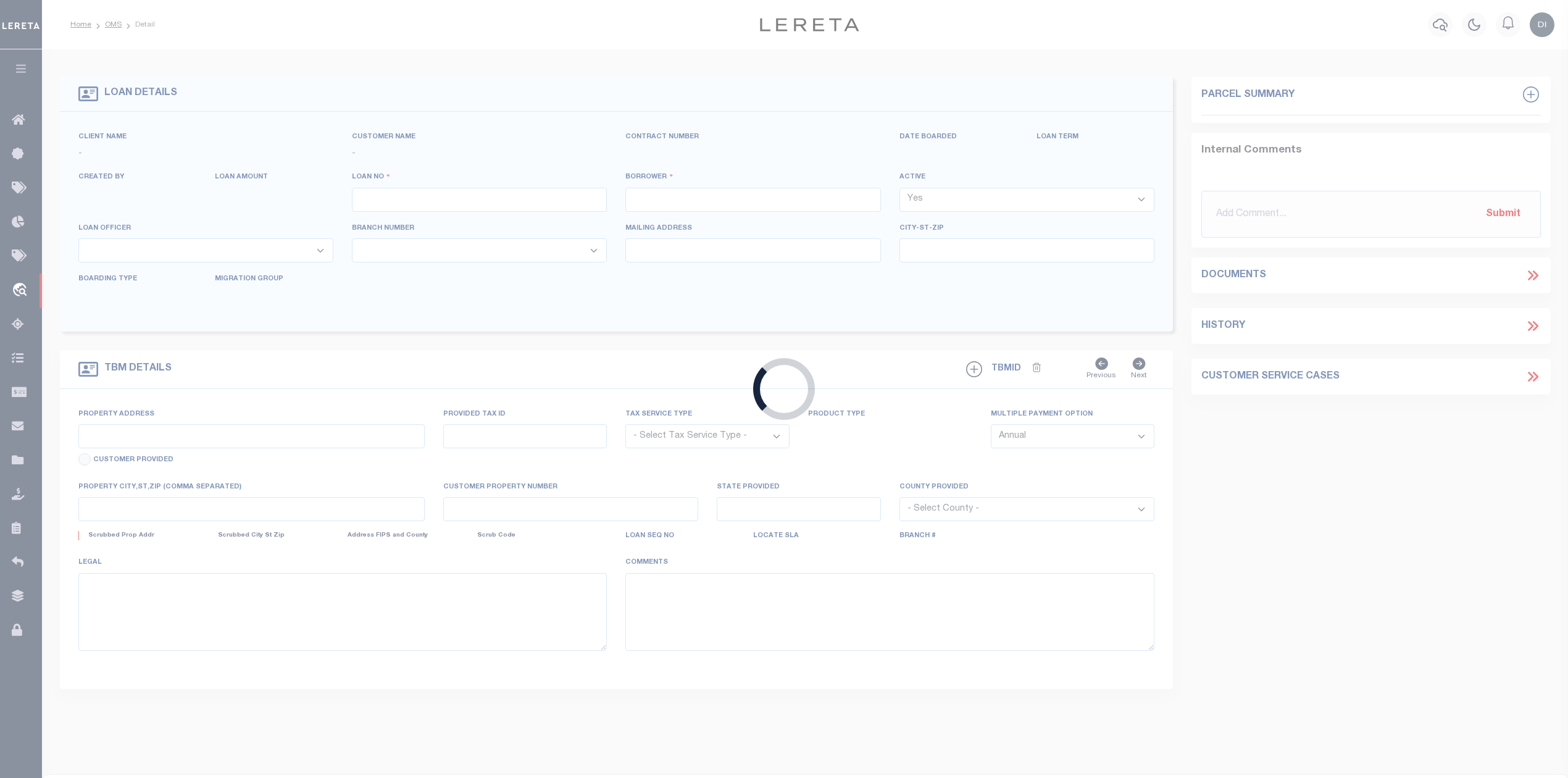
type input "140500057108"
type input "The GP Living Trust"
select select
select select "100"
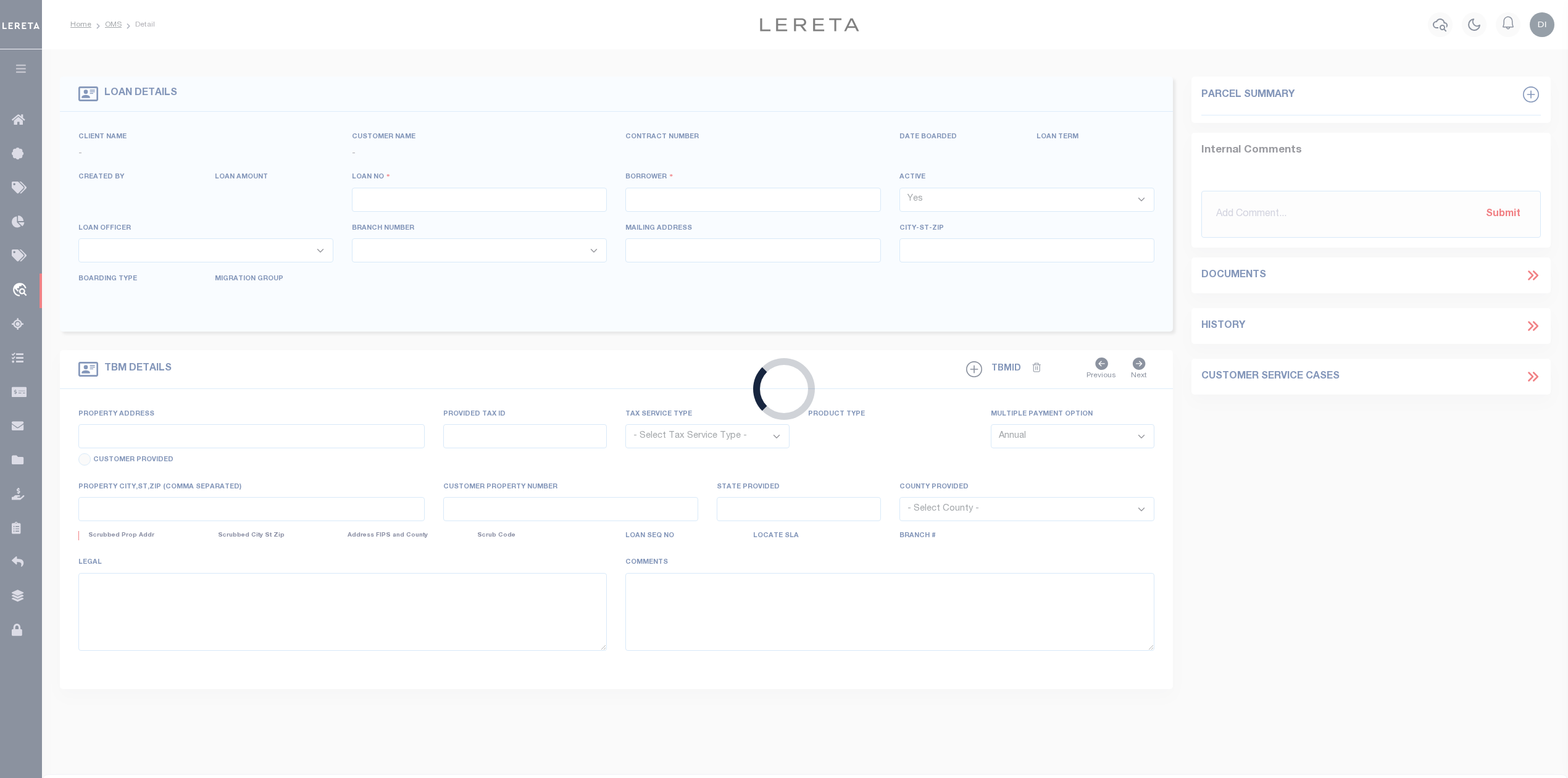
select select "NonEscrow"
select select "7091"
select select "791"
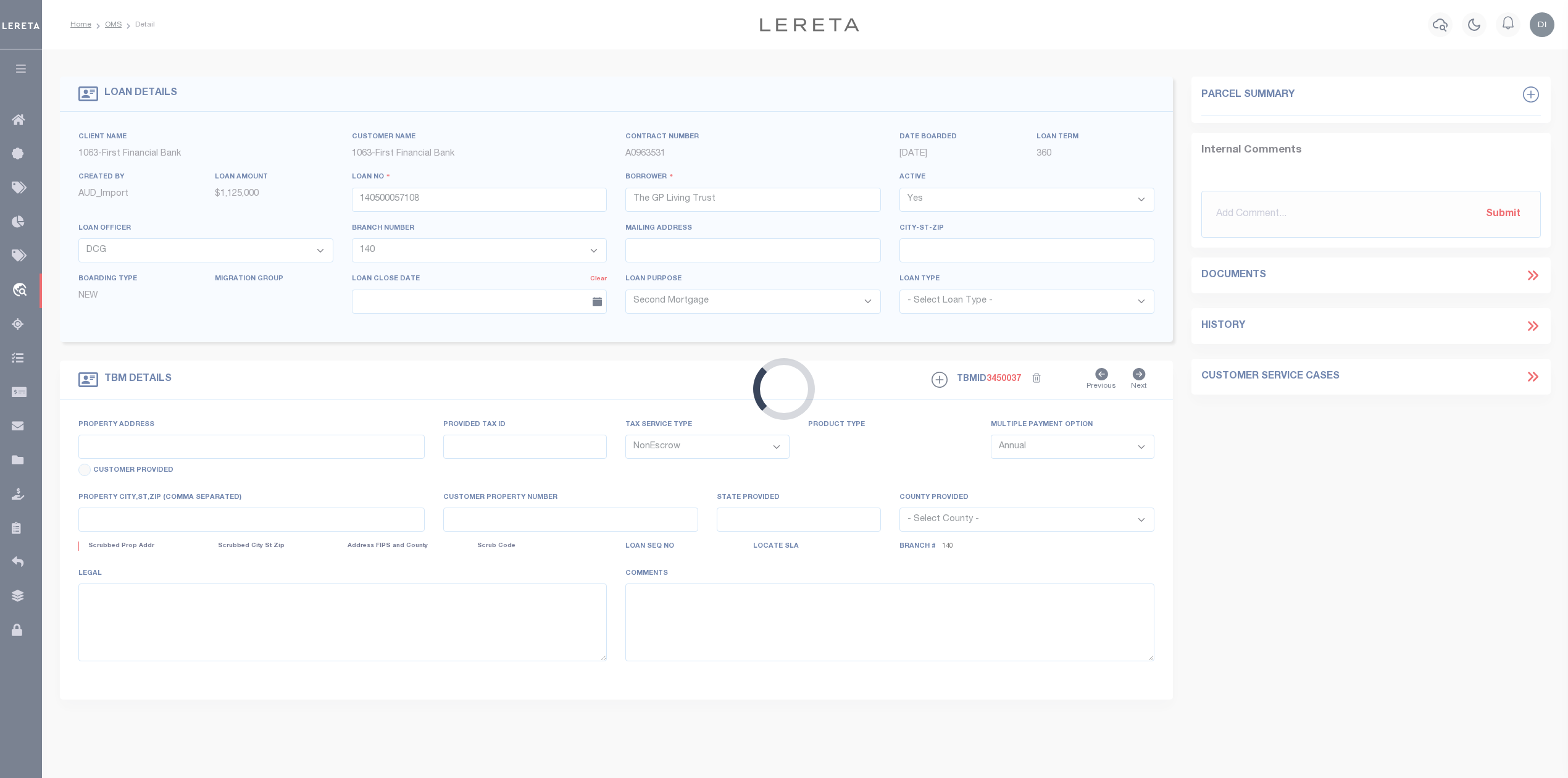
type input "64 ARIA LN"
select select
type input "SPRING TX 773824411"
type input "[GEOGRAPHIC_DATA]"
select select
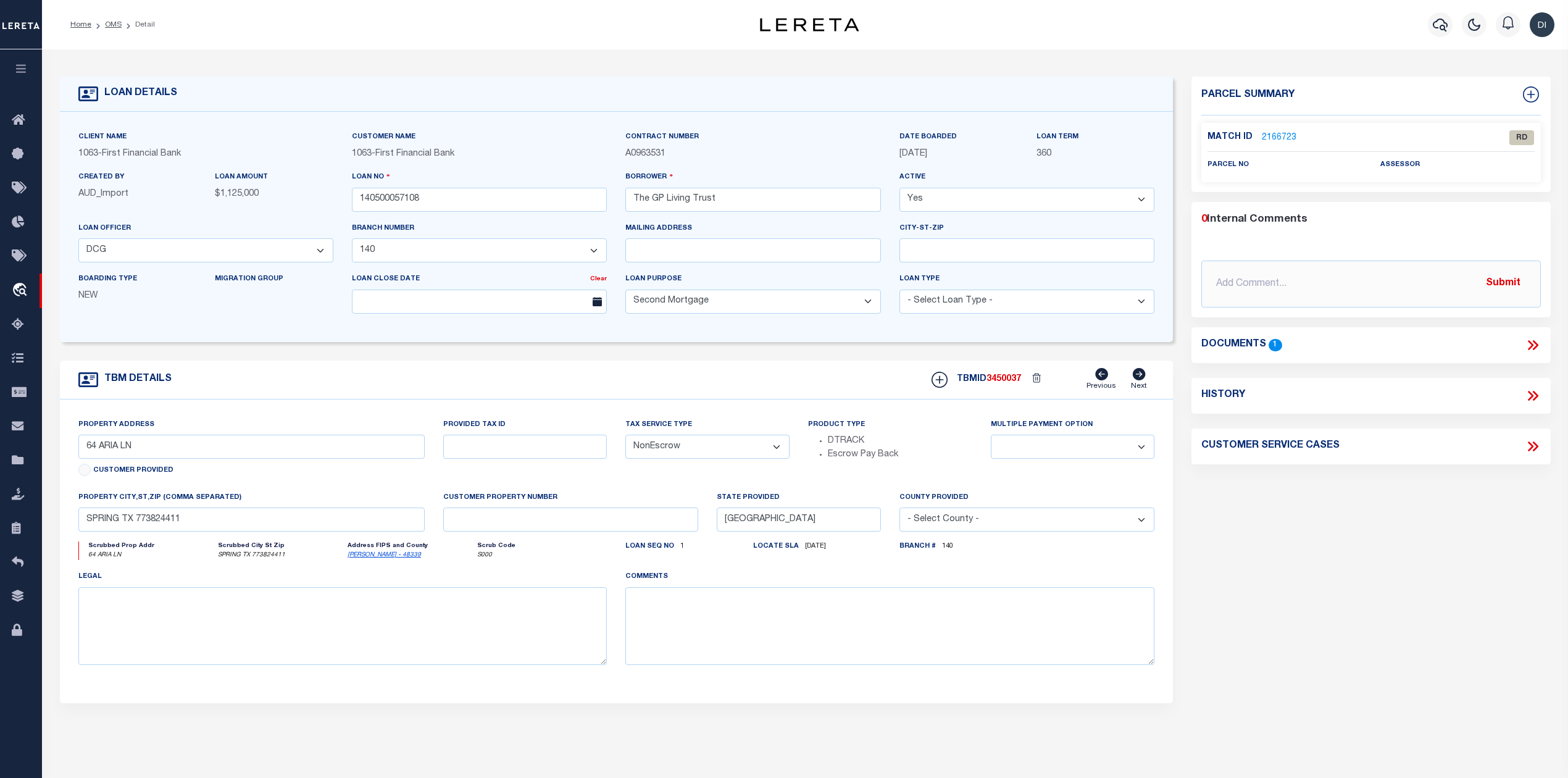
click at [1529, 344] on icon at bounding box center [1533, 345] width 16 height 16
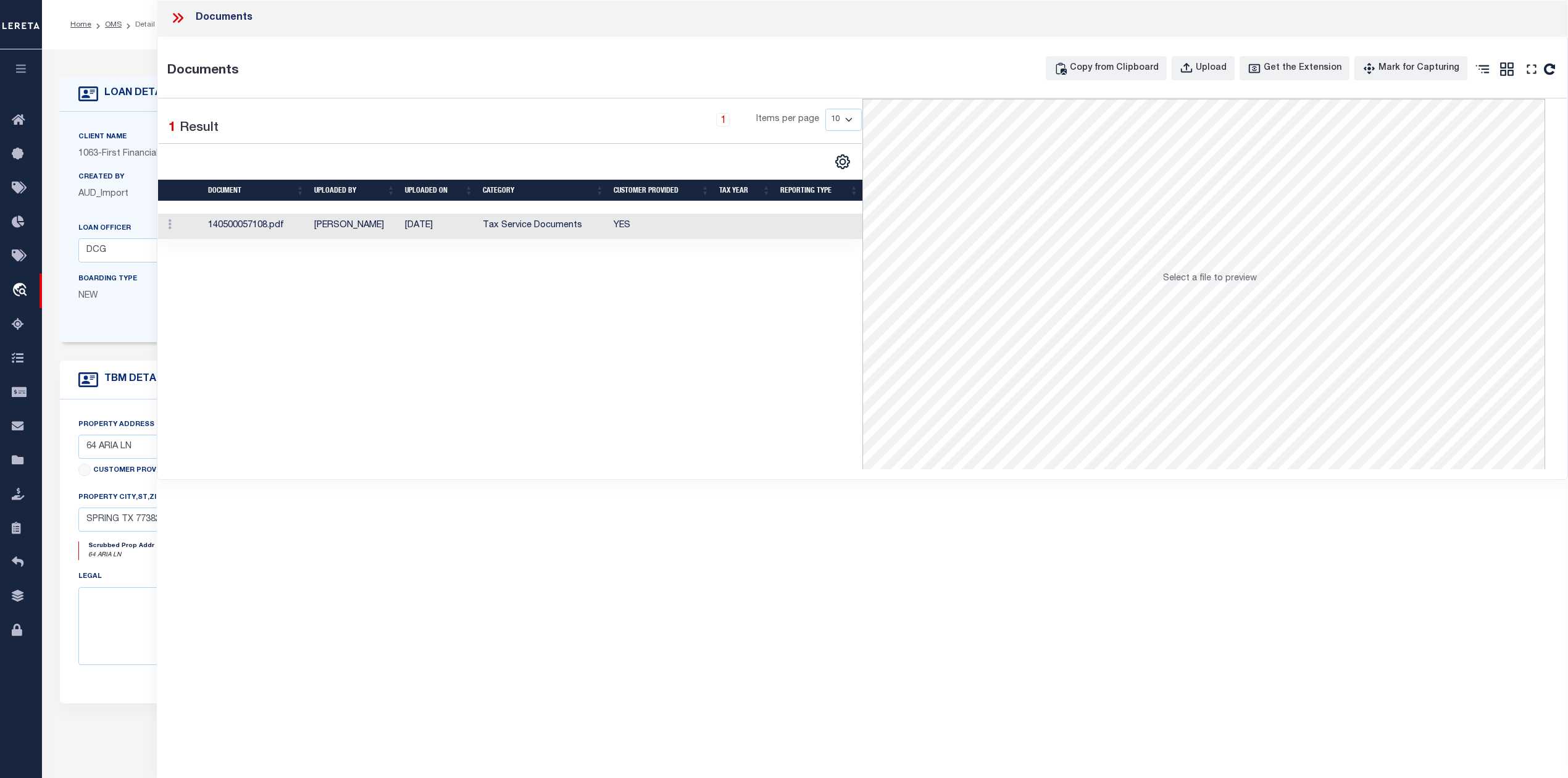
click at [551, 221] on td "Tax Service Documents" at bounding box center [543, 226] width 131 height 25
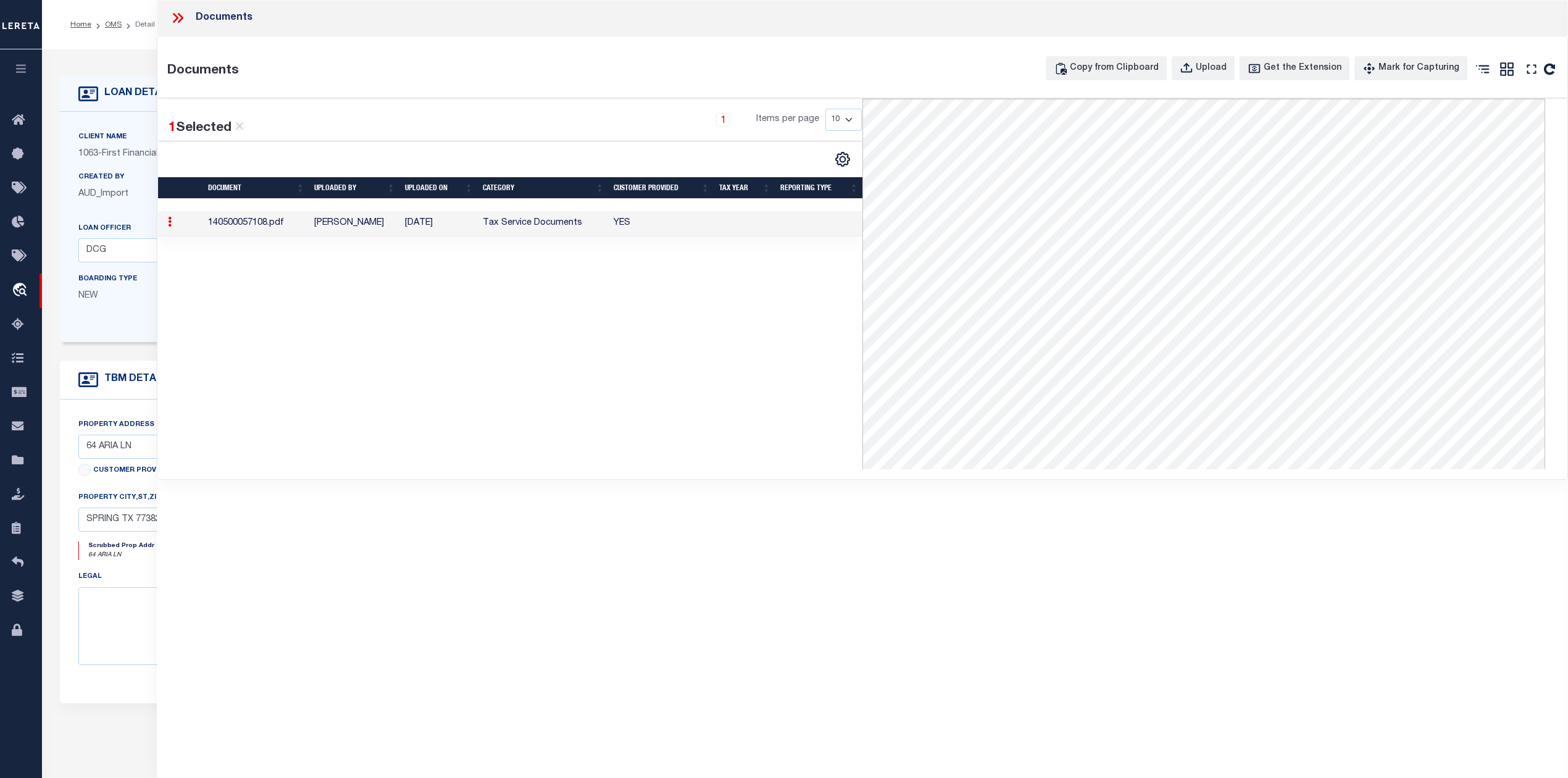
click at [178, 15] on icon at bounding box center [178, 18] width 16 height 16
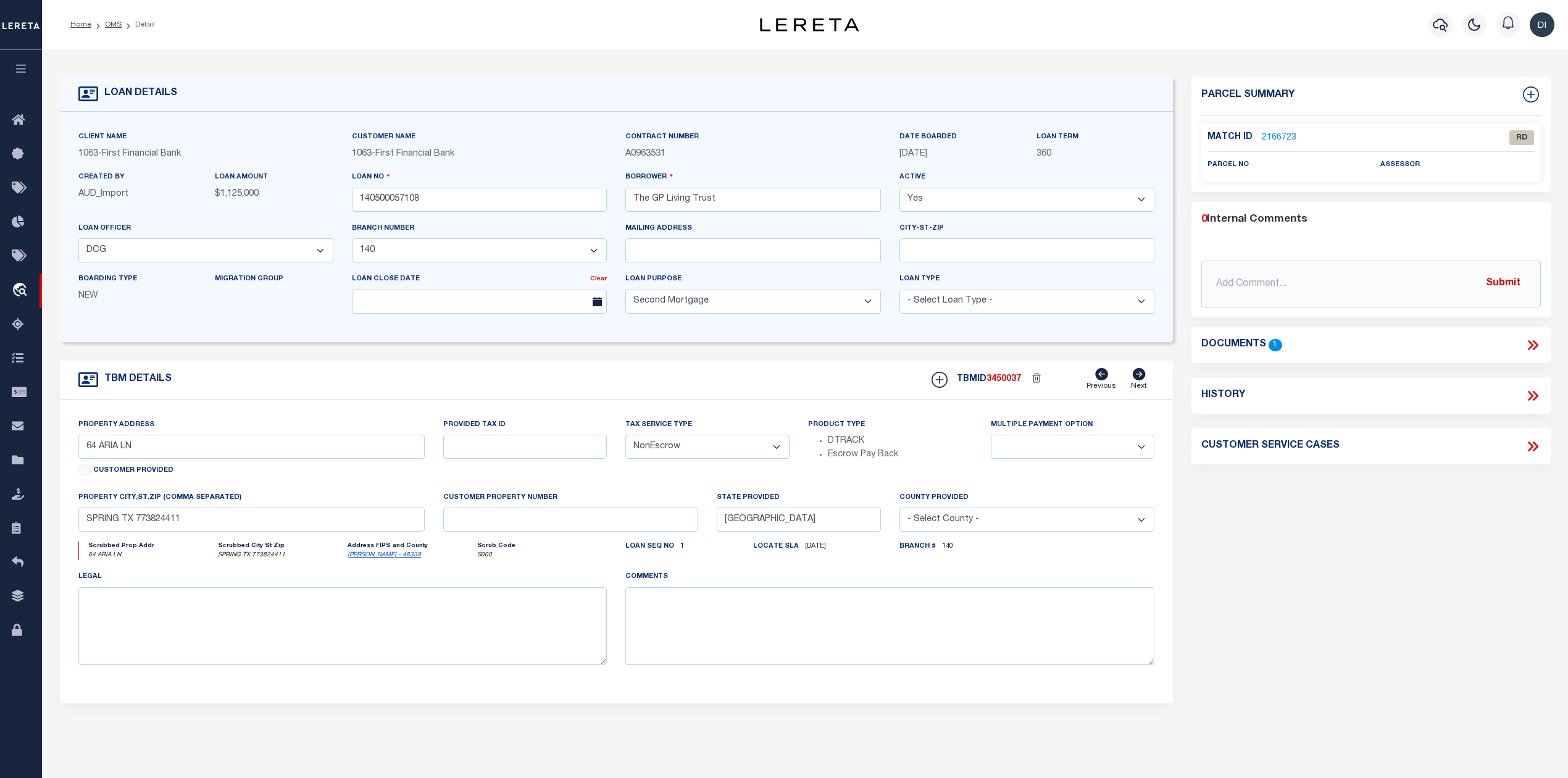
click at [1285, 136] on link "2166723" at bounding box center [1279, 138] width 35 height 13
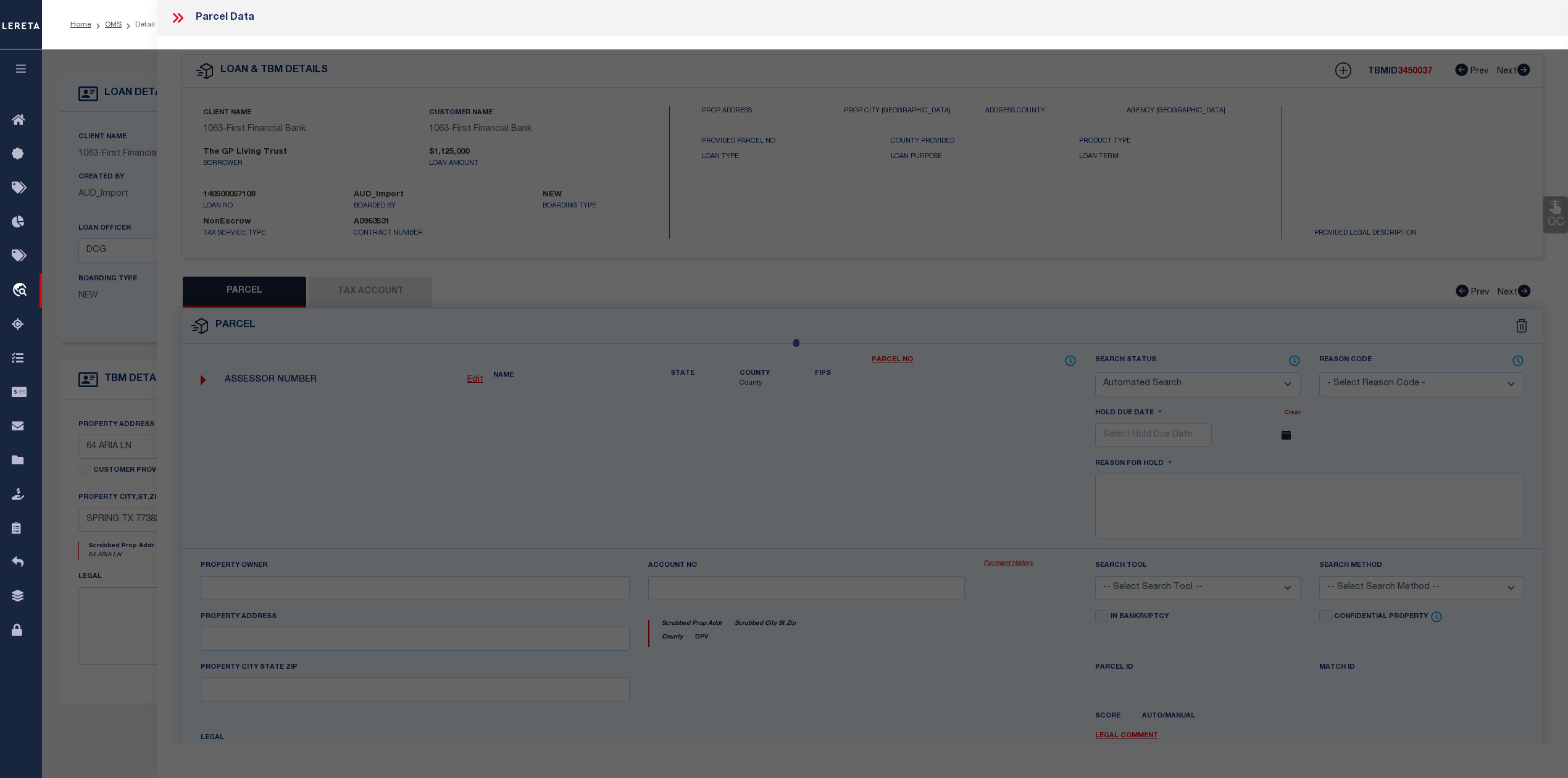
checkbox input "false"
select select "RD"
checkbox input "false"
type textarea "Document uploaded that satisfies a legal requirement, changing from ND to RD"
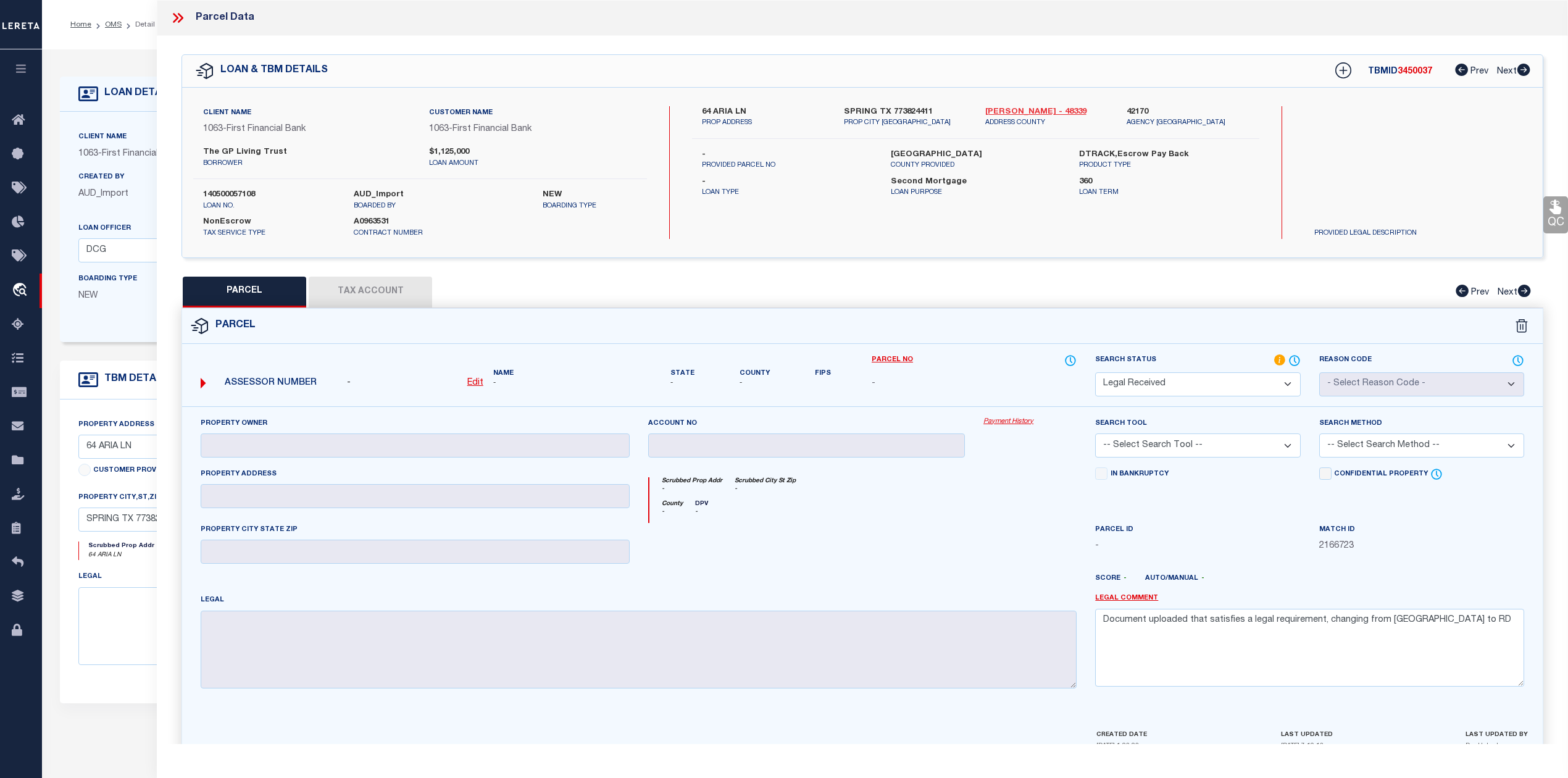
click at [1003, 106] on link "Montgomery - 48339" at bounding box center [1047, 112] width 123 height 12
drag, startPoint x: 696, startPoint y: 111, endPoint x: 748, endPoint y: 111, distance: 52.0
click at [748, 111] on div "64 ARIA LN PROP ADDRESS" at bounding box center [763, 117] width 142 height 22
copy label "64 ARIA LN"
click at [200, 149] on div "The GP Living Trust borrower" at bounding box center [307, 157] width 226 height 22
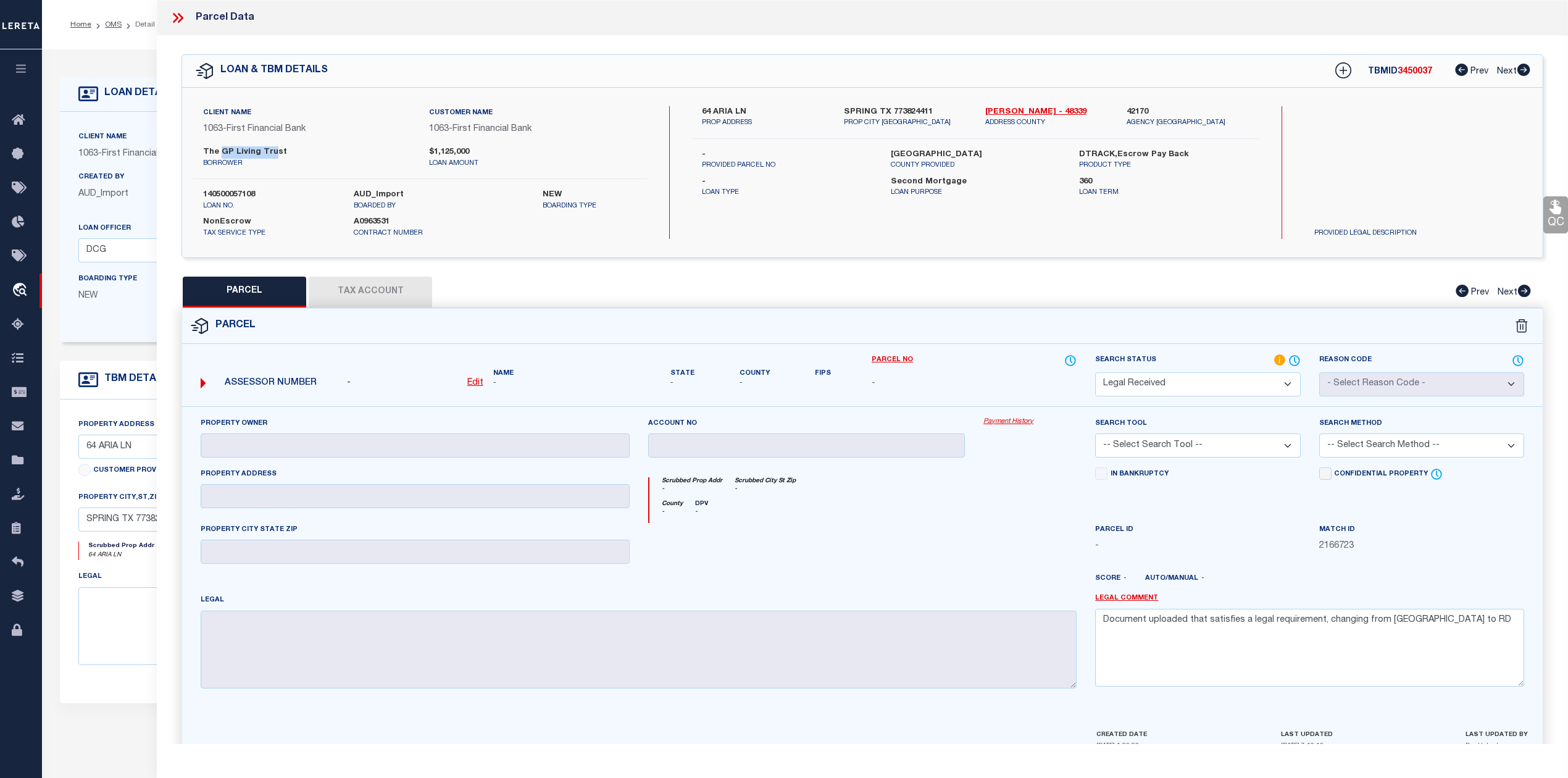
drag, startPoint x: 218, startPoint y: 148, endPoint x: 272, endPoint y: 148, distance: 54.0
click at [272, 148] on label "The GP Living Trust" at bounding box center [306, 152] width 207 height 12
copy label "GP Living Tru"
click at [679, 210] on div "Client Name 1063 - First Financial Bank Customer Name 1063 - First Financial Ba…" at bounding box center [863, 172] width 1361 height 133
click at [874, 253] on div "Client Name 1063 - First Financial Bank Customer Name 1063 - First Financial Ba…" at bounding box center [863, 172] width 1361 height 170
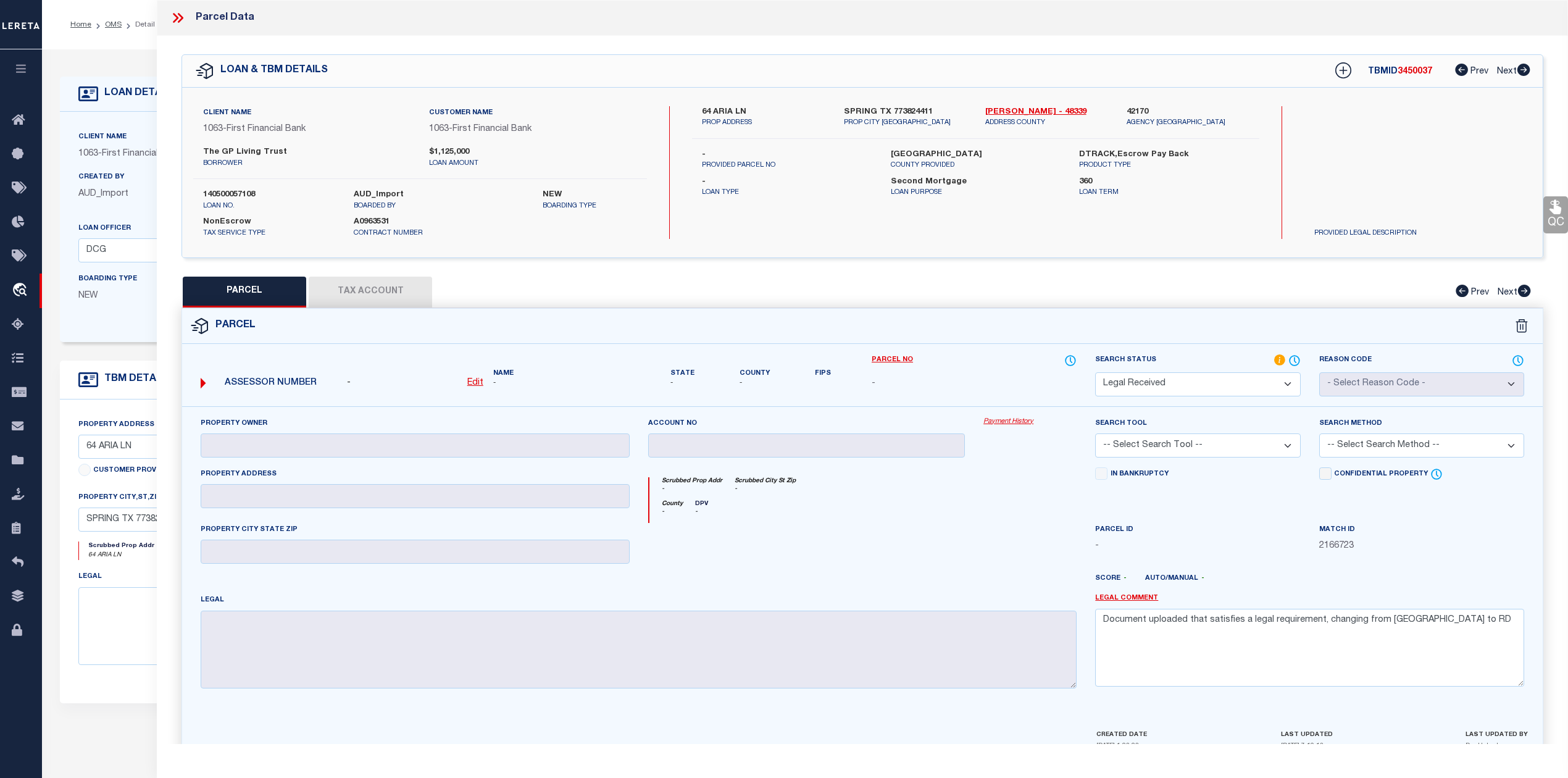
click at [138, 322] on div "Boarding Type NEW Migration Group" at bounding box center [206, 297] width 273 height 51
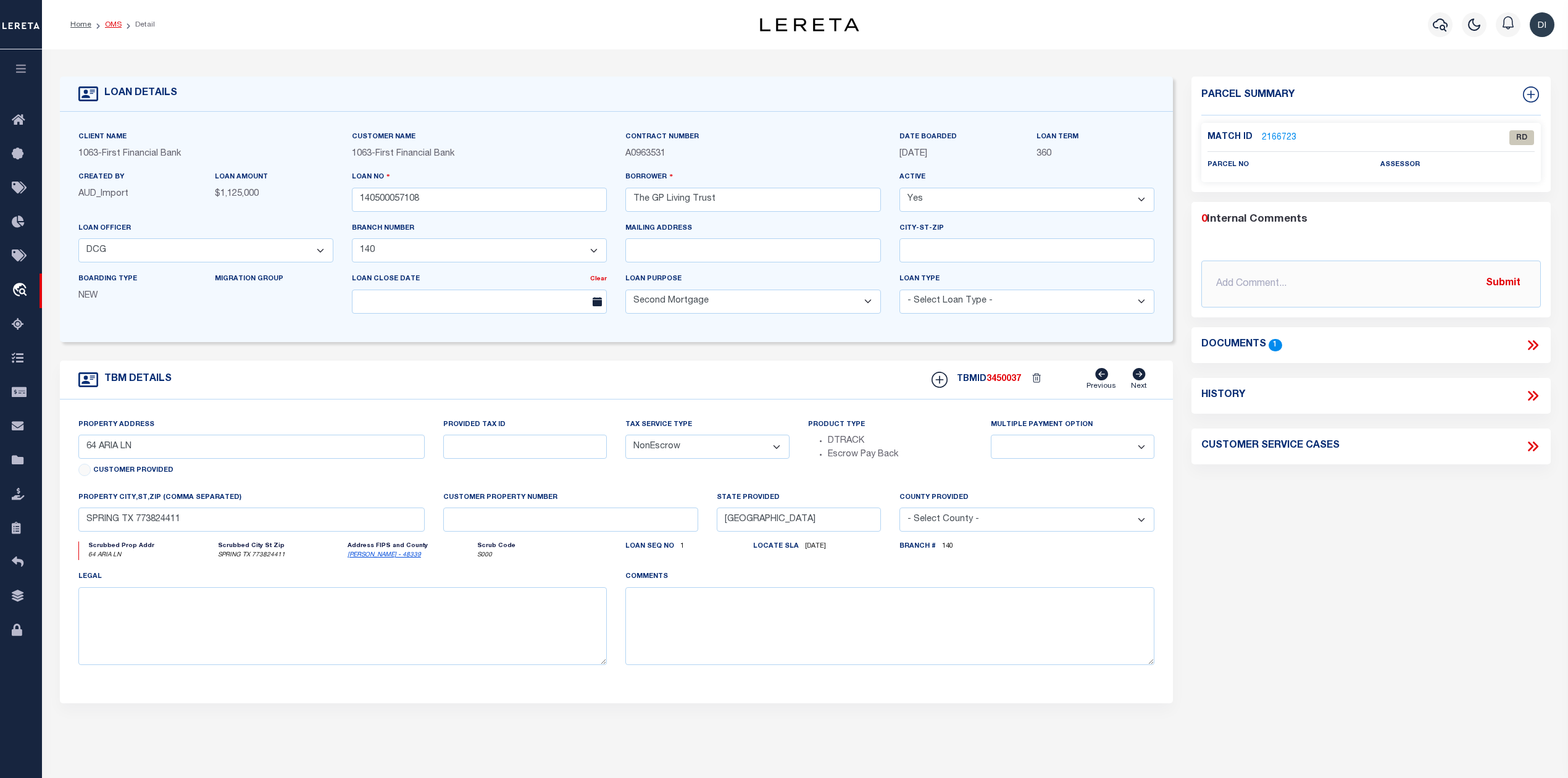
click at [110, 26] on link "OMS" at bounding box center [113, 25] width 17 height 7
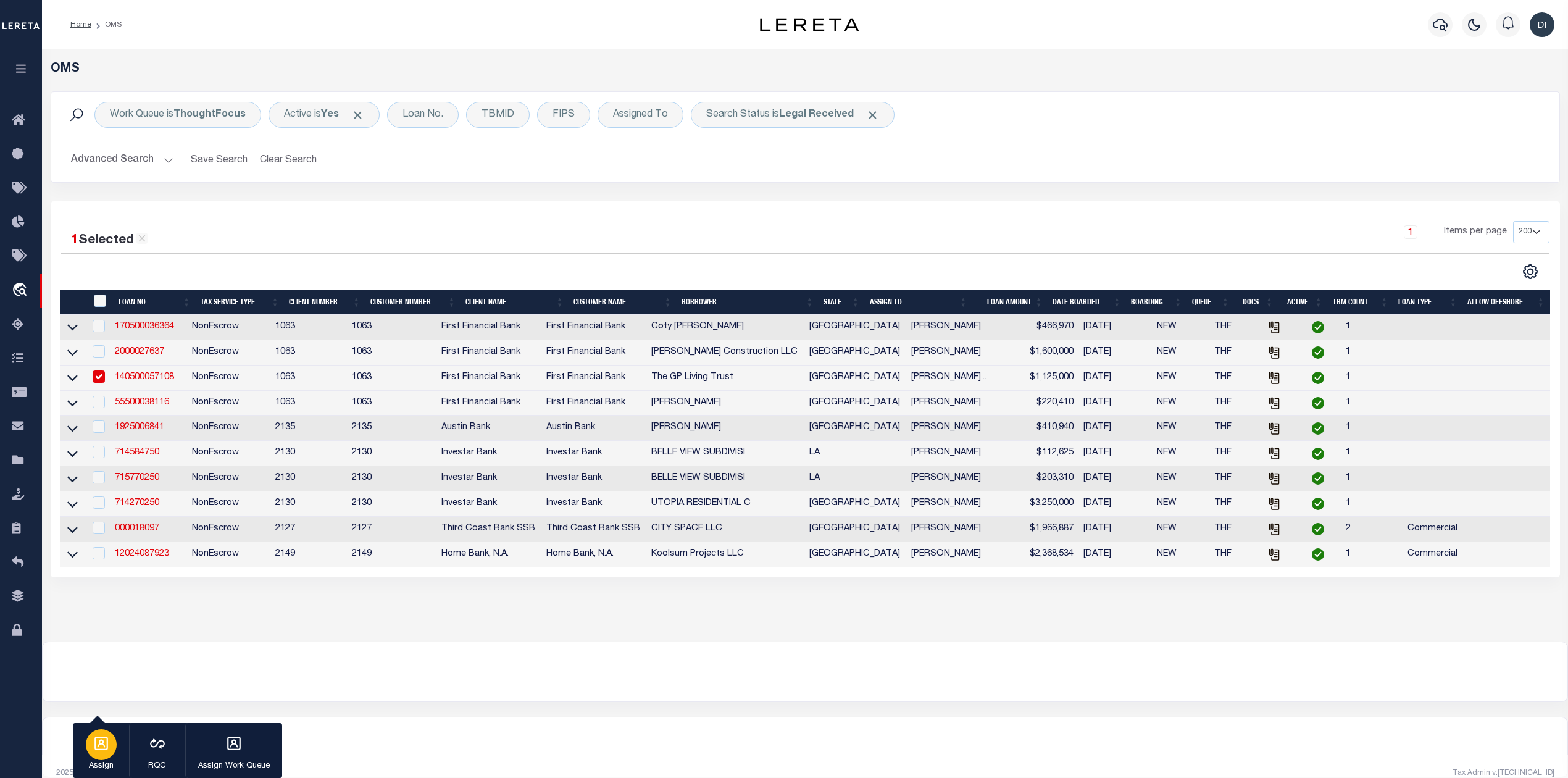
click at [102, 744] on icon "button" at bounding box center [101, 742] width 13 height 13
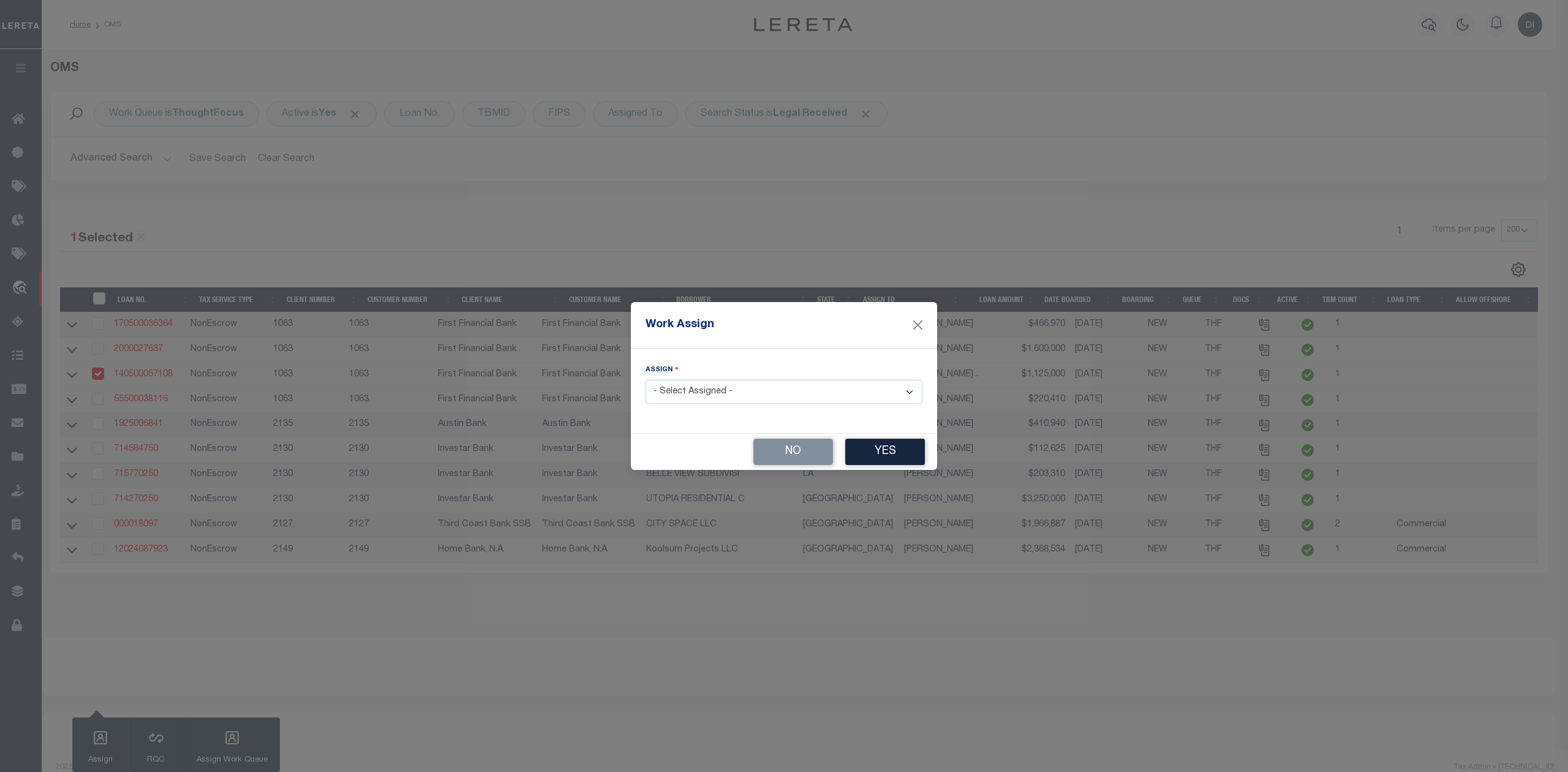
click at [708, 388] on select "- Select Assigned - --Unassigned-- Abdul Muzain Agustin Fernandez Ahmad Darwish…" at bounding box center [784, 391] width 276 height 24
select select "[PERSON_NAME]"
click at [646, 381] on select "- Select Assigned - --Unassigned-- Abdul Muzain Agustin Fernandez Ahmad Darwish…" at bounding box center [784, 391] width 276 height 24
click at [892, 450] on button "Yes" at bounding box center [885, 451] width 80 height 26
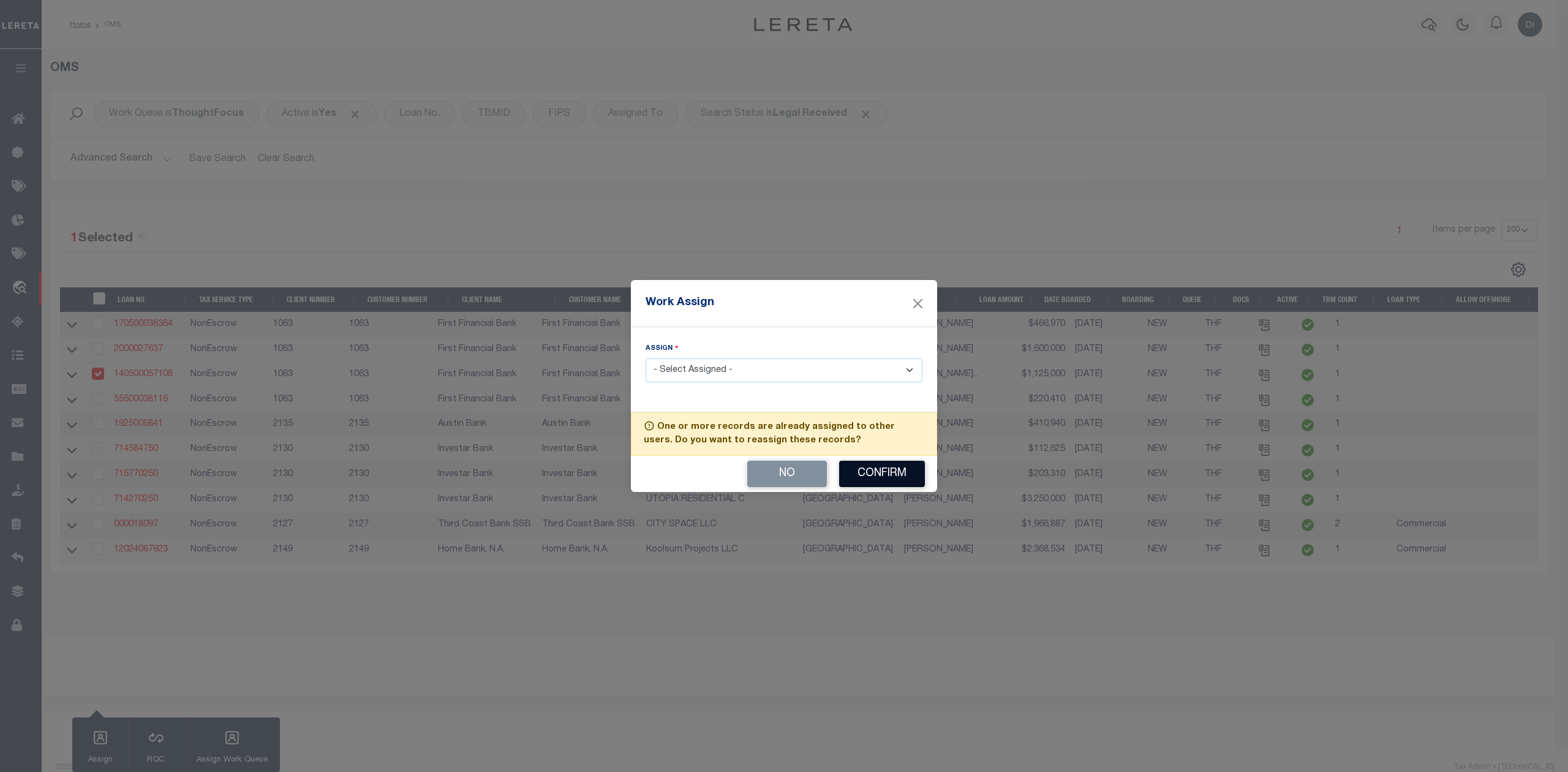
click at [890, 476] on button "Confirm" at bounding box center [882, 473] width 86 height 26
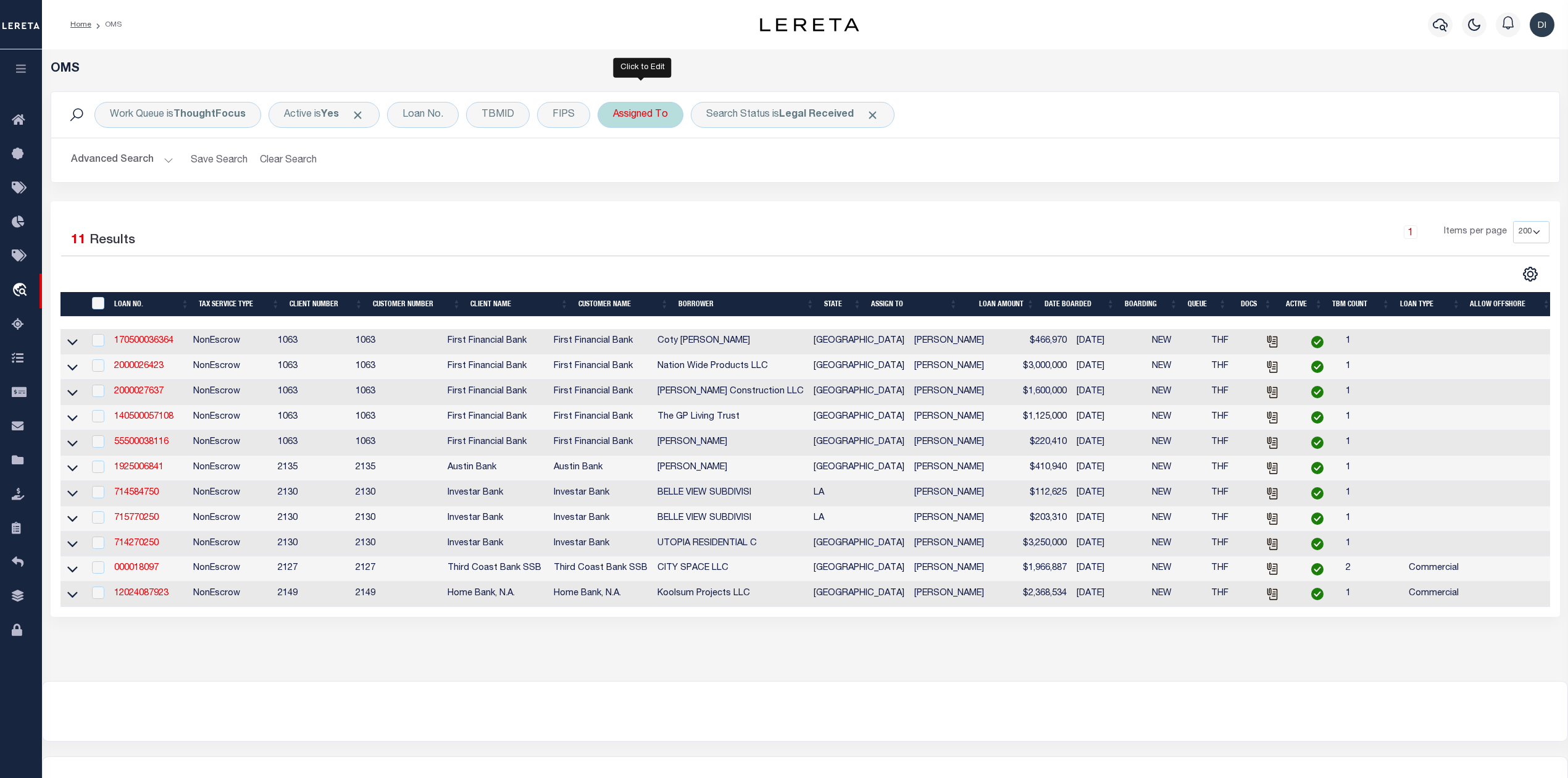
click at [643, 115] on div "Assigned To" at bounding box center [640, 114] width 85 height 26
click at [660, 171] on select "--Unassigned-- [PERSON_NAME] [PERSON_NAME] [PERSON_NAME] [PERSON_NAME], [PERSON…" at bounding box center [704, 175] width 182 height 23
select select "[PERSON_NAME]"
click at [614, 164] on select "--Unassigned-- [PERSON_NAME] [PERSON_NAME] [PERSON_NAME] [PERSON_NAME], [PERSON…" at bounding box center [704, 175] width 182 height 23
click at [781, 199] on input "Apply" at bounding box center [776, 202] width 37 height 20
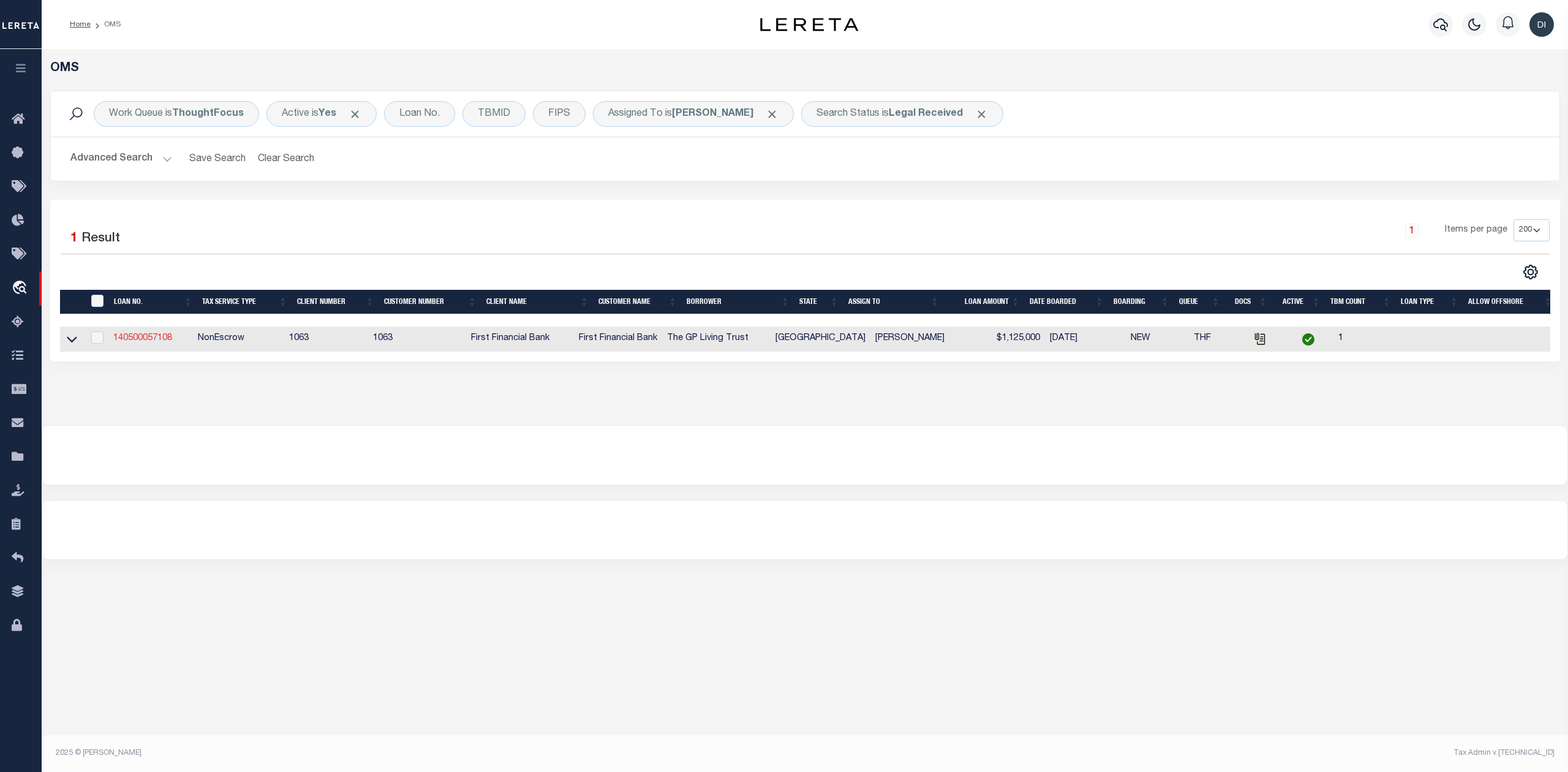
click at [143, 343] on link "140500057108" at bounding box center [142, 338] width 59 height 9
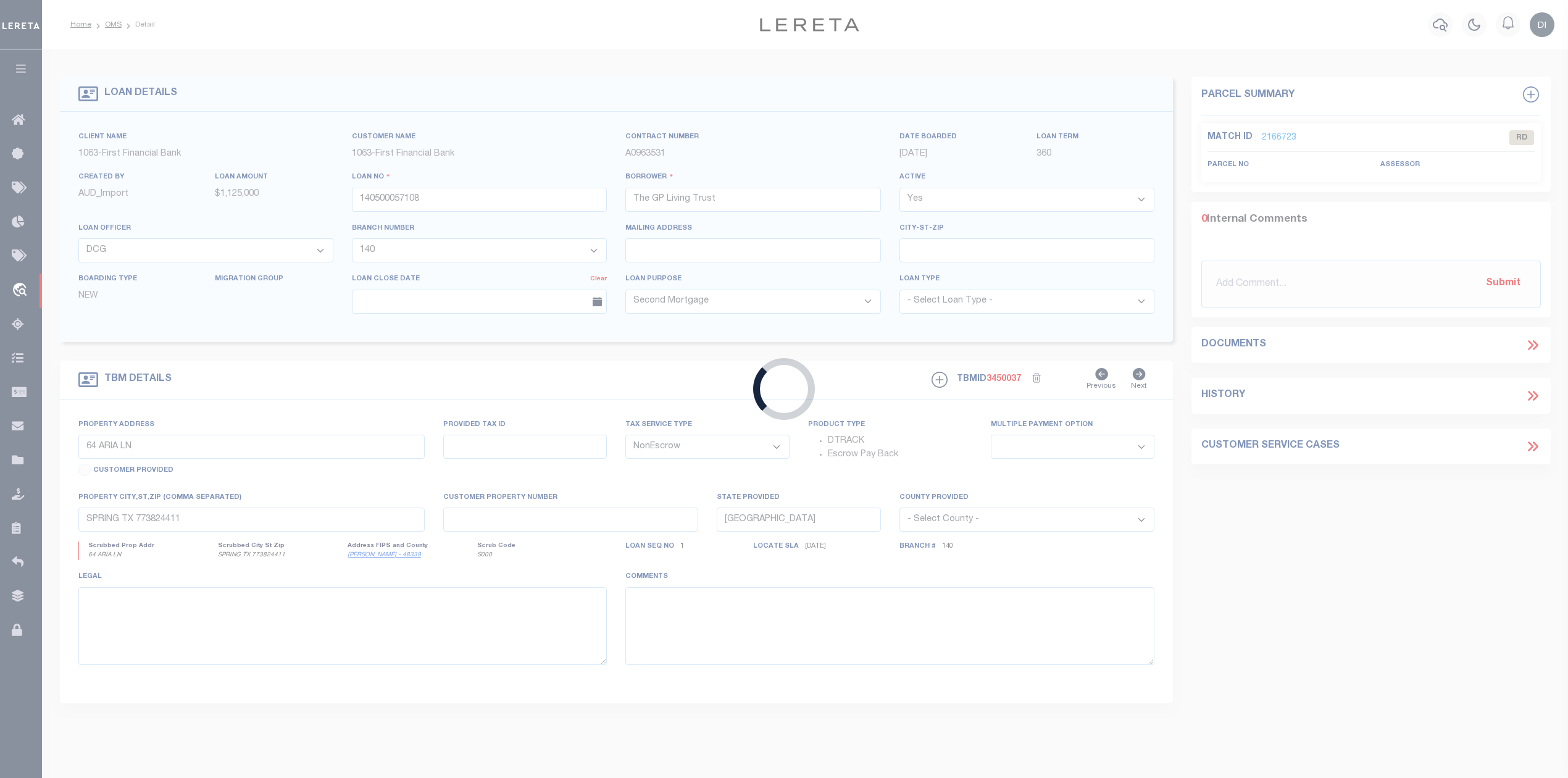
select select
select select "7091"
select select "791"
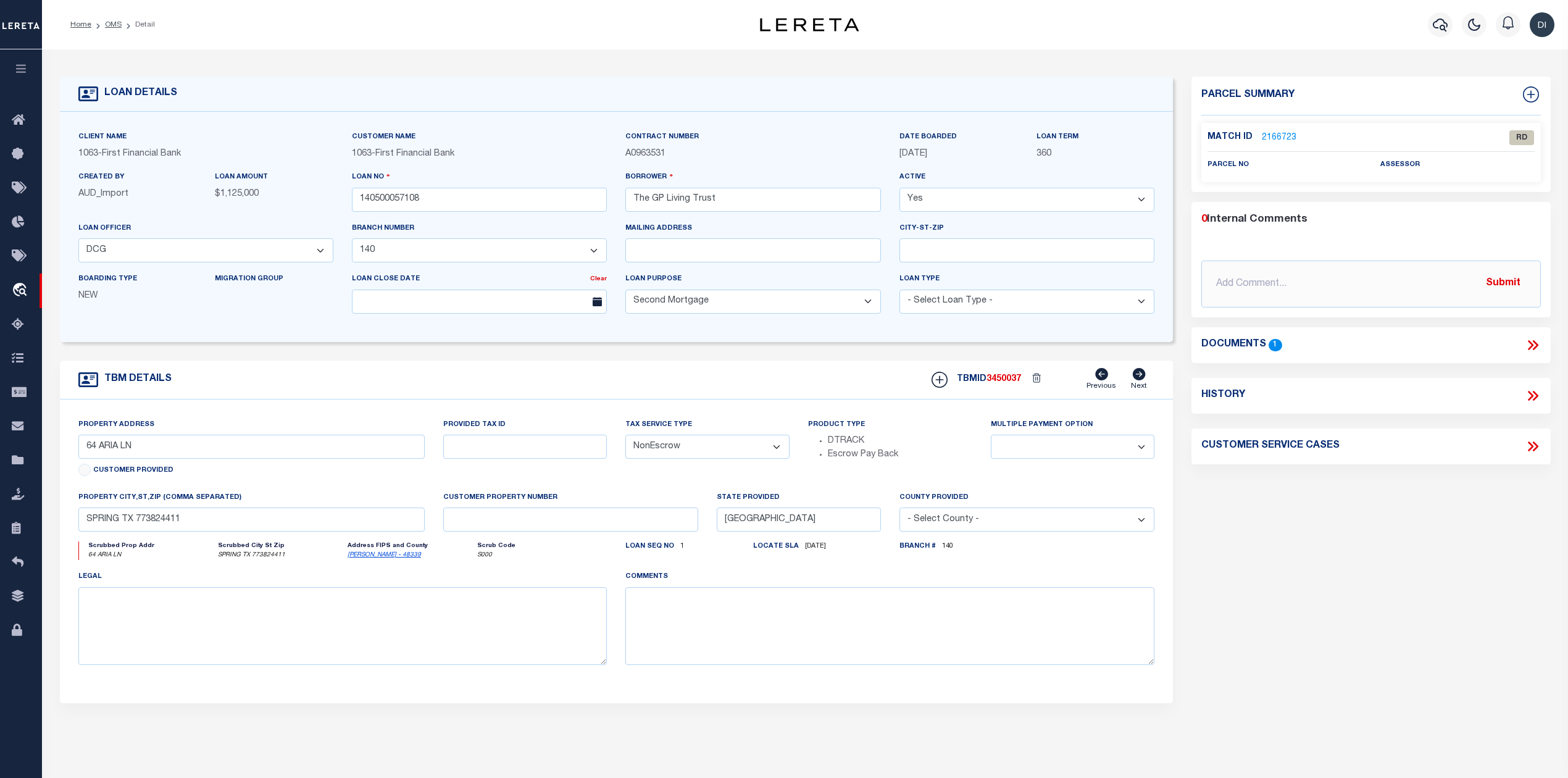
click at [1285, 132] on link "2166723" at bounding box center [1279, 138] width 35 height 13
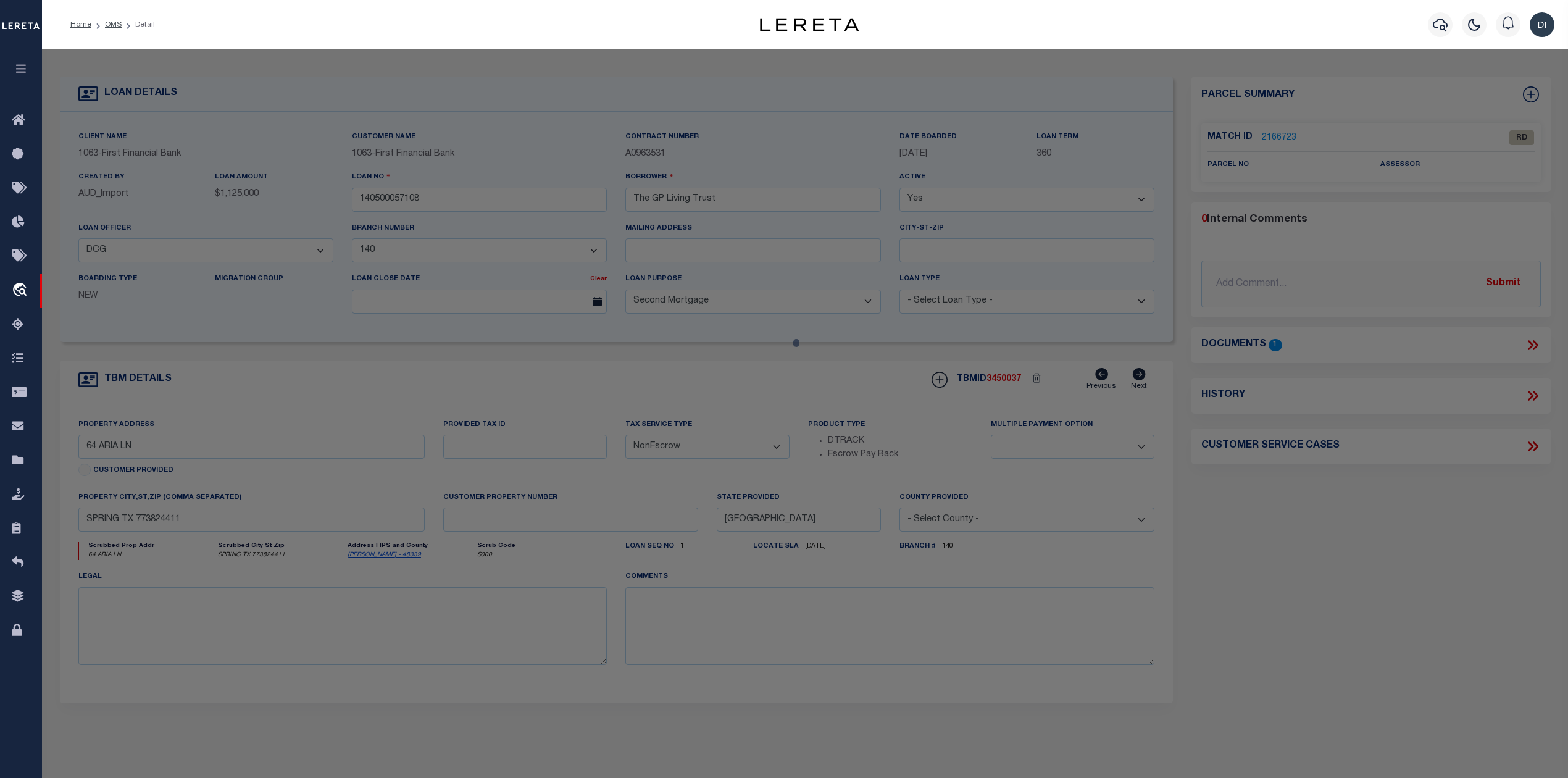
select select "AS"
checkbox input "false"
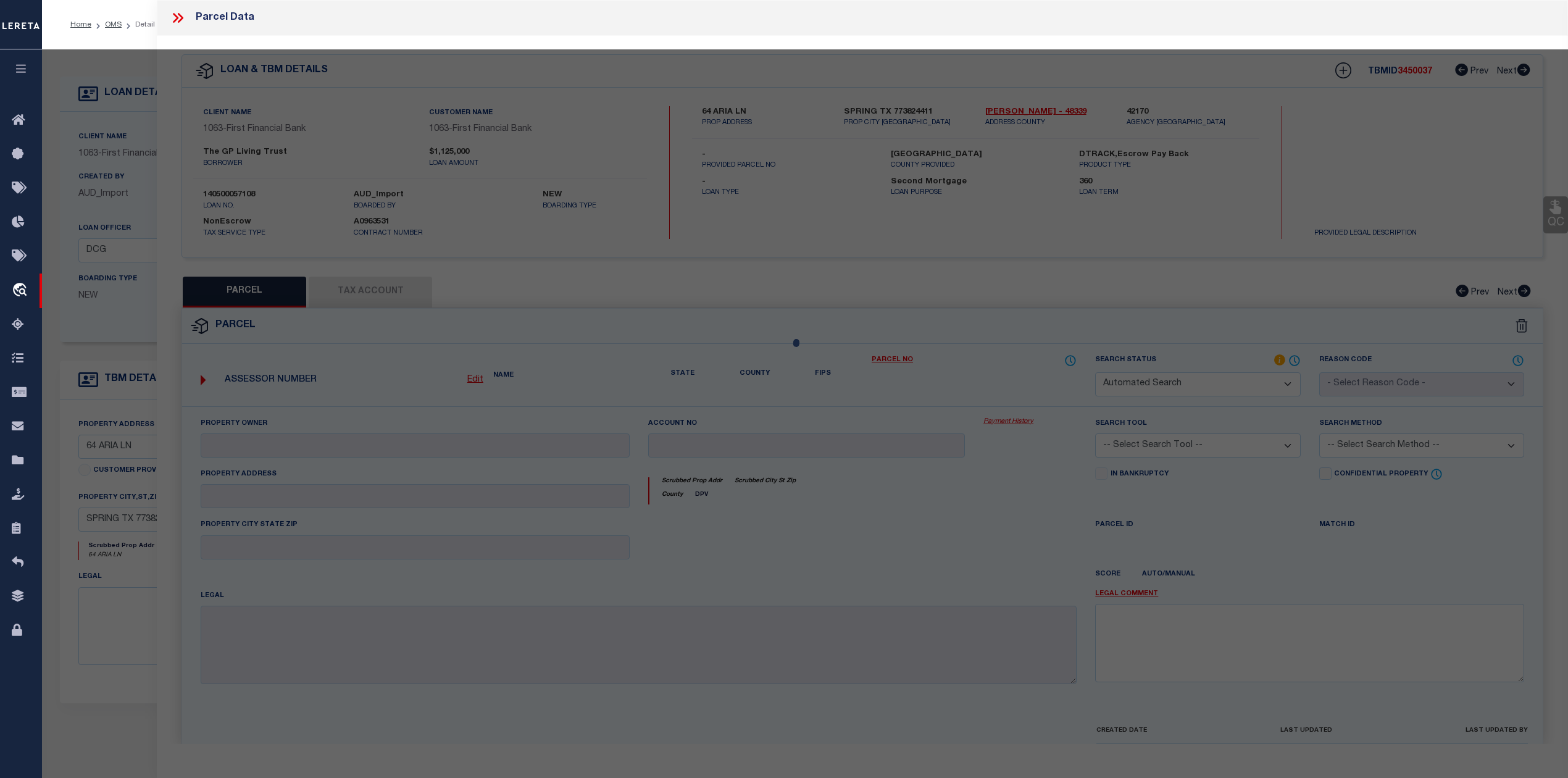
select select "RD"
checkbox input "false"
type textarea "Document uploaded that satisfies a legal requirement, changing from ND to RD"
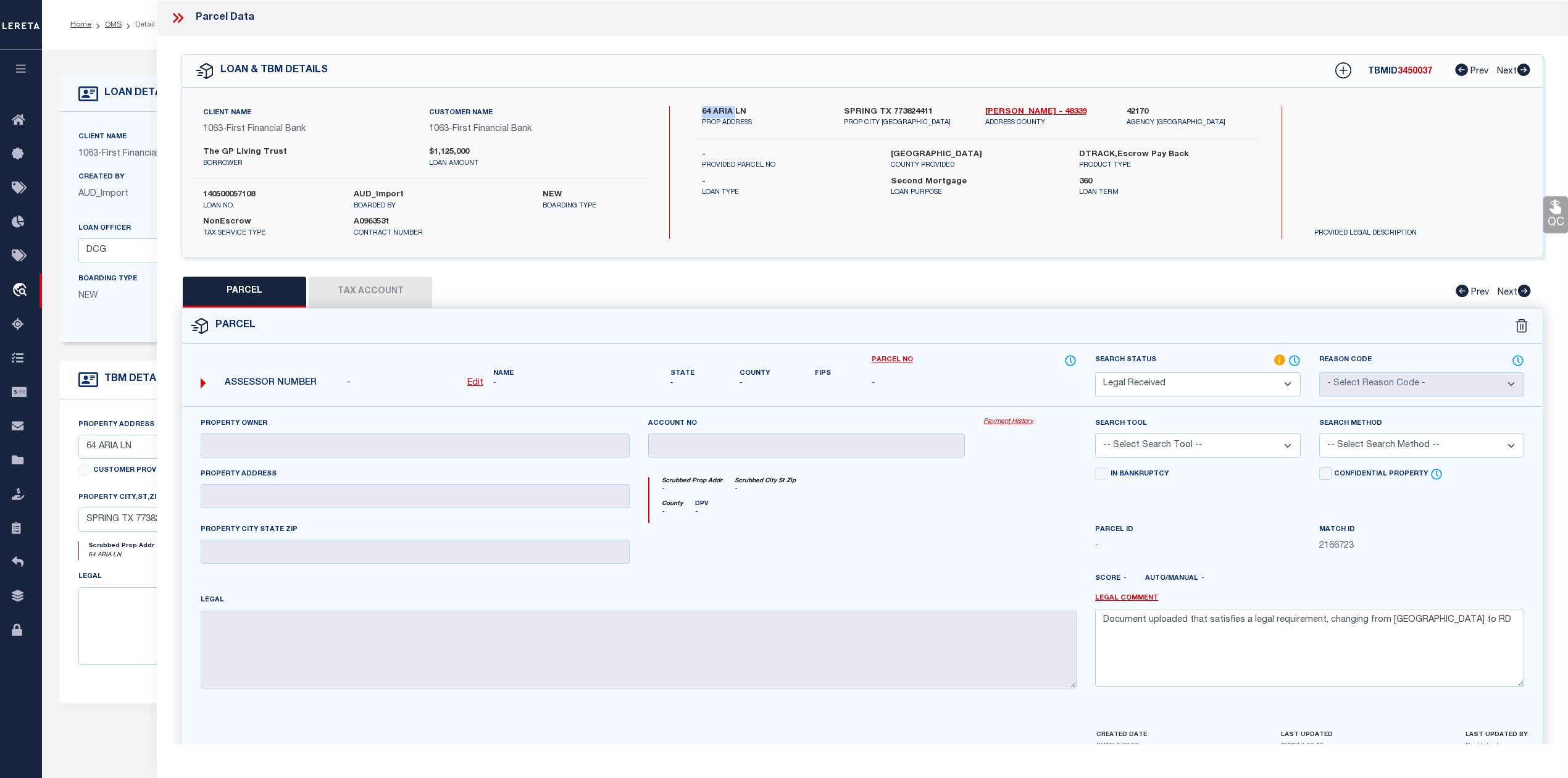
drag, startPoint x: 698, startPoint y: 109, endPoint x: 735, endPoint y: 108, distance: 37.0
click at [735, 108] on div "64 ARIA LN PROP ADDRESS" at bounding box center [763, 117] width 142 height 22
copy label "64 ARIA"
click at [472, 381] on u "Edit" at bounding box center [475, 383] width 16 height 9
select select "RD"
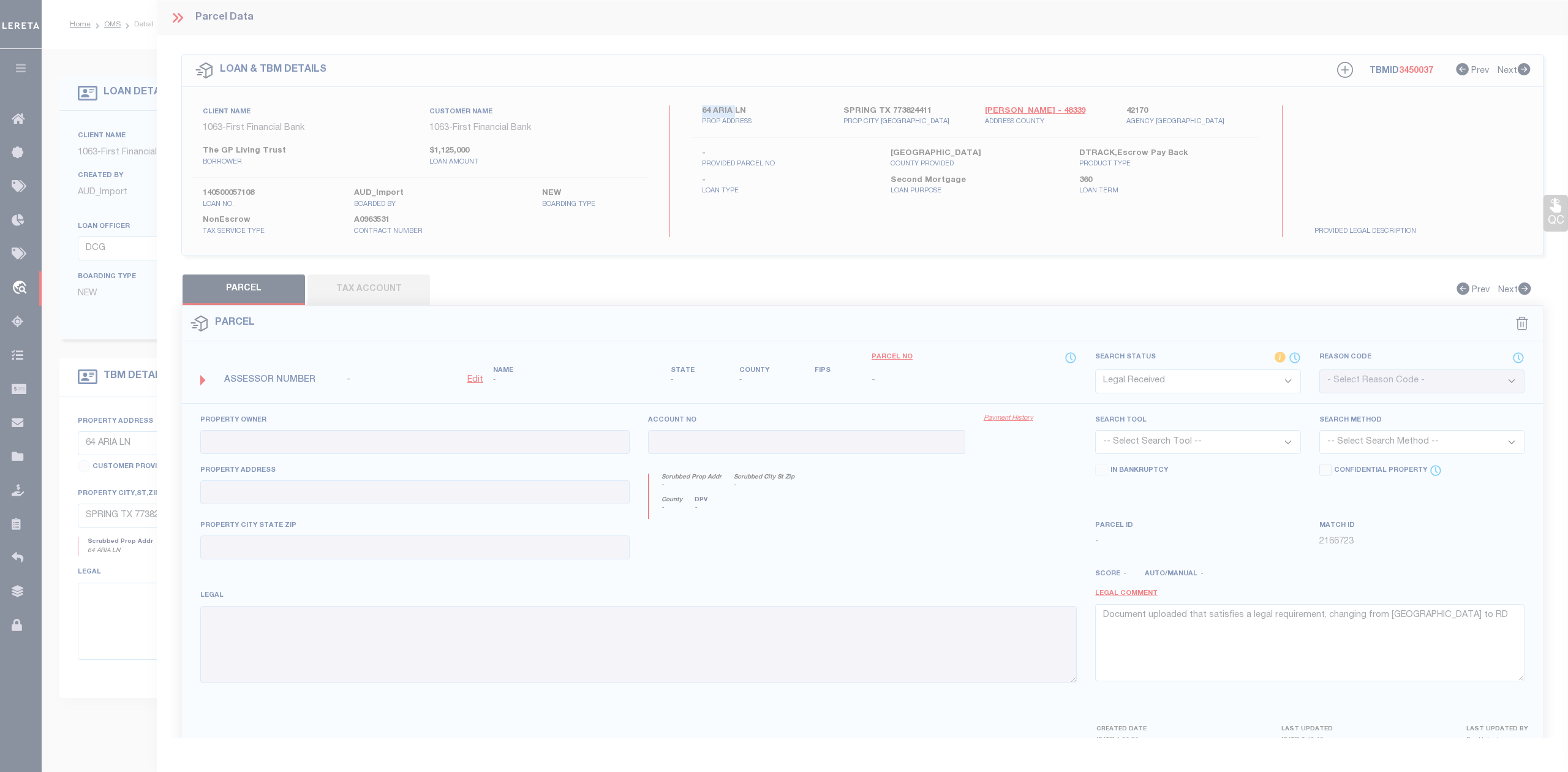
type textarea "-"
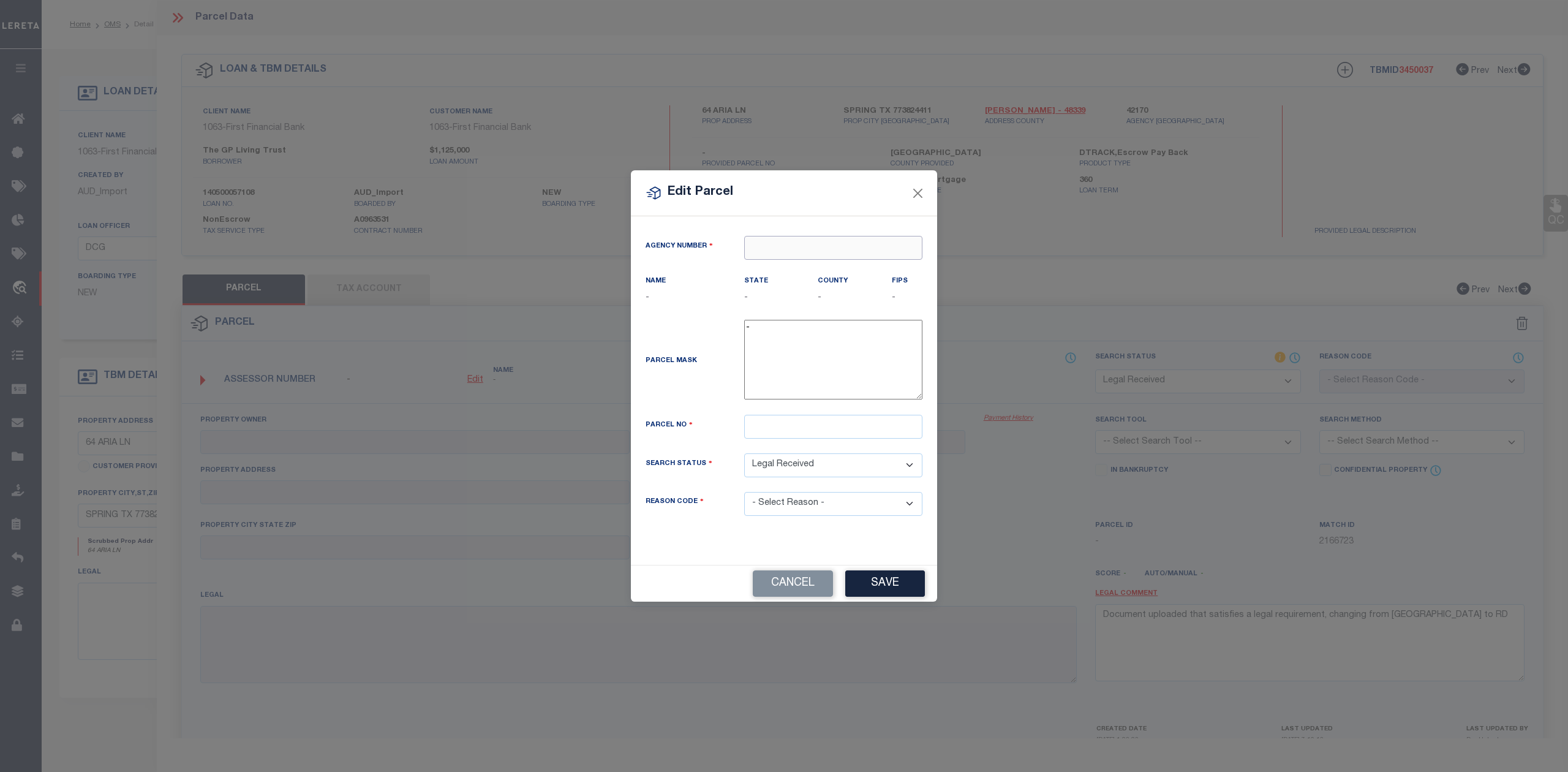
click at [801, 243] on input "text" at bounding box center [833, 247] width 178 height 24
click at [811, 265] on div "421700000 : MONTGOMERY COUNTY" at bounding box center [845, 269] width 200 height 19
type input "421700000"
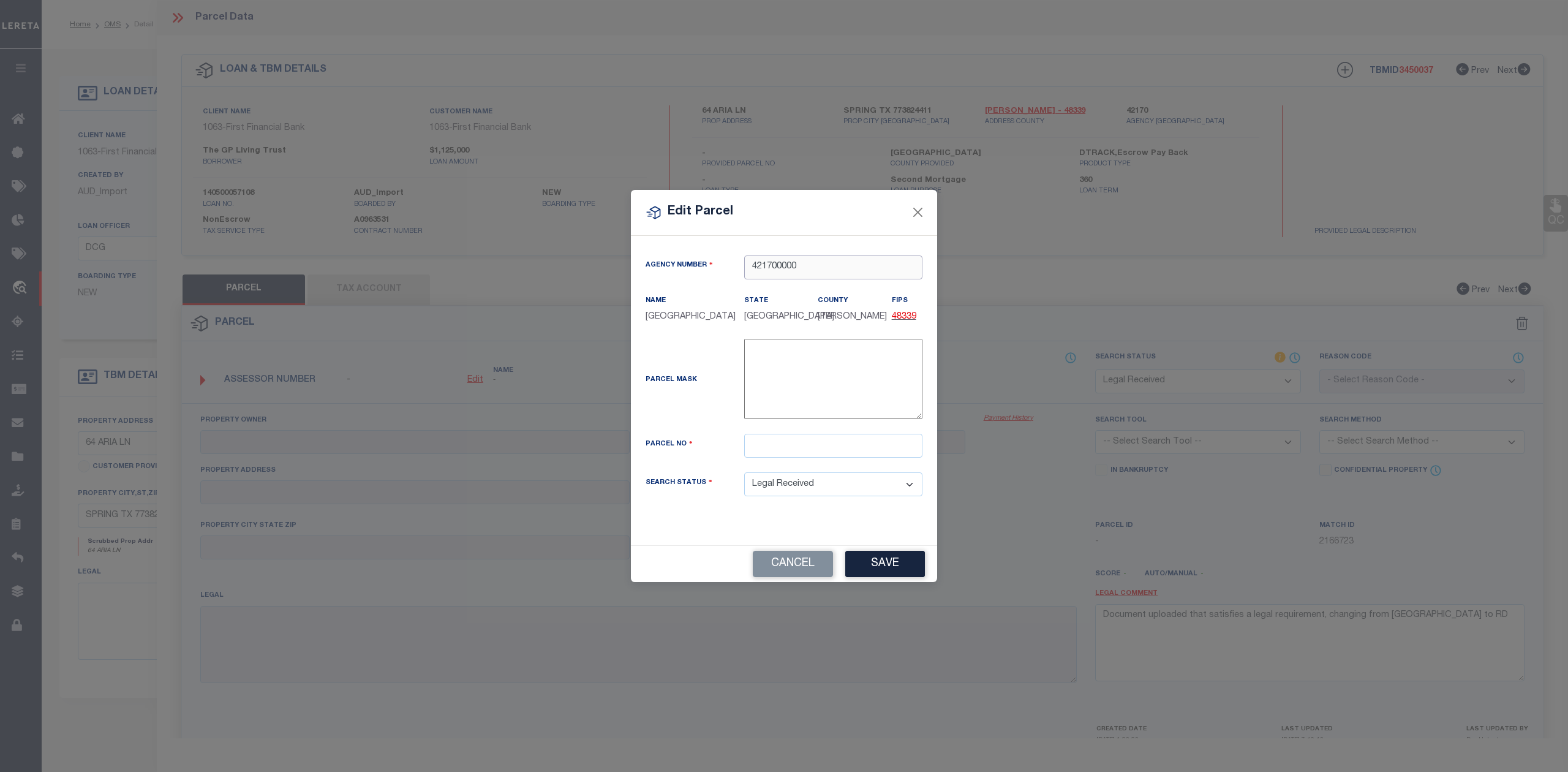
type input "421700000"
click at [776, 453] on input "text" at bounding box center [833, 445] width 178 height 24
paste input "9698-53-01600"
type input "9698-53-01600"
click at [704, 405] on div "Parcel Mask -" at bounding box center [784, 381] width 295 height 85
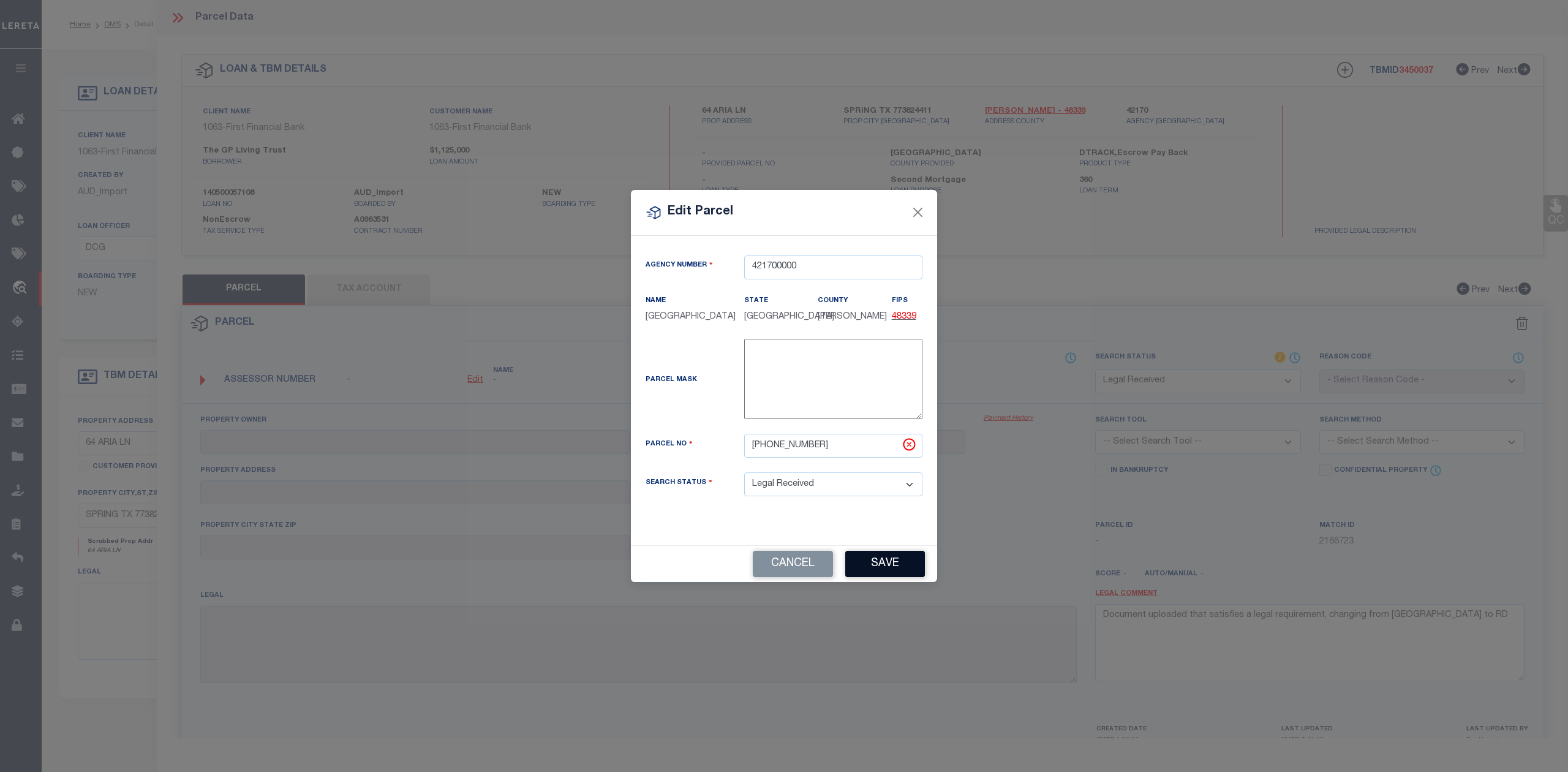
click at [890, 567] on button "Save" at bounding box center [885, 564] width 80 height 26
select select "RD"
checkbox input "false"
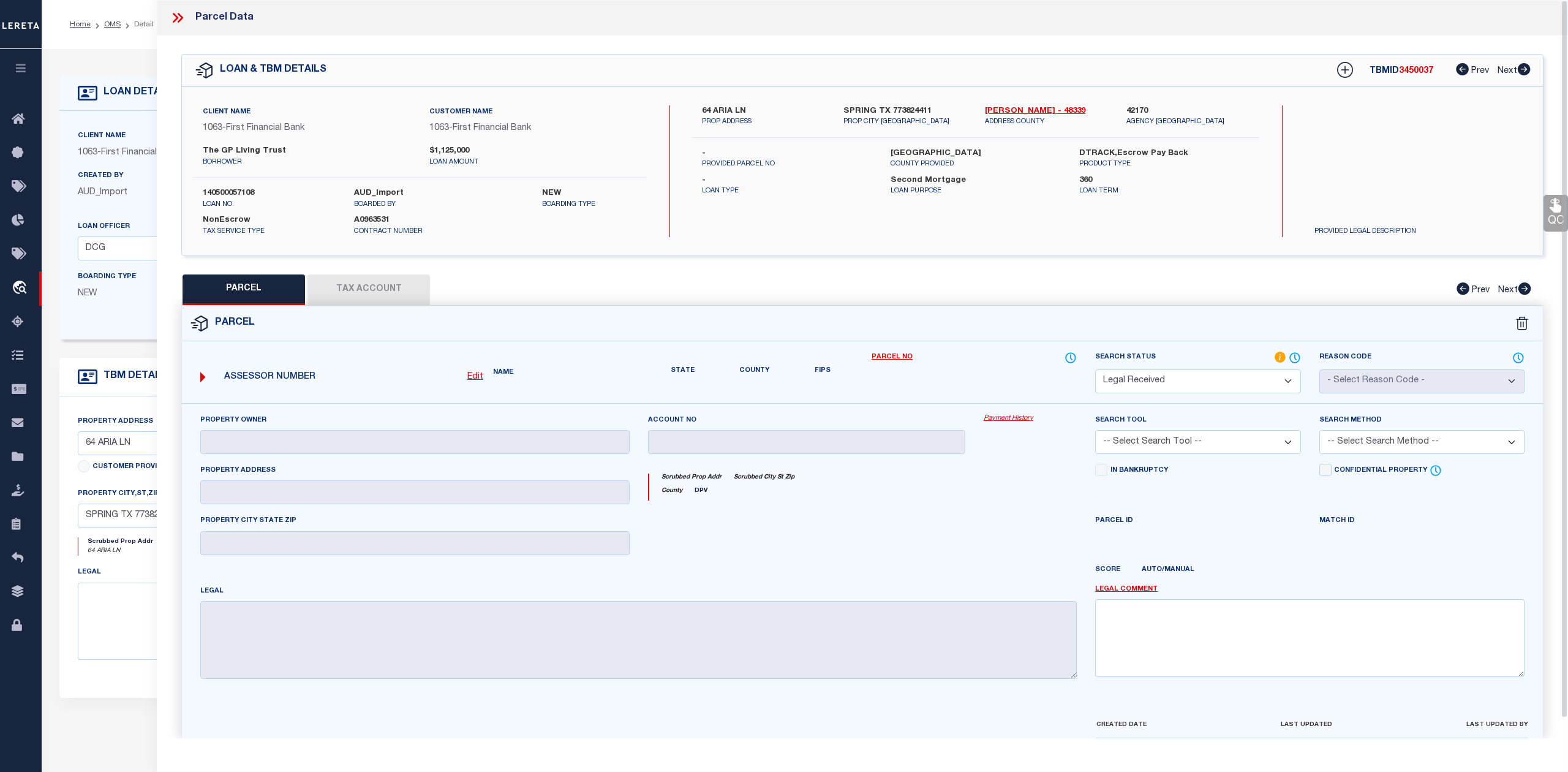
checkbox input "false"
type textarea "Document uploaded that satisfies a legal requirement, changing from ND to RD"
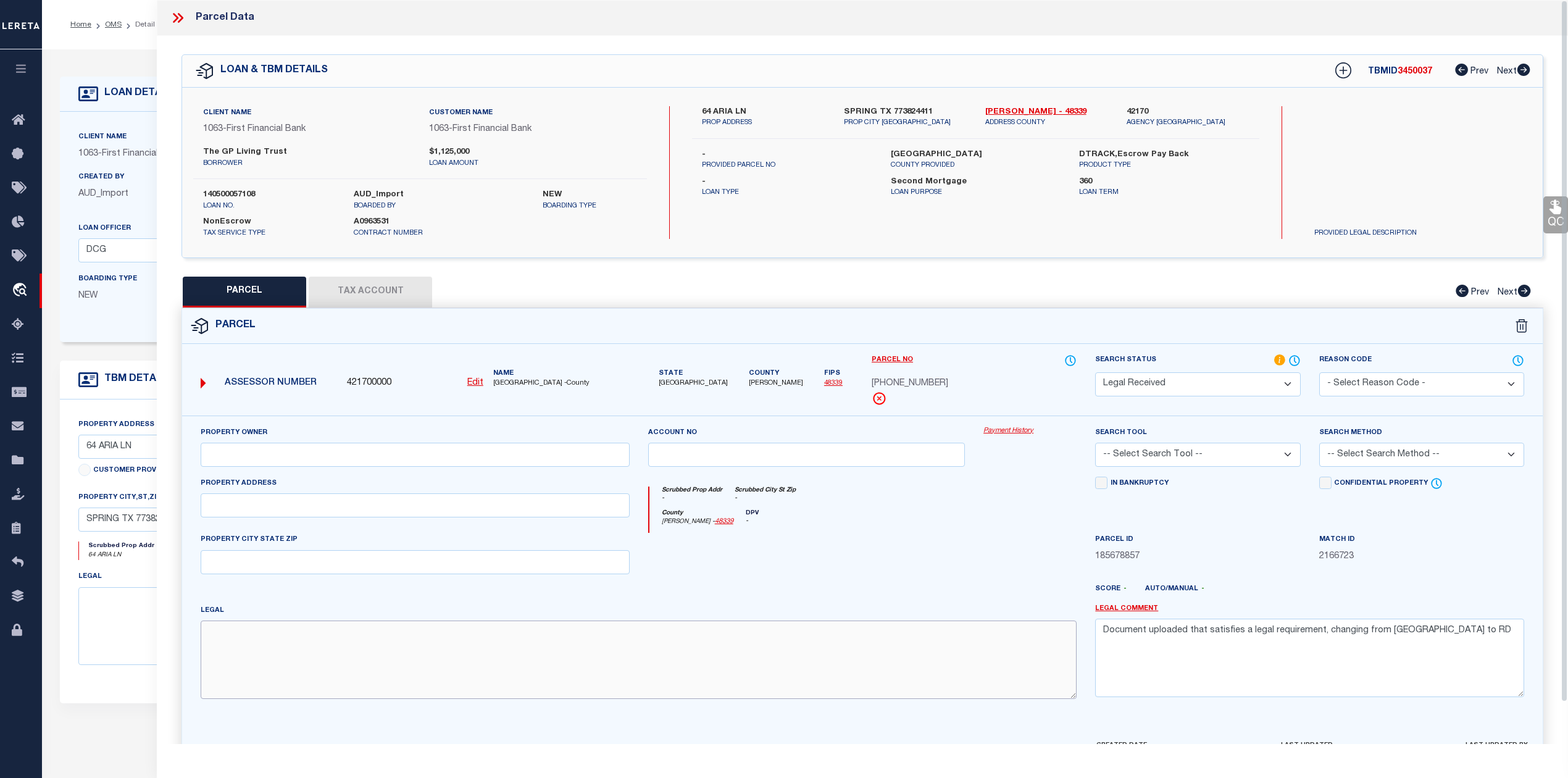
click at [285, 647] on textarea at bounding box center [638, 659] width 876 height 77
paste textarea "S969853 - Wdlnds Lake Woodlands East Shore 16 Replat No 1, BLOCK 1, Lot 16"
type textarea "S969853 - Wdlnds Lake Woodlands East Shore 16 Replat No 1, BLOCK 1, Lot 16"
click at [285, 465] on input "text" at bounding box center [415, 454] width 429 height 24
paste input "GP LIVING TRUST"
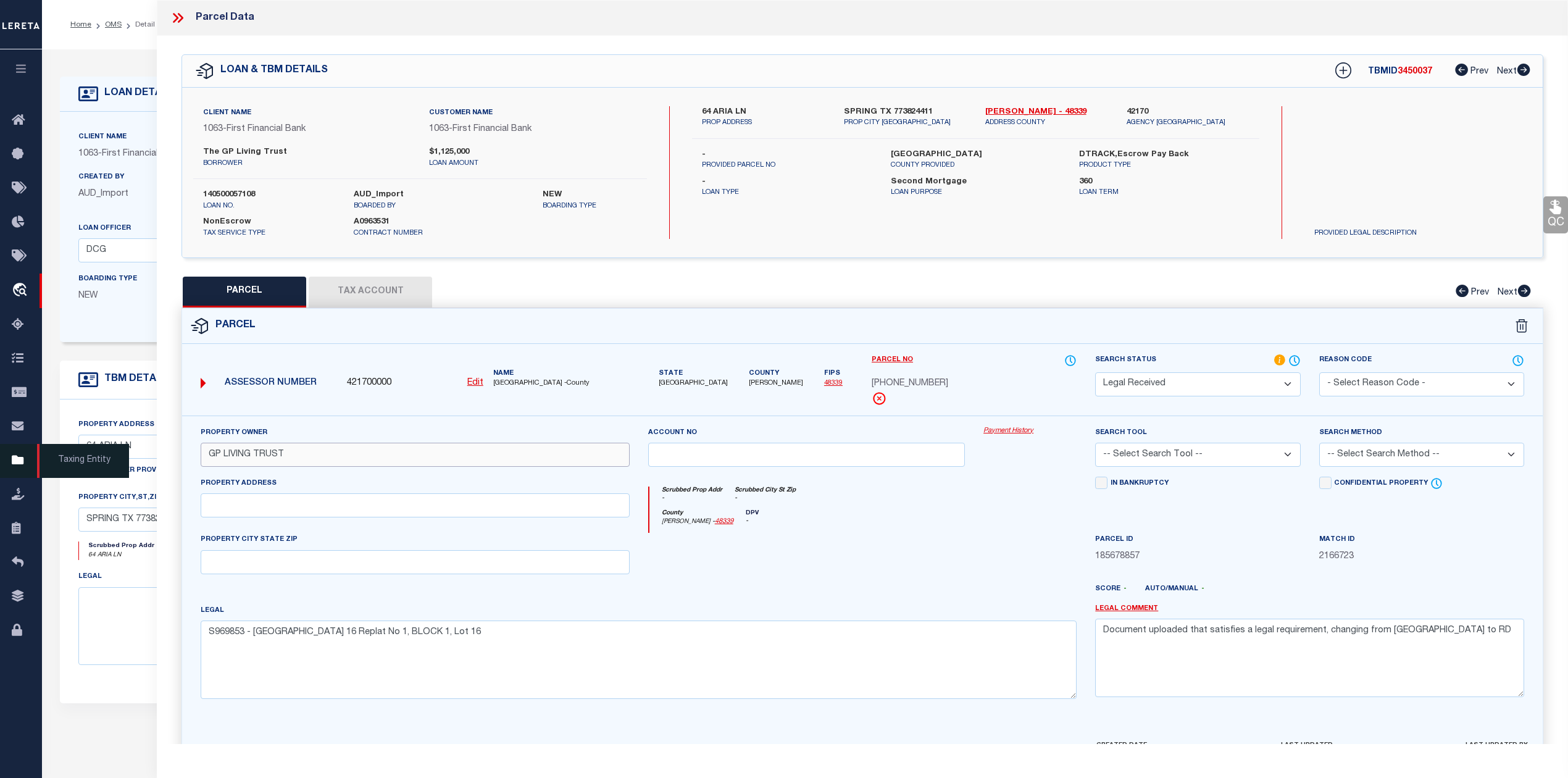
type input "GP LIVING TRUST"
click at [275, 509] on input "text" at bounding box center [415, 505] width 429 height 24
paste input "64 ARIA ISLE DR"
type input "64 ARIA ISLE DR"
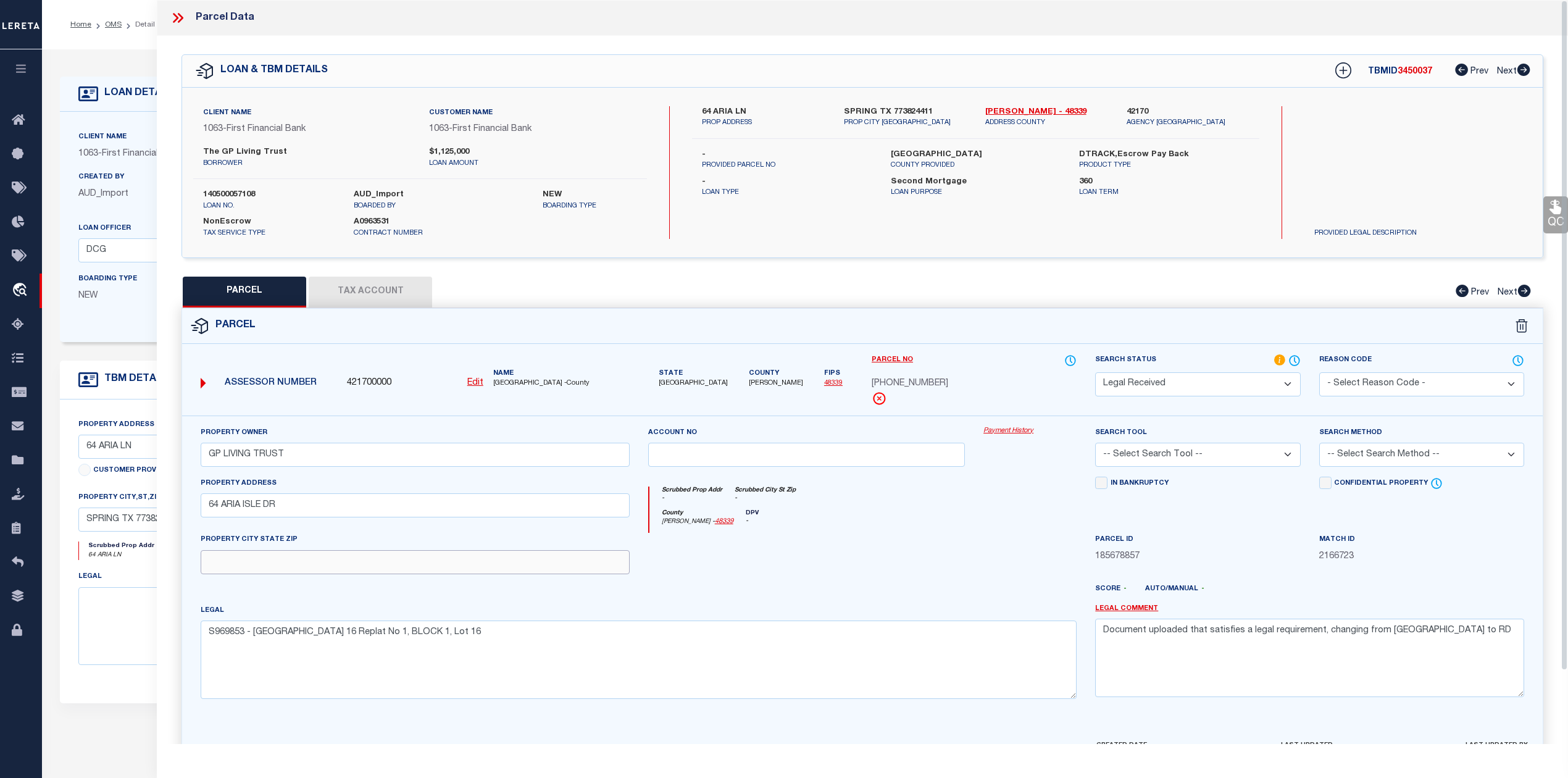
click at [275, 561] on input "text" at bounding box center [415, 562] width 429 height 24
paste input "SPRING TX 77380"
type input "SPRING TX 77380"
click at [576, 649] on textarea "S969853 - Wdlnds Lake Woodlands East Shore 16 Replat No 1, BLOCK 1, Lot 16" at bounding box center [638, 659] width 876 height 77
drag, startPoint x: 1437, startPoint y: 640, endPoint x: 1093, endPoint y: 633, distance: 344.1
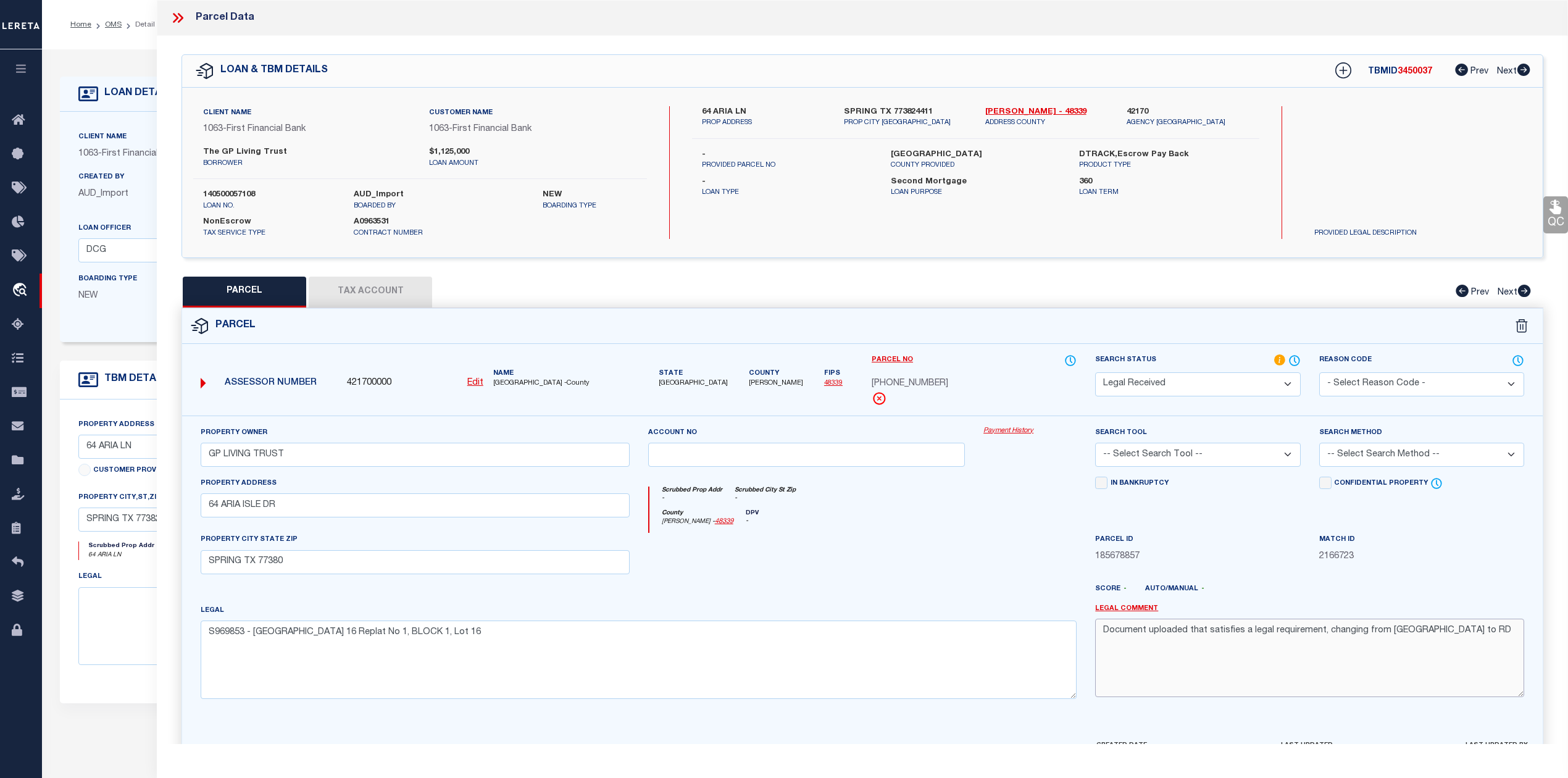
click at [1093, 633] on div "Legal Comment Document uploaded that satisfies a legal requirement, changing fr…" at bounding box center [1310, 656] width 448 height 105
click at [1238, 460] on select "-- Select Search Tool -- 3rd Party Website Agency File Agency Website ATLS CNV-…" at bounding box center [1198, 454] width 205 height 24
select select "AGW"
click at [1095, 444] on select "-- Select Search Tool -- 3rd Party Website Agency File Agency Website ATLS CNV-…" at bounding box center [1198, 454] width 205 height 24
click at [1379, 454] on select "-- Select Search Method -- Property Address Legal Liability Info Provided" at bounding box center [1422, 454] width 205 height 24
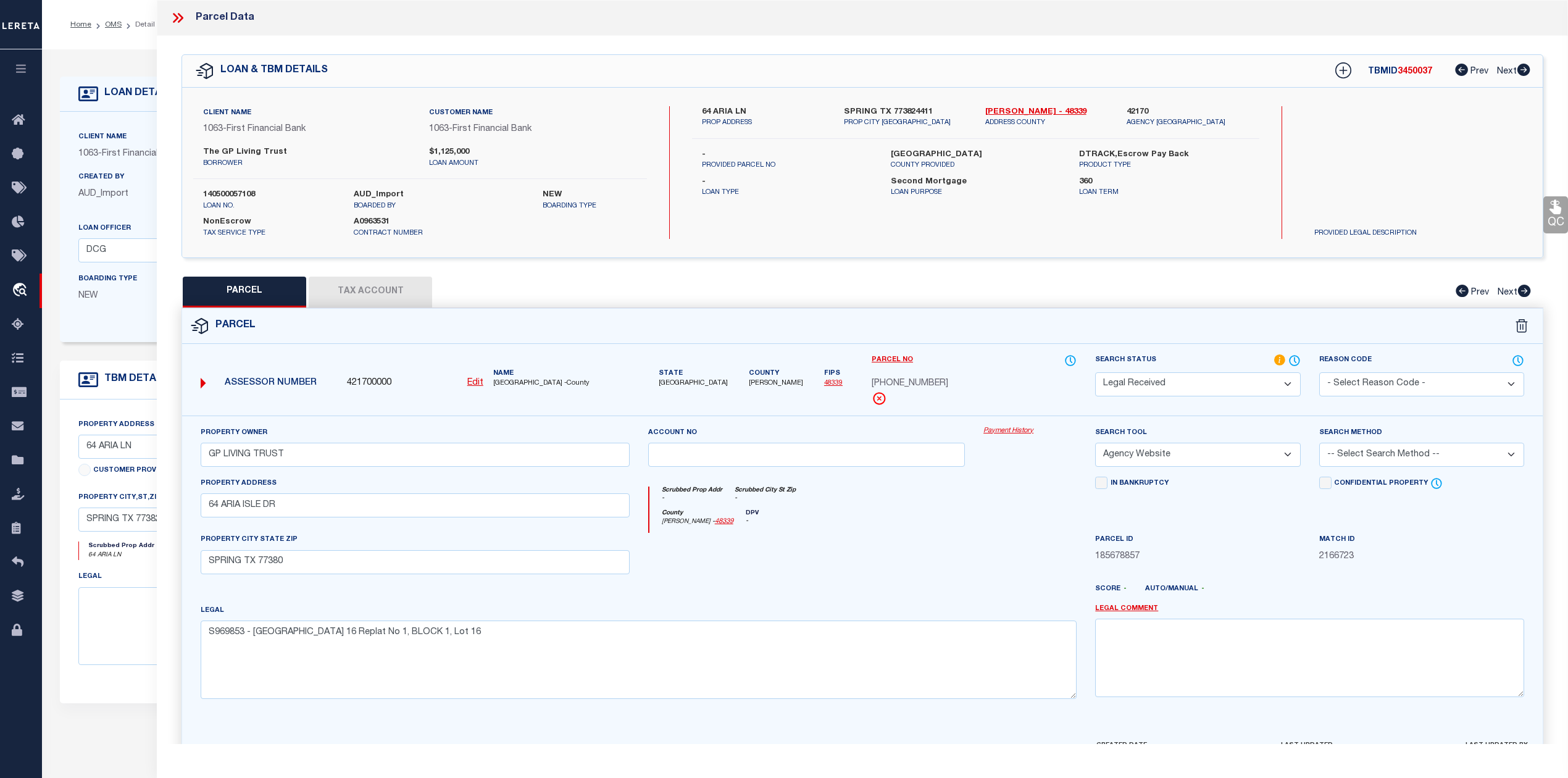
select select "LEG"
click at [1320, 444] on select "-- Select Search Method -- Property Address Legal Liability Info Provided" at bounding box center [1422, 454] width 205 height 24
click at [959, 533] on div "County Montgomery - 48339 DPV -" at bounding box center [863, 521] width 428 height 24
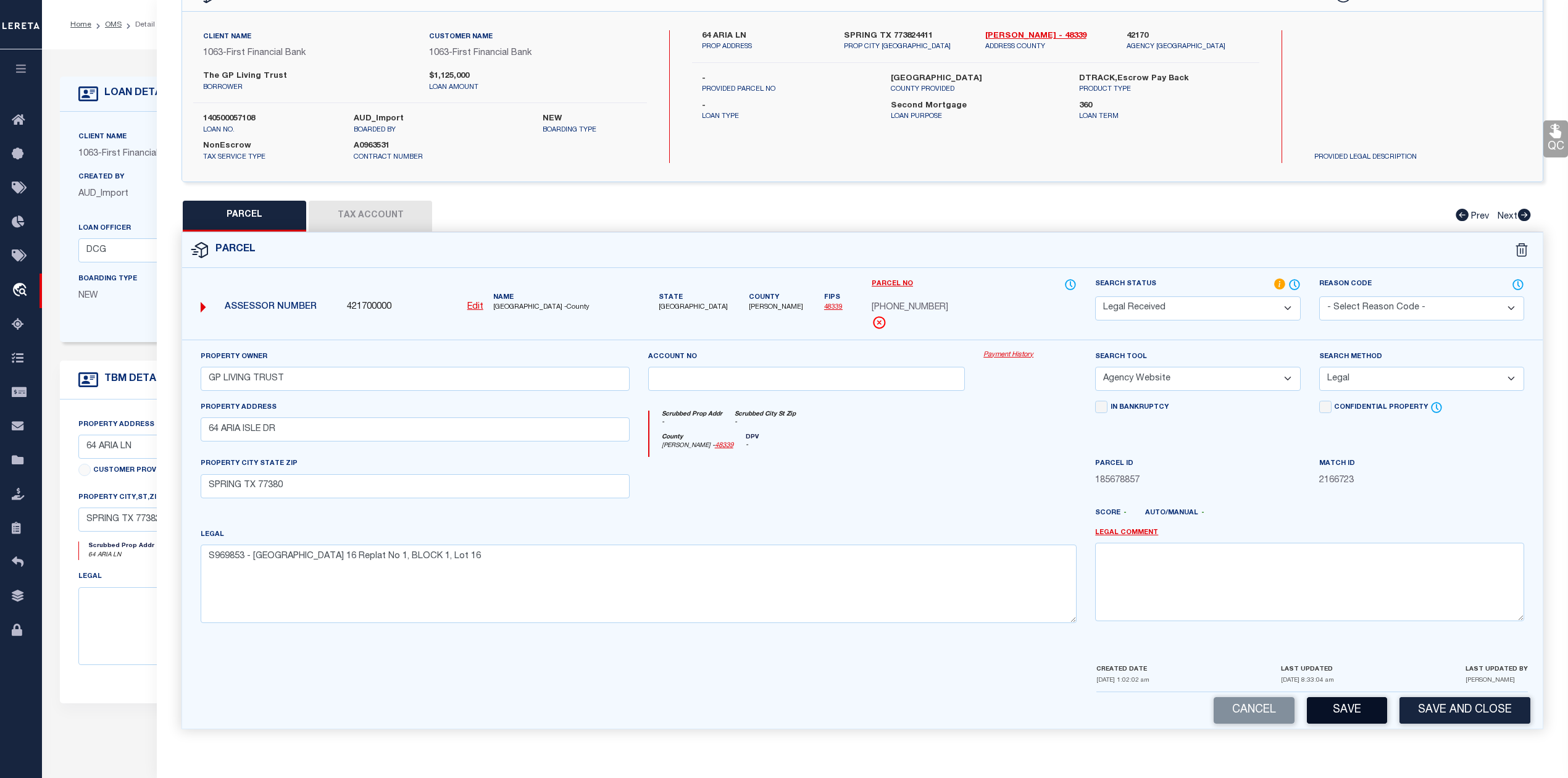
click at [1336, 716] on button "Save" at bounding box center [1347, 710] width 80 height 27
select select "AS"
select select
checkbox input "false"
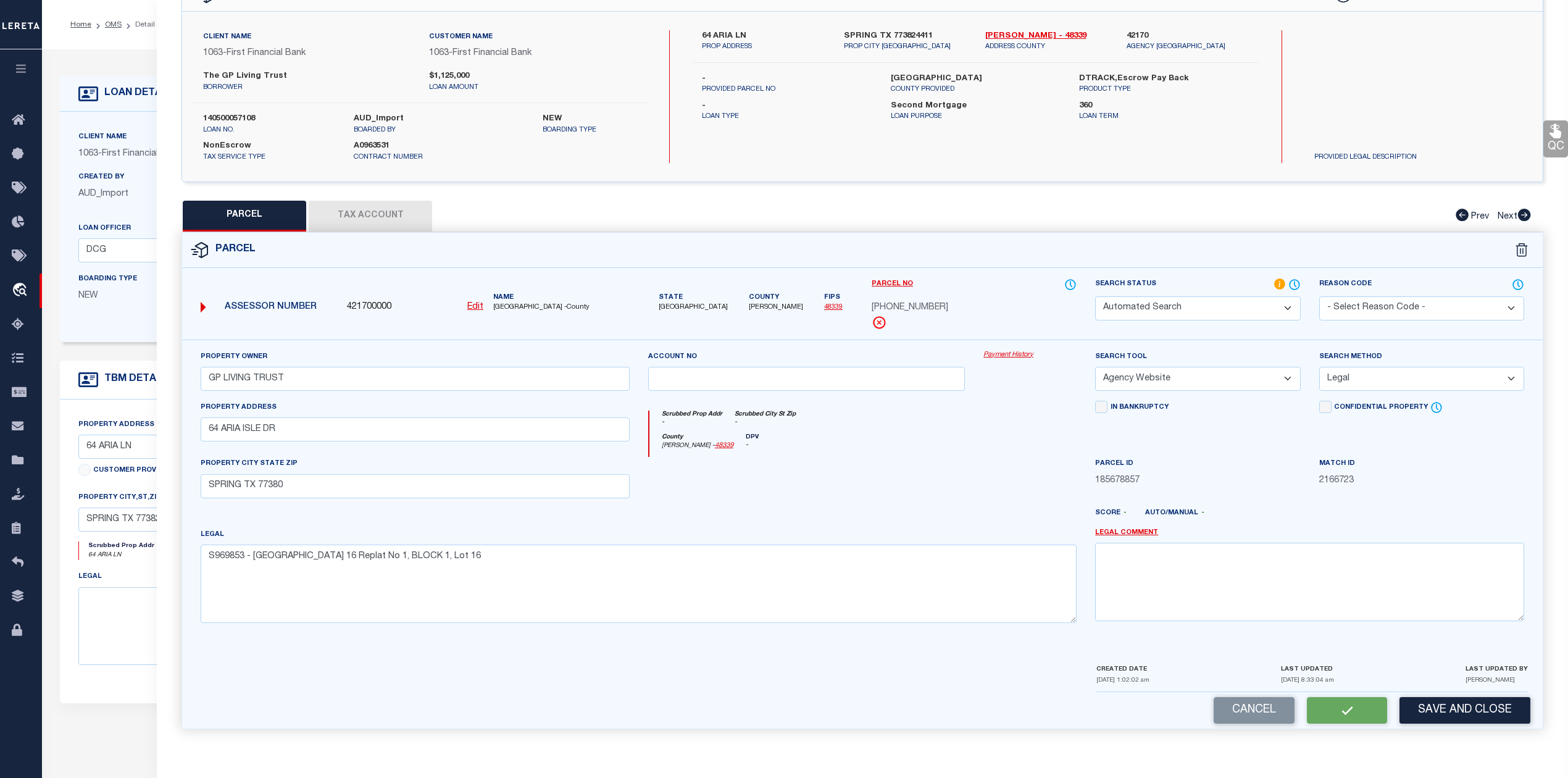
checkbox input "false"
select select "RD"
type input "GP LIVING TRUST"
select select "AGW"
select select "LEG"
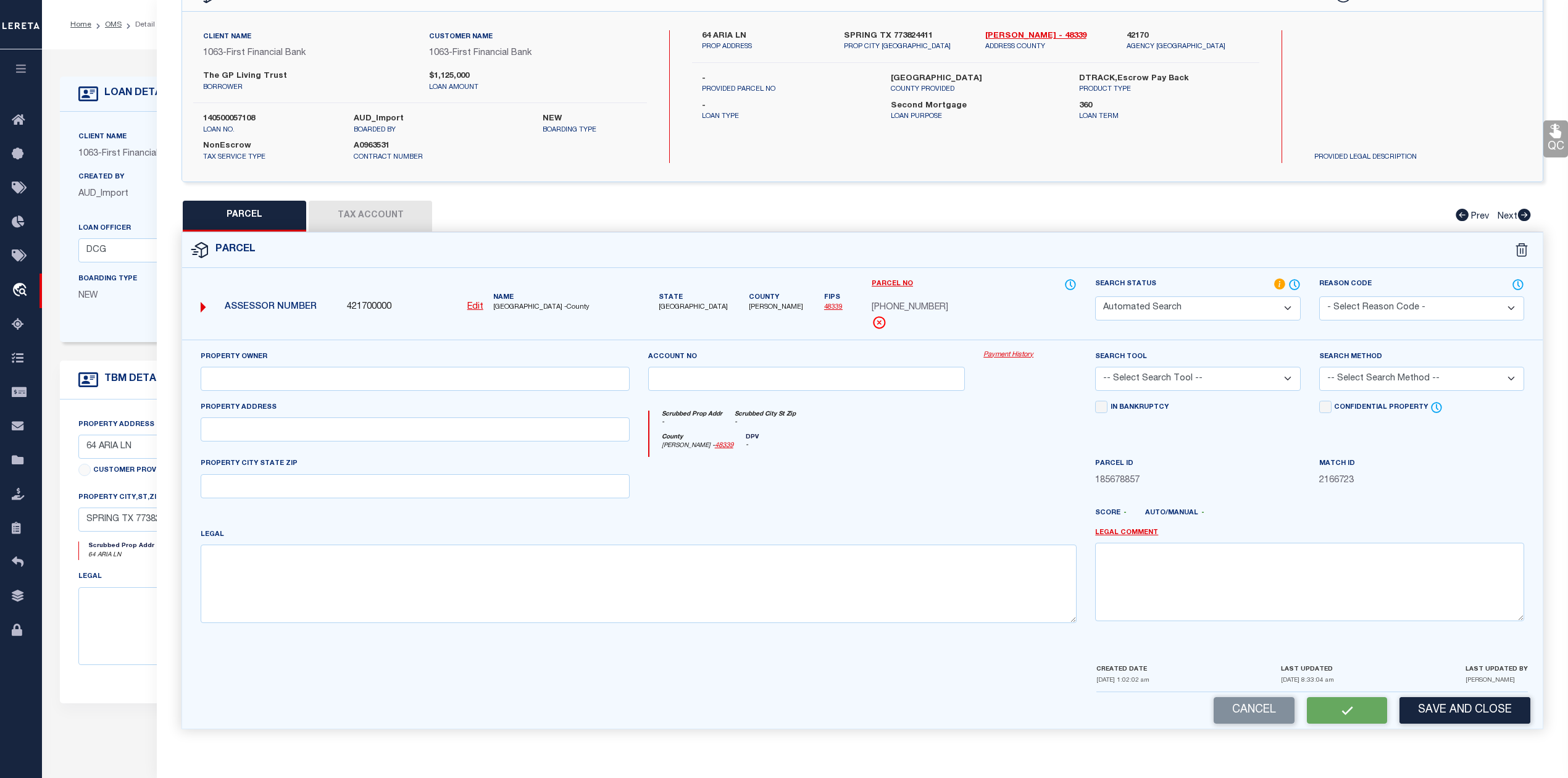
type input "64 ARIA ISLE DR"
type input "SPRING TX 77380"
type textarea "S969853 - Wdlnds Lake Woodlands East Shore 16 Replat No 1, BLOCK 1, Lot 16"
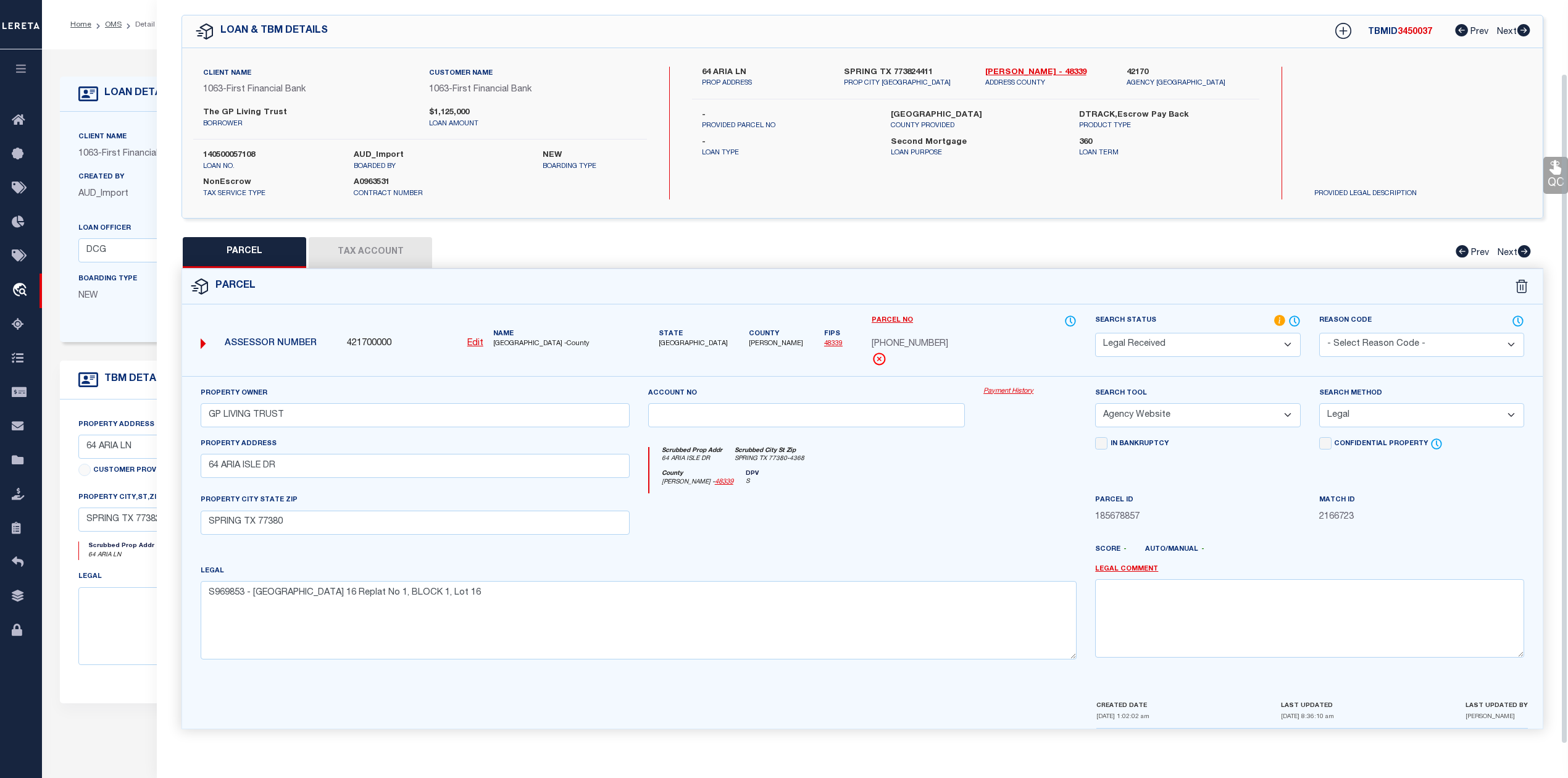
scroll to position [45, 0]
click at [374, 215] on div "QC QC QC" at bounding box center [862, 370] width 1411 height 748
click at [381, 242] on button "Tax Account" at bounding box center [370, 252] width 124 height 31
select select "100"
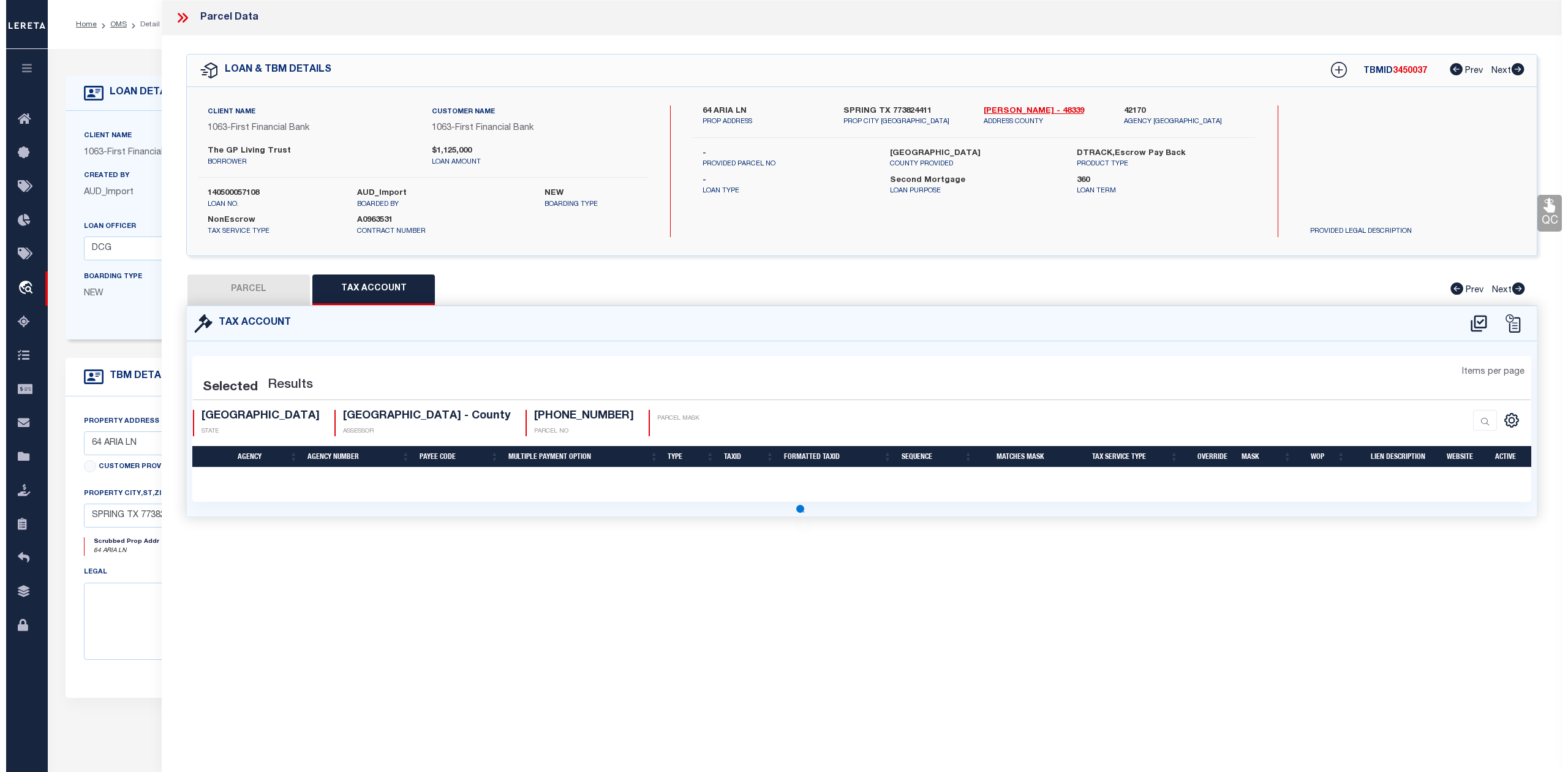
scroll to position [0, 0]
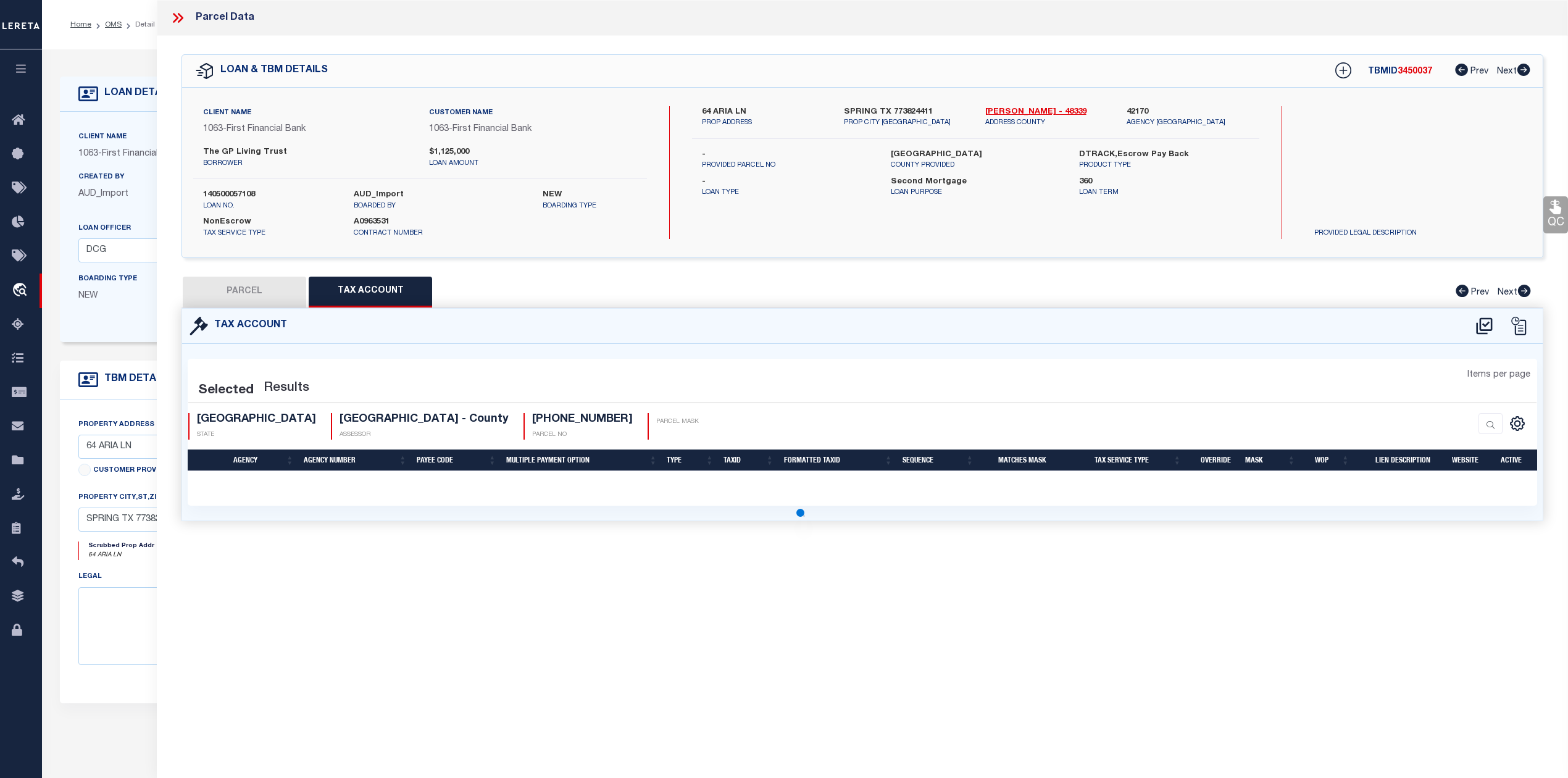
select select "100"
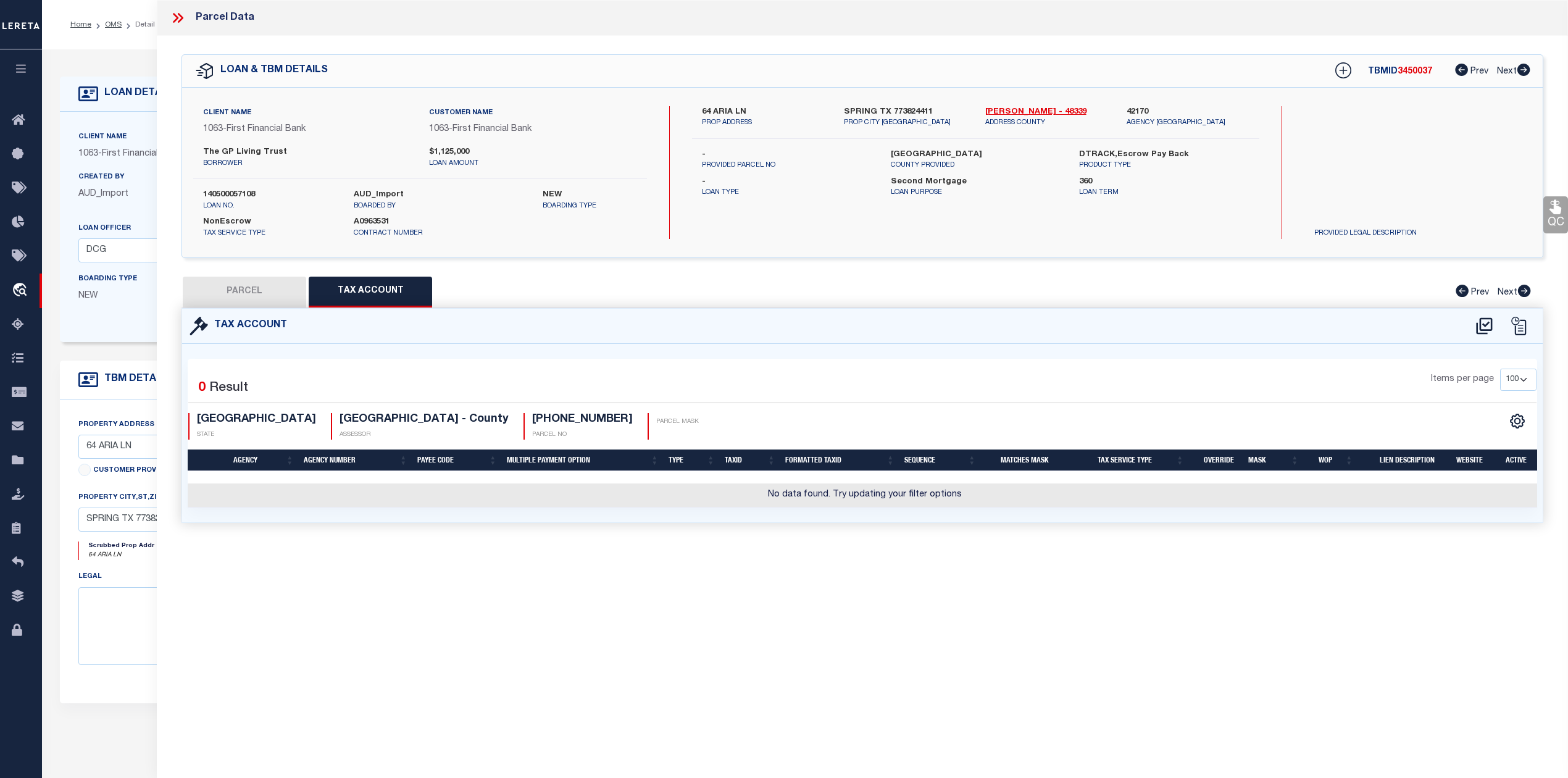
click at [279, 283] on button "PARCEL" at bounding box center [244, 292] width 124 height 31
select select "AS"
select select
checkbox input "false"
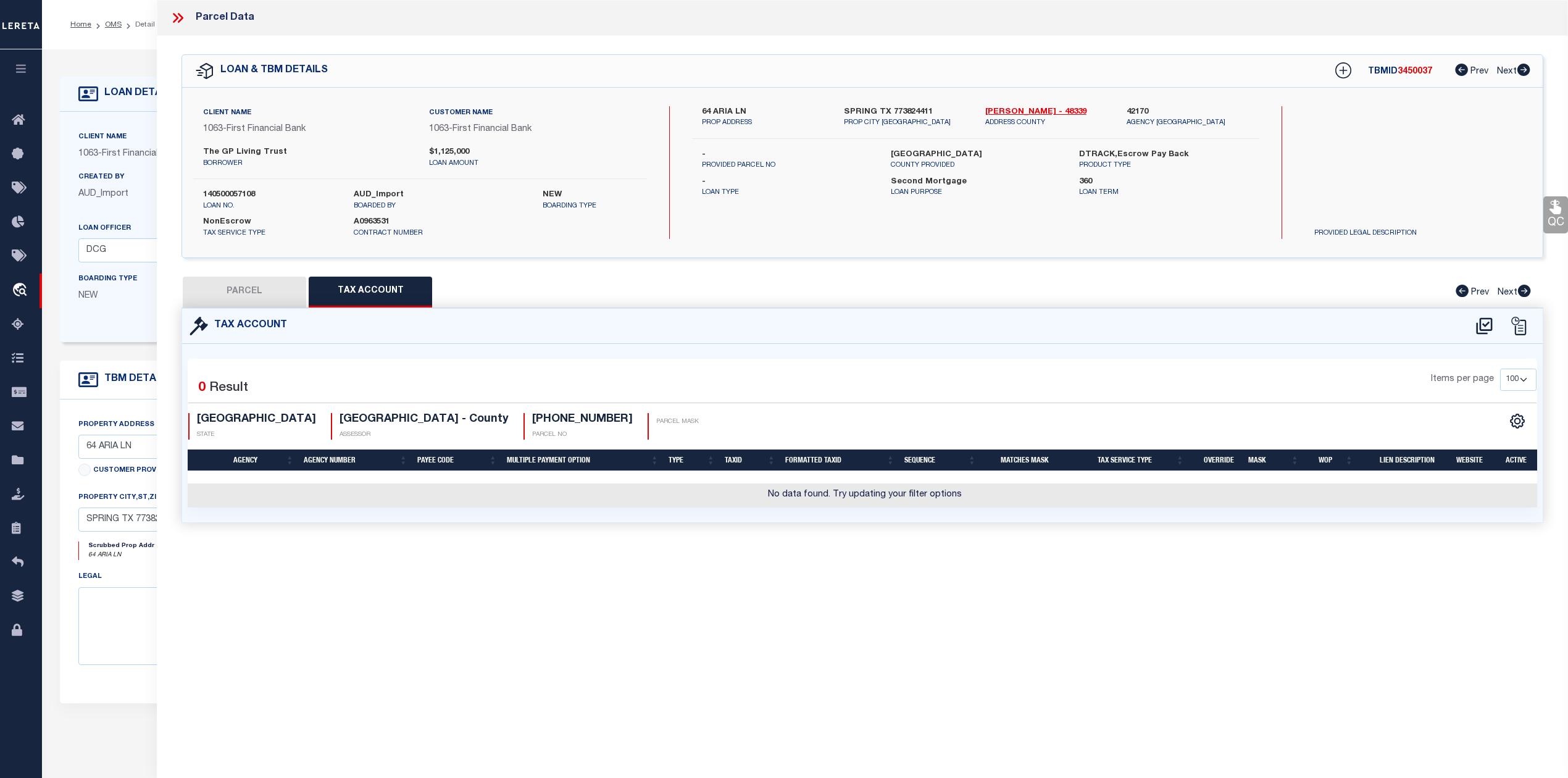
checkbox input "false"
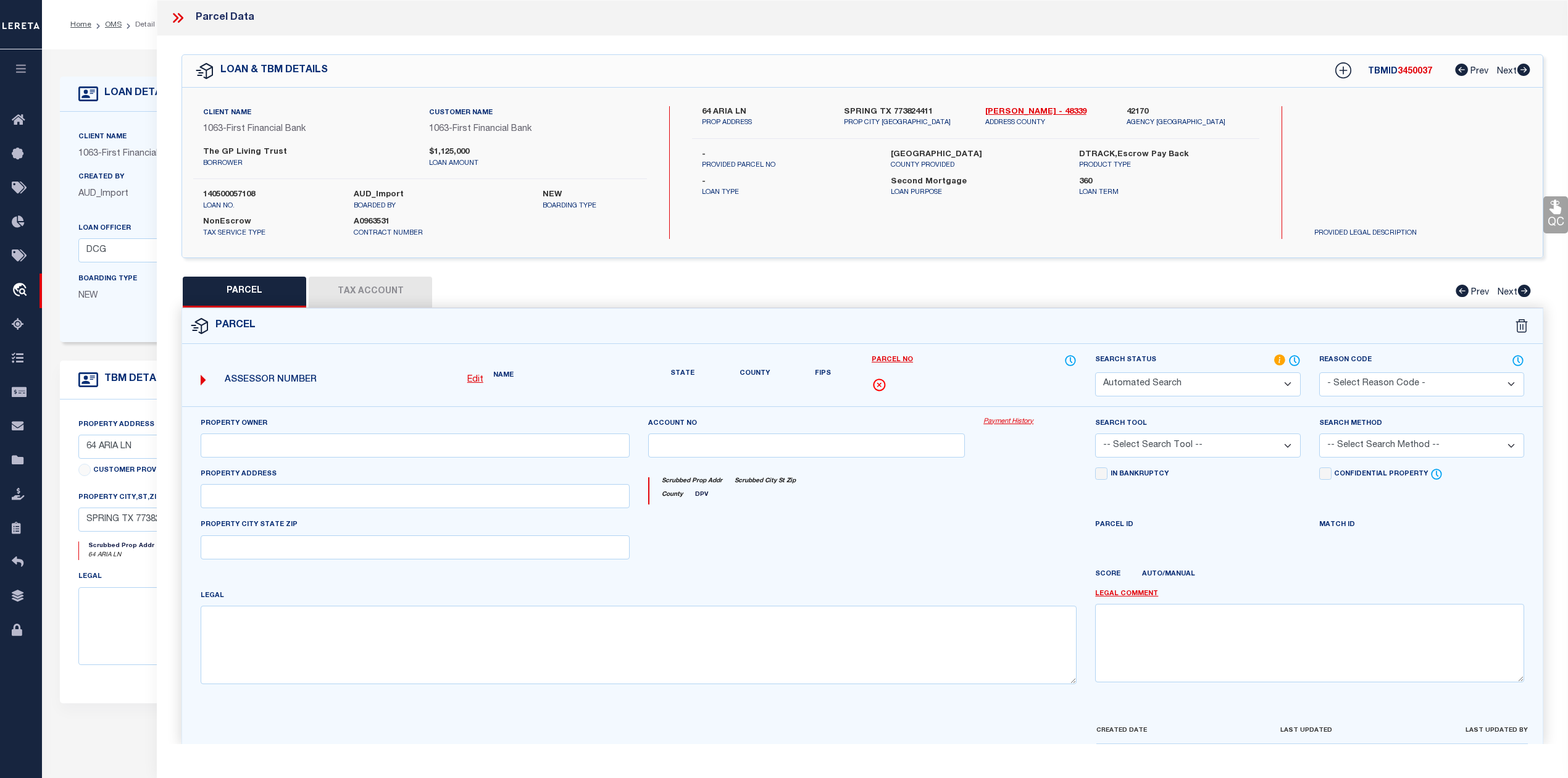
select select "RD"
type input "GP LIVING TRUST"
select select "AGW"
select select "LEG"
type input "64 ARIA ISLE DR"
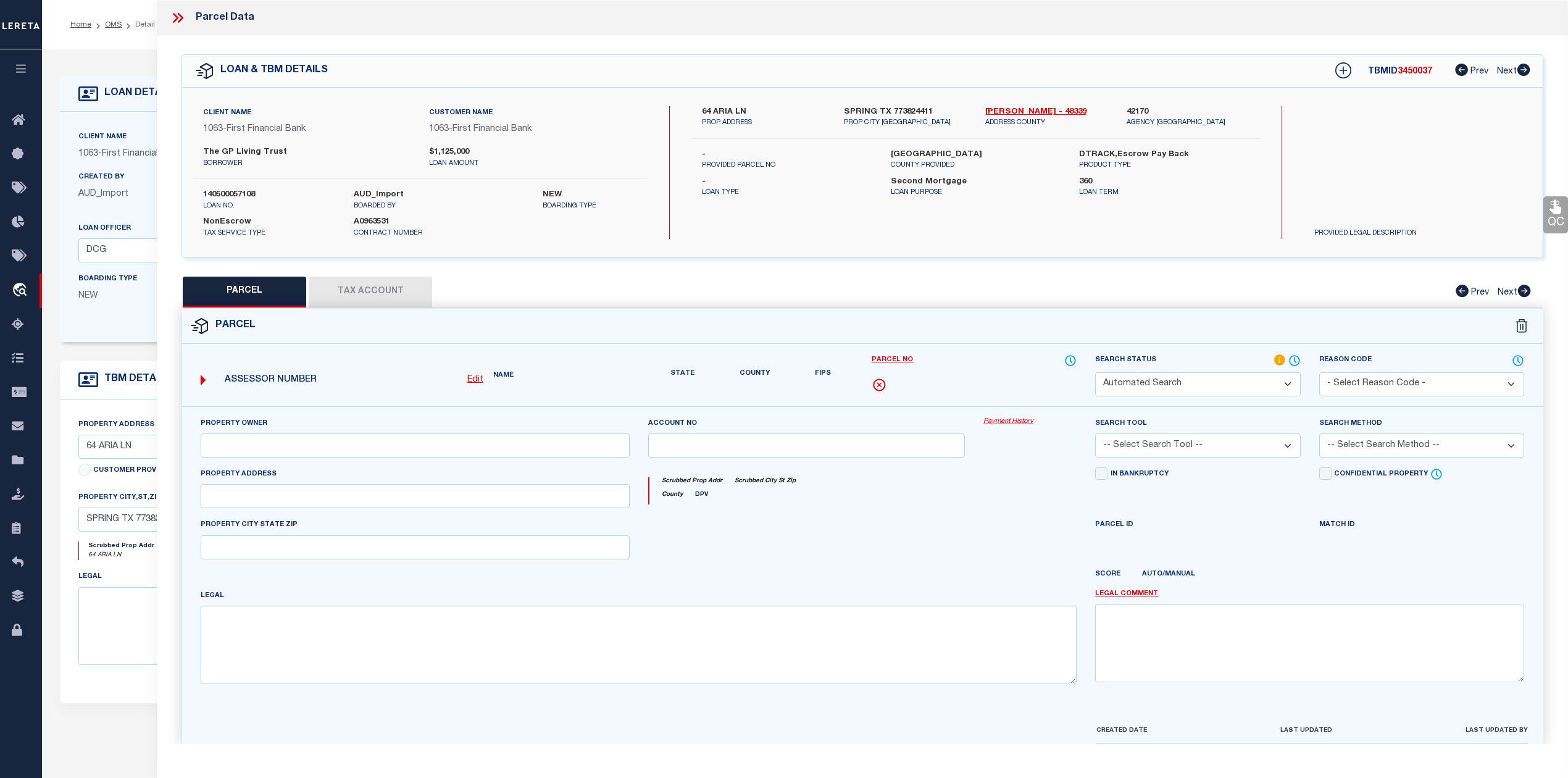
type input "SPRING TX 77380"
type textarea "S969853 - Wdlnds Lake Woodlands East Shore 16 Replat No 1, BLOCK 1, Lot 16"
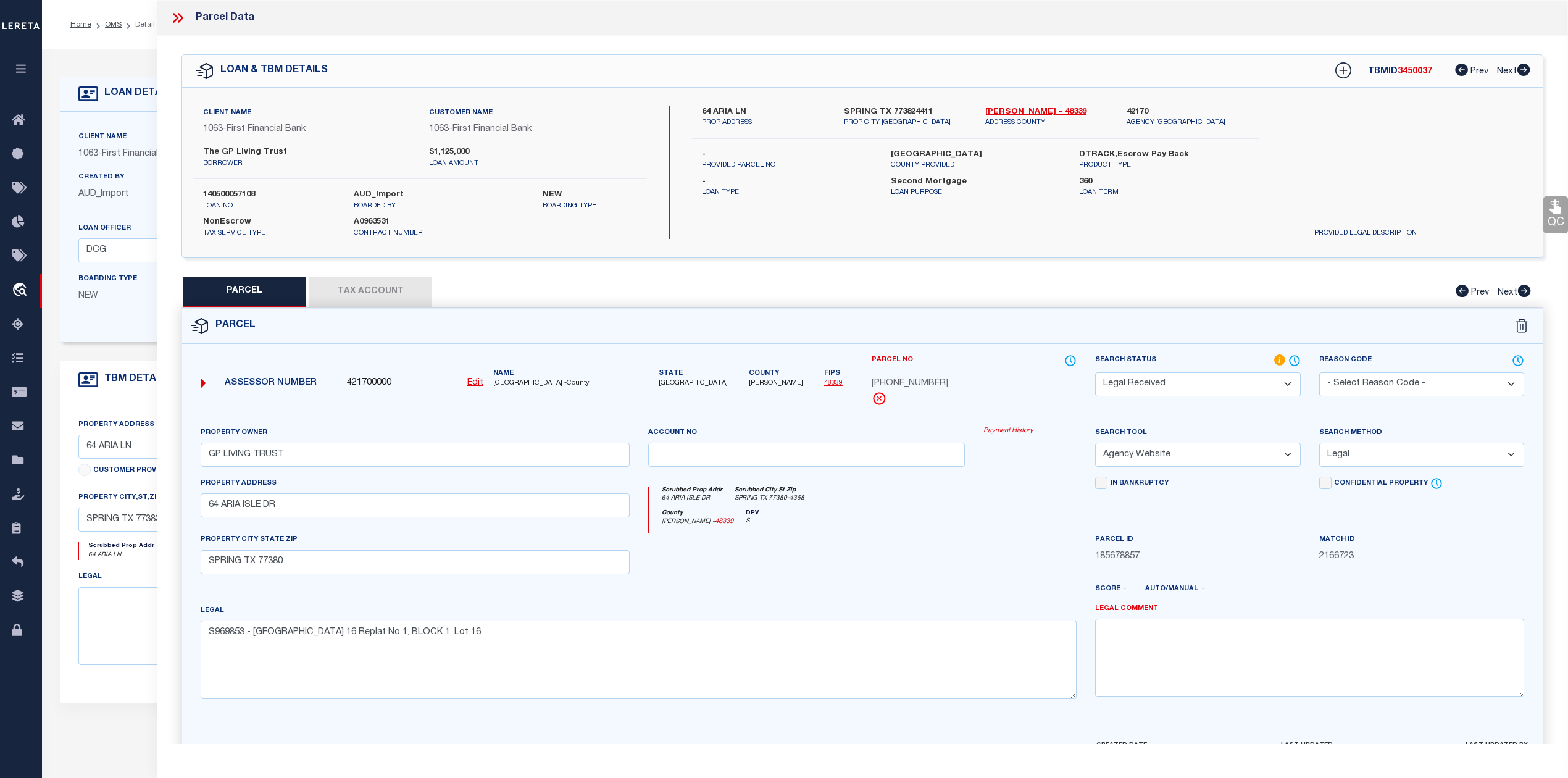
click at [401, 293] on button "Tax Account" at bounding box center [370, 292] width 124 height 31
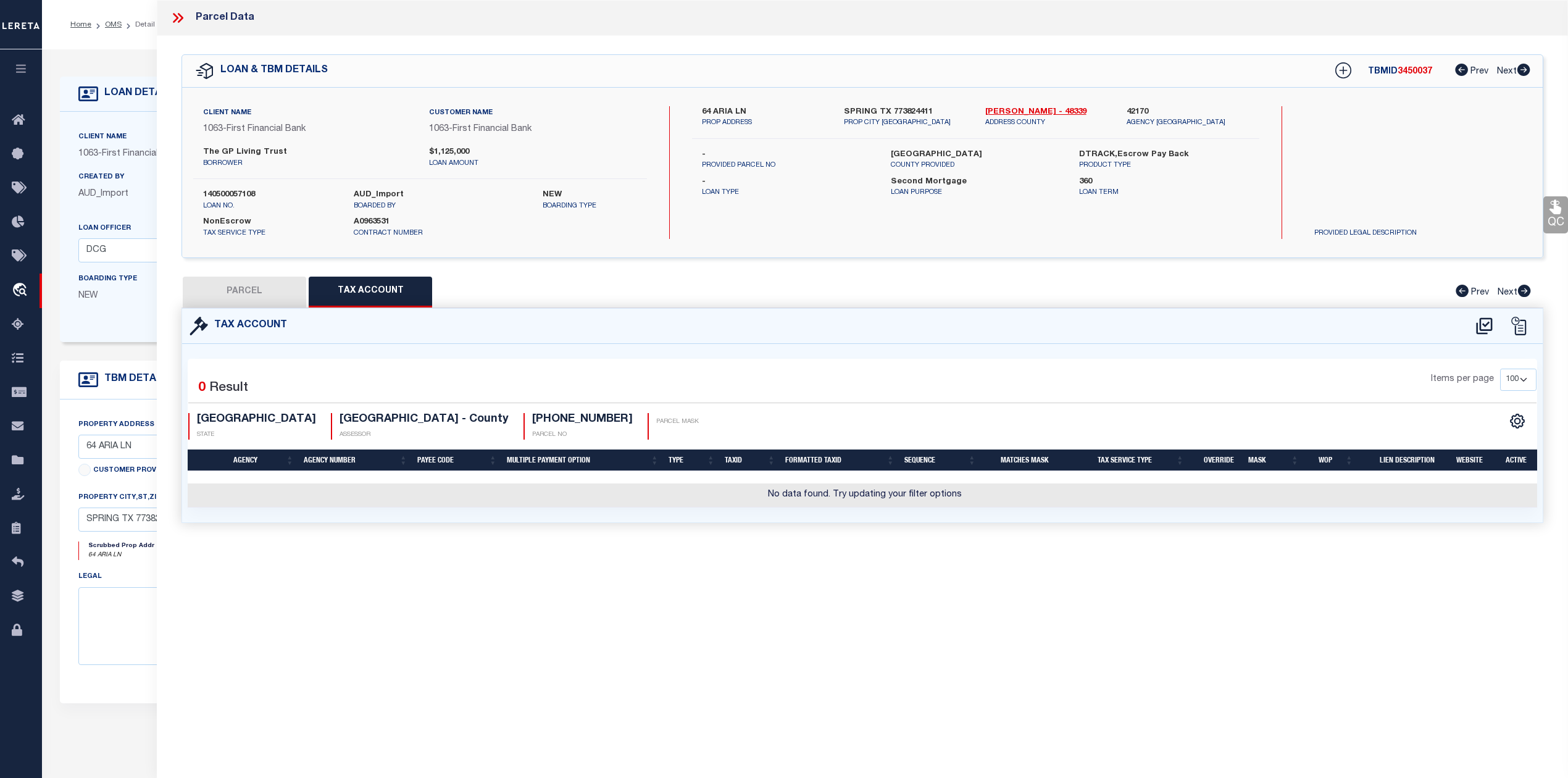
select select "100"
click at [1487, 325] on icon at bounding box center [1484, 325] width 16 height 17
select select "100"
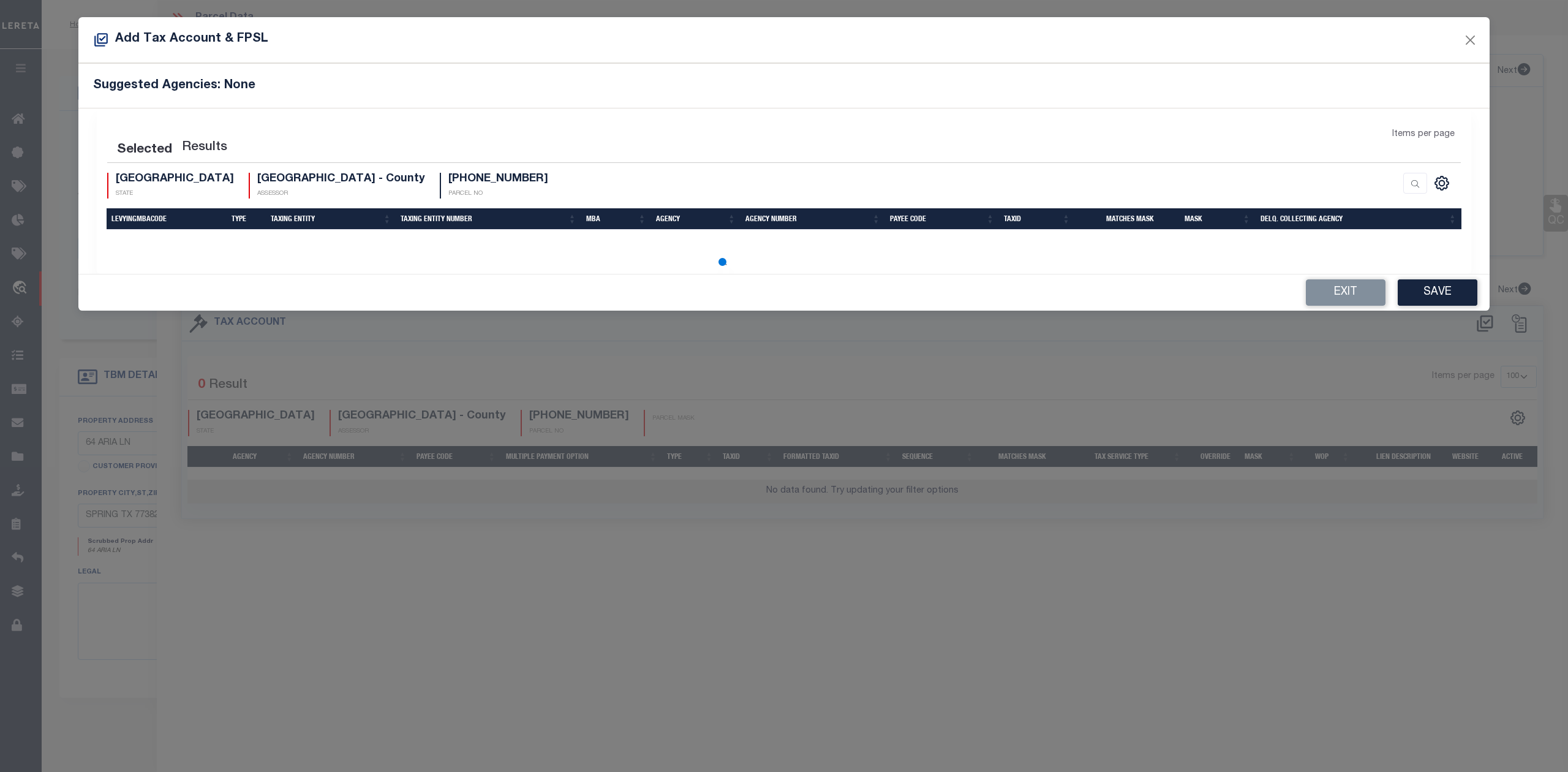
select select "100"
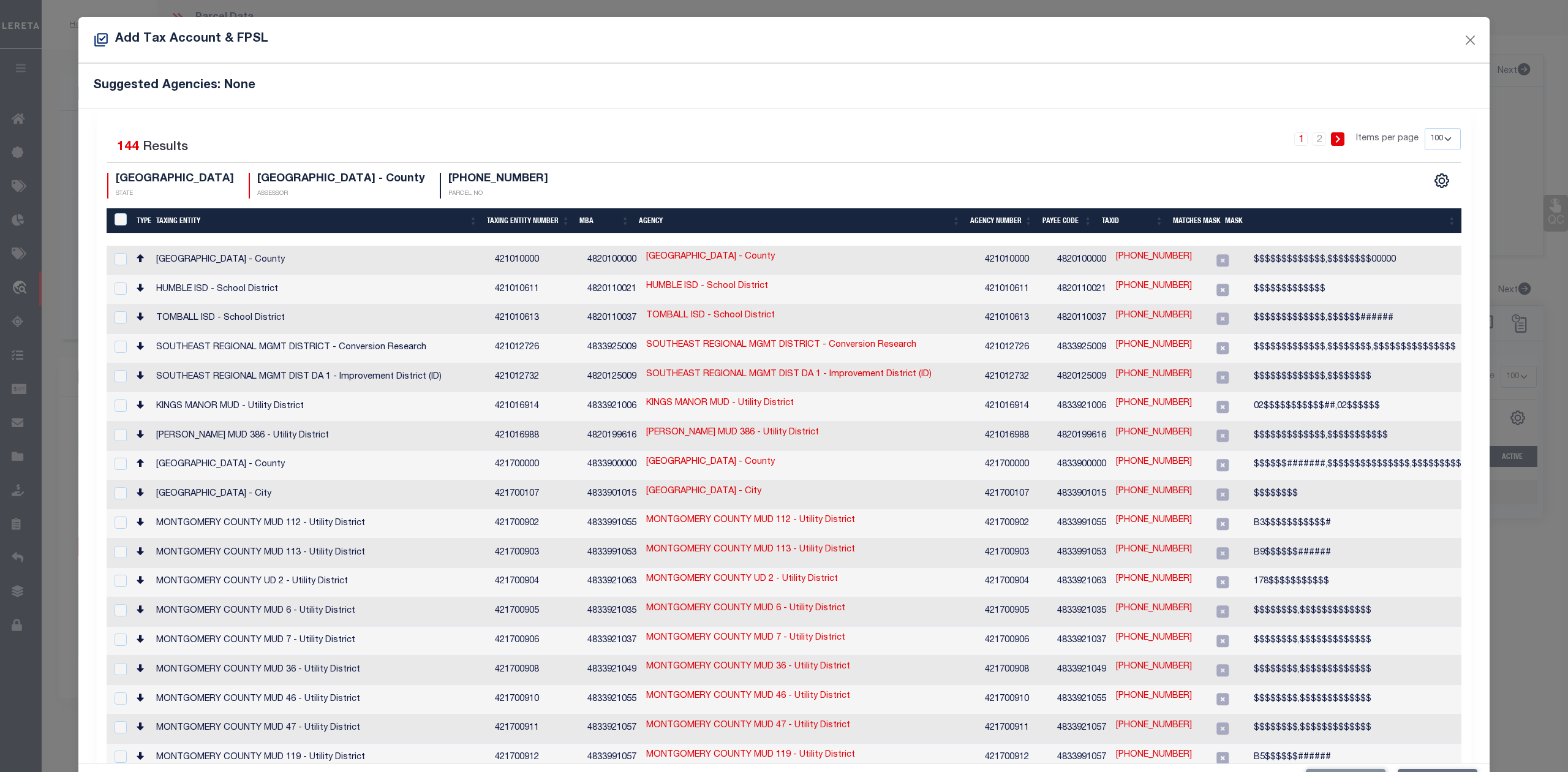
click at [189, 223] on th "Taxing Entity" at bounding box center [316, 221] width 330 height 25
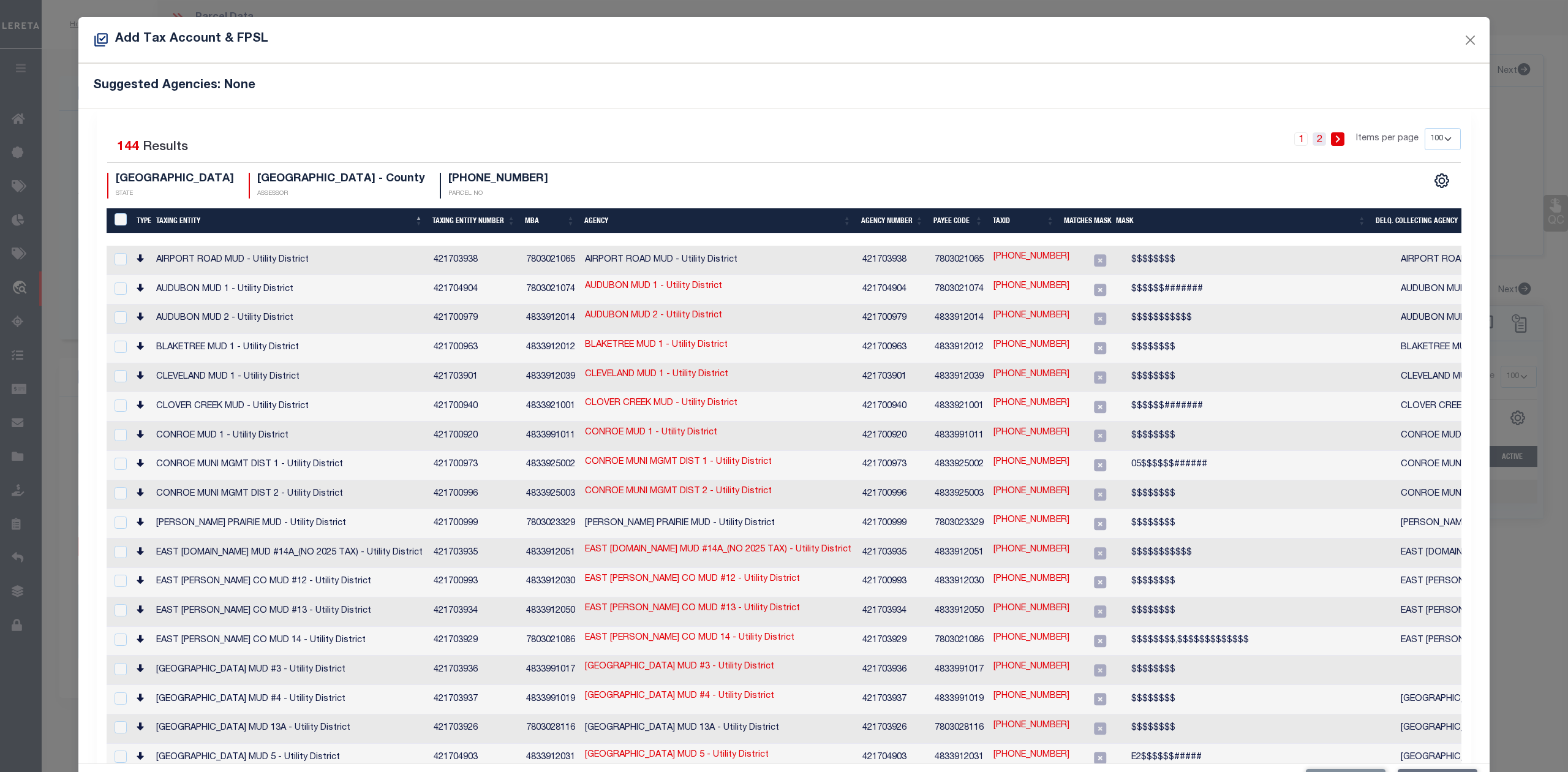
click at [1313, 139] on link "2" at bounding box center [1319, 139] width 13 height 13
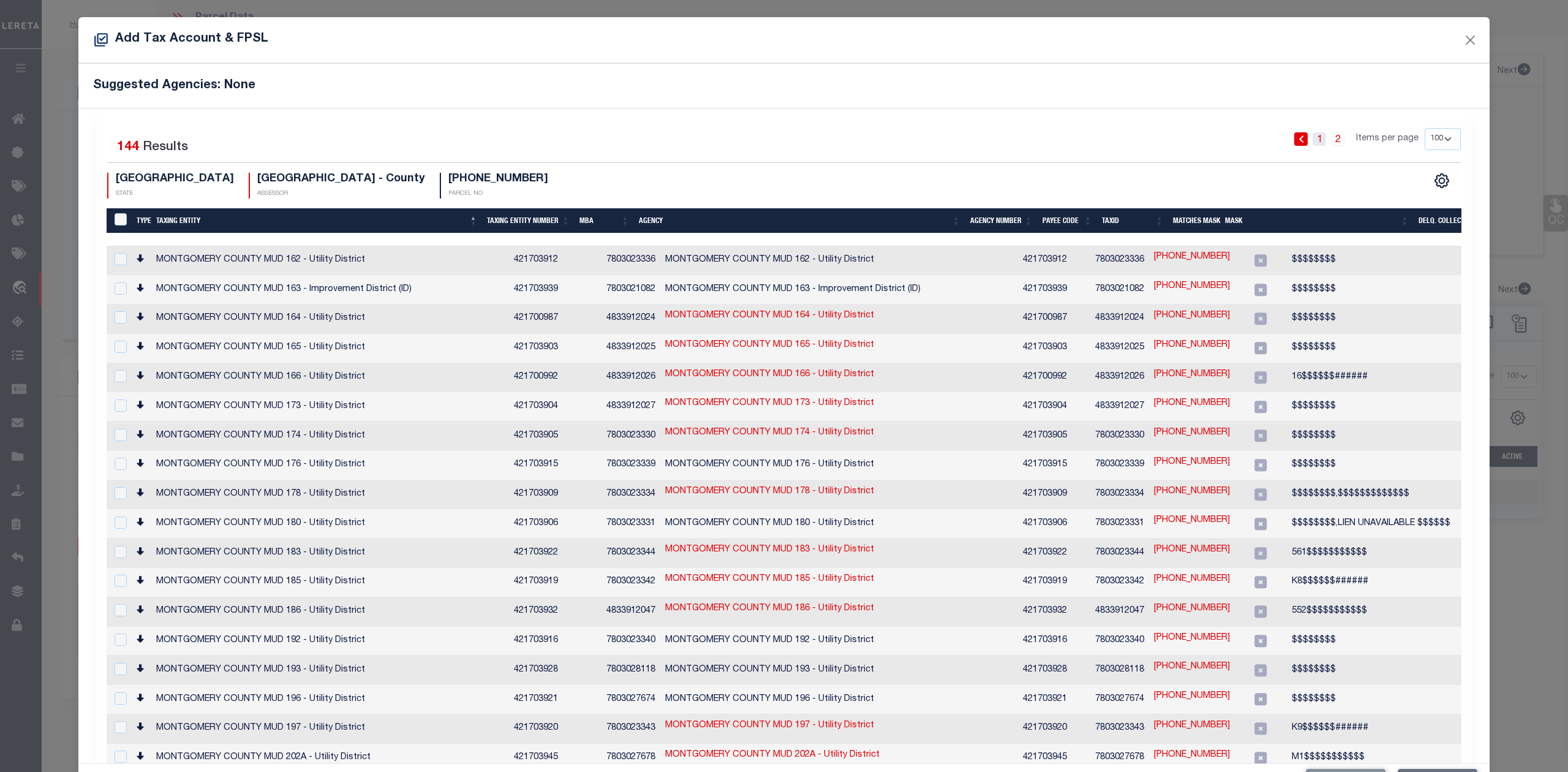
click at [1313, 139] on link "1" at bounding box center [1319, 139] width 13 height 13
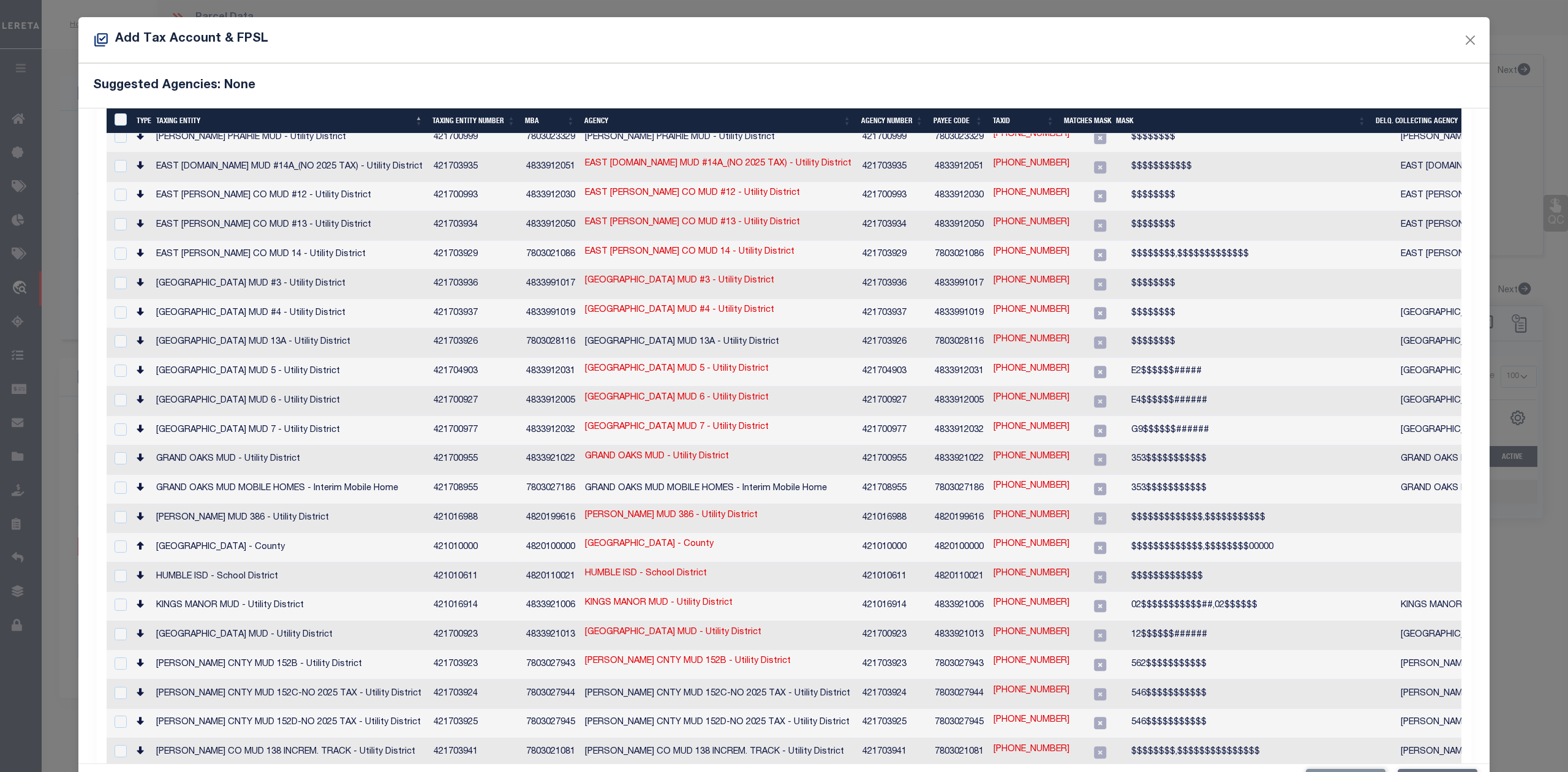
scroll to position [631, 0]
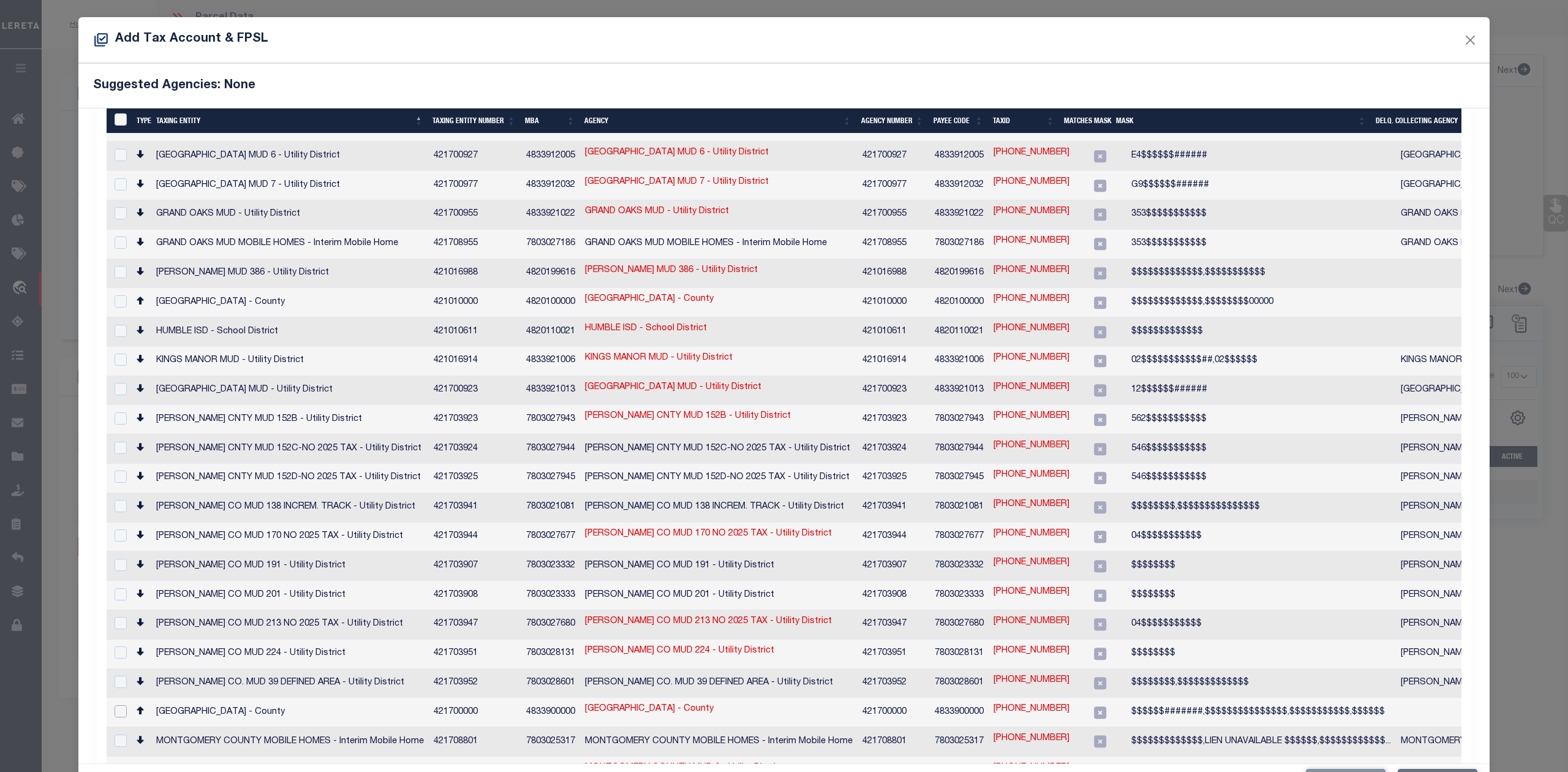
click at [116, 705] on input "checkbox" at bounding box center [121, 711] width 12 height 12
checkbox input "true"
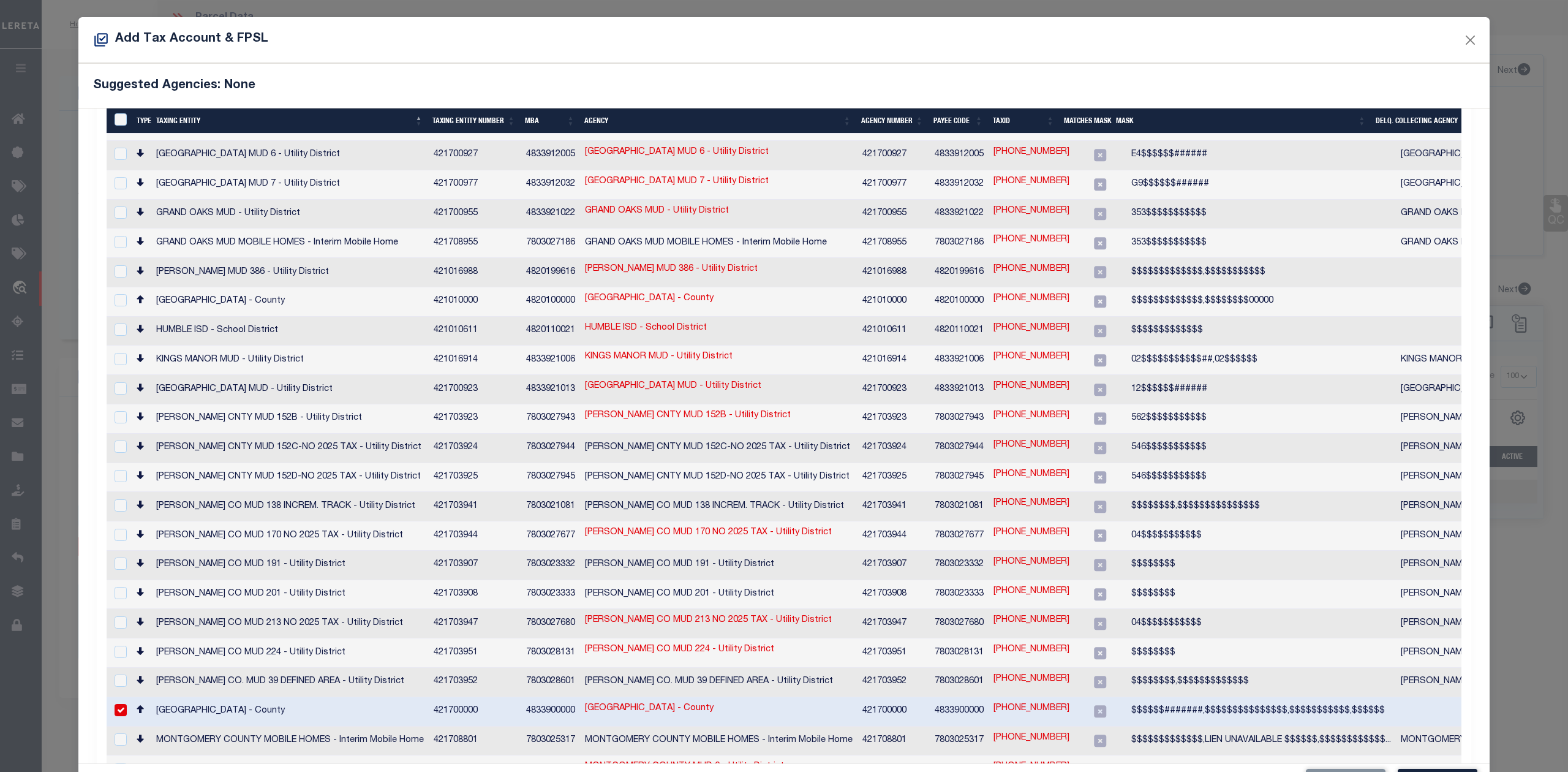
click at [1010, 702] on link "9698-53-01600" at bounding box center [1032, 708] width 76 height 13
type input "9698-53-01600"
type textarea "$$$$$$#######,$$$$$$$$$$$$$$$,$$$$$$$$$$$,$$$$$$"
checkbox input "false"
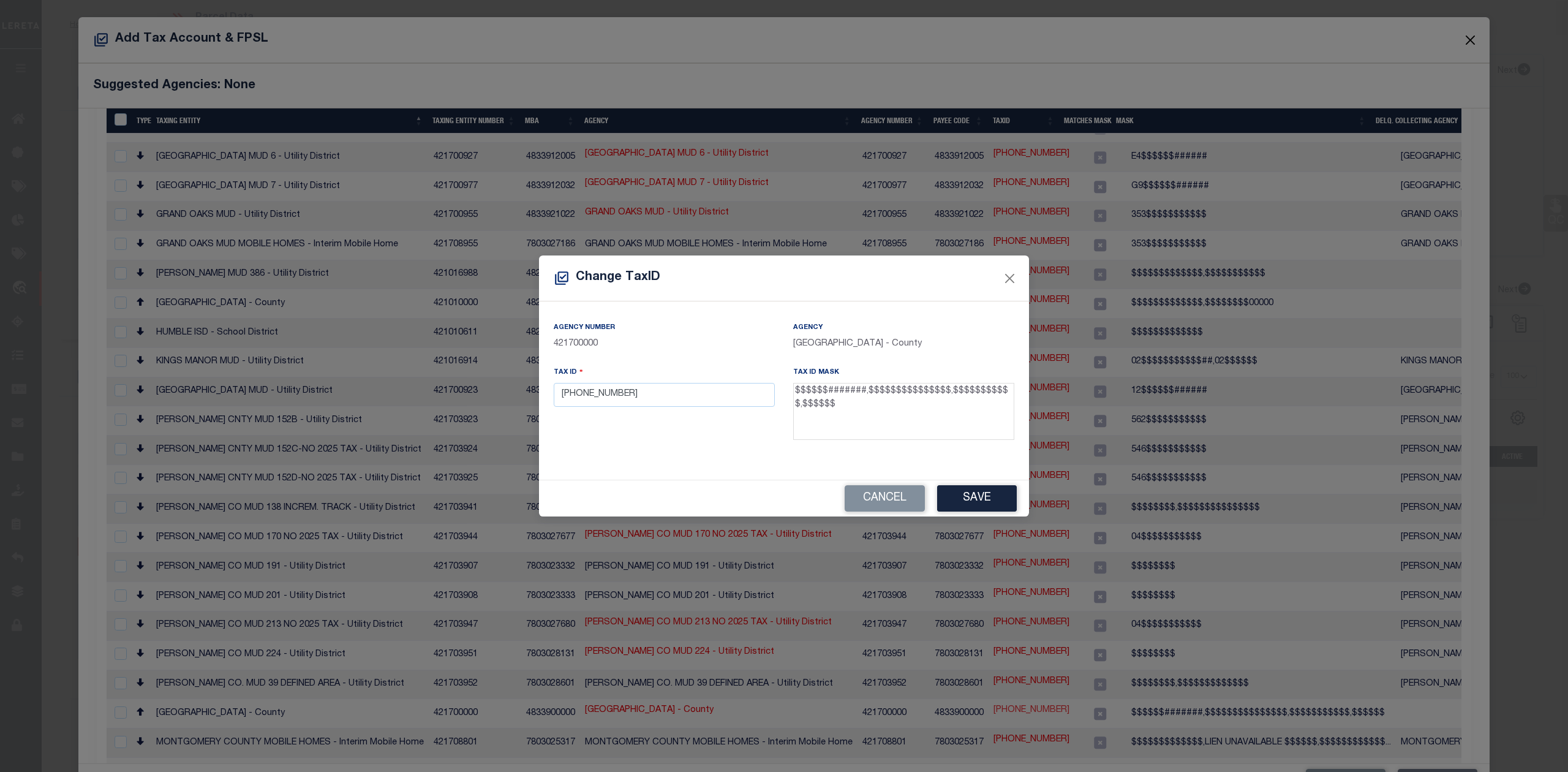
scroll to position [631, 0]
click at [584, 398] on input "9698-53-01600" at bounding box center [664, 394] width 221 height 24
click at [594, 397] on input "969853-01600" at bounding box center [664, 394] width 221 height 24
type input "96985301600"
click at [990, 498] on button "Save" at bounding box center [977, 498] width 80 height 26
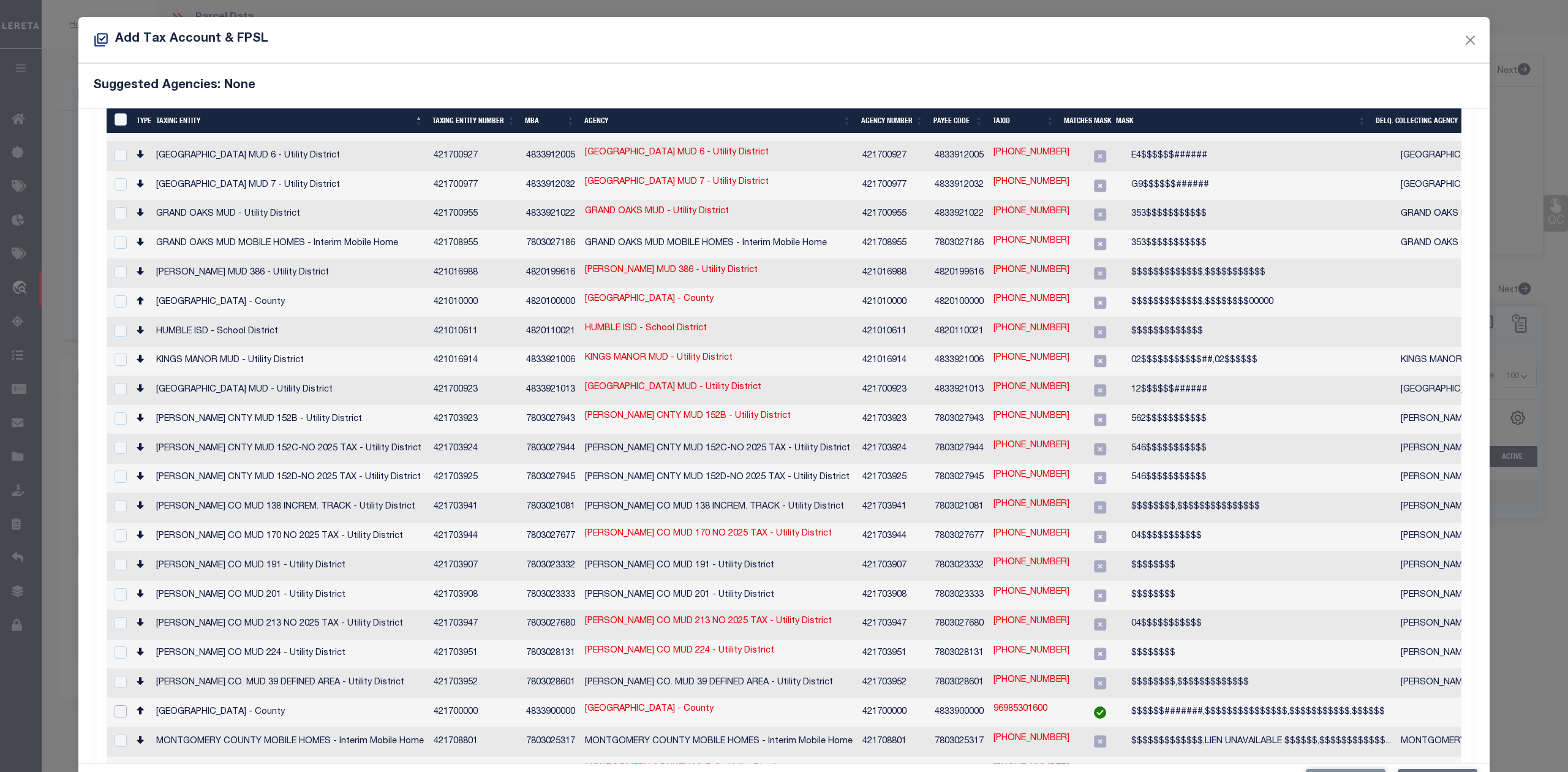
click at [116, 705] on input "checkbox" at bounding box center [121, 711] width 12 height 12
checkbox input "true"
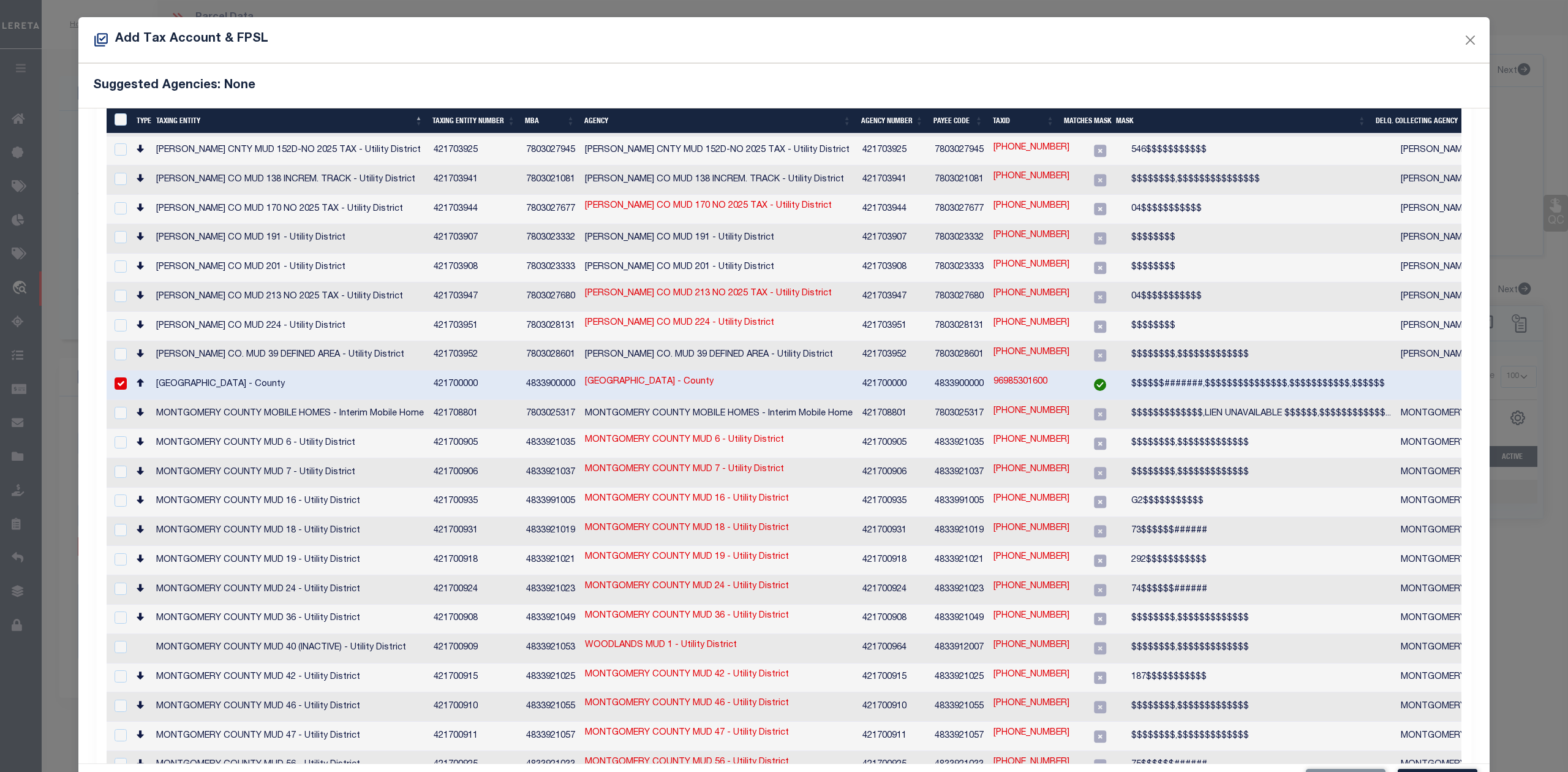
scroll to position [1038, 0]
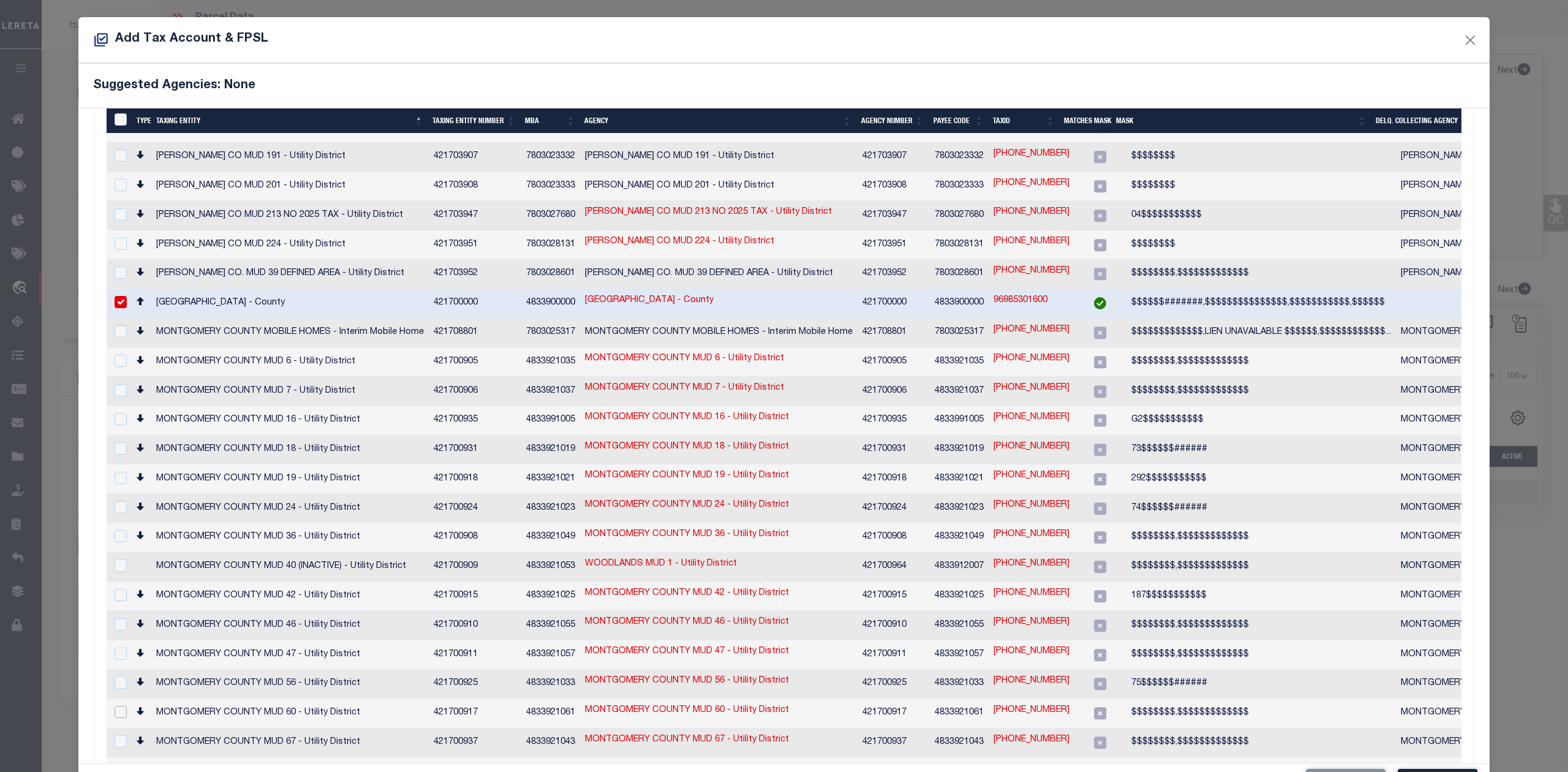
click at [120, 706] on input "checkbox" at bounding box center [121, 712] width 12 height 12
checkbox input "true"
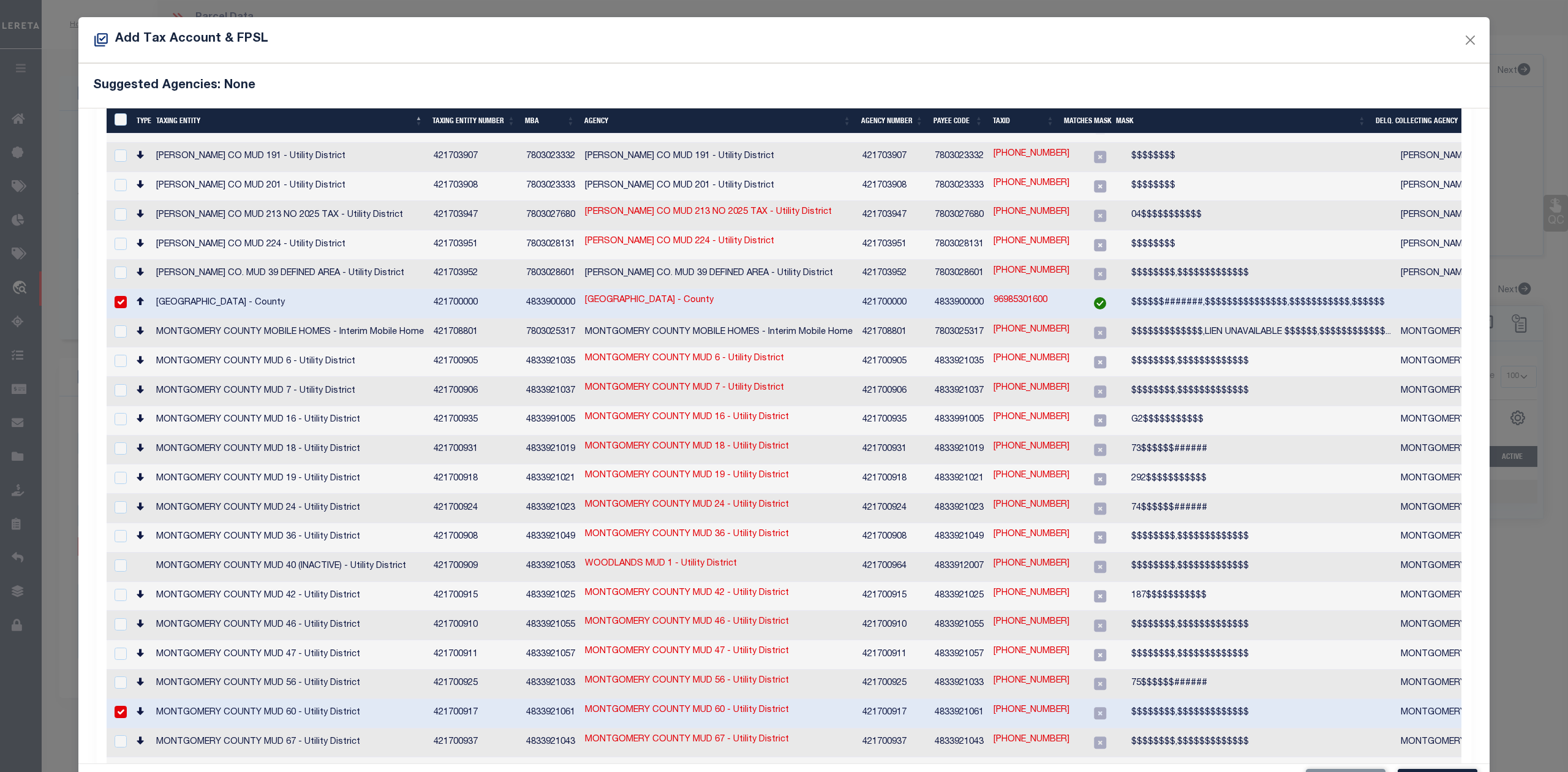
click at [1025, 704] on link "9698-53-01600" at bounding box center [1032, 710] width 76 height 13
type textarea "$$$$$$$$,$$$$$$$$$$$$$"
checkbox input "false"
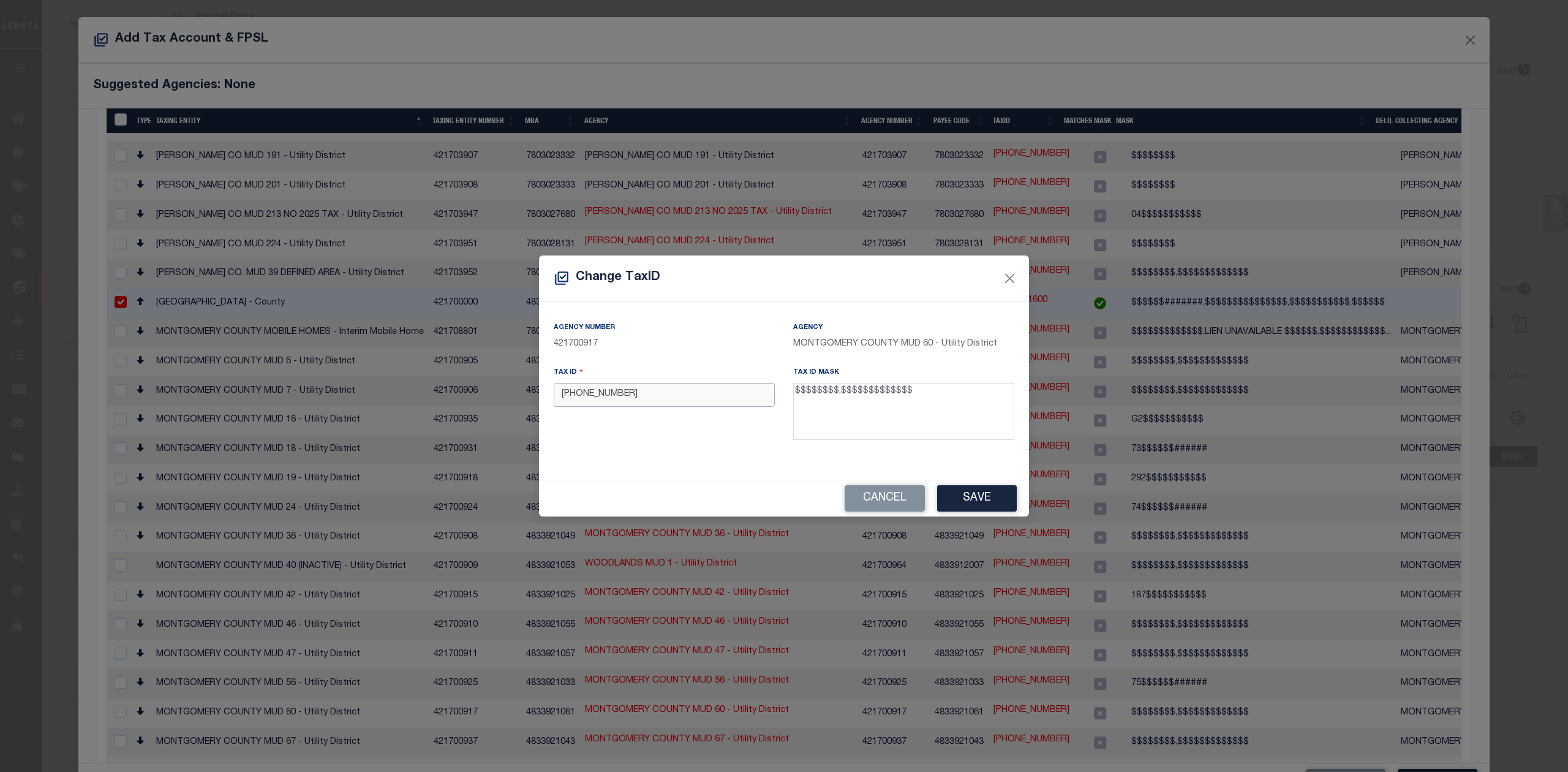
click at [584, 396] on input "9698-53-01600" at bounding box center [664, 394] width 221 height 24
click at [595, 397] on input "969853-01600" at bounding box center [664, 394] width 221 height 24
type input "96985301600"
click at [960, 488] on button "Save" at bounding box center [977, 498] width 80 height 26
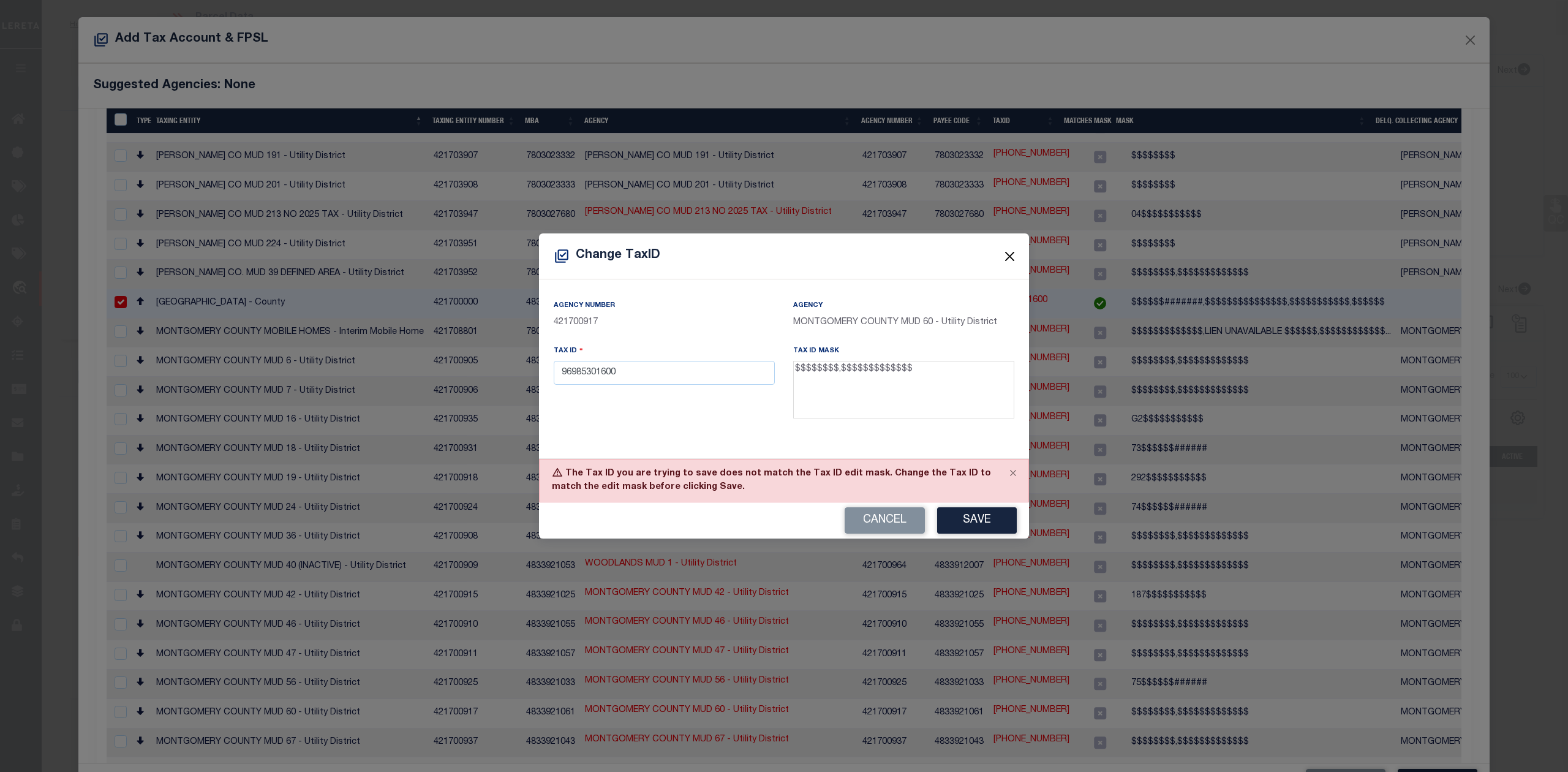
click at [1008, 258] on button "Close" at bounding box center [1010, 257] width 16 height 16
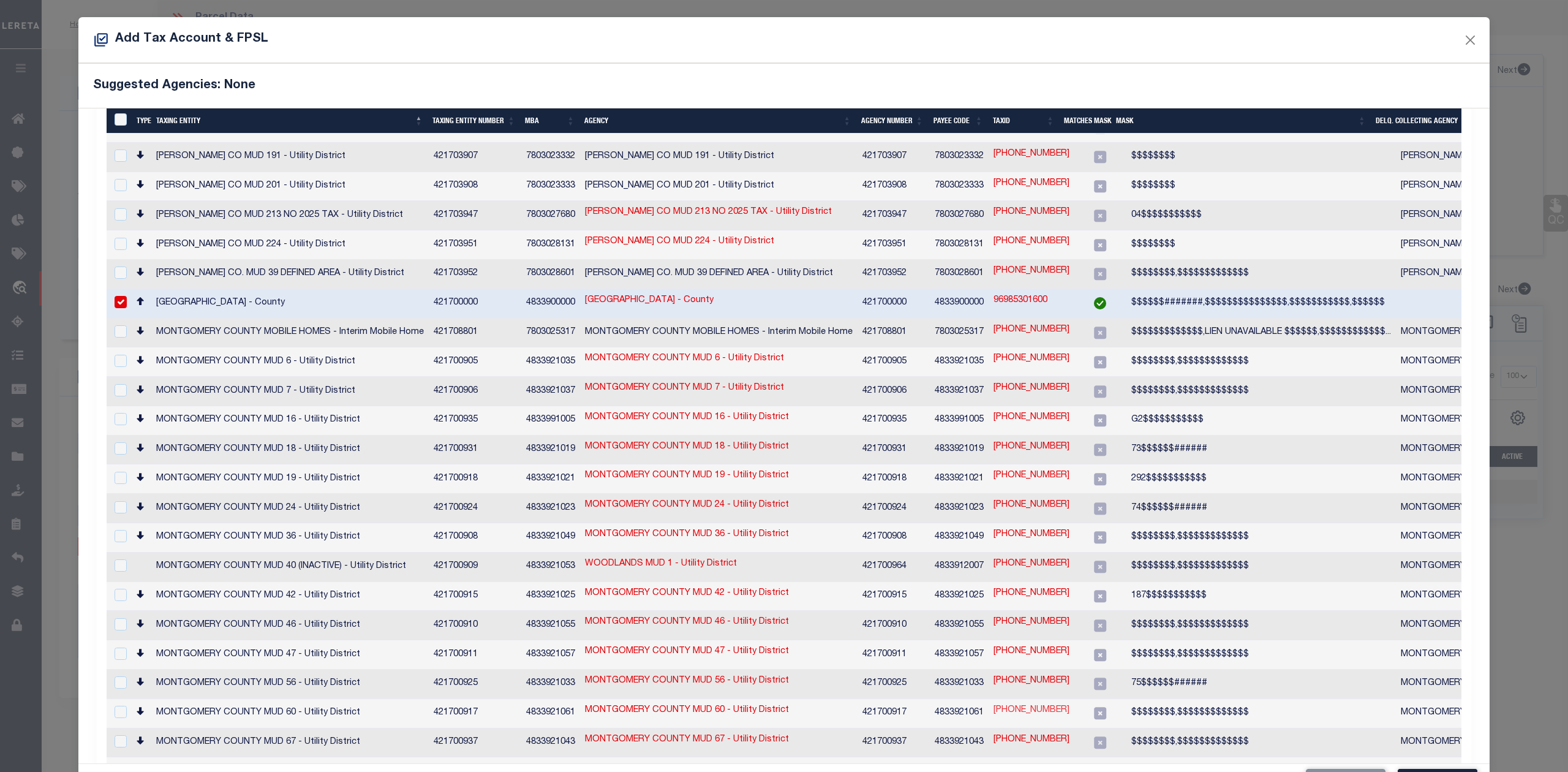
click at [1017, 704] on link "9698-53-01600" at bounding box center [1032, 710] width 76 height 13
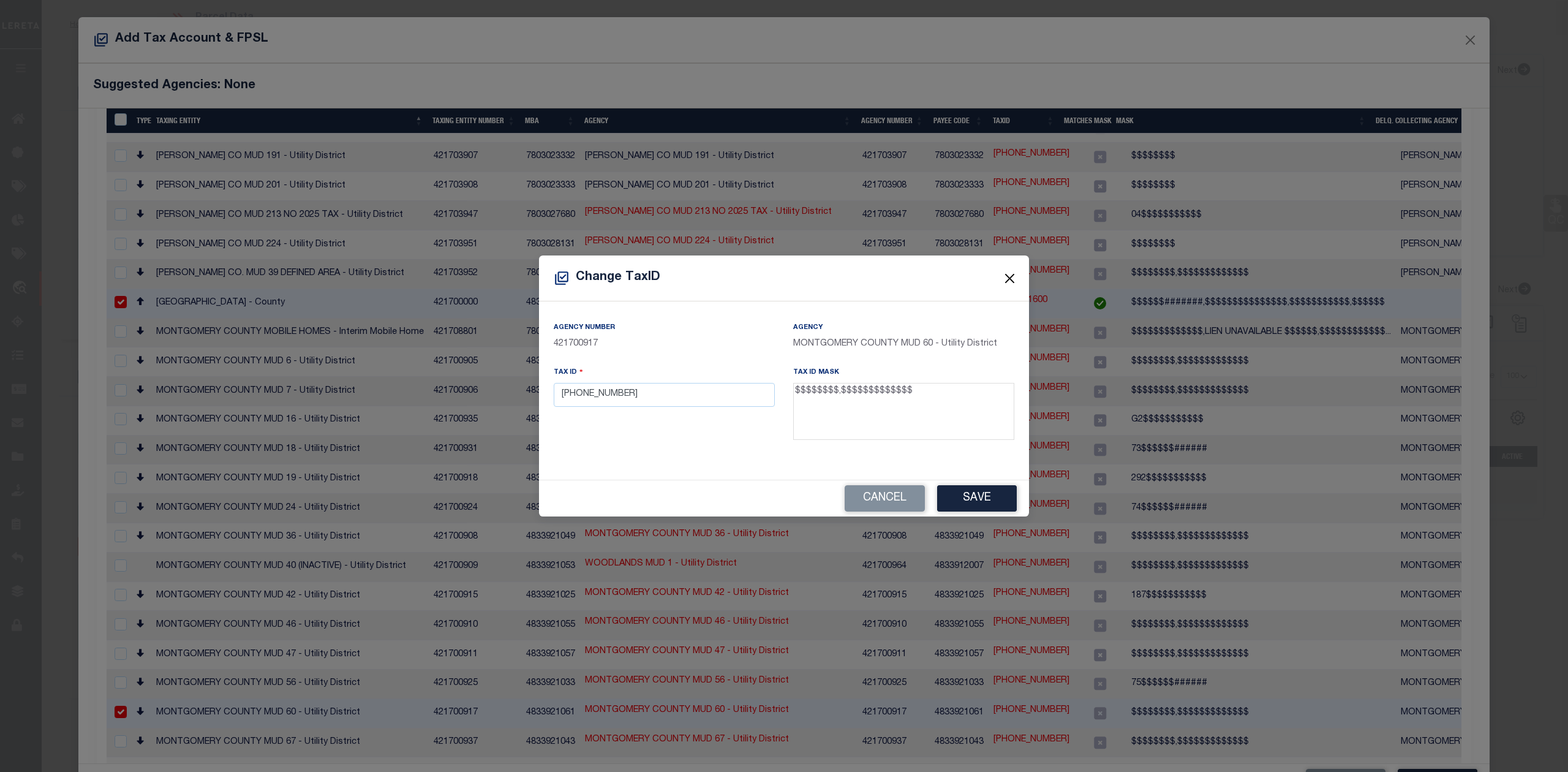
click at [1011, 280] on button "Close" at bounding box center [1010, 278] width 16 height 16
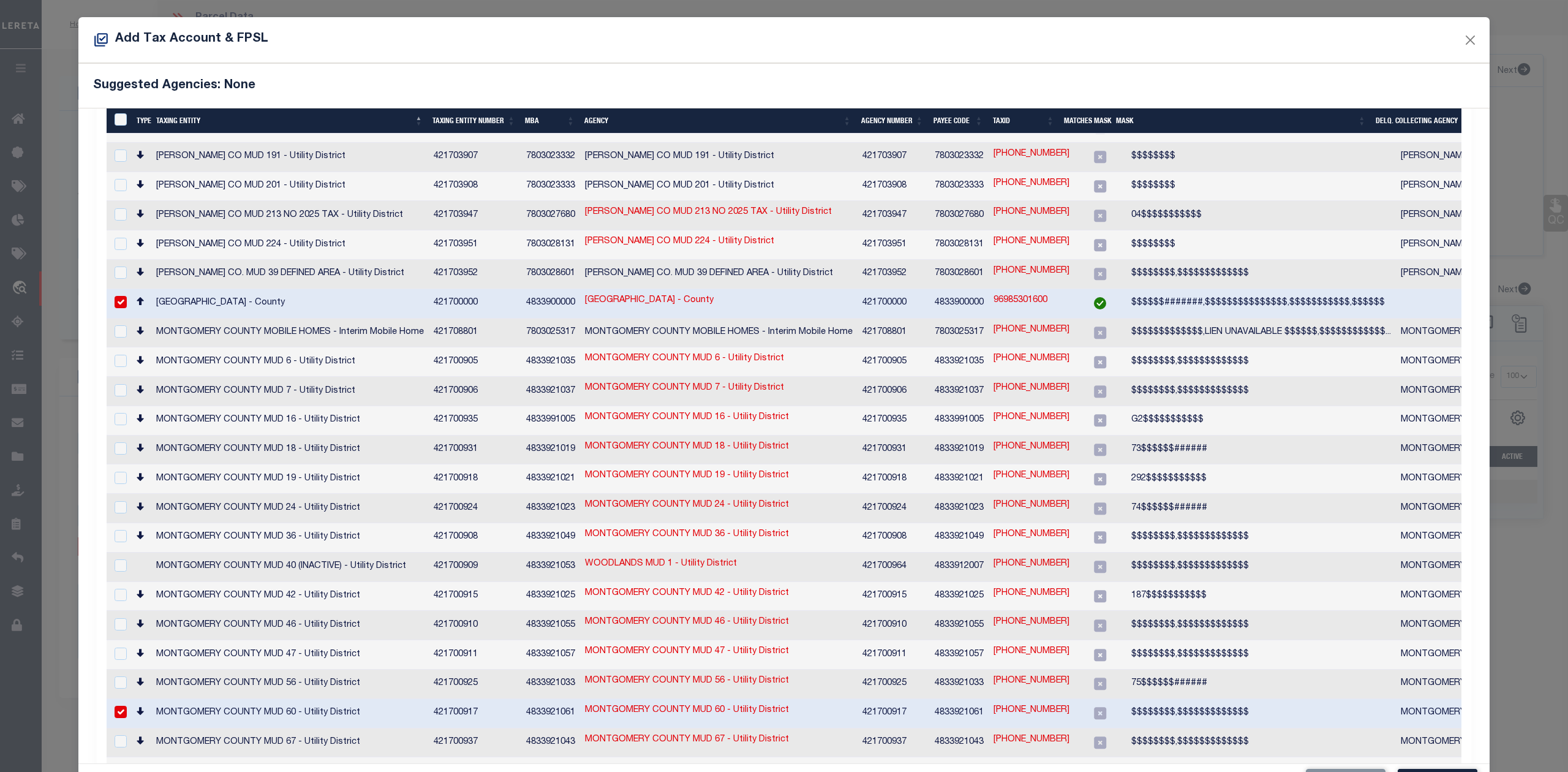
click at [1018, 704] on link "9698-53-01600" at bounding box center [1032, 710] width 76 height 13
checkbox input "false"
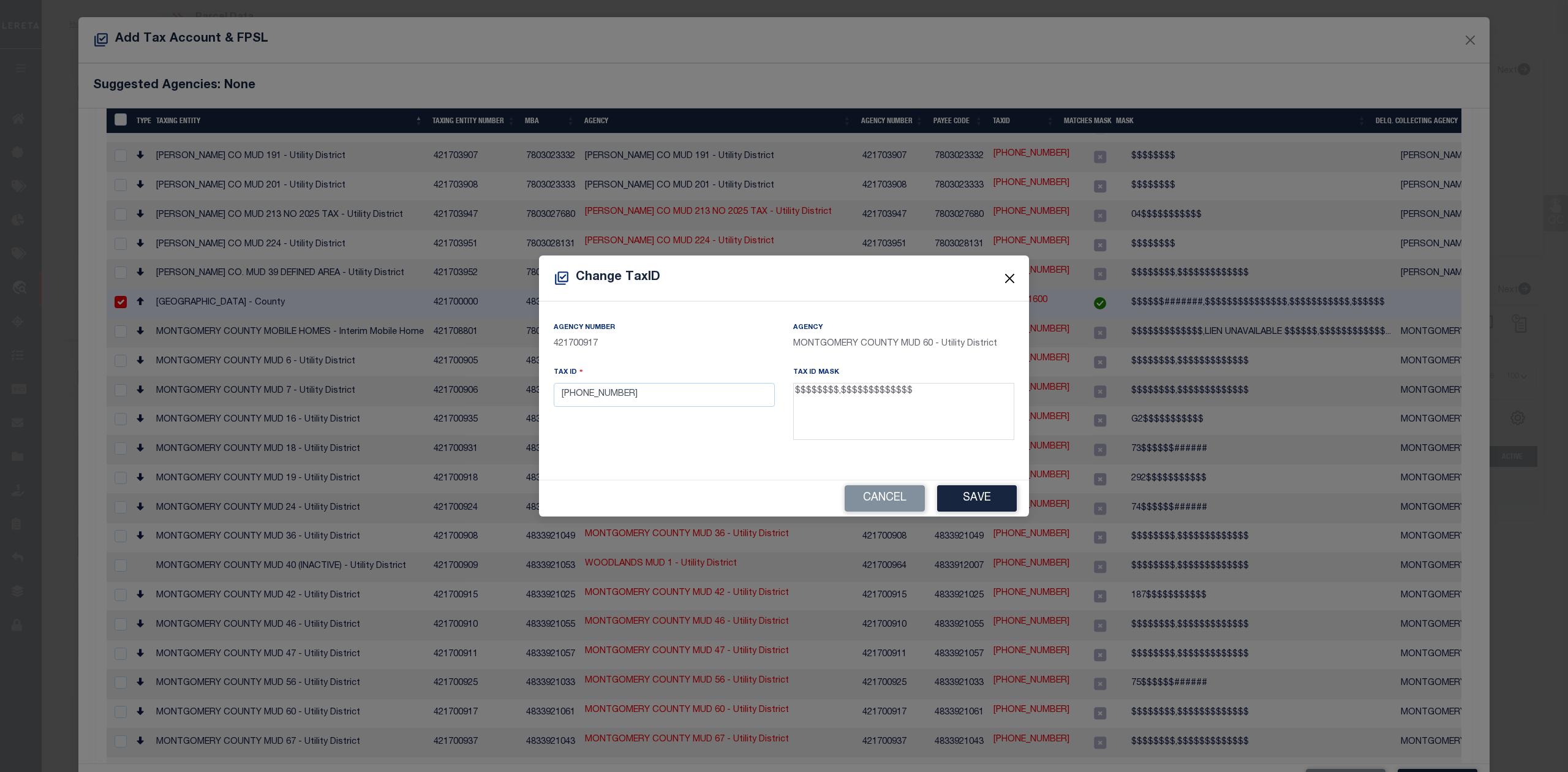
click at [1010, 283] on button "Close" at bounding box center [1010, 278] width 16 height 16
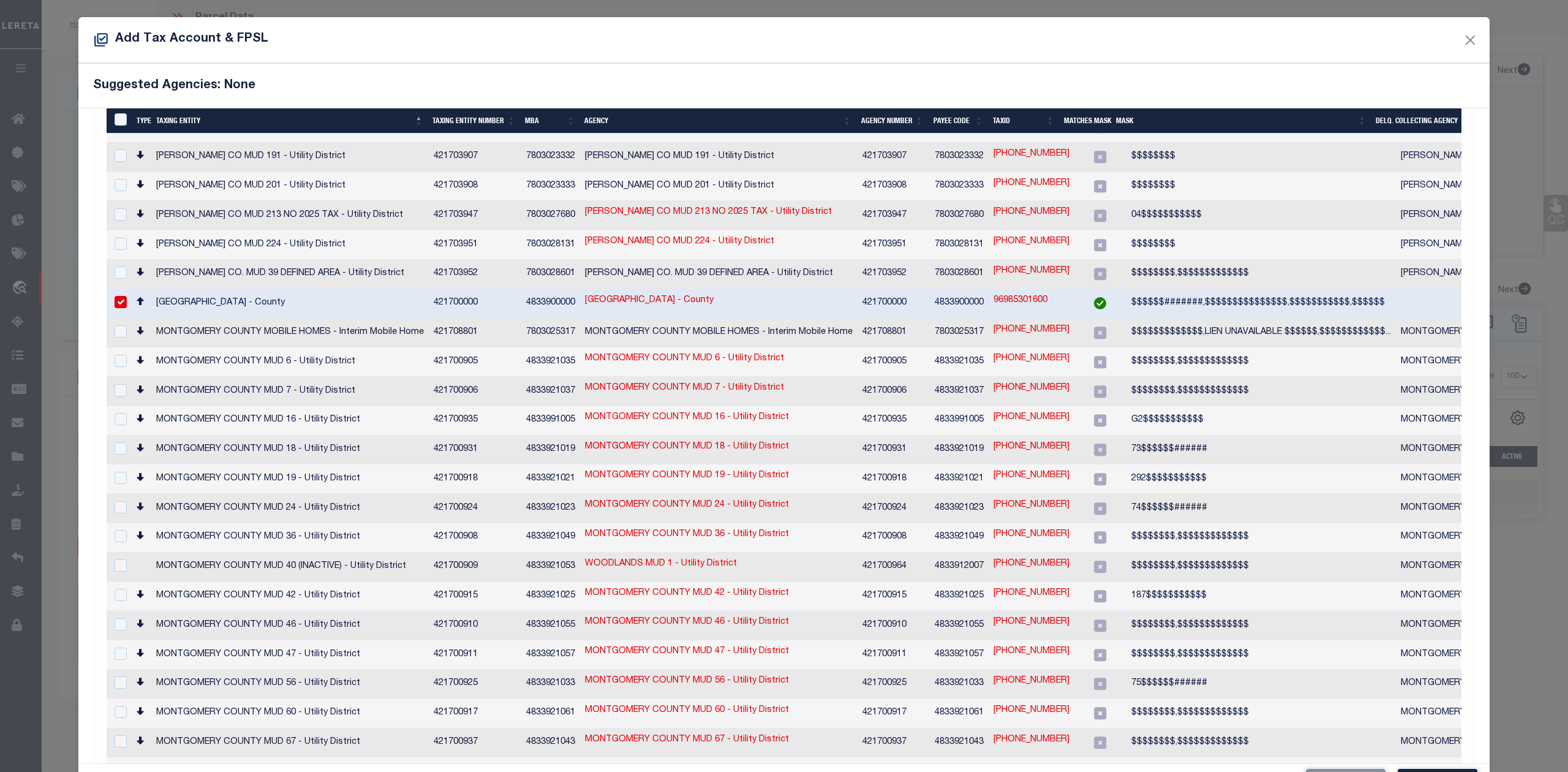
click at [1011, 294] on link "96985301600" at bounding box center [1020, 300] width 54 height 13
type input "96985301600"
type textarea "$$$$$$#######,$$$$$$$$$$$$$$$,$$$$$$$$$$$,$$$$$$"
checkbox input "false"
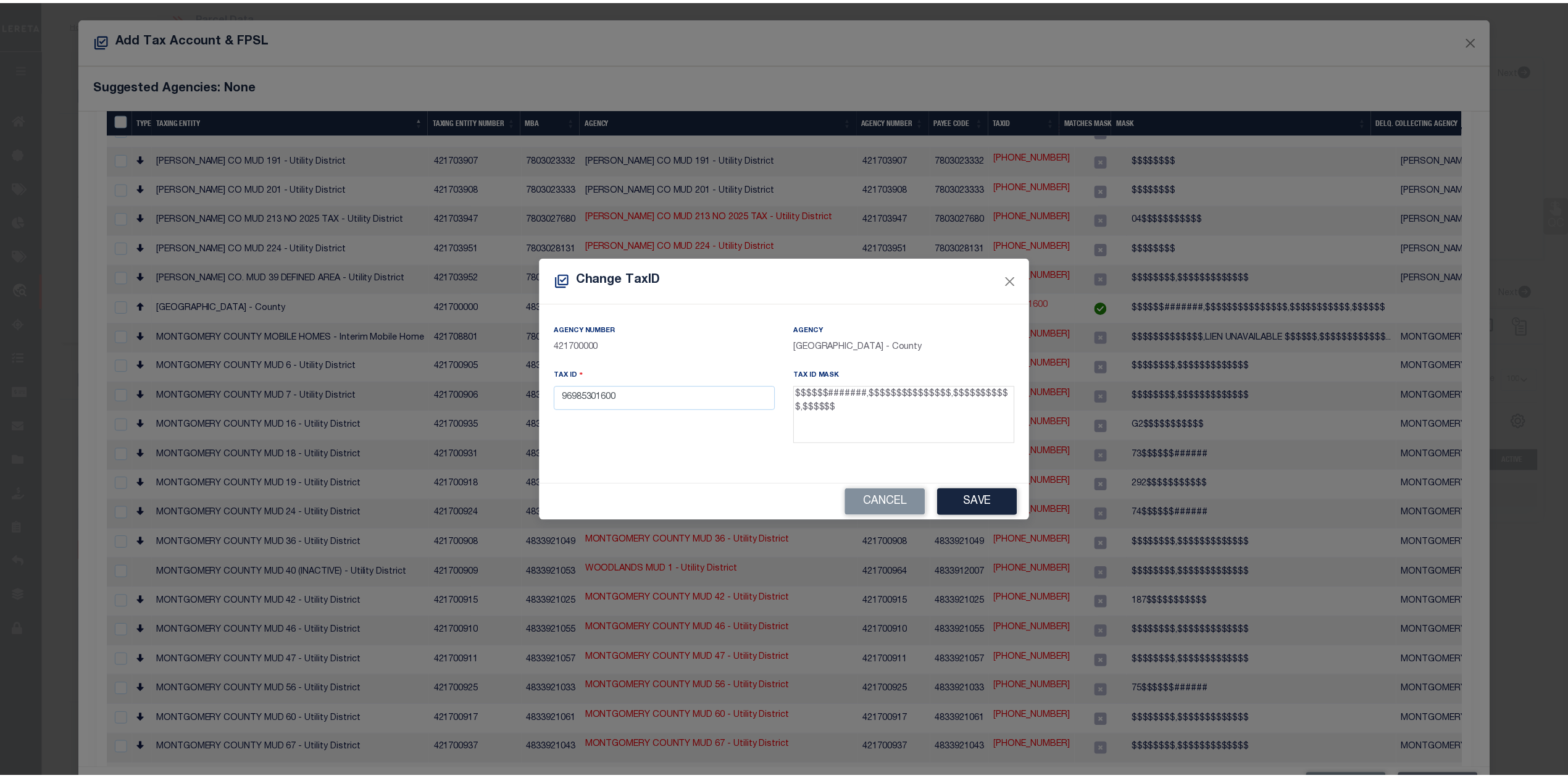
scroll to position [1048, 0]
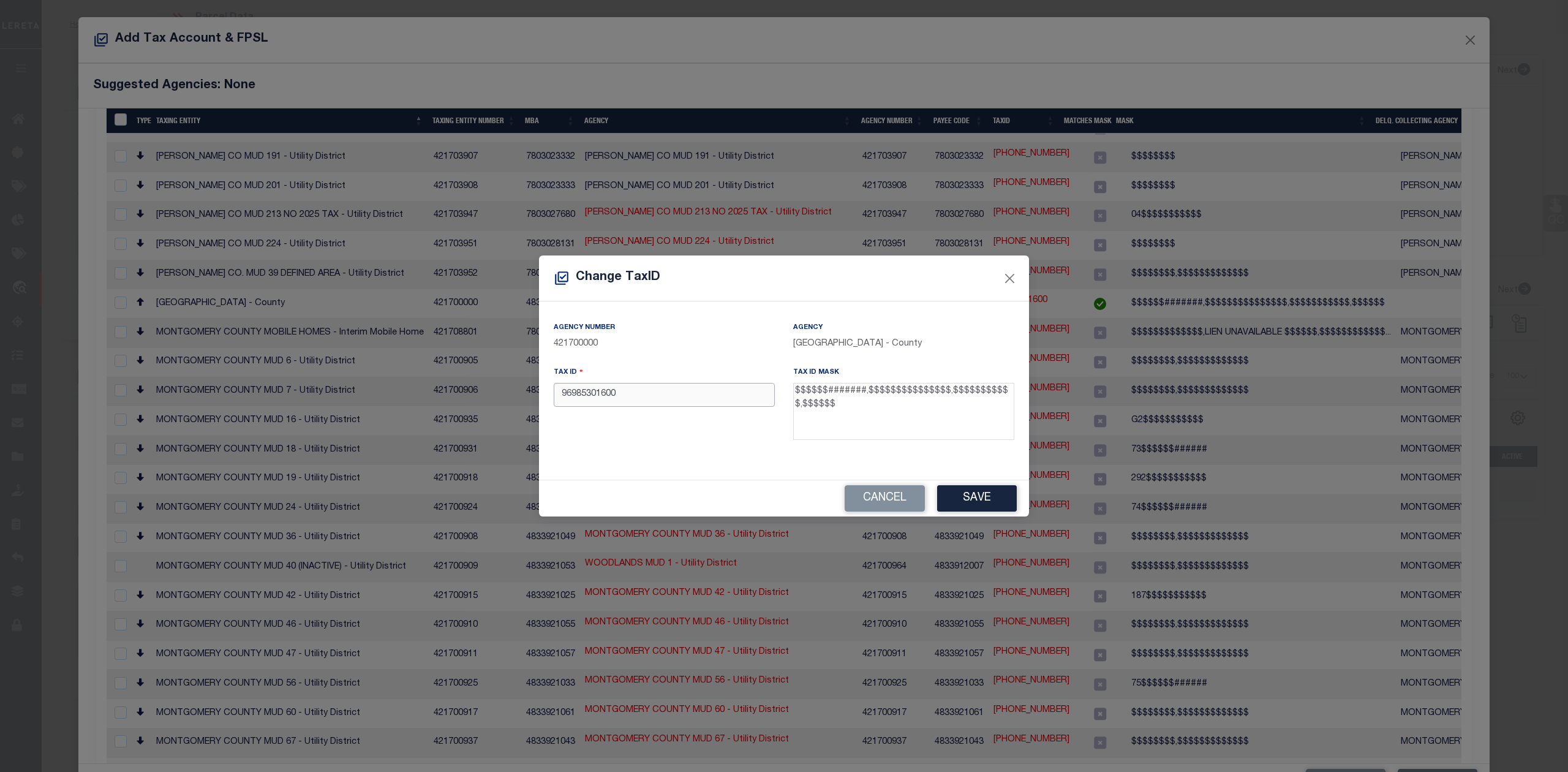
drag, startPoint x: 633, startPoint y: 396, endPoint x: 528, endPoint y: 397, distance: 105.0
click at [532, 397] on div "Change TaxID Agency Number 421700000 Agency MONTGOMERY COUNTY - County Tax ID 9…" at bounding box center [784, 386] width 1568 height 772
paste input "00"
type input "0096985301600"
click at [976, 496] on button "Save" at bounding box center [977, 498] width 80 height 26
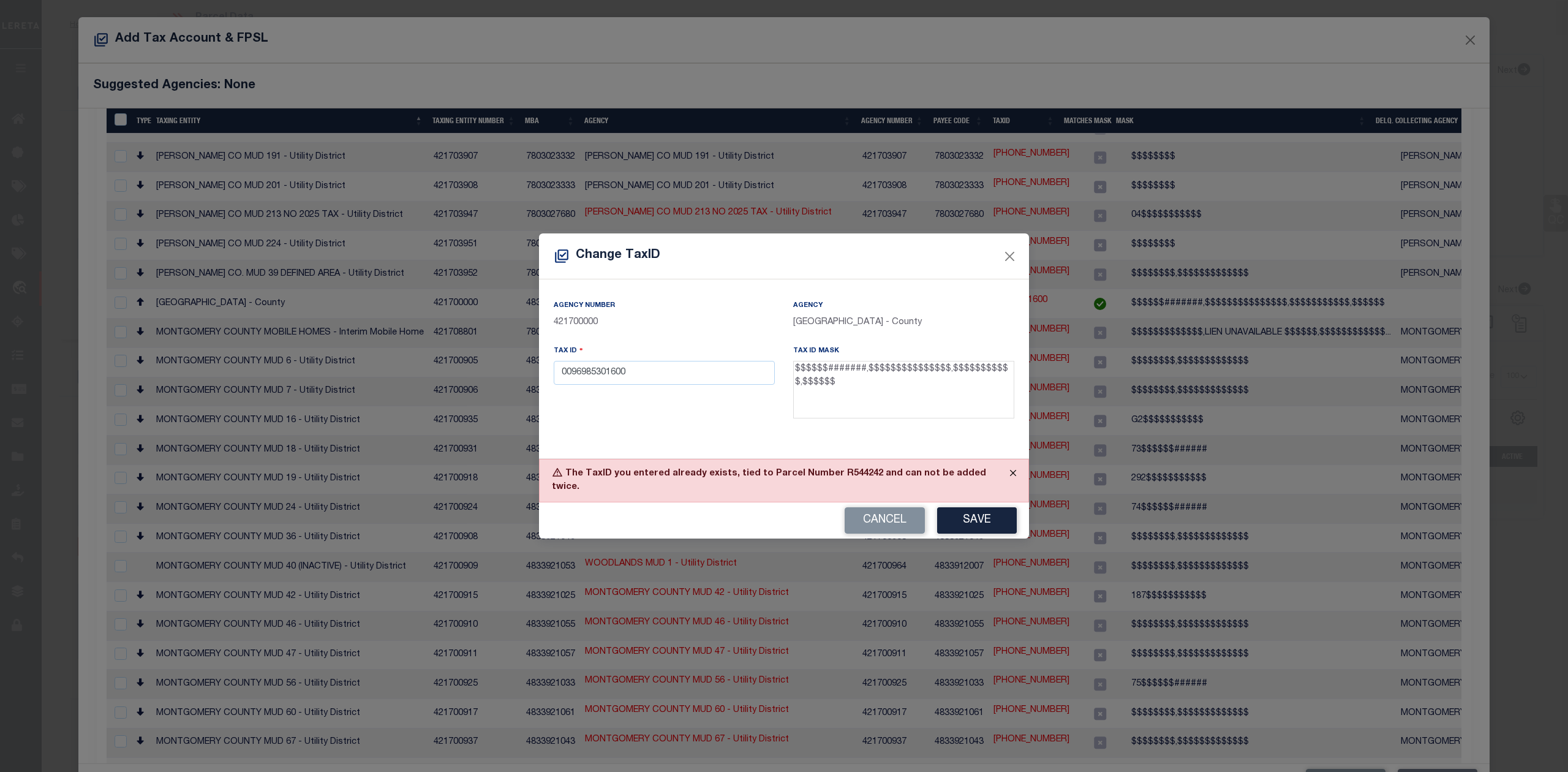
click at [1013, 479] on button "Close" at bounding box center [1012, 473] width 31 height 27
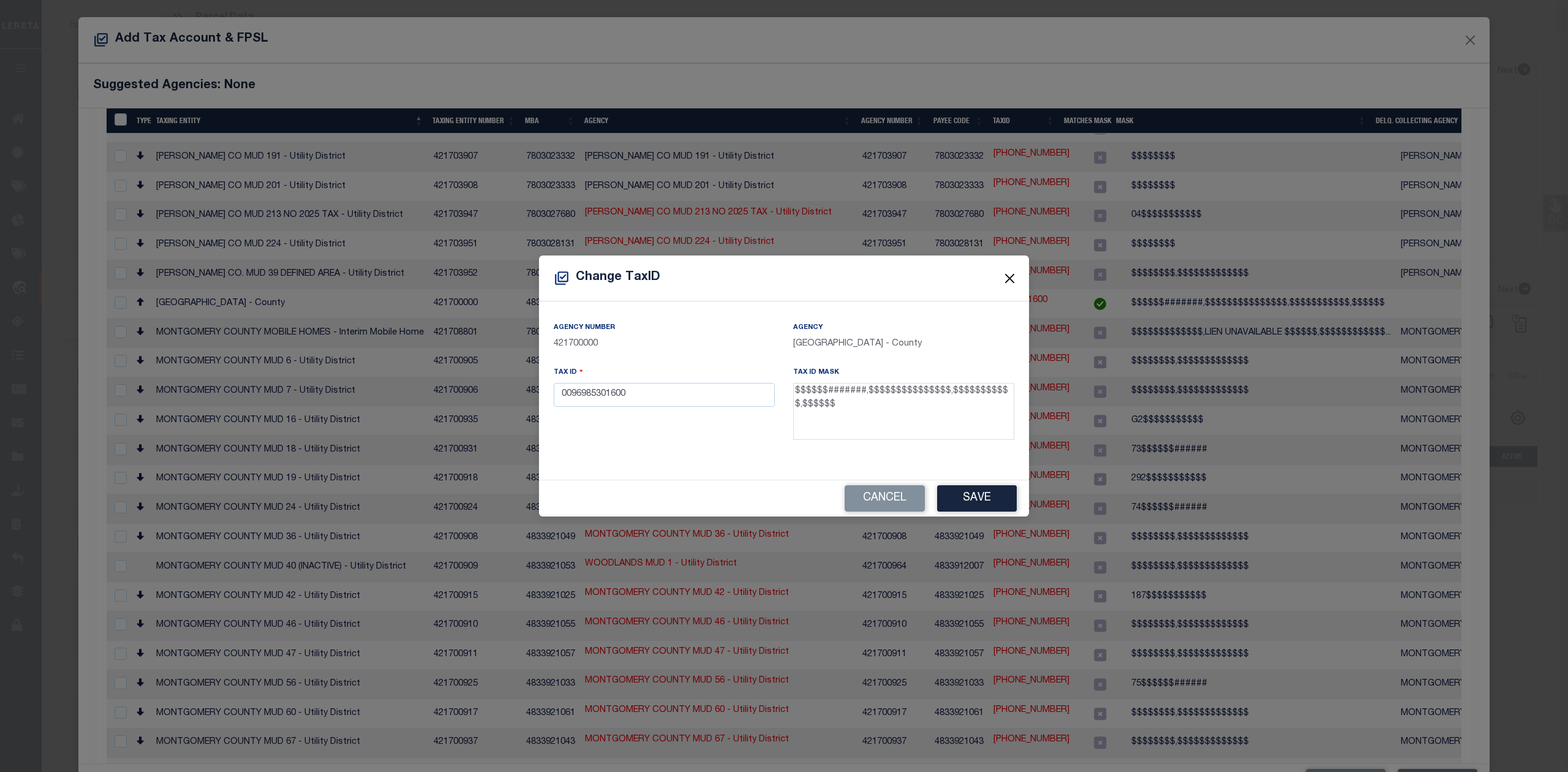
click at [1011, 282] on button "Close" at bounding box center [1010, 278] width 16 height 16
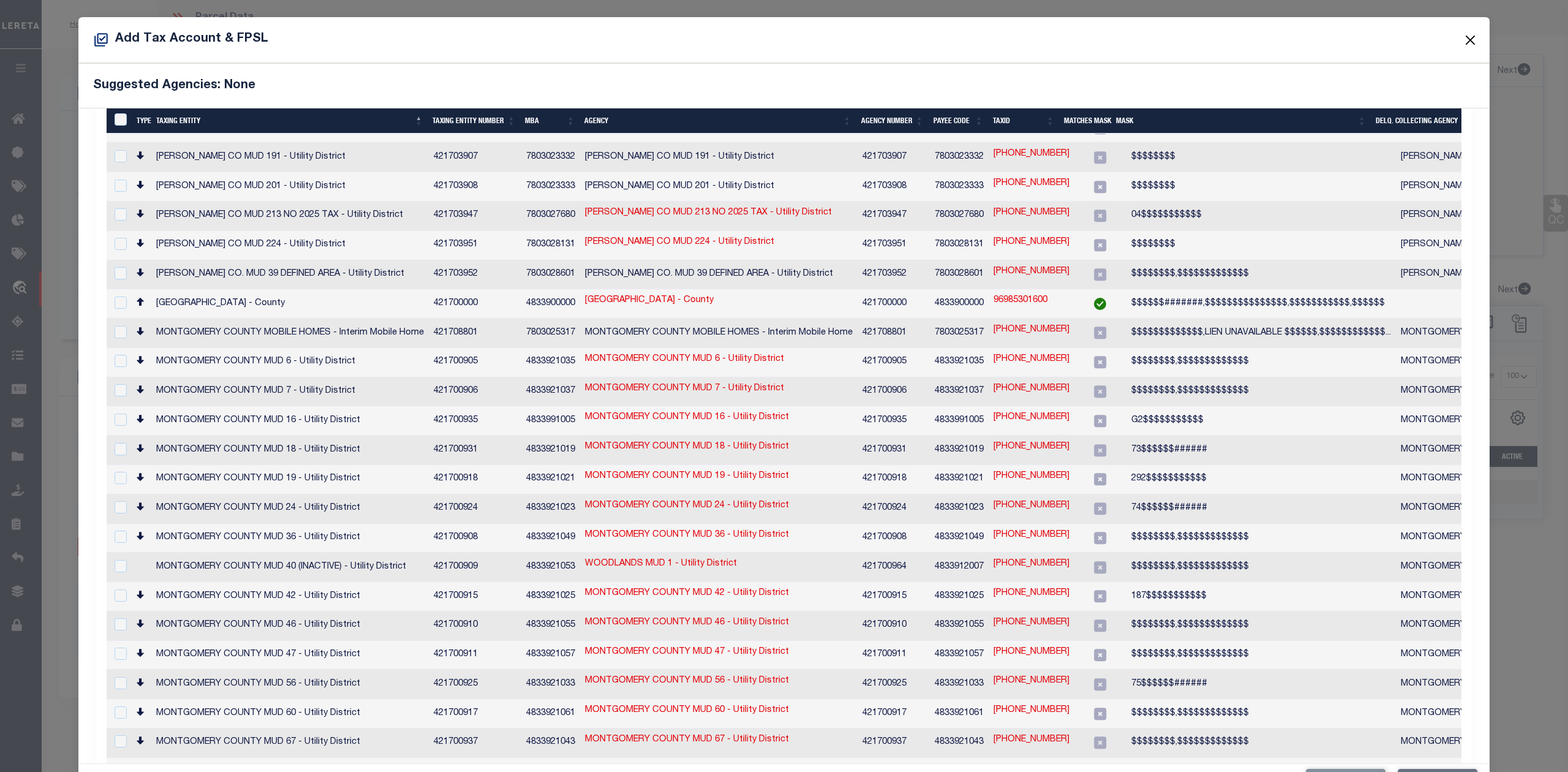
click at [1463, 41] on button "Close" at bounding box center [1471, 40] width 16 height 16
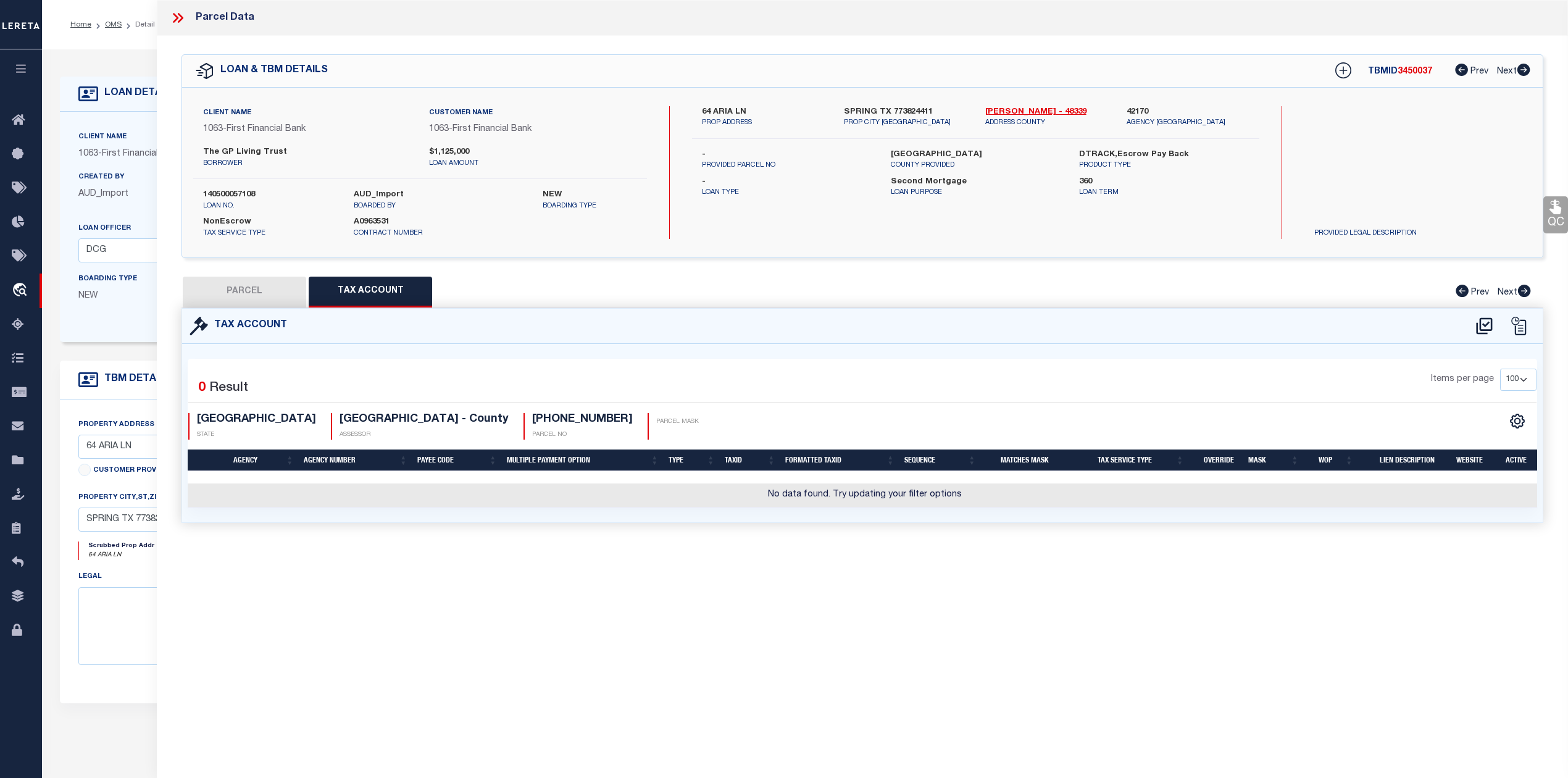
click at [248, 284] on button "PARCEL" at bounding box center [244, 292] width 124 height 31
select select "AS"
select select
checkbox input "false"
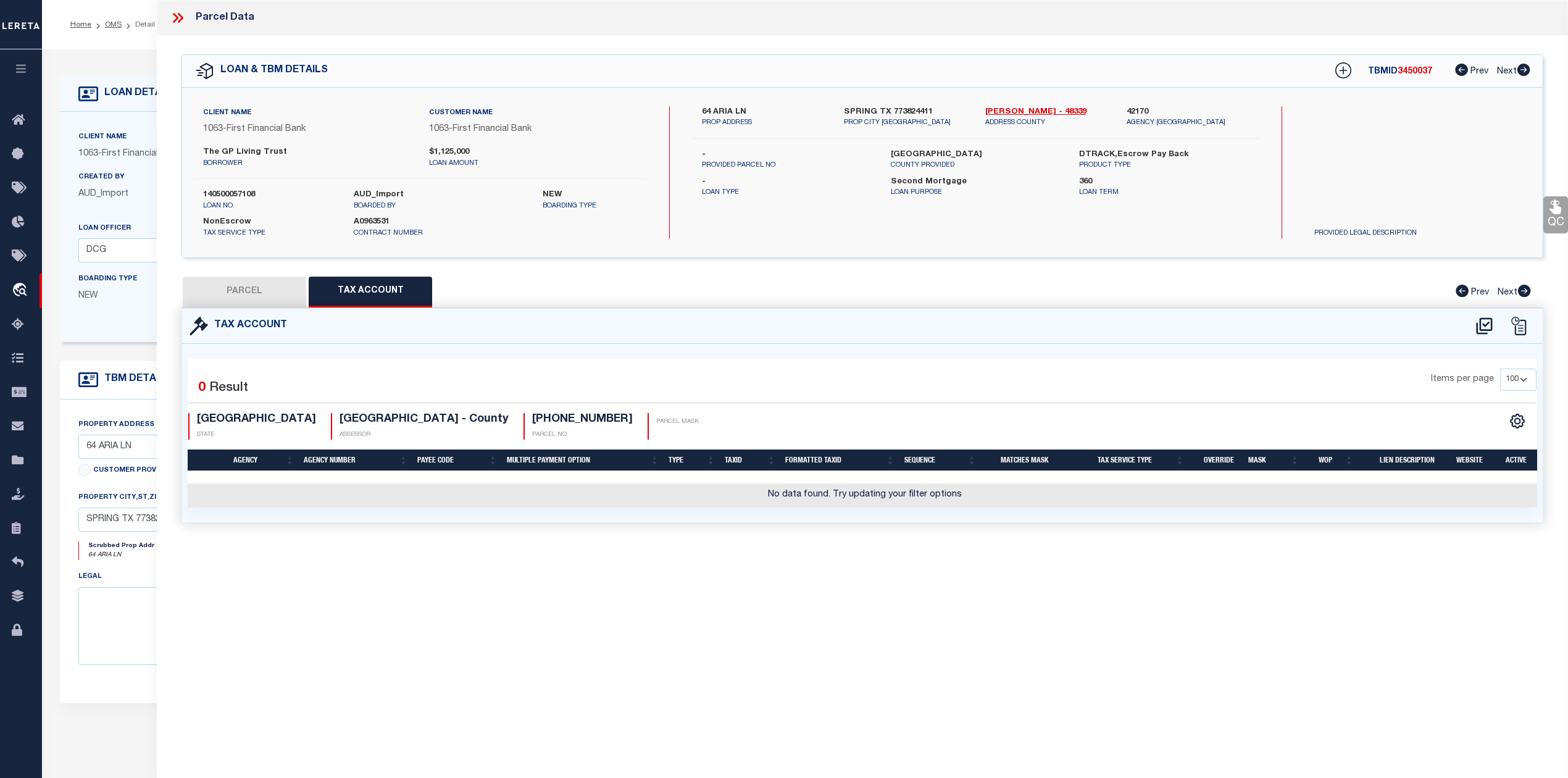
checkbox input "false"
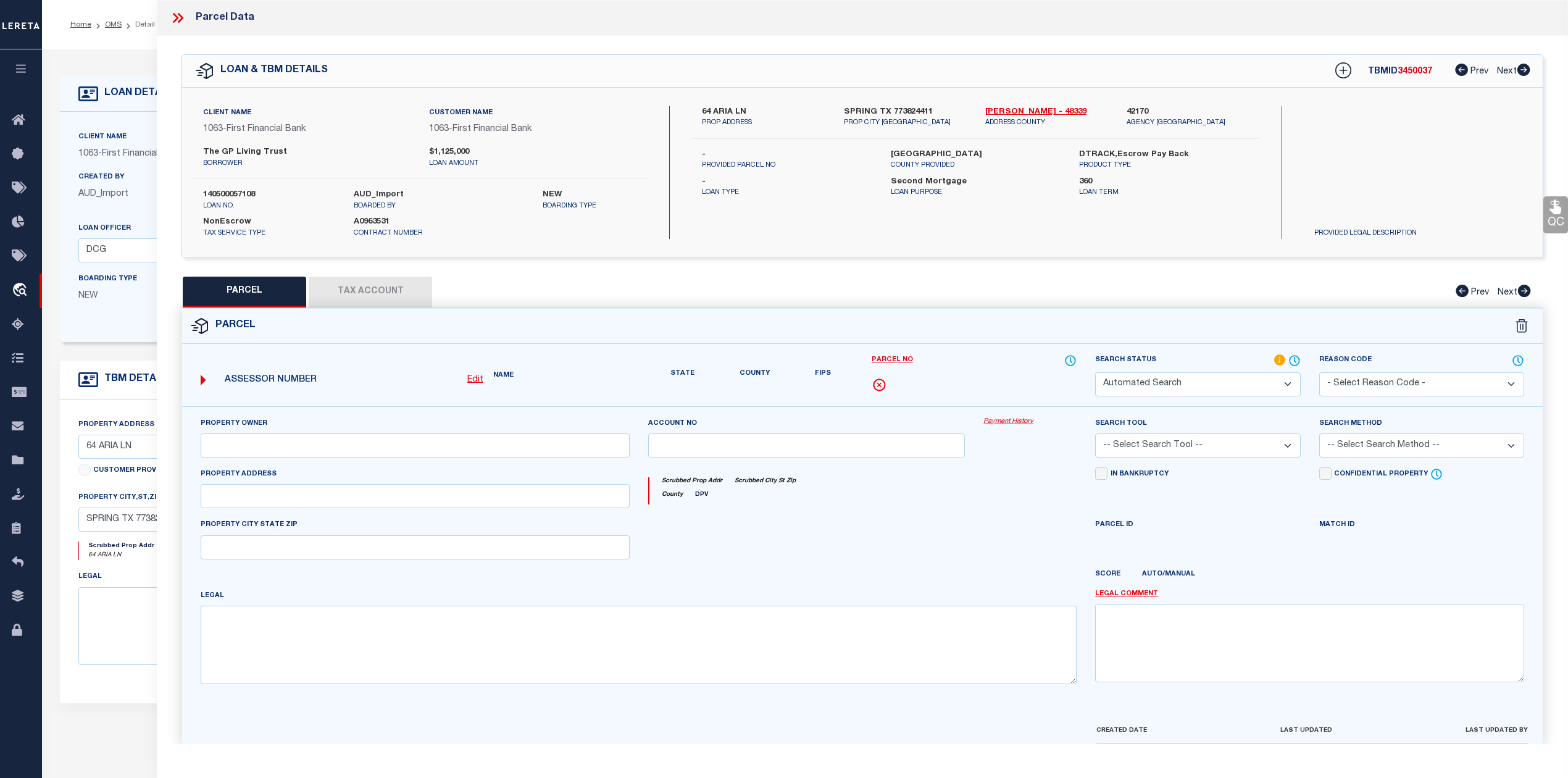
select select "RD"
type input "GP LIVING TRUST"
select select "AGW"
select select "LEG"
type input "64 ARIA ISLE DR"
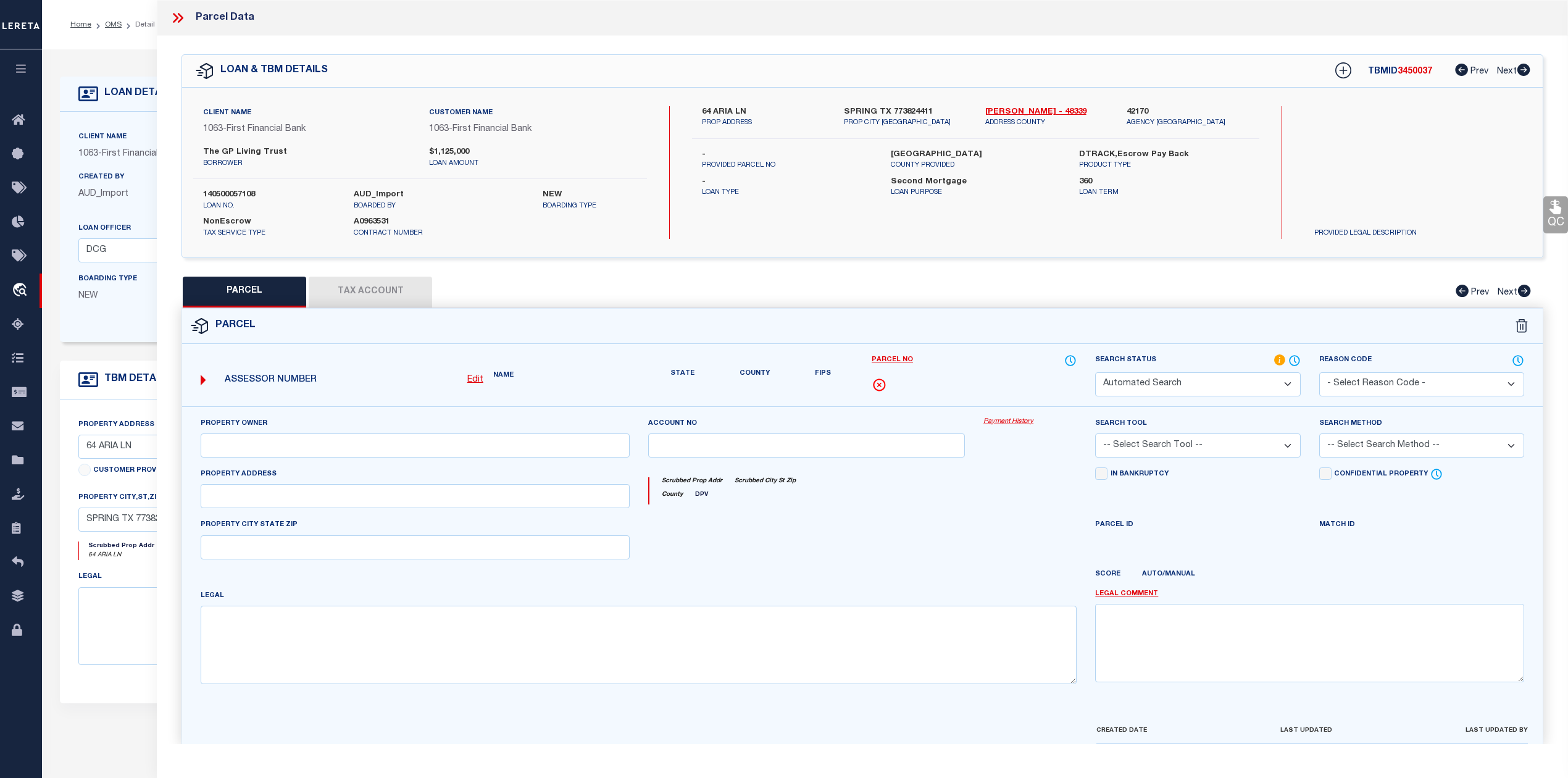
type input "SPRING TX 77380"
type textarea "S969853 - Wdlnds Lake Woodlands East Shore 16 Replat No 1, BLOCK 1, Lot 16"
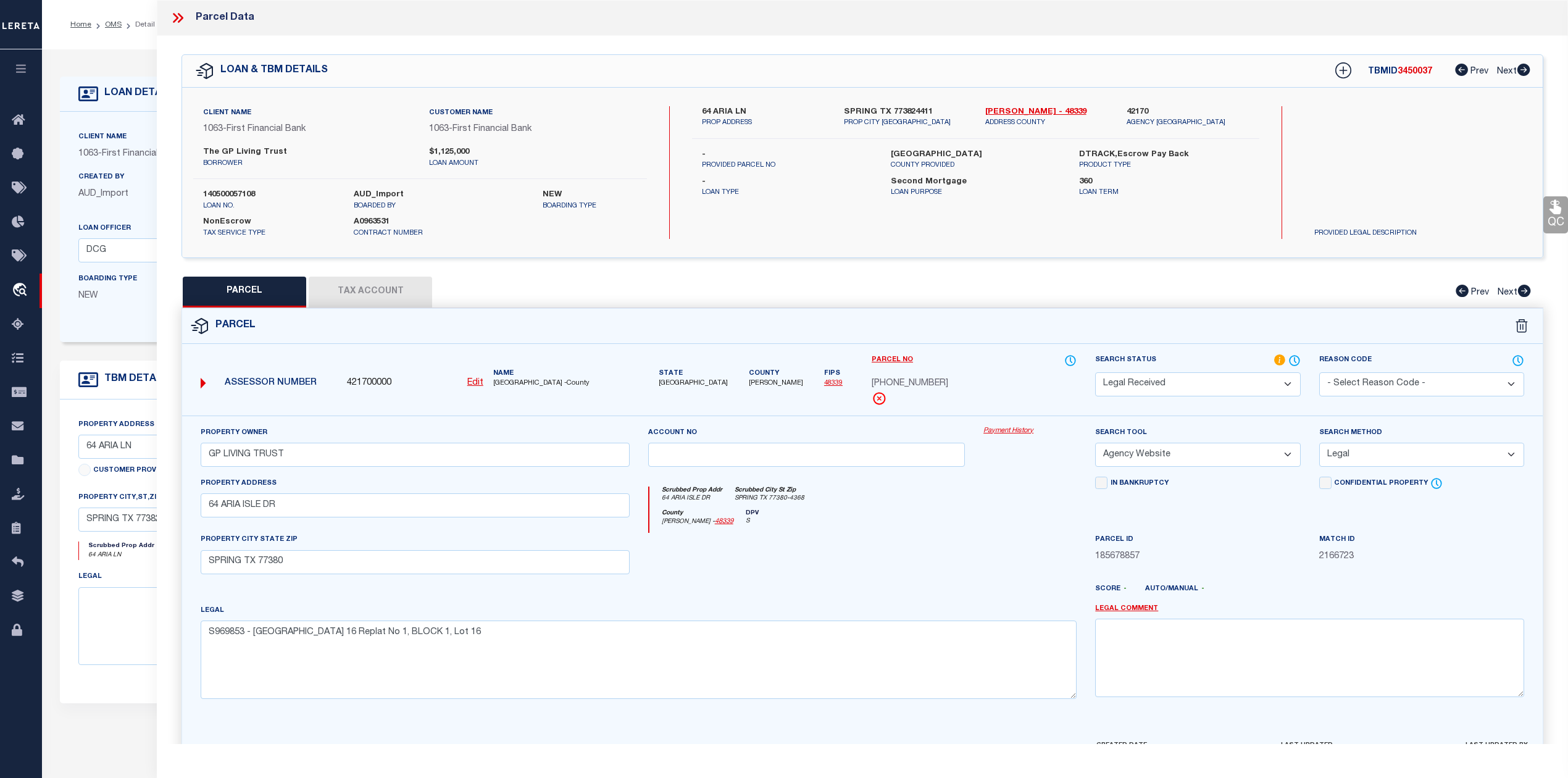
click at [475, 381] on u "Edit" at bounding box center [475, 383] width 16 height 9
select select "RD"
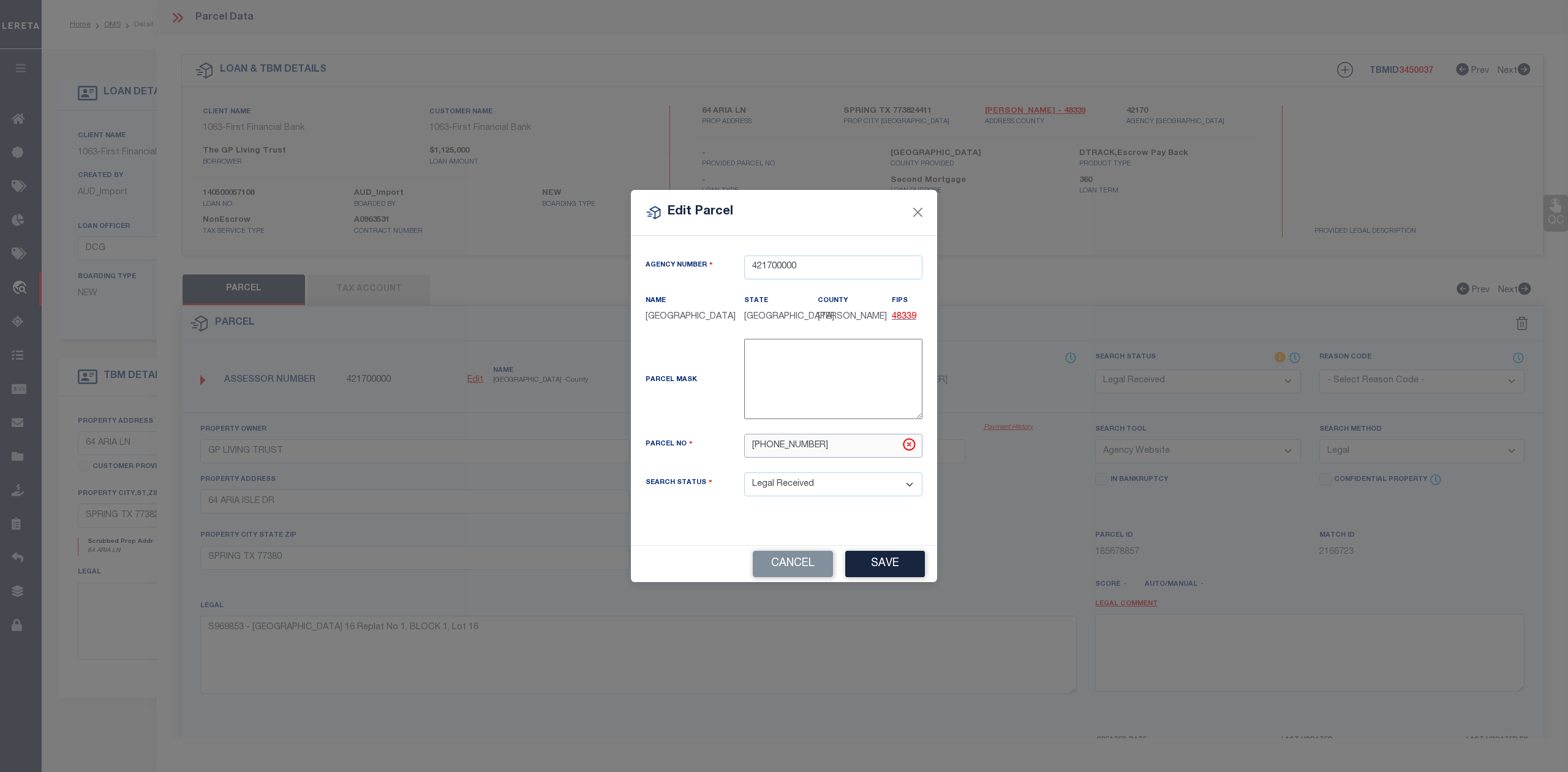
drag, startPoint x: 827, startPoint y: 457, endPoint x: 728, endPoint y: 458, distance: 99.0
click at [739, 457] on div "9698-53-01600" at bounding box center [833, 445] width 197 height 24
paste input "00969853"
type input "0096985301600"
click at [716, 417] on div "Parcel Mask -" at bounding box center [784, 381] width 295 height 85
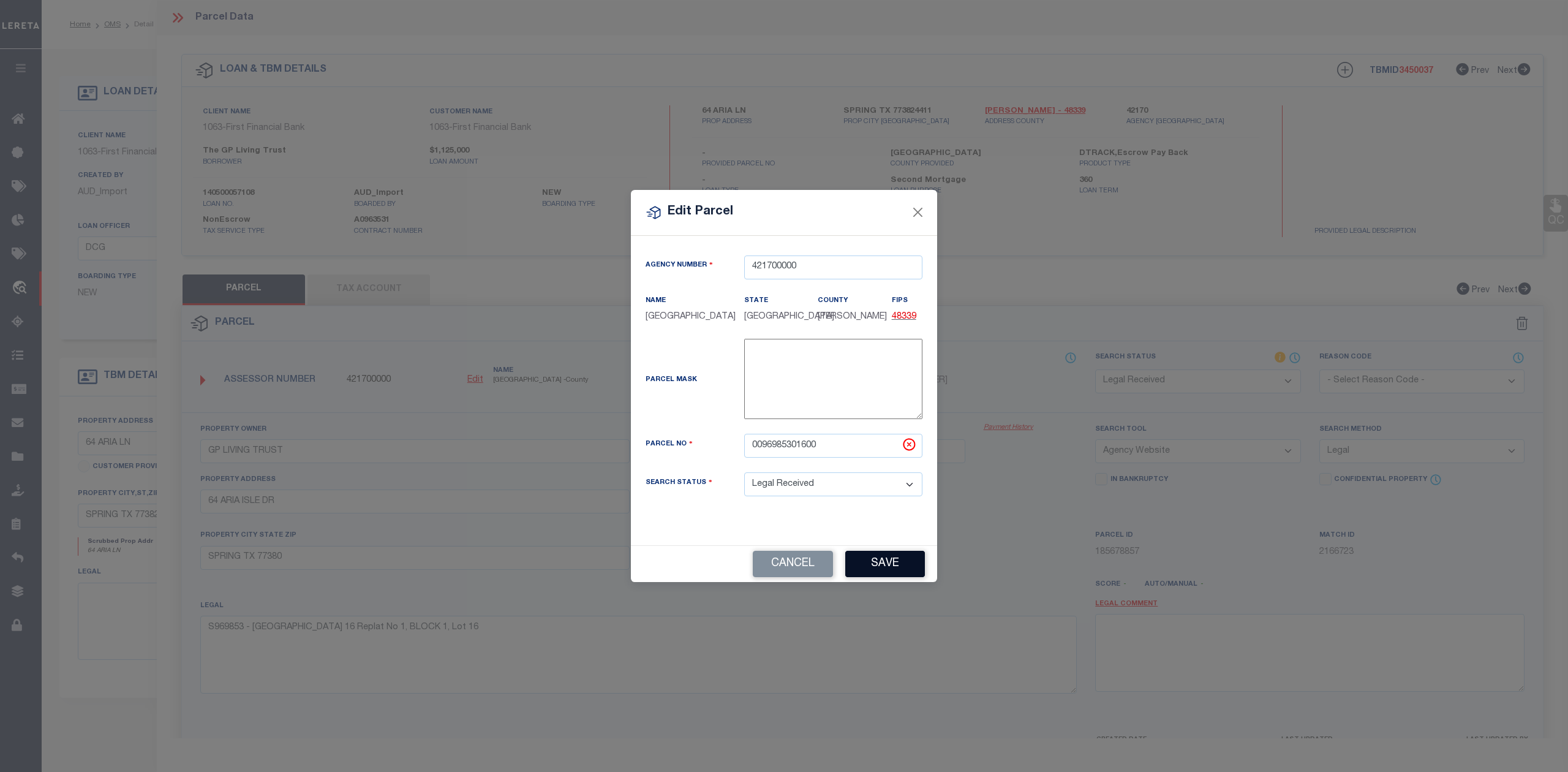
click at [898, 574] on button "Save" at bounding box center [885, 564] width 80 height 26
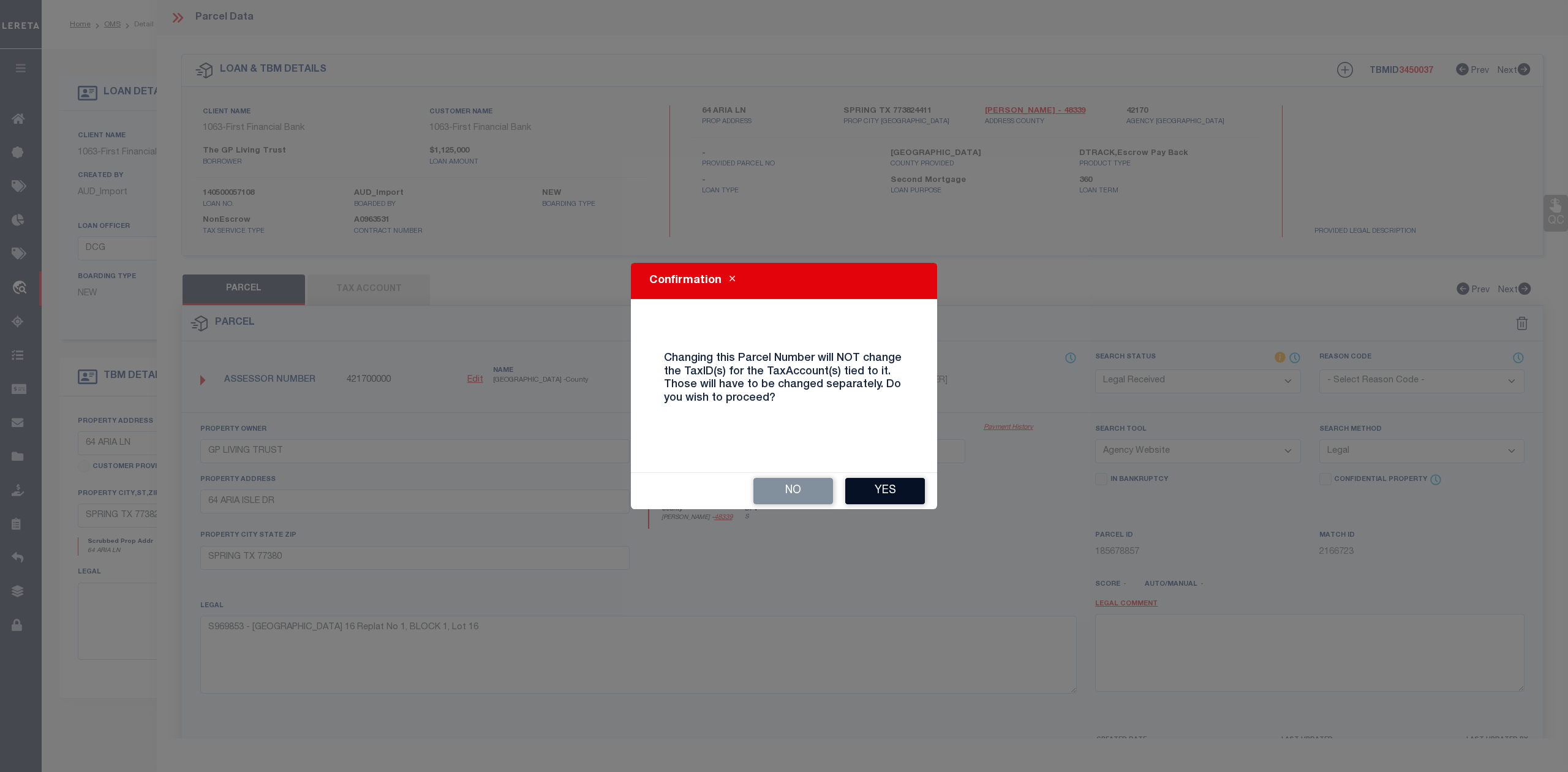
click at [880, 493] on button "Yes" at bounding box center [885, 491] width 80 height 26
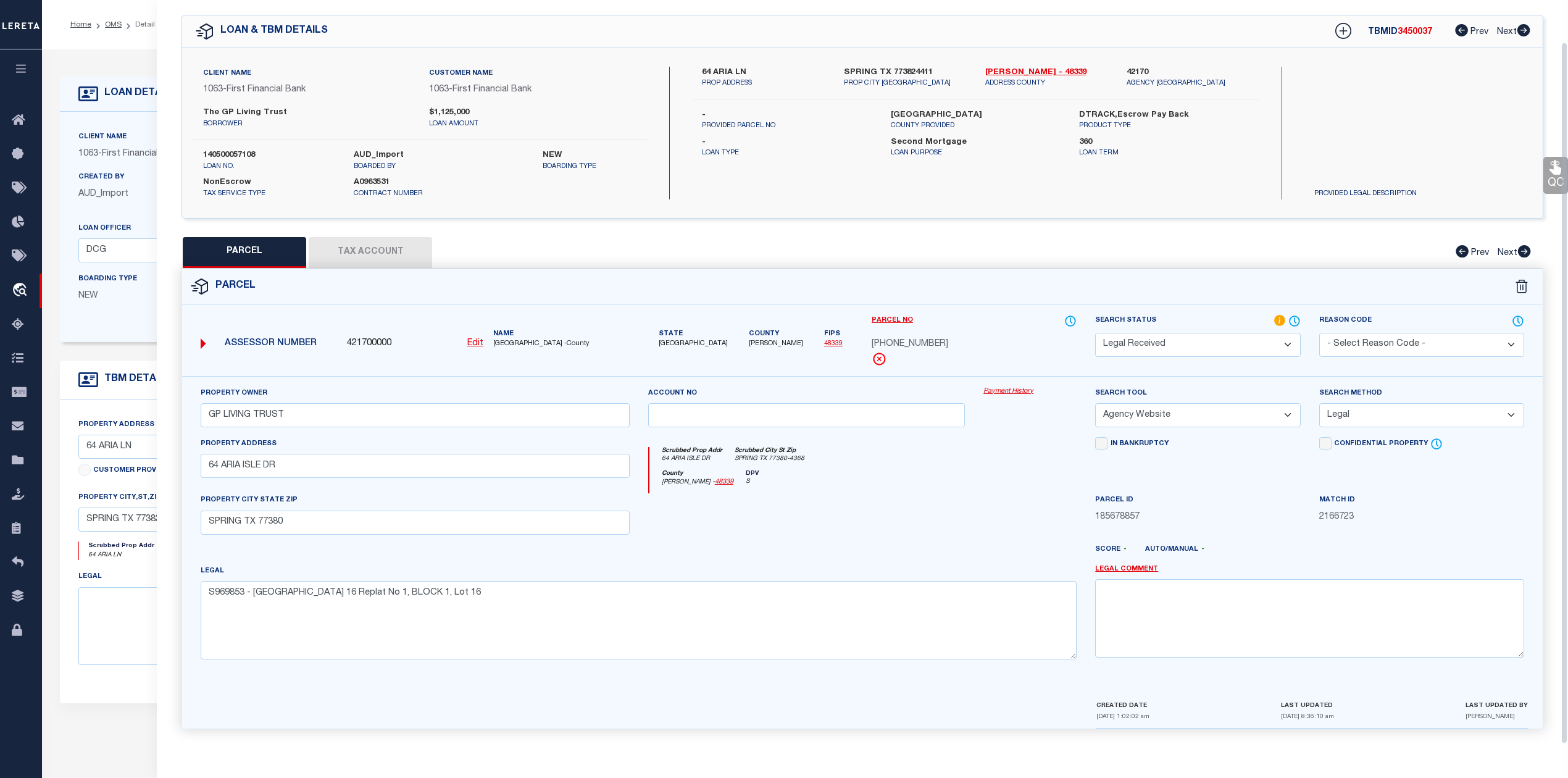
select select "RD"
select select
checkbox input "false"
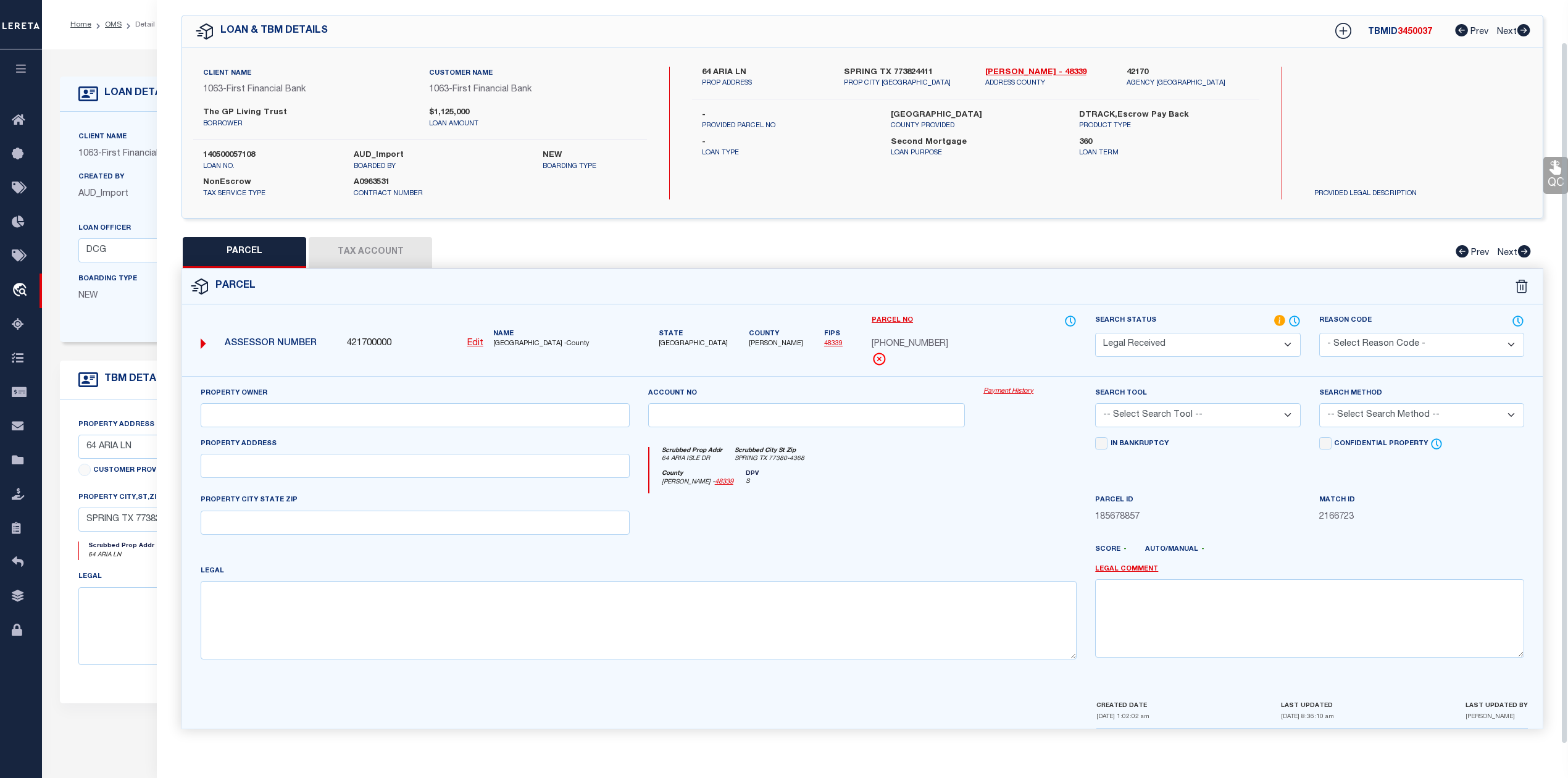
type input "GP LIVING TRUST"
select select "AGW"
select select "LEG"
type input "64 ARIA ISLE DR"
type input "SPRING TX 77380"
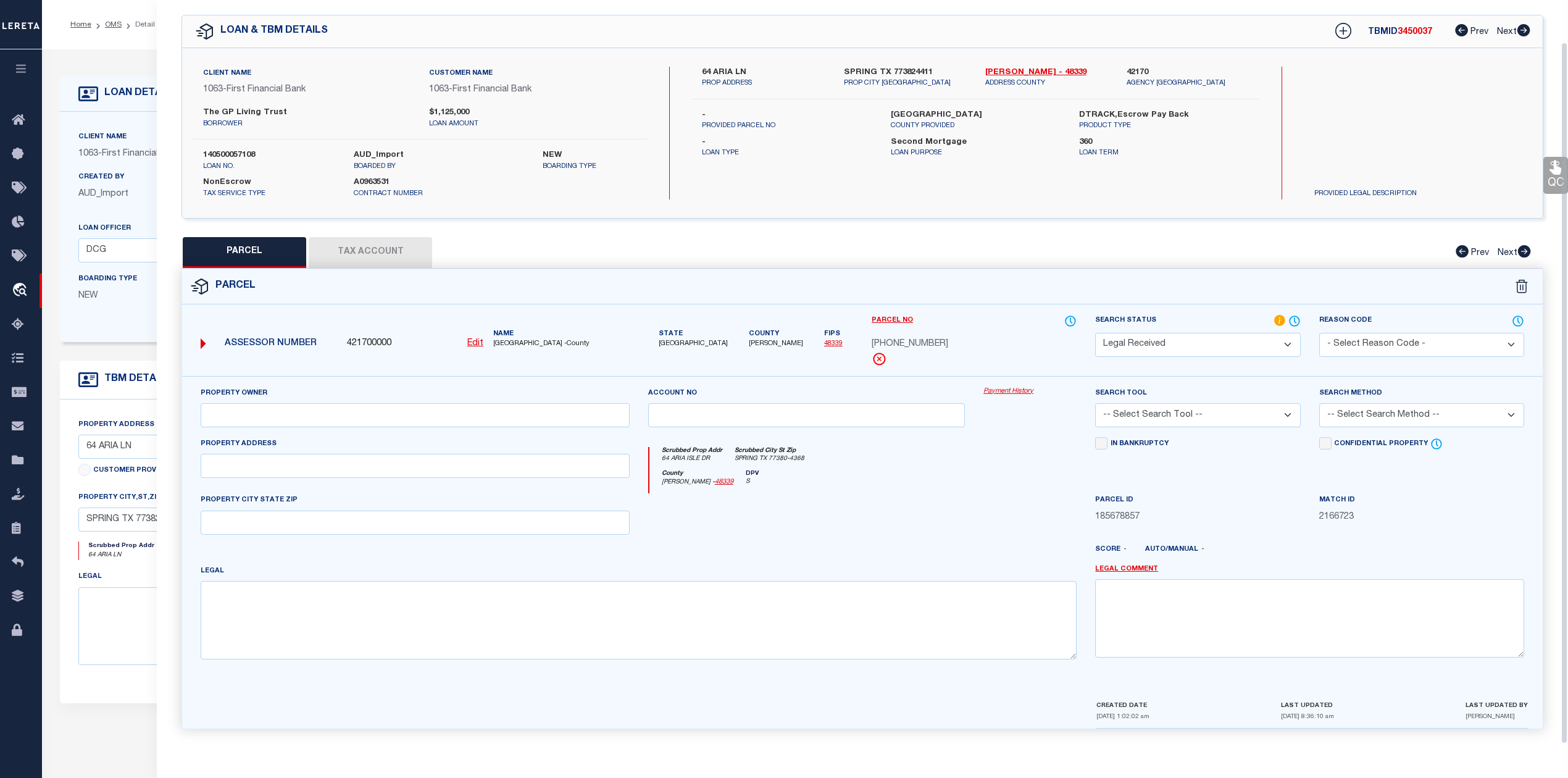
type textarea "S969853 - Wdlnds Lake Woodlands East Shore 16 Replat No 1, BLOCK 1, Lot 16"
click at [384, 242] on button "Tax Account" at bounding box center [370, 252] width 124 height 31
select select "100"
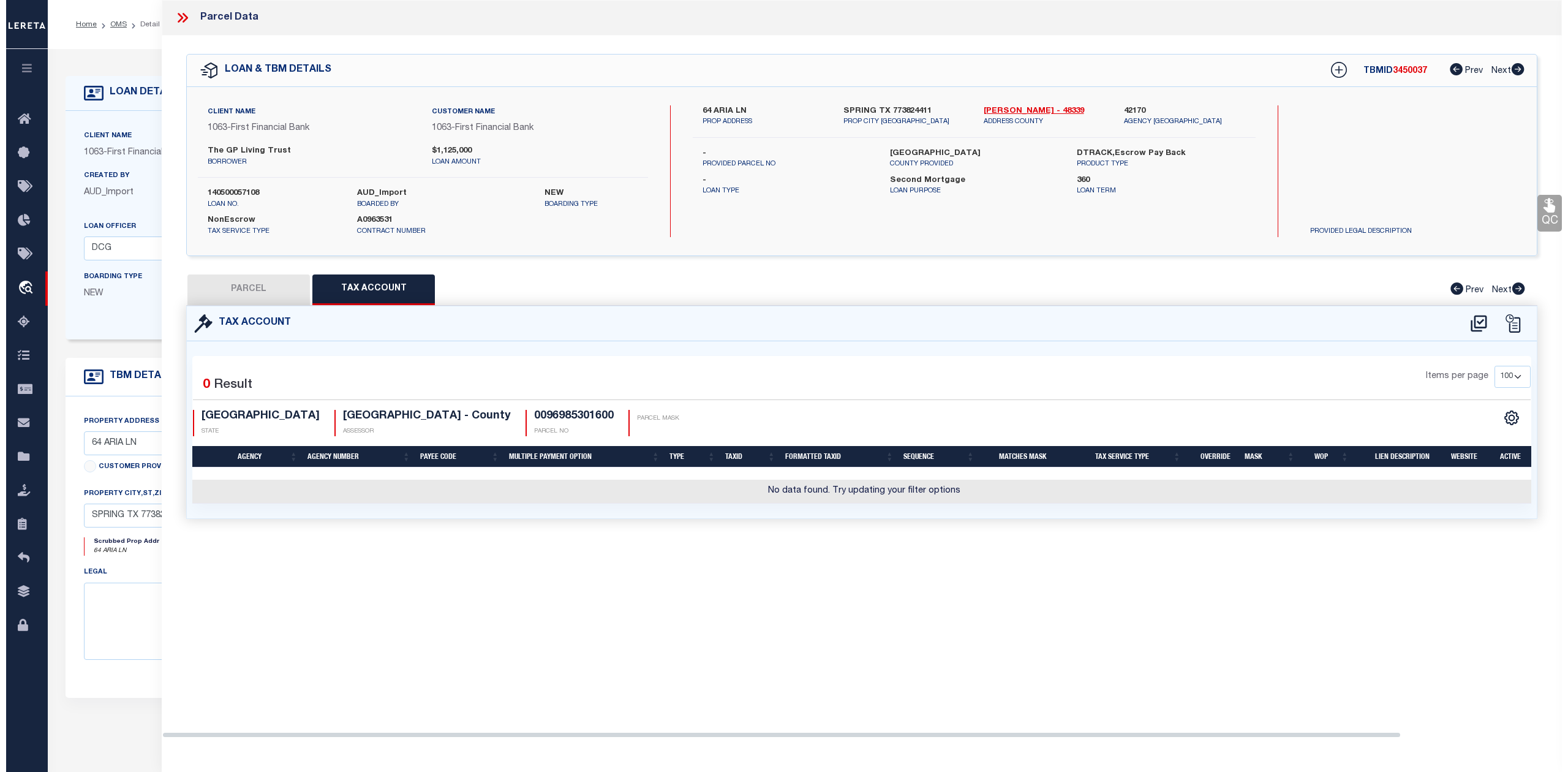
scroll to position [0, 0]
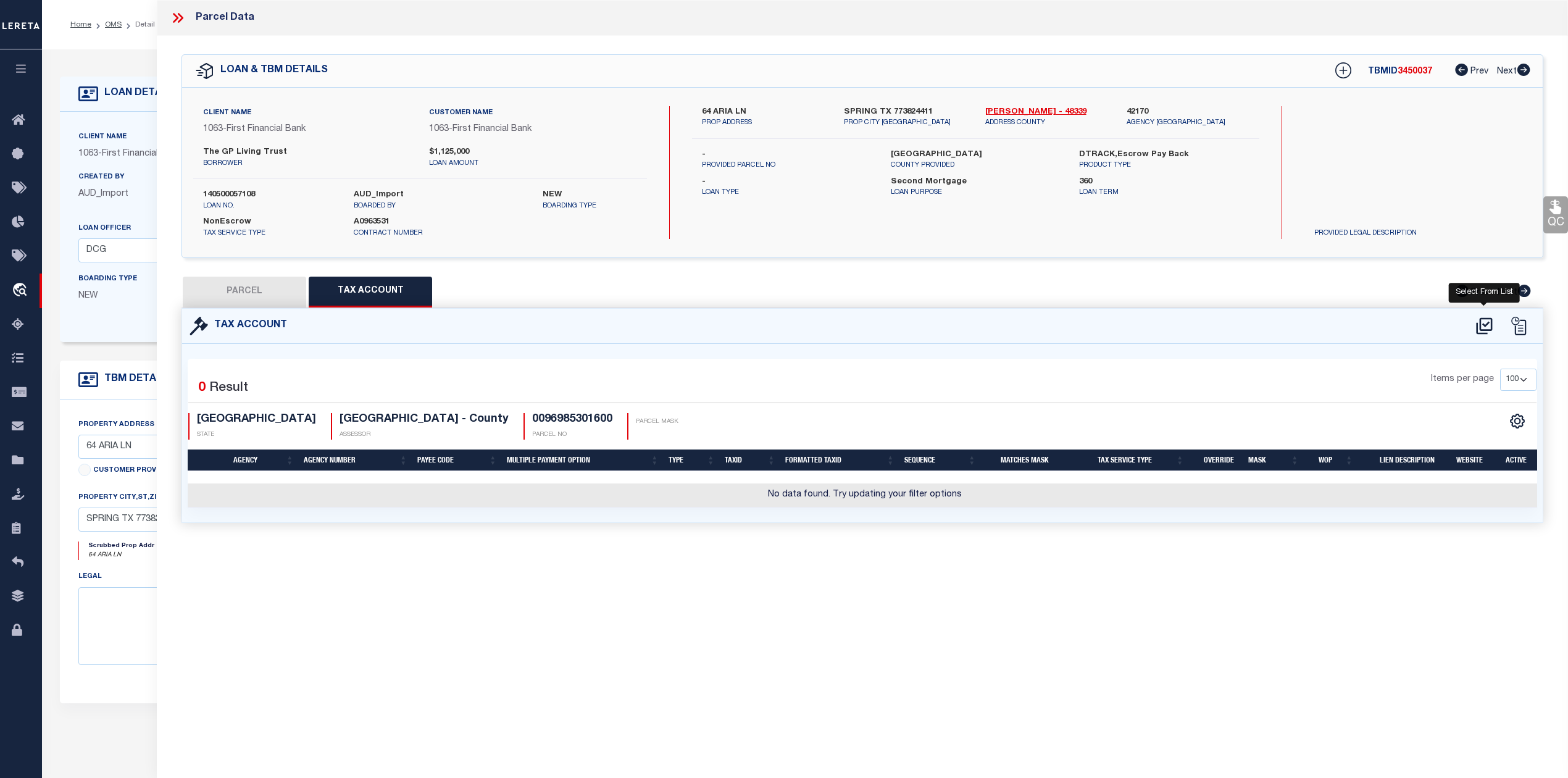
click at [1480, 324] on icon at bounding box center [1484, 325] width 16 height 17
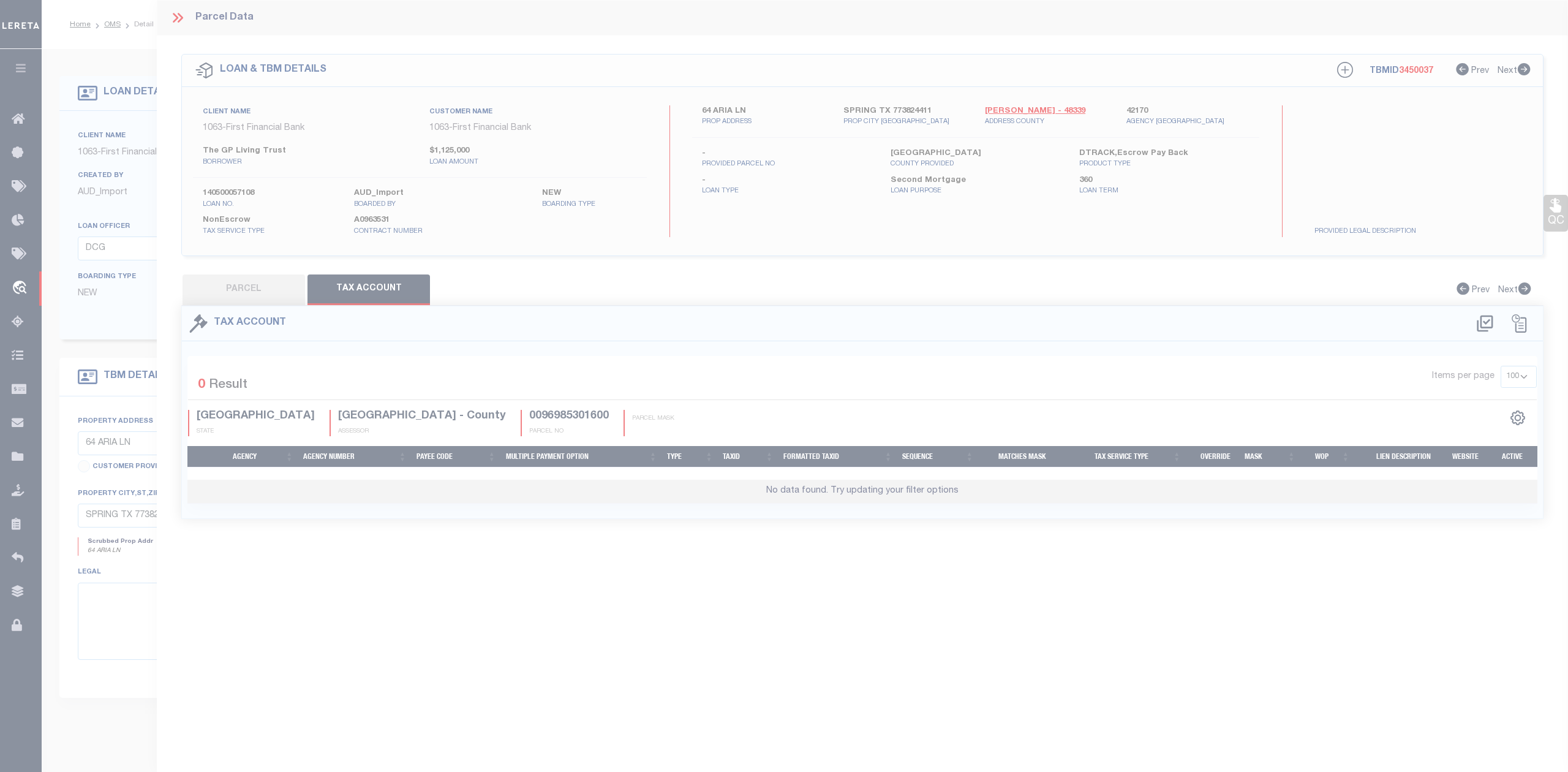
scroll to position [5, 0]
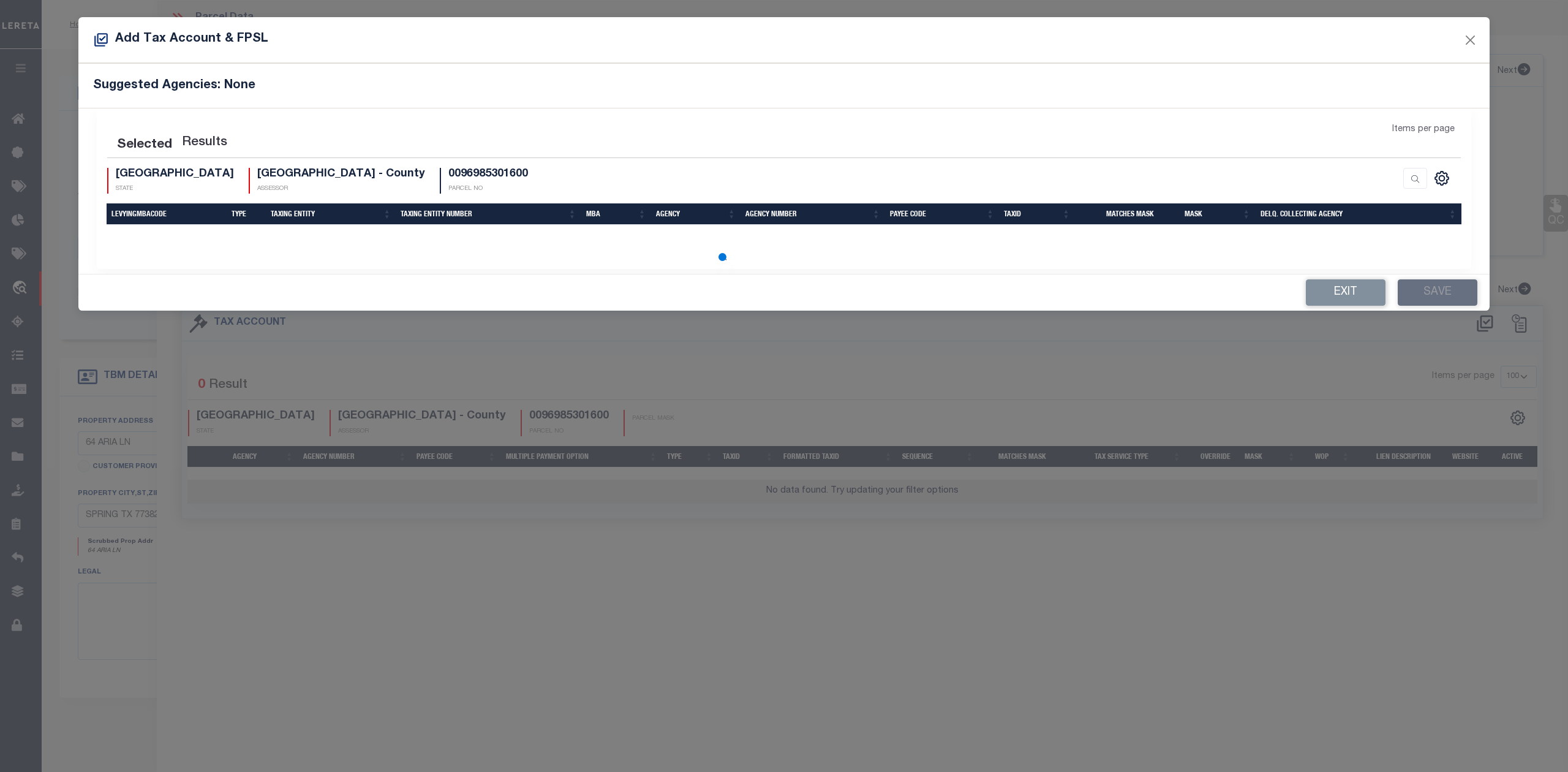
select select "100"
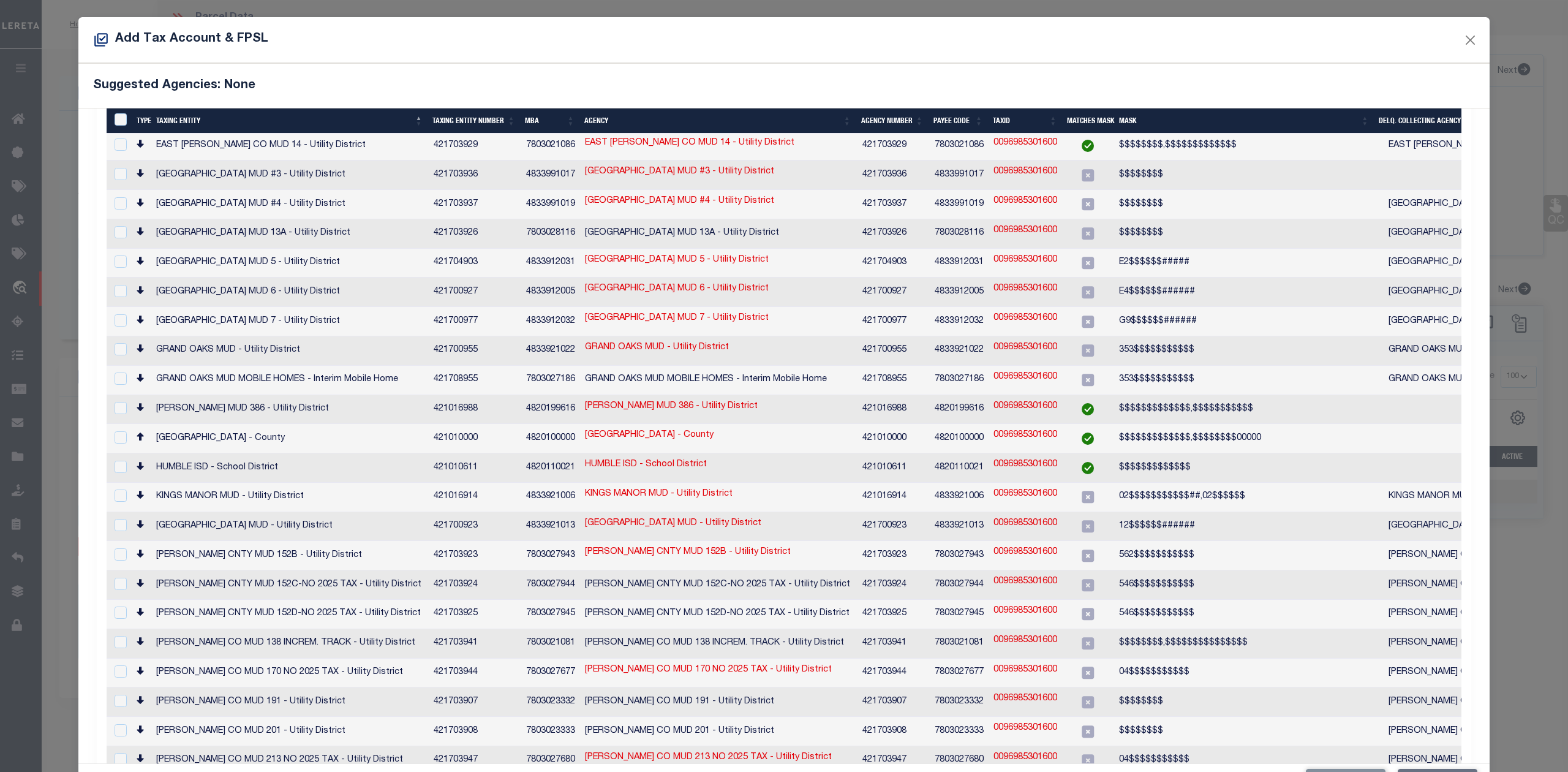
scroll to position [740, 0]
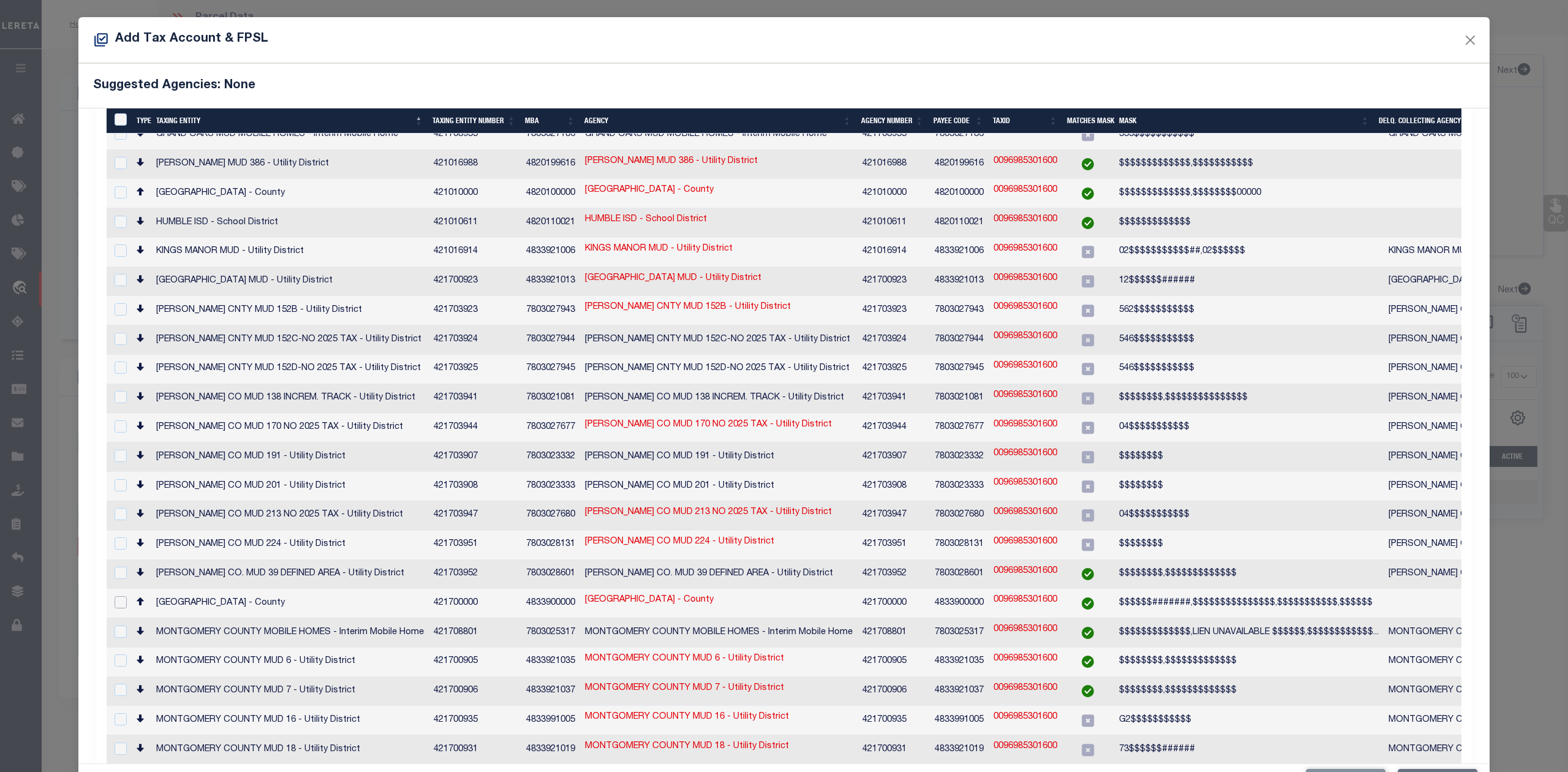
click at [115, 596] on input "checkbox" at bounding box center [121, 602] width 12 height 12
checkbox input "true"
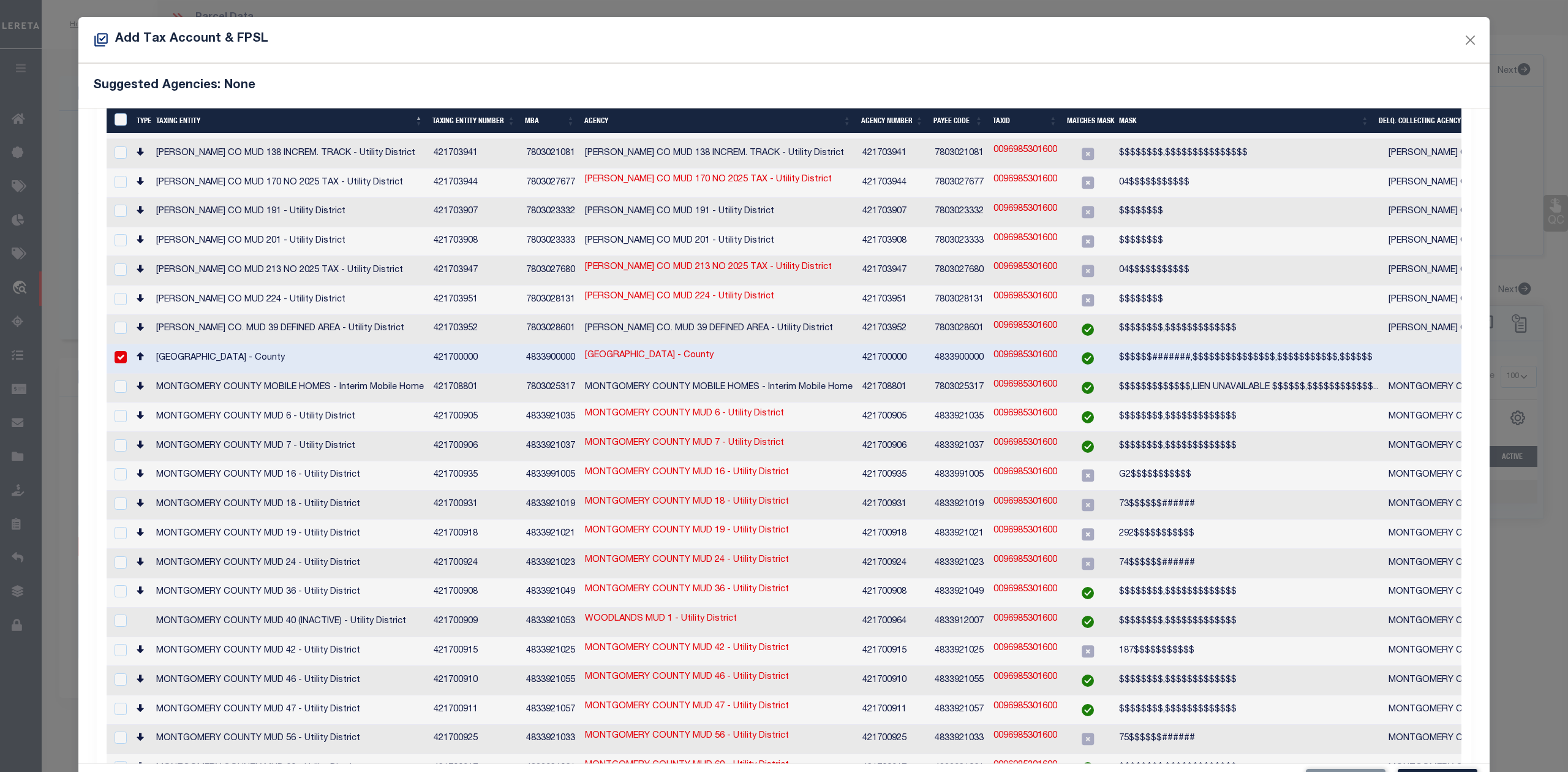
scroll to position [1063, 0]
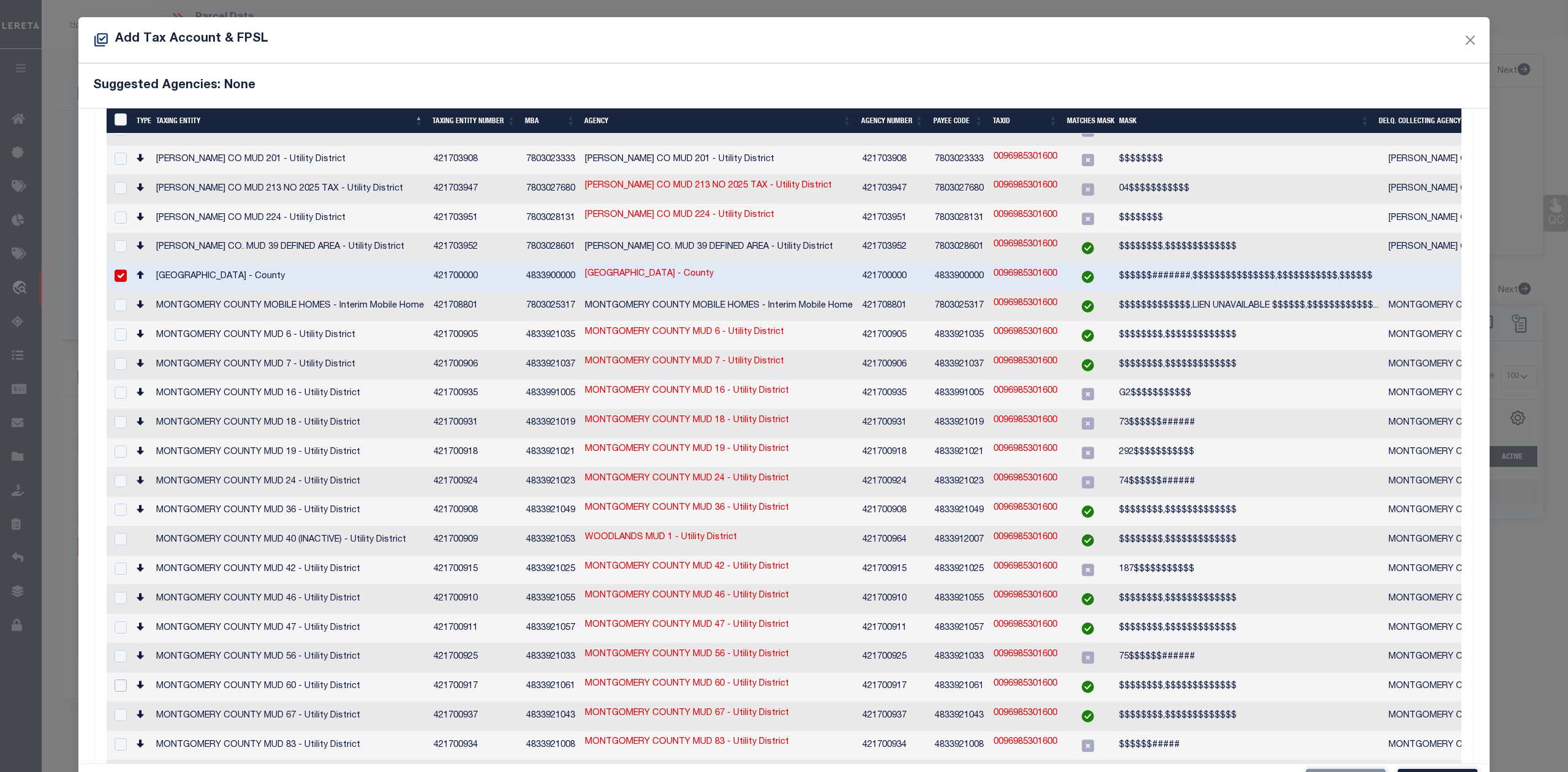
click at [118, 679] on input "checkbox" at bounding box center [121, 685] width 12 height 12
checkbox input "true"
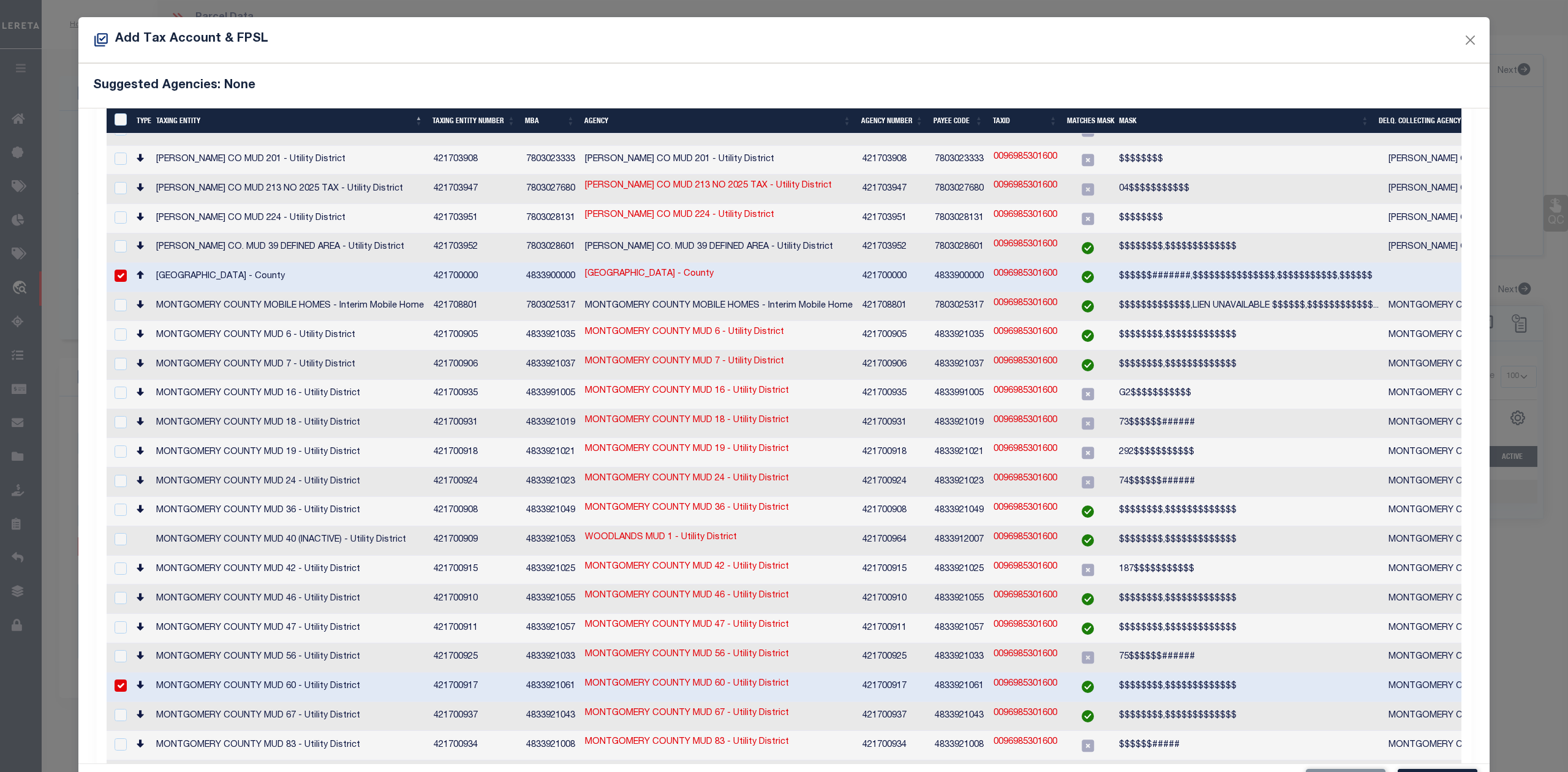
scroll to position [45, 0]
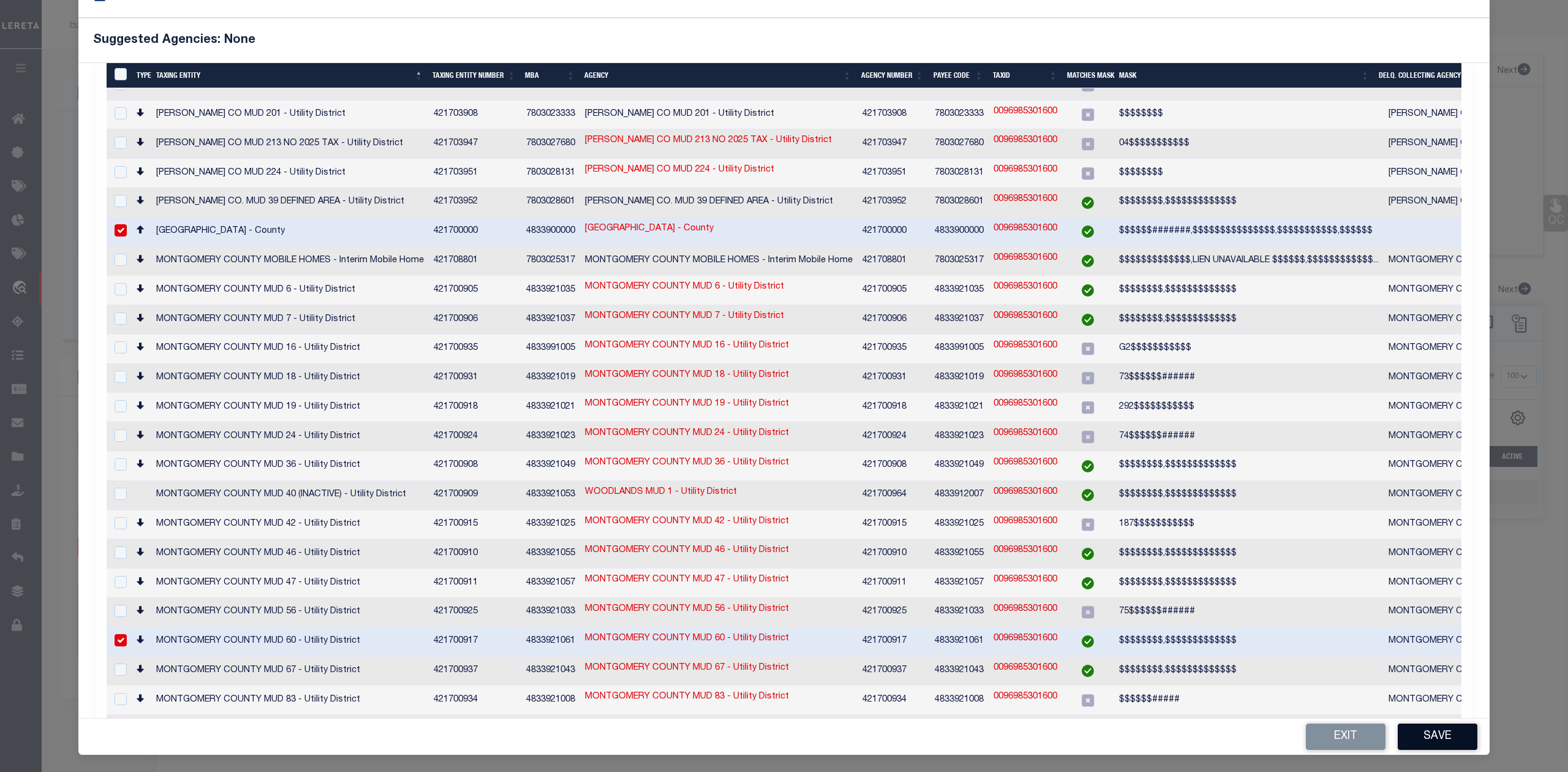
click at [1446, 738] on button "Save" at bounding box center [1437, 737] width 80 height 26
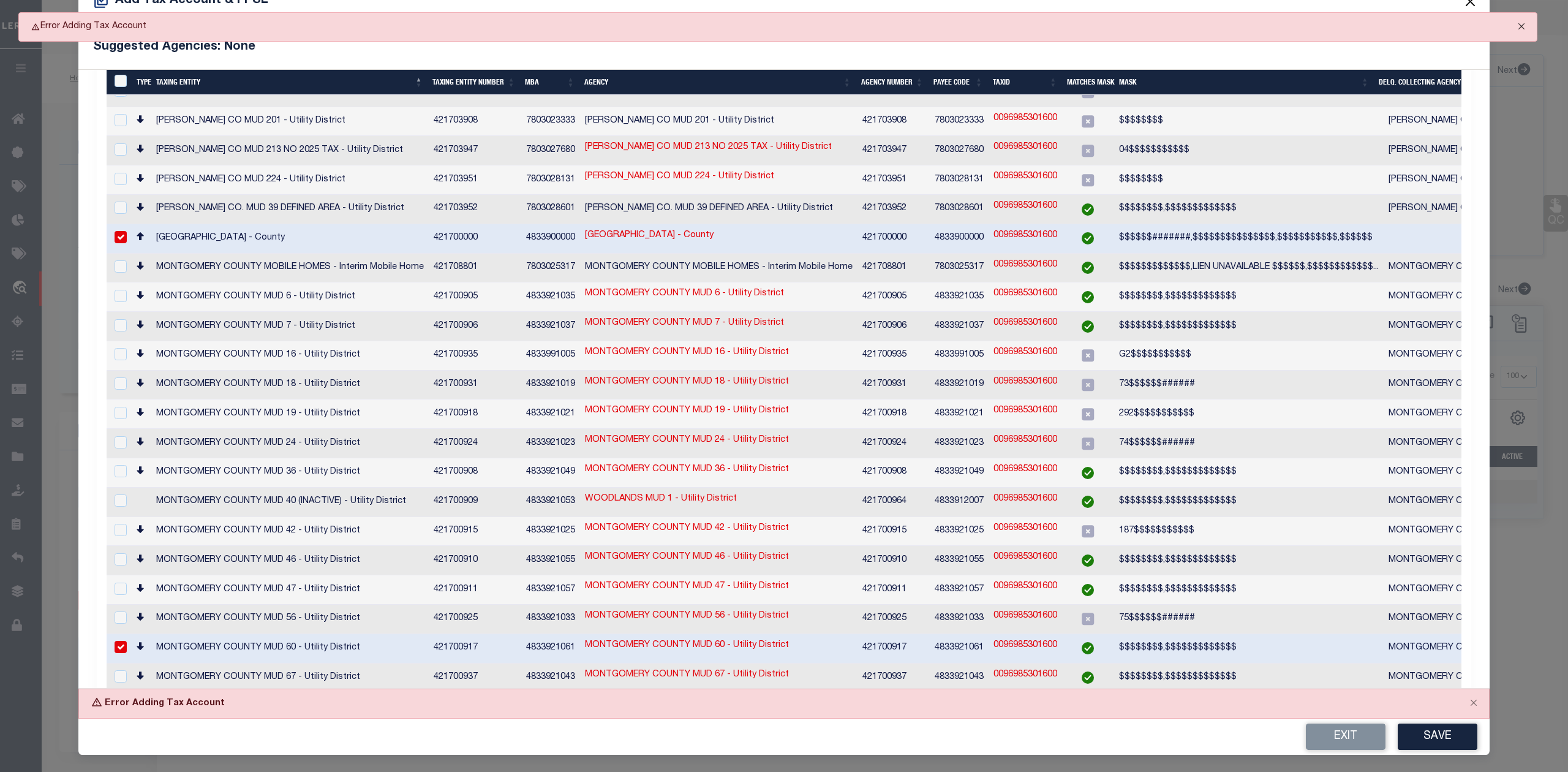
click at [1523, 27] on button "Close" at bounding box center [1521, 26] width 31 height 27
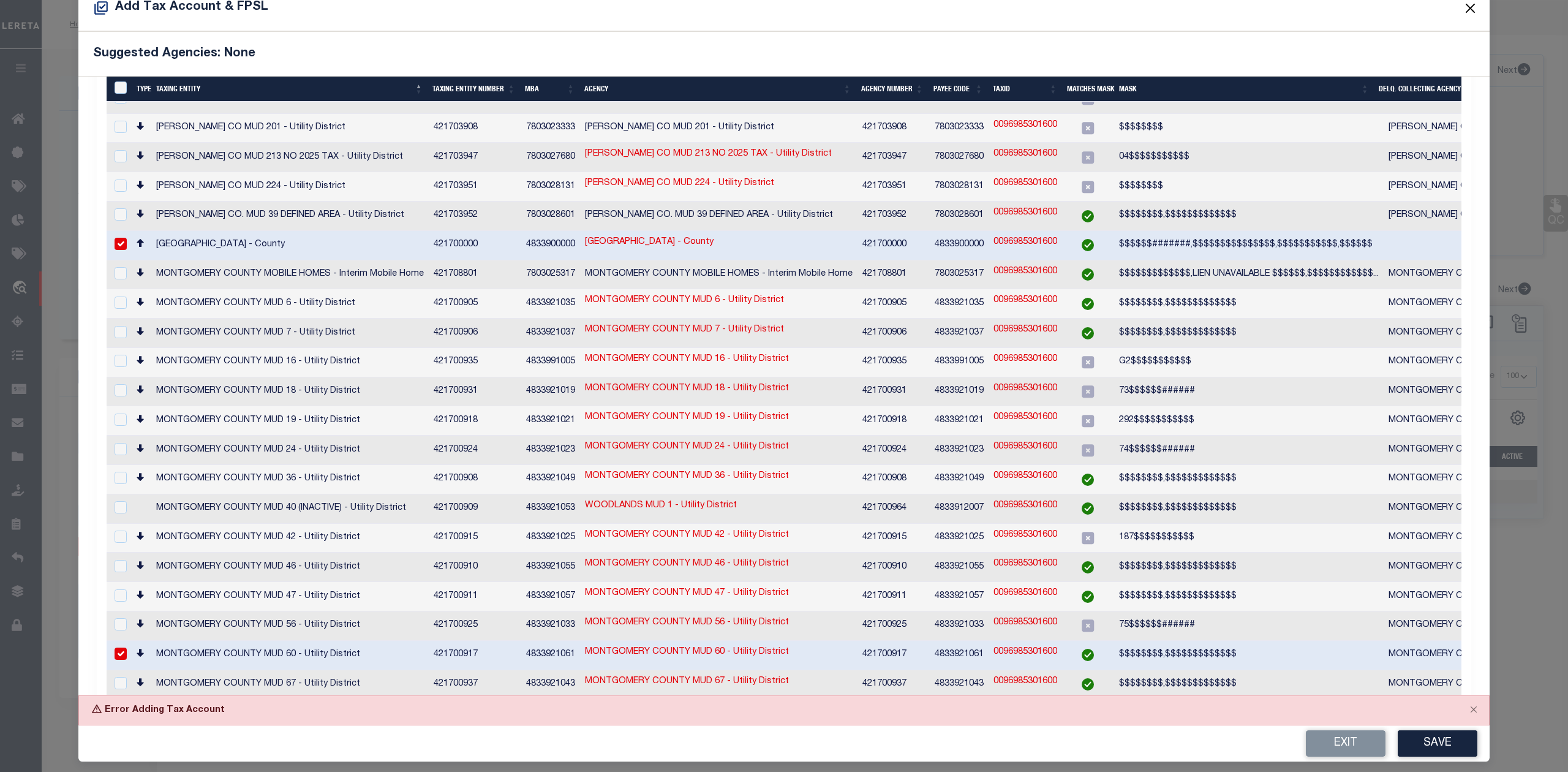
click at [1463, 8] on button "Close" at bounding box center [1471, 8] width 16 height 16
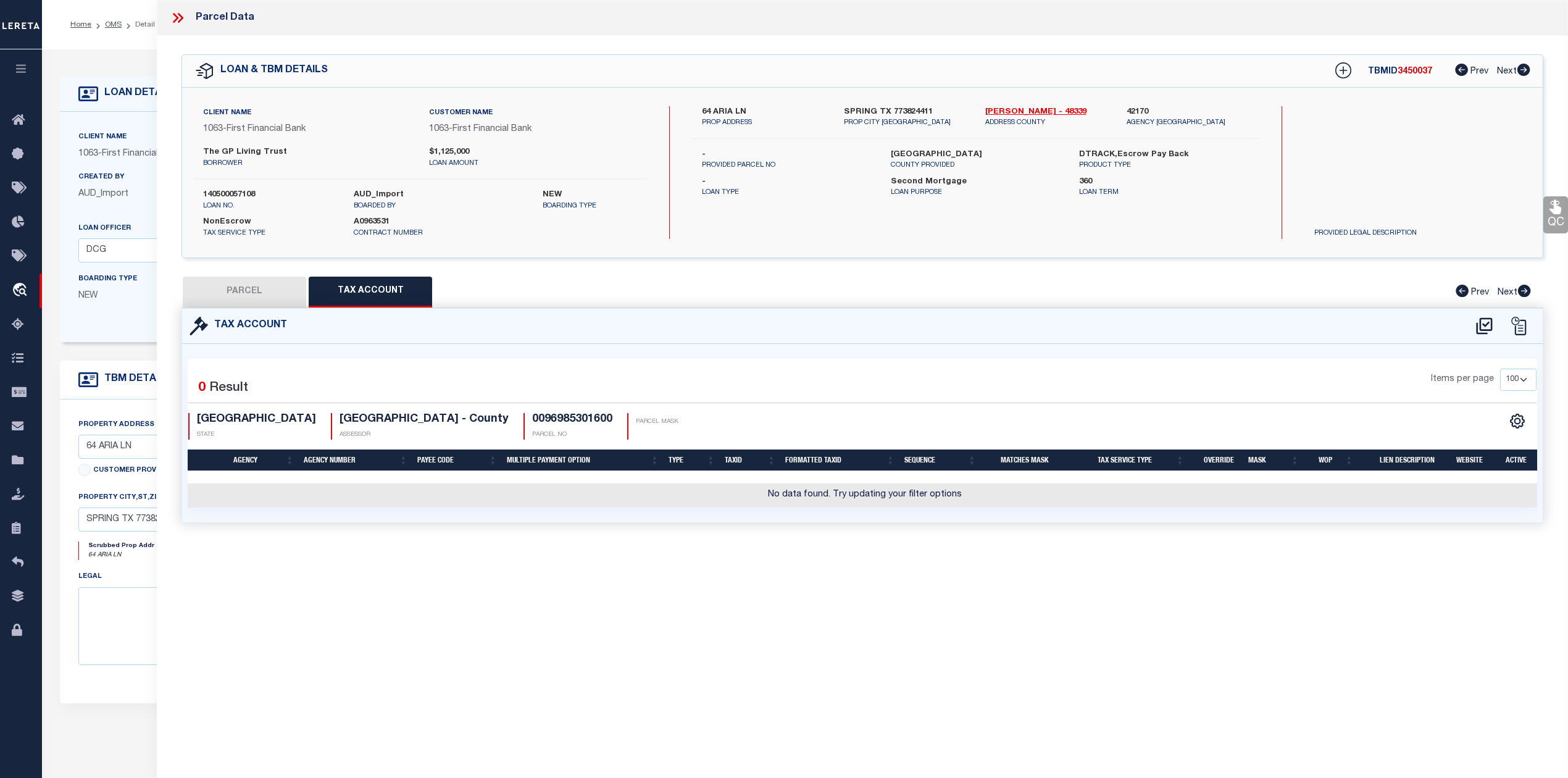
click at [265, 287] on button "PARCEL" at bounding box center [244, 292] width 124 height 31
select select "AS"
select select
checkbox input "false"
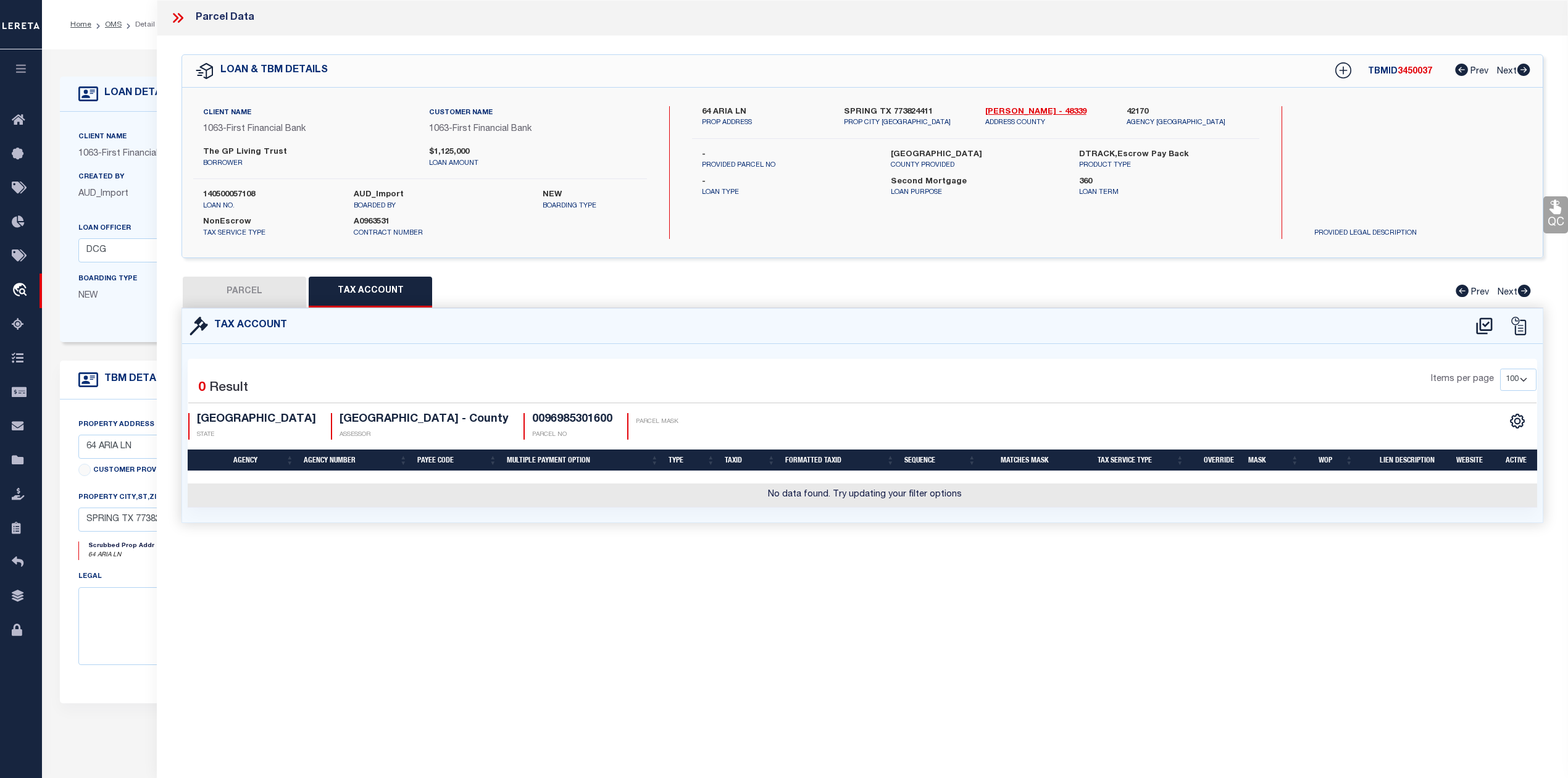
checkbox input "false"
select select "RD"
type input "GP LIVING TRUST"
select select "AGW"
select select "LEG"
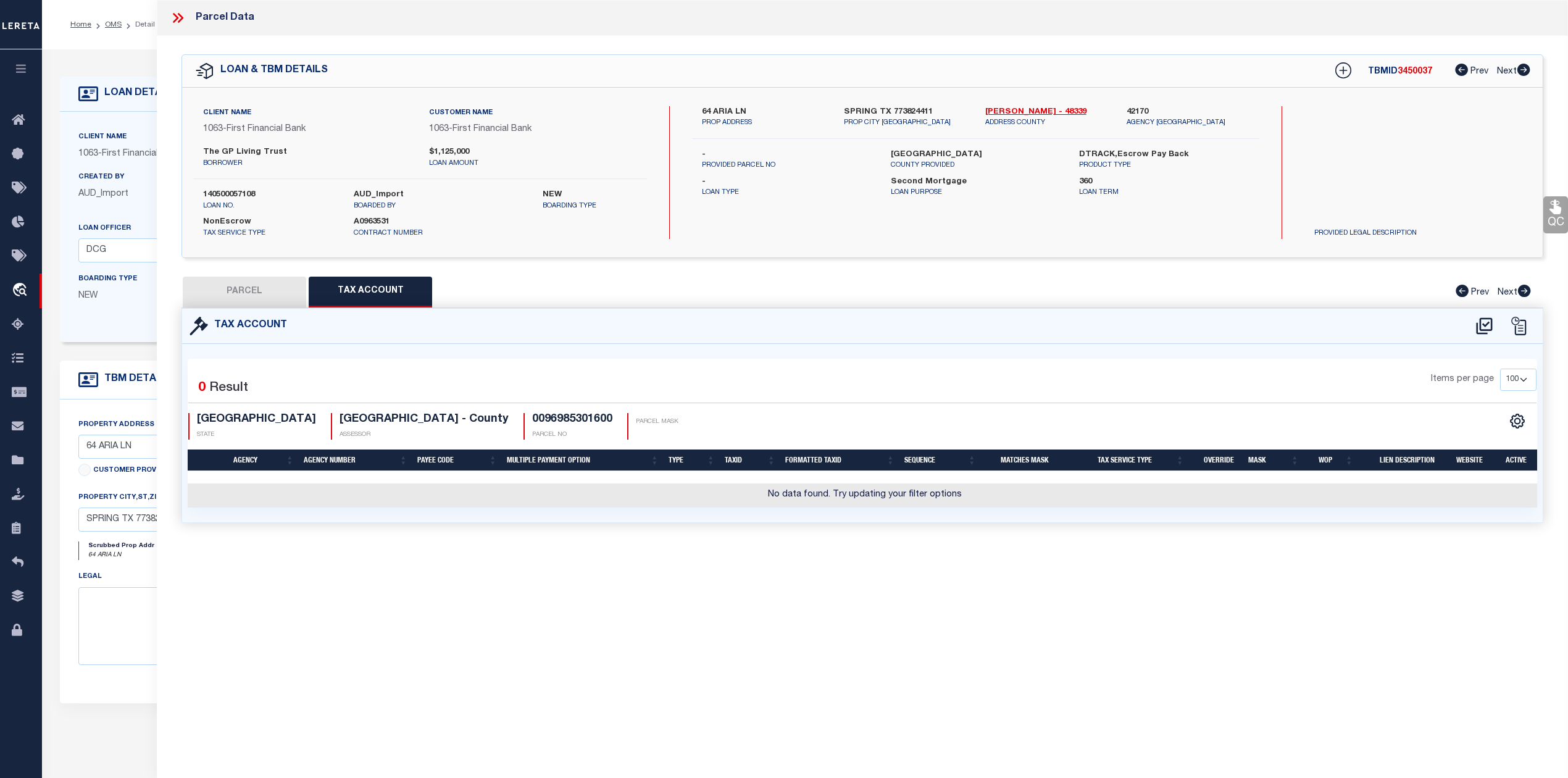
type input "64 ARIA ISLE DR"
type input "SPRING TX 77380"
type textarea "S969853 - Wdlnds Lake Woodlands East Shore 16 Replat No 1, BLOCK 1, Lot 16"
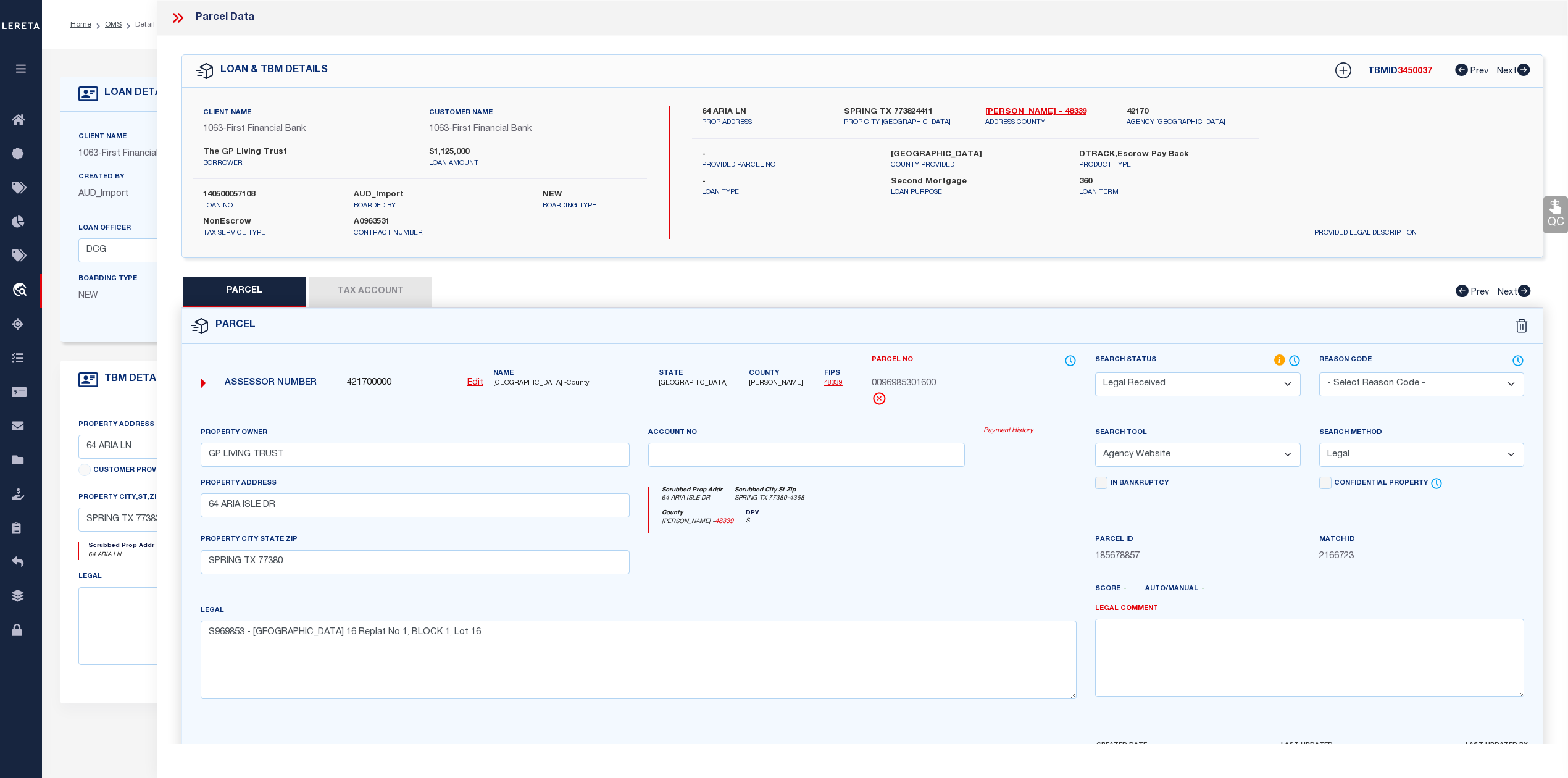
click at [364, 281] on button "Tax Account" at bounding box center [370, 292] width 124 height 31
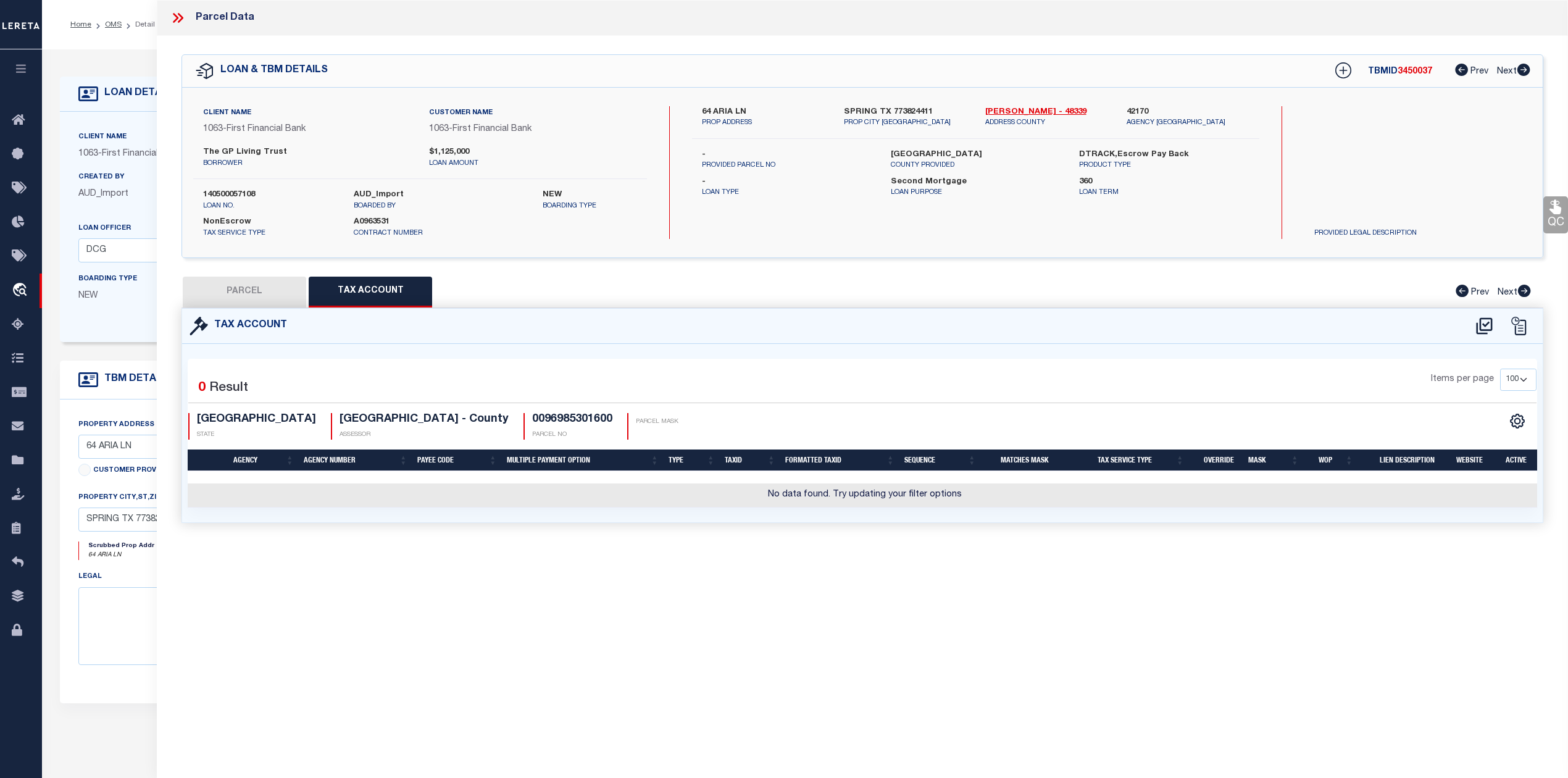
select select "100"
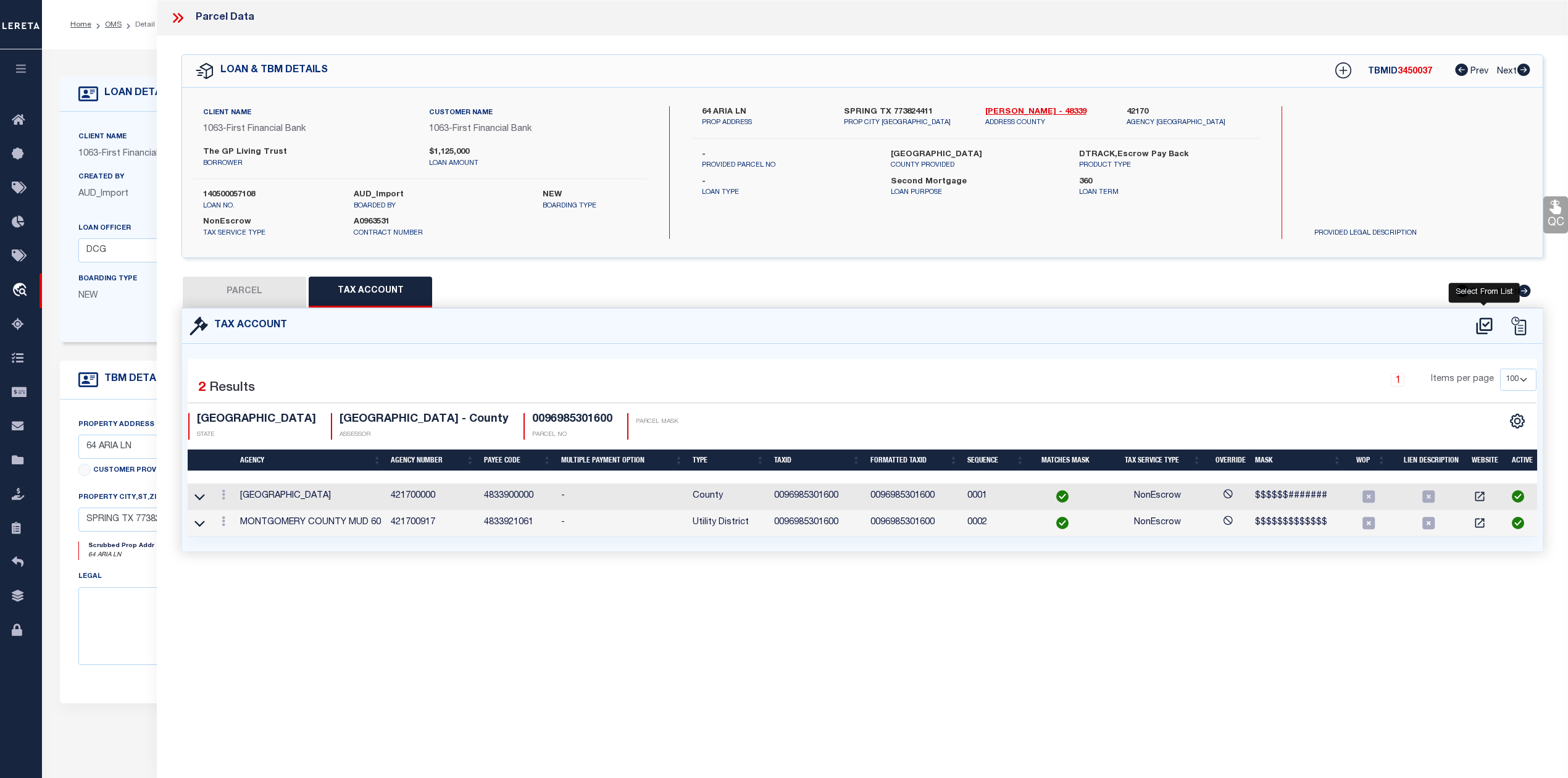
click at [1483, 323] on icon at bounding box center [1484, 325] width 16 height 17
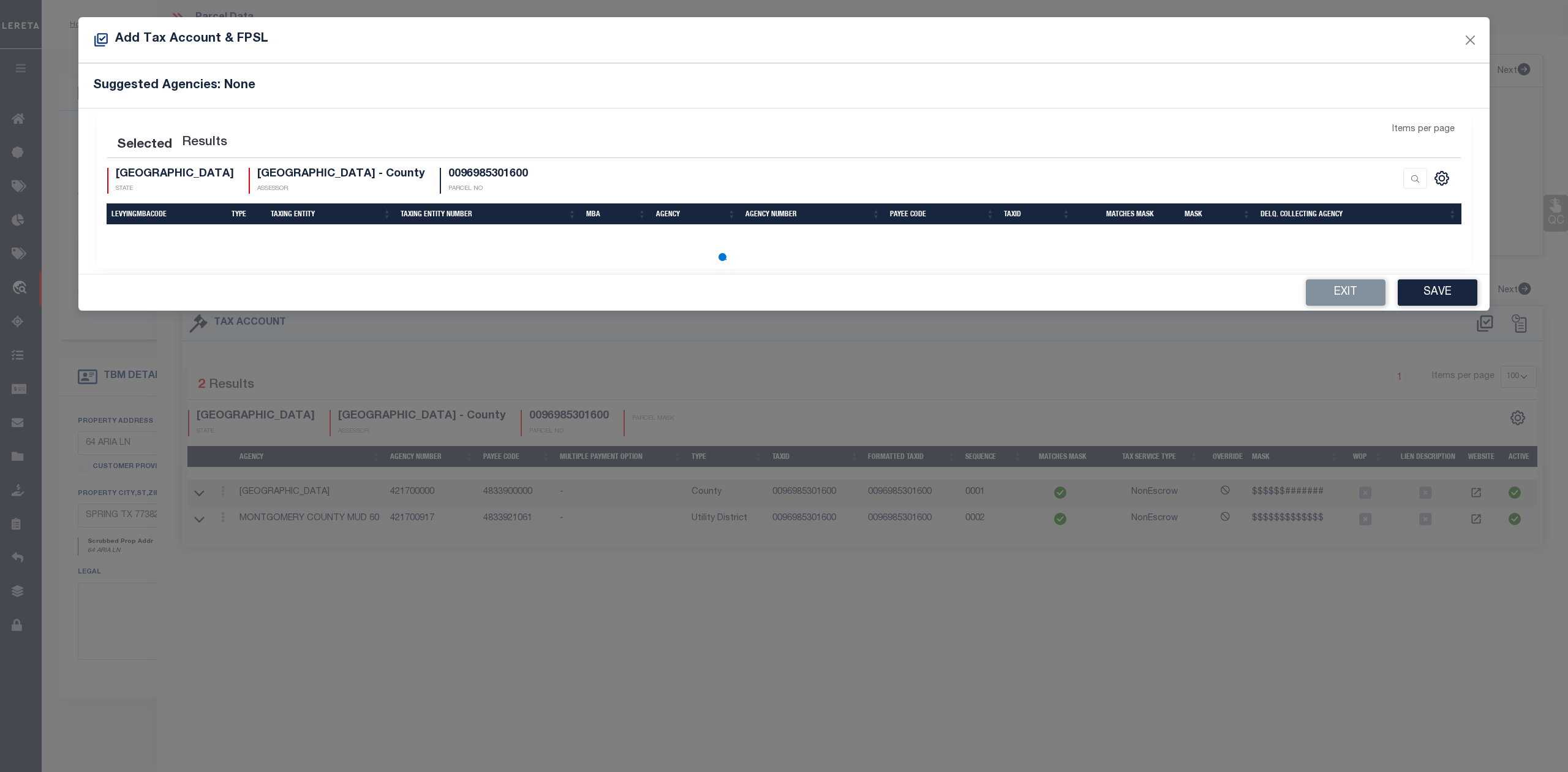
scroll to position [0, 0]
select select "100"
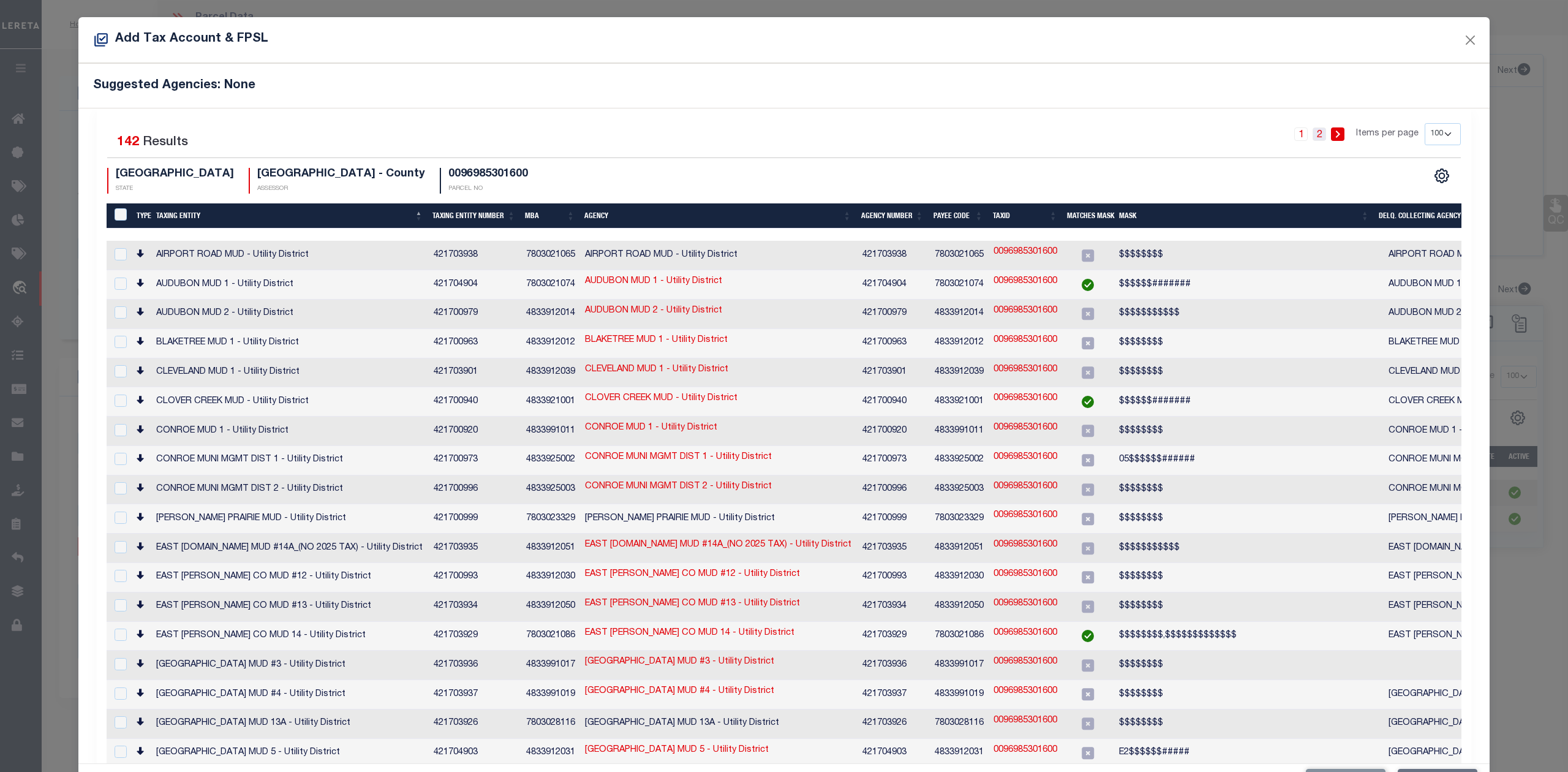
click at [1313, 133] on link "2" at bounding box center [1319, 133] width 13 height 13
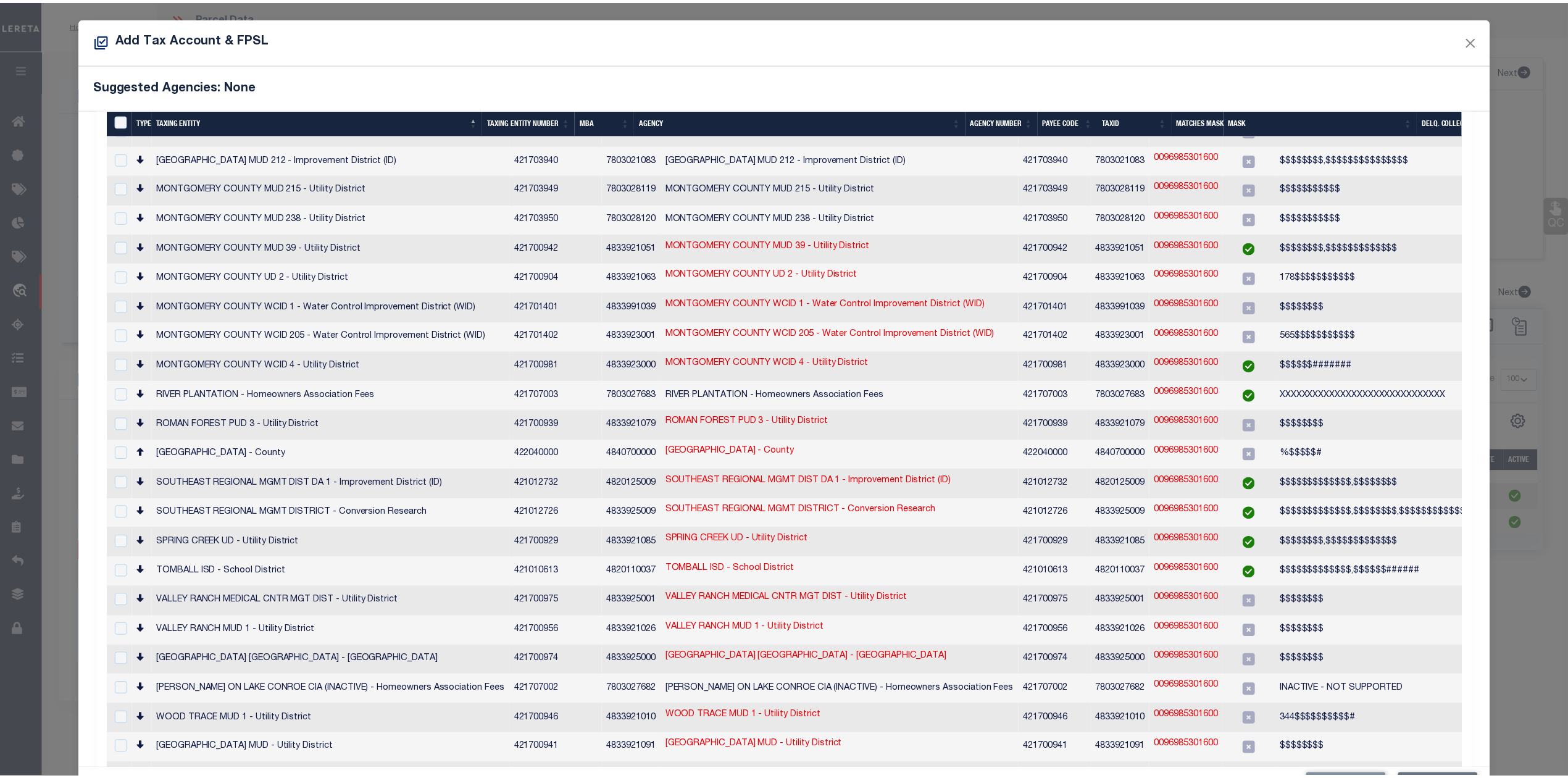
scroll to position [665, 0]
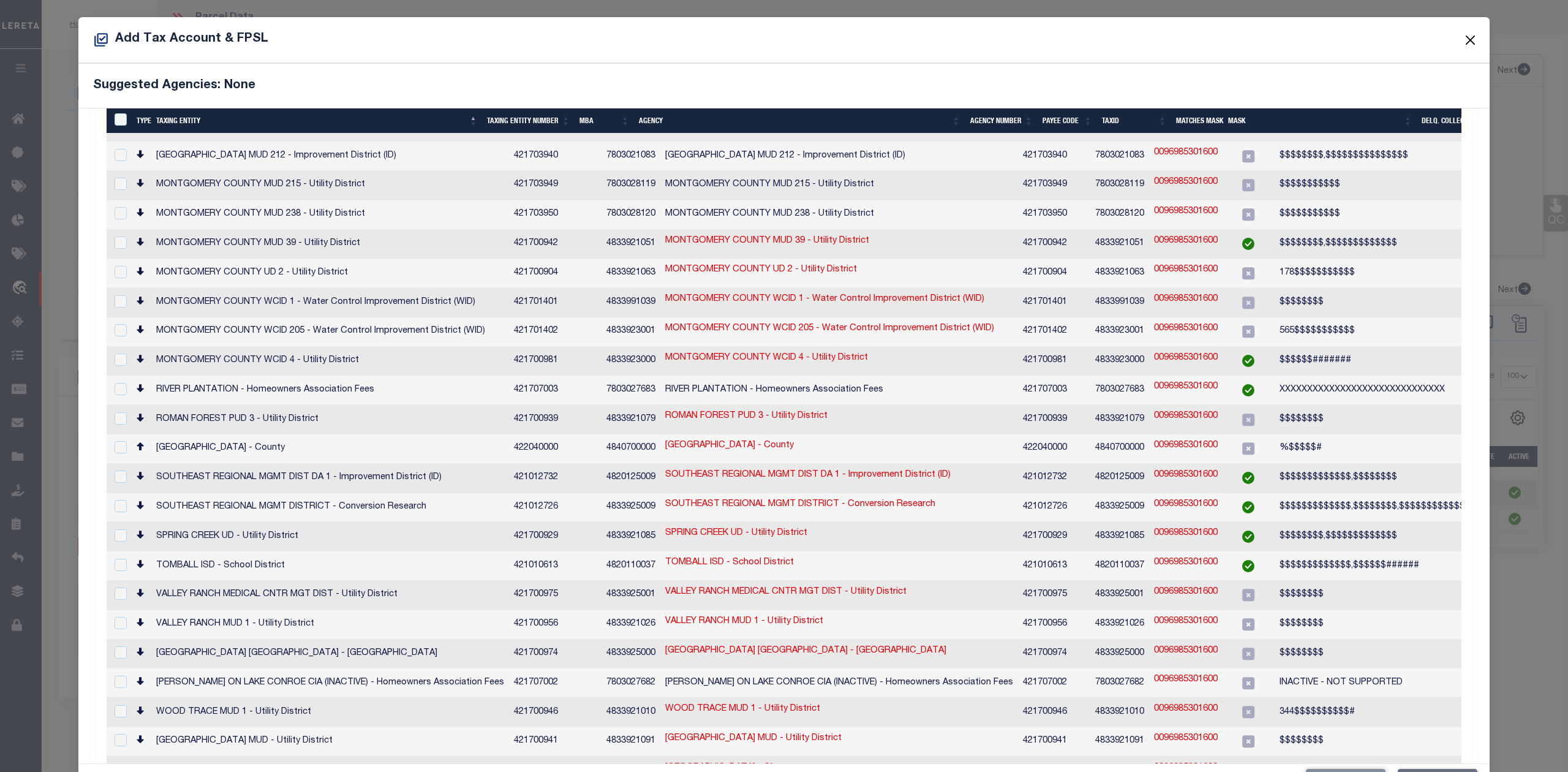
click at [1463, 43] on button "Close" at bounding box center [1471, 40] width 16 height 16
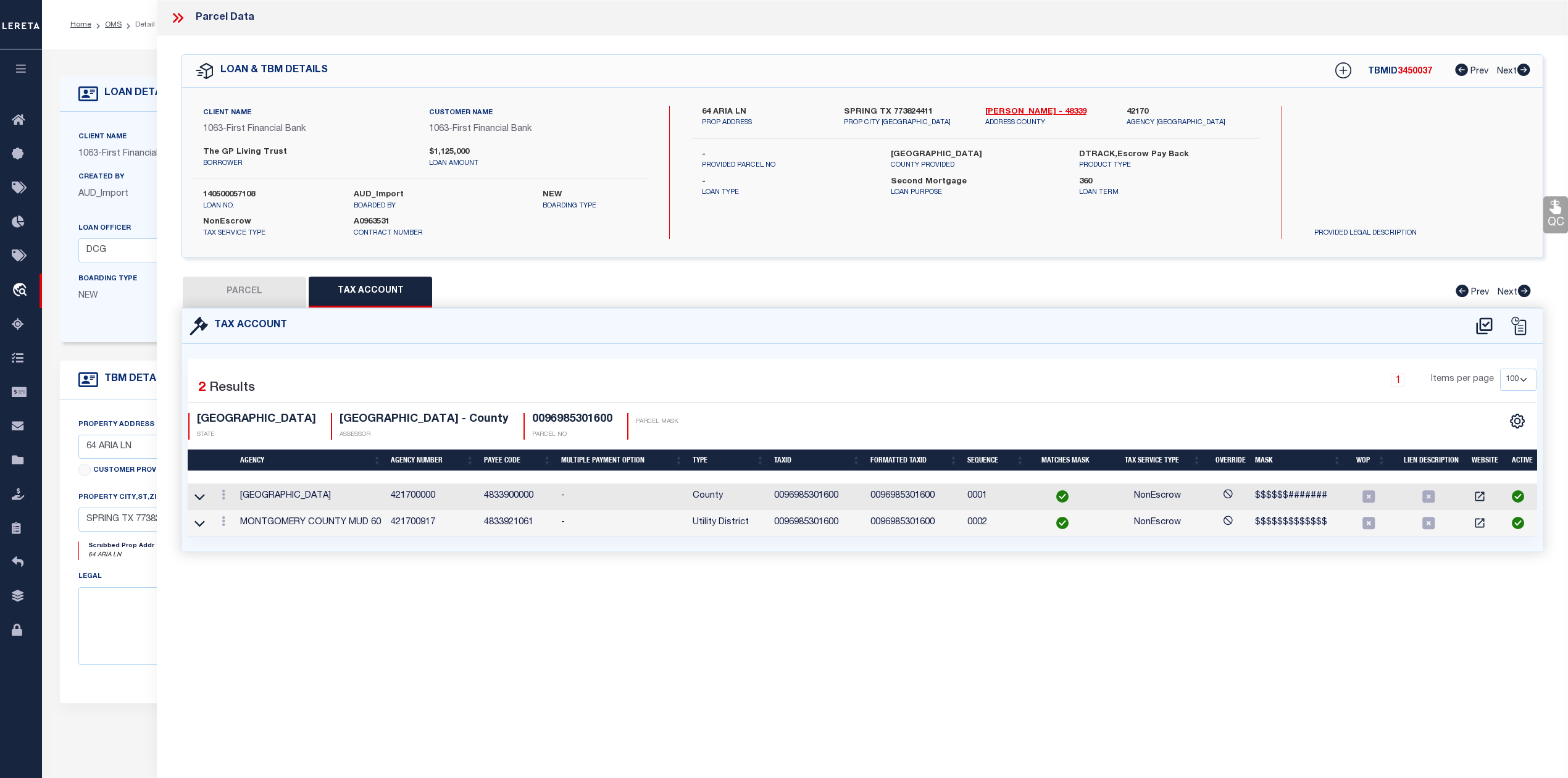
click at [228, 290] on button "PARCEL" at bounding box center [244, 292] width 124 height 31
select select "AS"
select select
checkbox input "false"
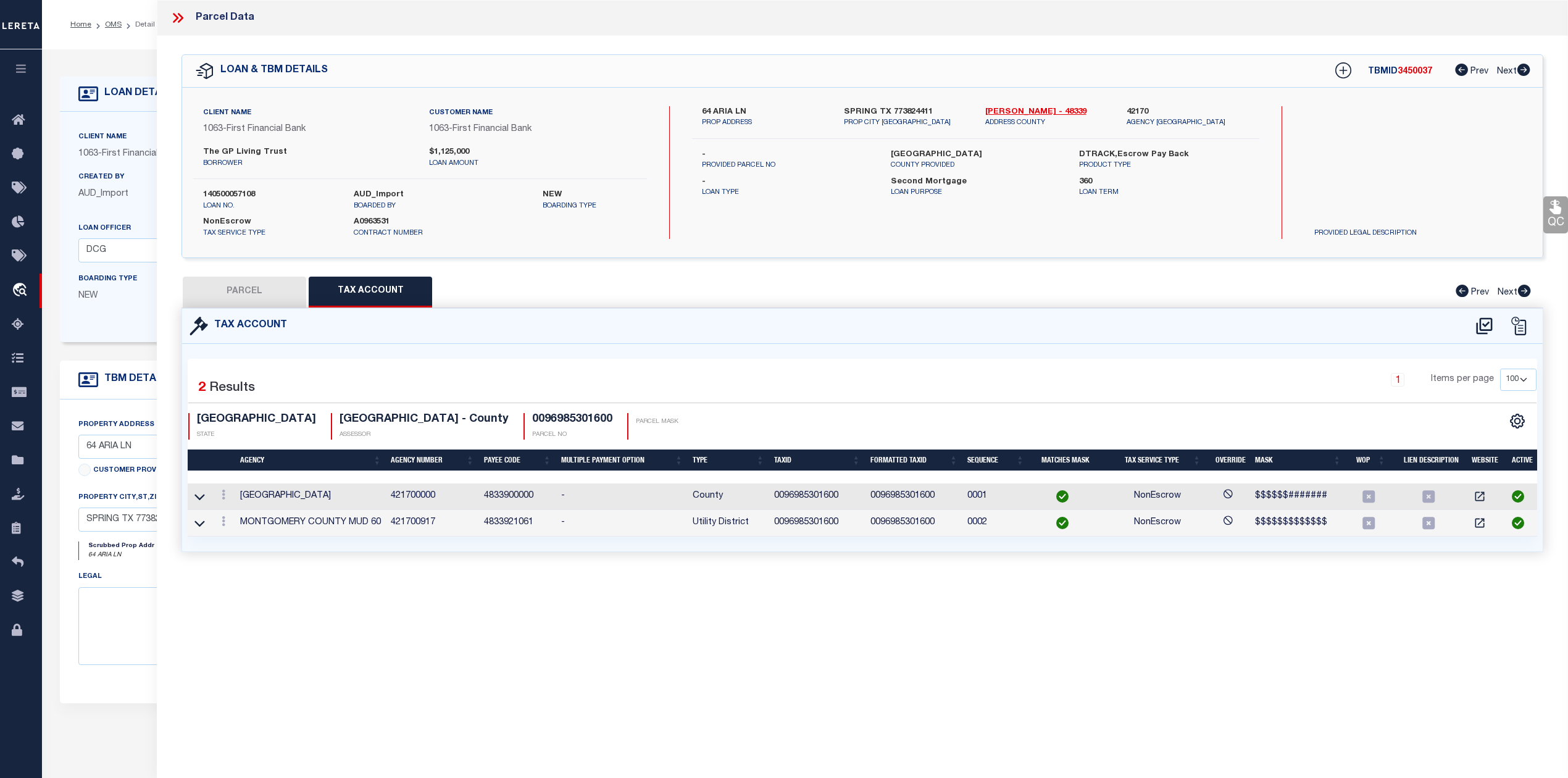
checkbox input "false"
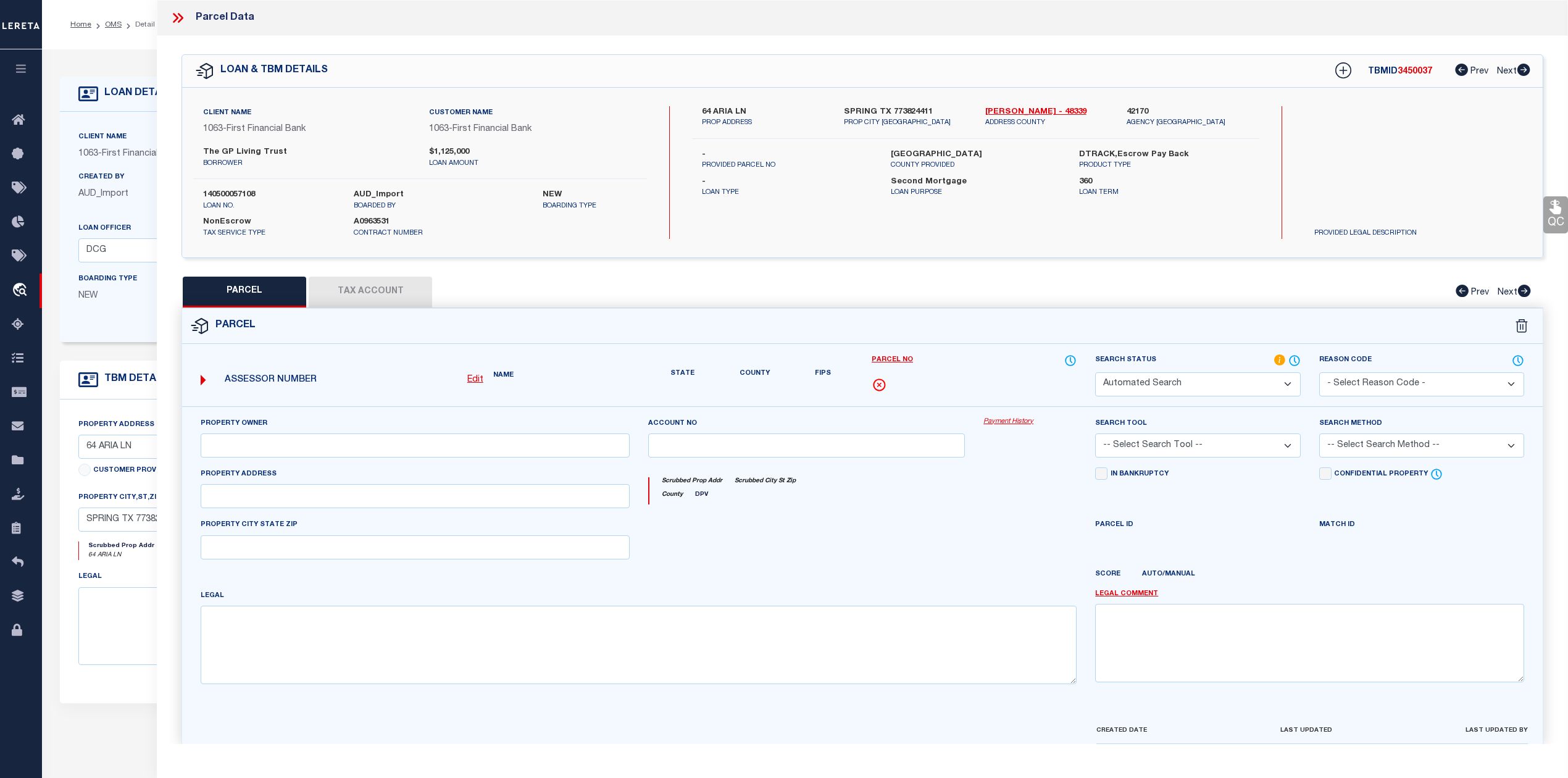
select select "RD"
type input "GP LIVING TRUST"
select select "AGW"
select select "LEG"
type input "64 ARIA ISLE DR"
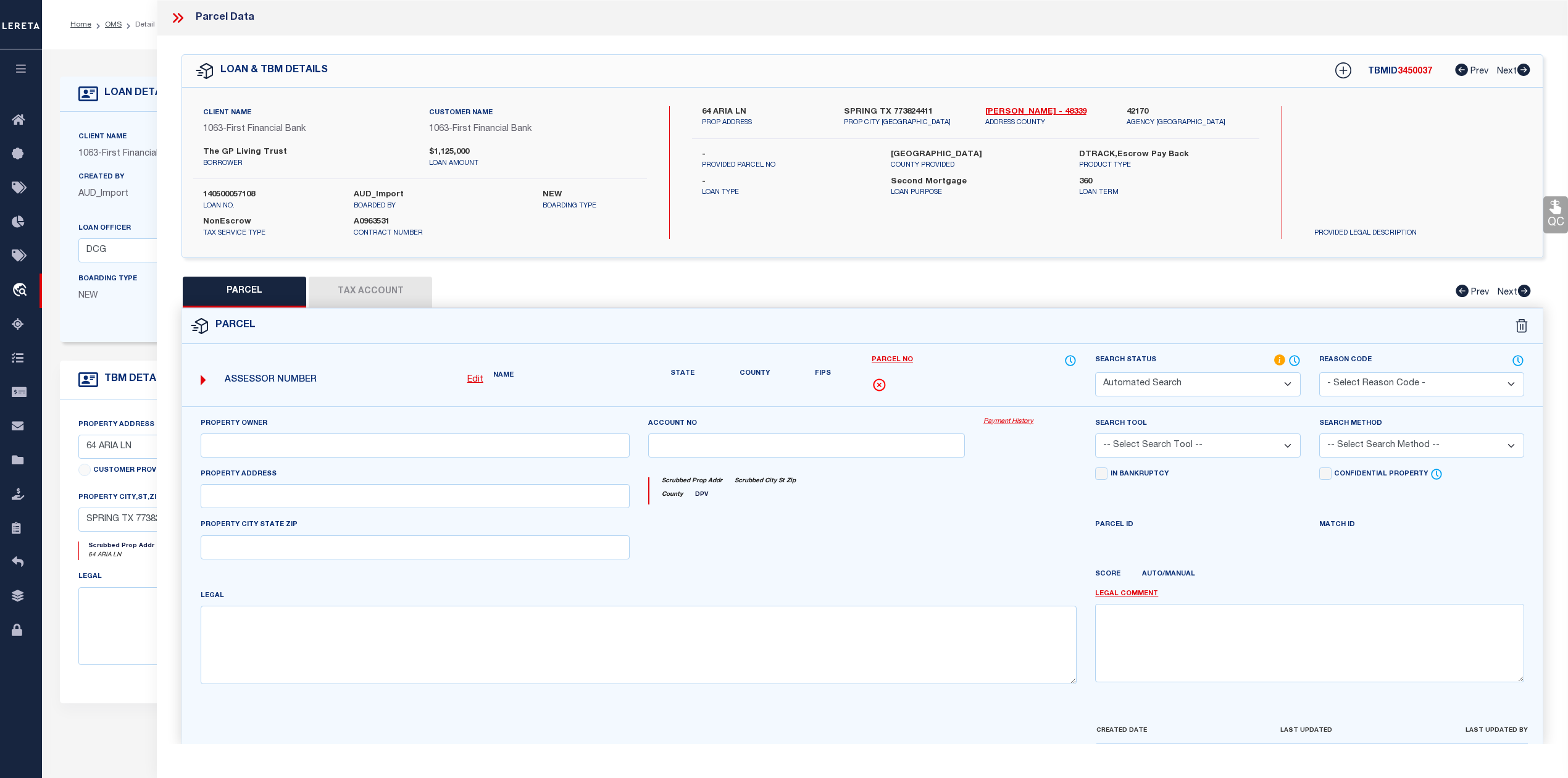
type input "SPRING TX 77380"
type textarea "S969853 - Wdlnds Lake Woodlands East Shore 16 Replat No 1, BLOCK 1, Lot 16"
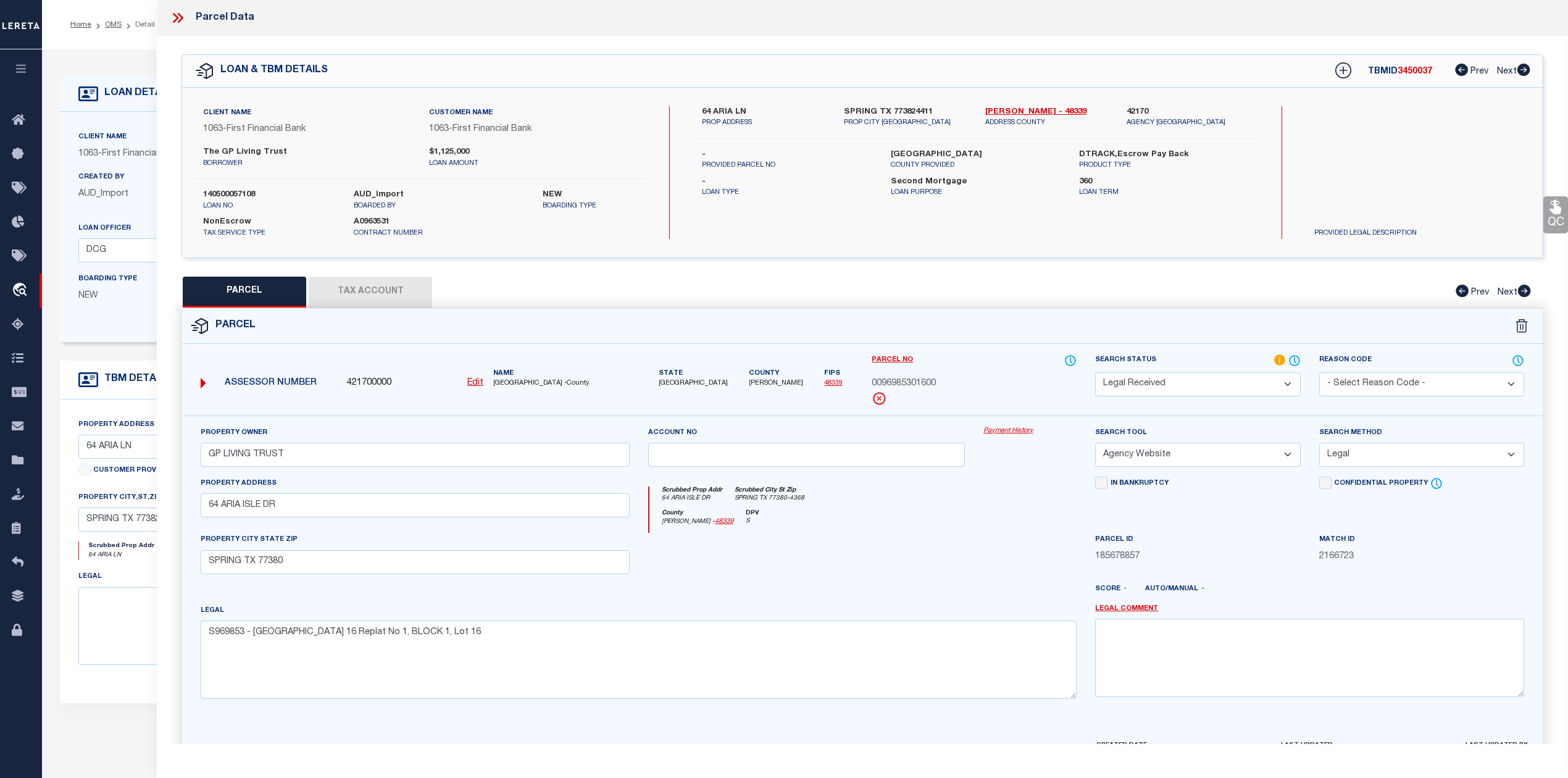
click at [1271, 381] on select "Automated Search Bad Parcel Complete Duplicate Parcel High Dollar Reporting In …" at bounding box center [1198, 384] width 205 height 24
click at [1095, 372] on select "Automated Search Bad Parcel Complete Duplicate Parcel High Dollar Reporting In …" at bounding box center [1198, 384] width 205 height 24
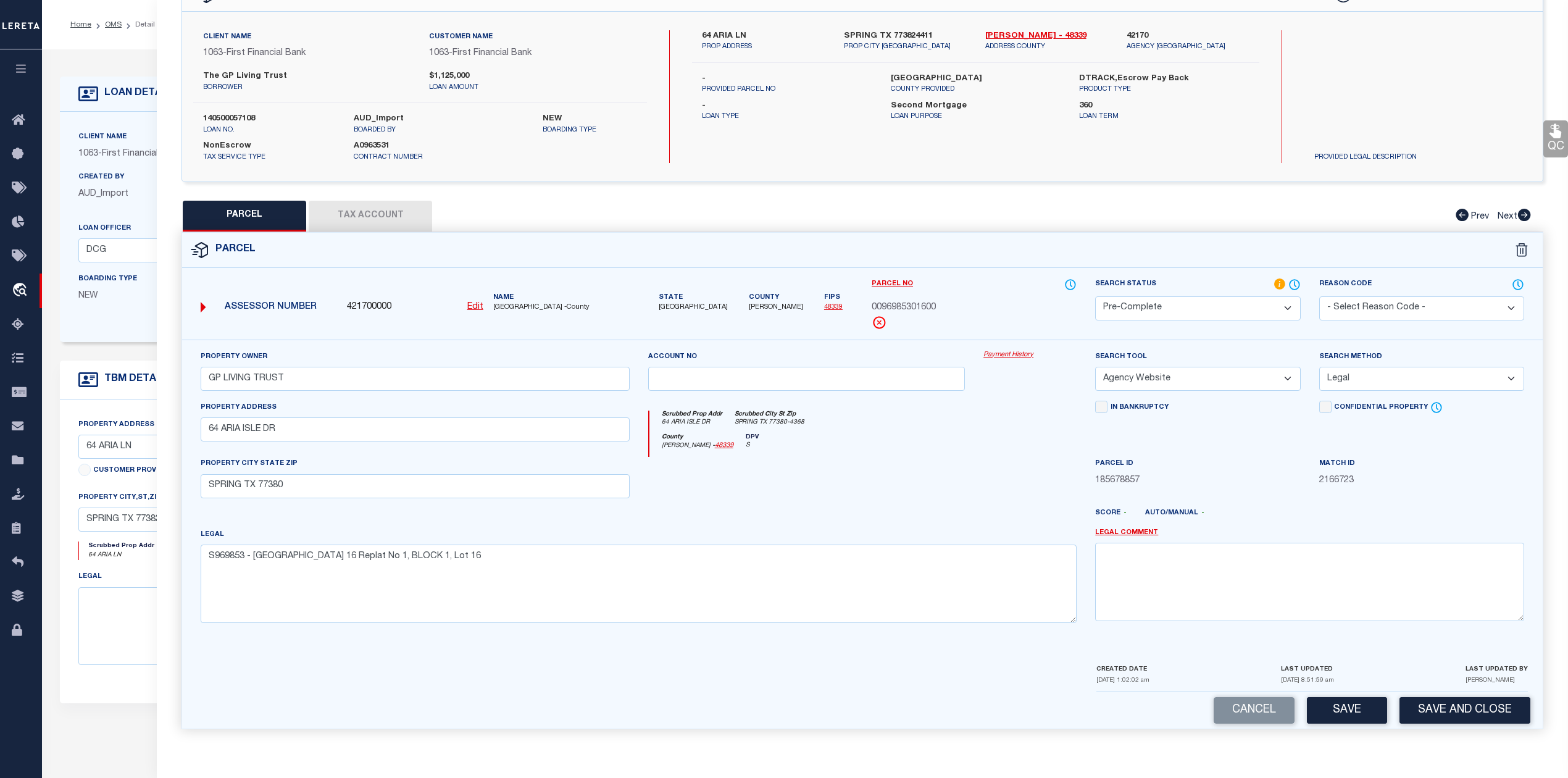
click at [1346, 709] on button "Save" at bounding box center [1347, 710] width 80 height 27
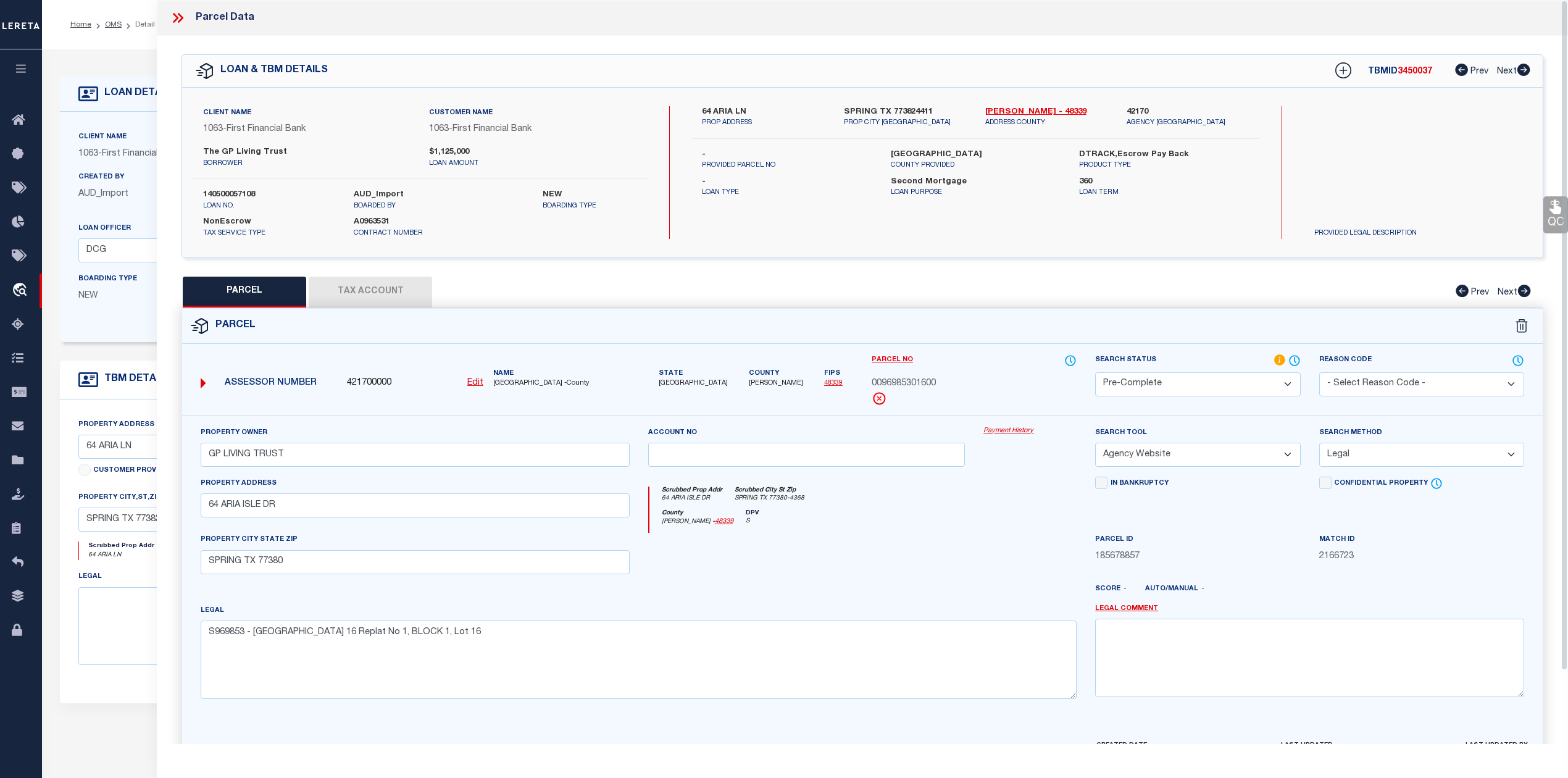
select select "AS"
select select
checkbox input "false"
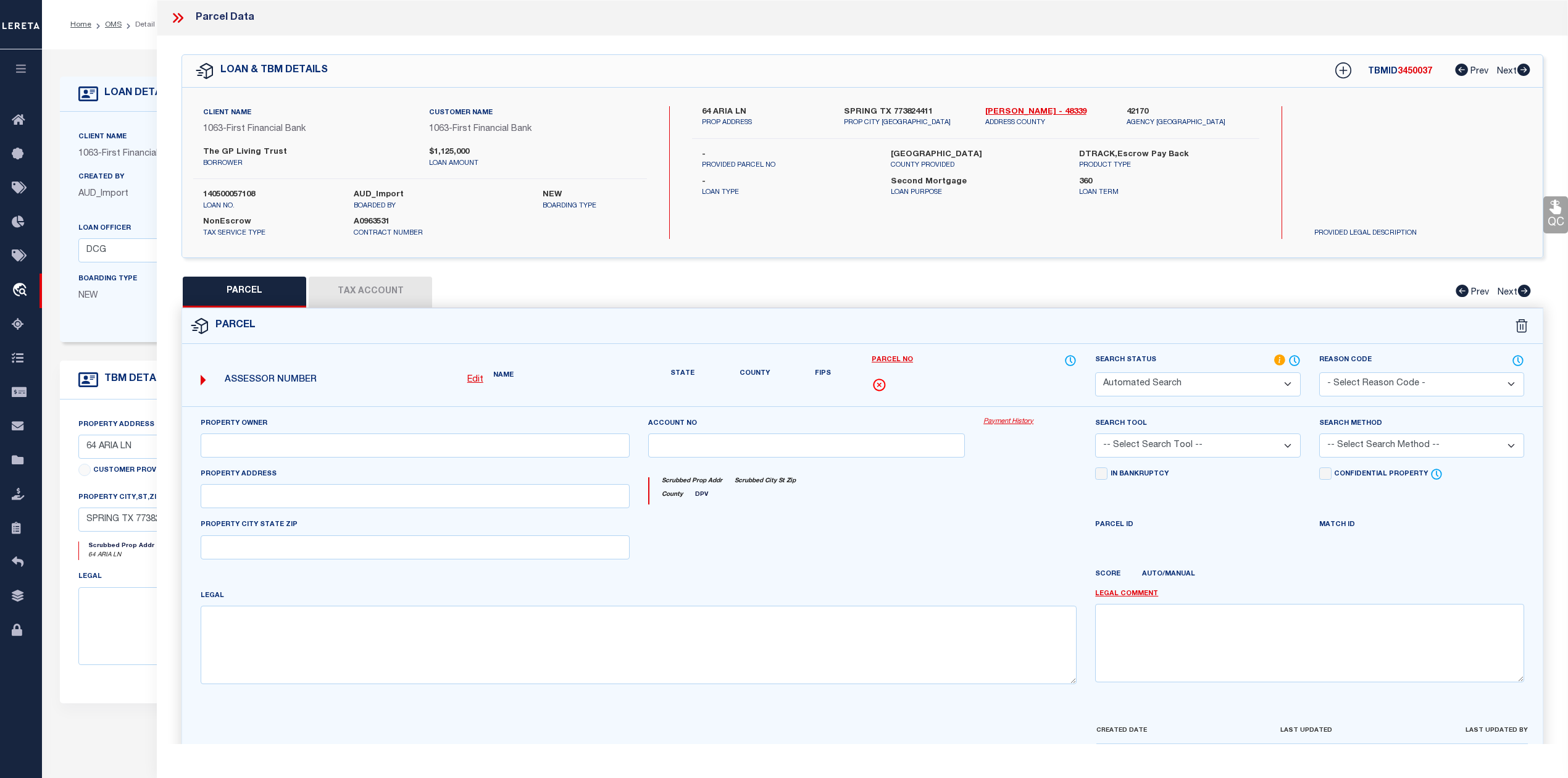
select select "PC"
type input "GP LIVING TRUST"
select select "AGW"
select select "LEG"
type input "64 ARIA ISLE DR"
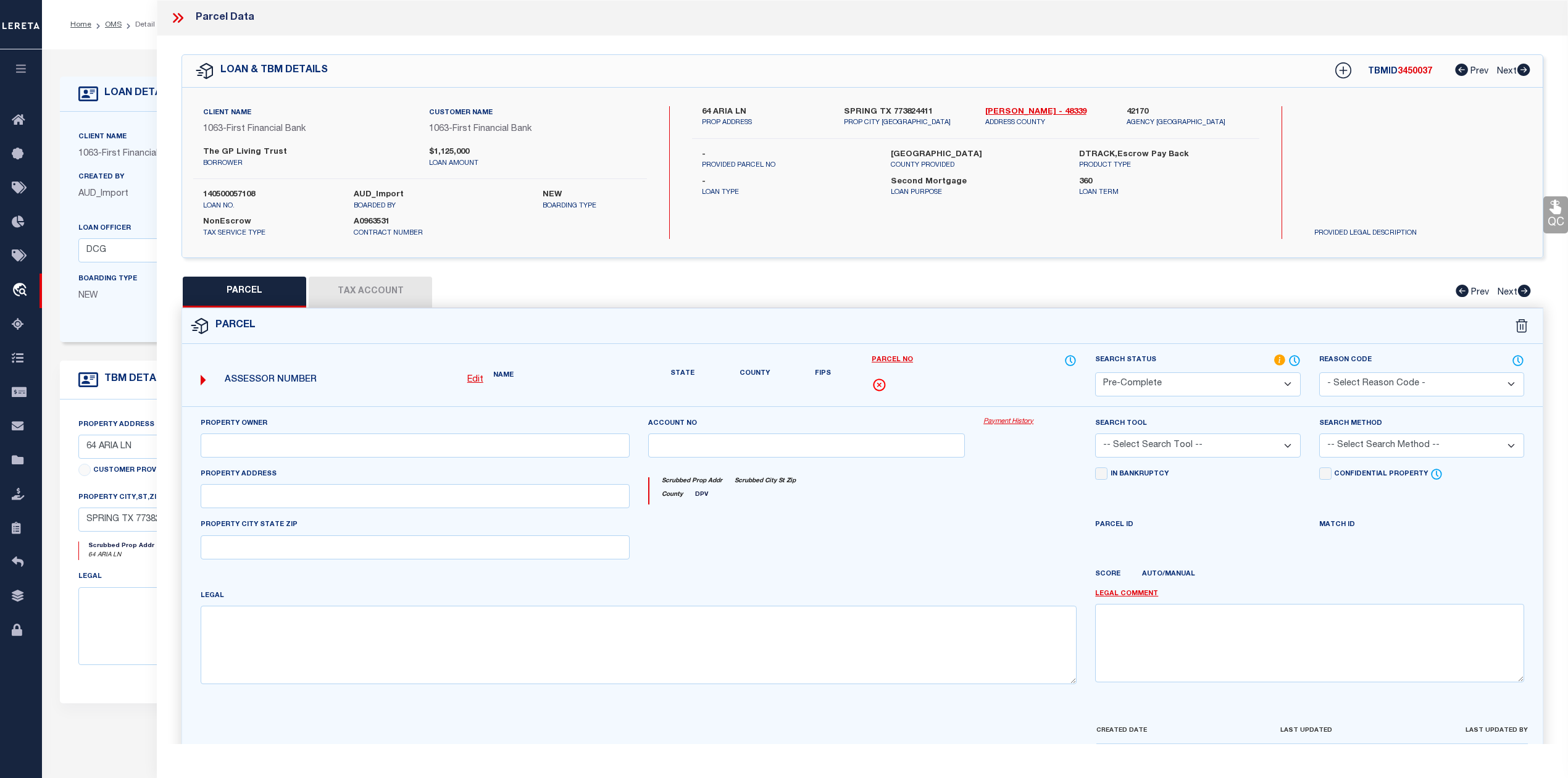
type input "SPRING TX 77380"
type textarea "S969853 - Wdlnds Lake Woodlands East Shore 16 Replat No 1, BLOCK 1, Lot 16"
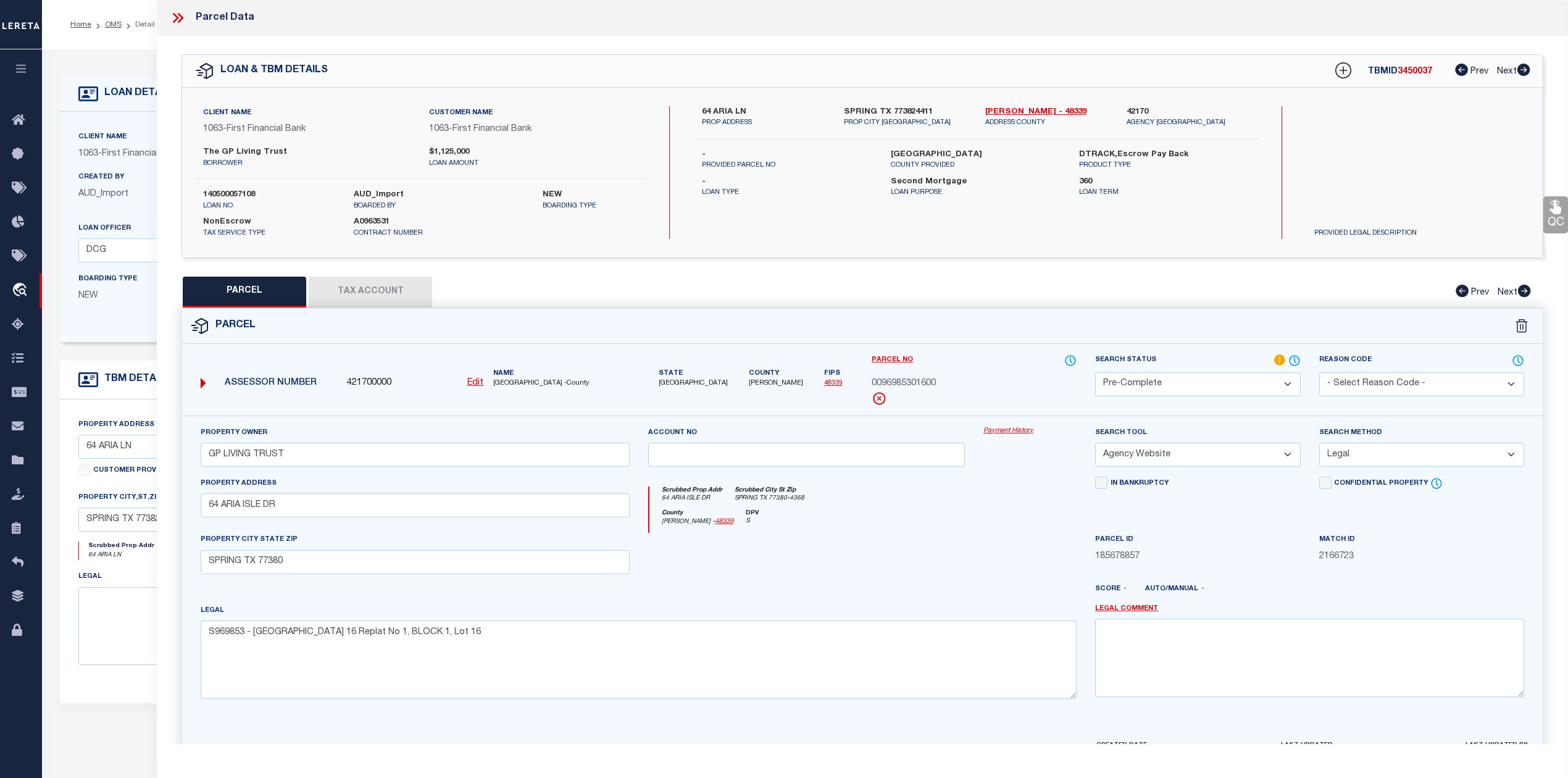
click at [1415, 70] on span "3450037" at bounding box center [1415, 72] width 35 height 9
click at [1418, 64] on div "TBMID 3450037 Prev Next" at bounding box center [1425, 70] width 212 height 22
copy span "3450037"
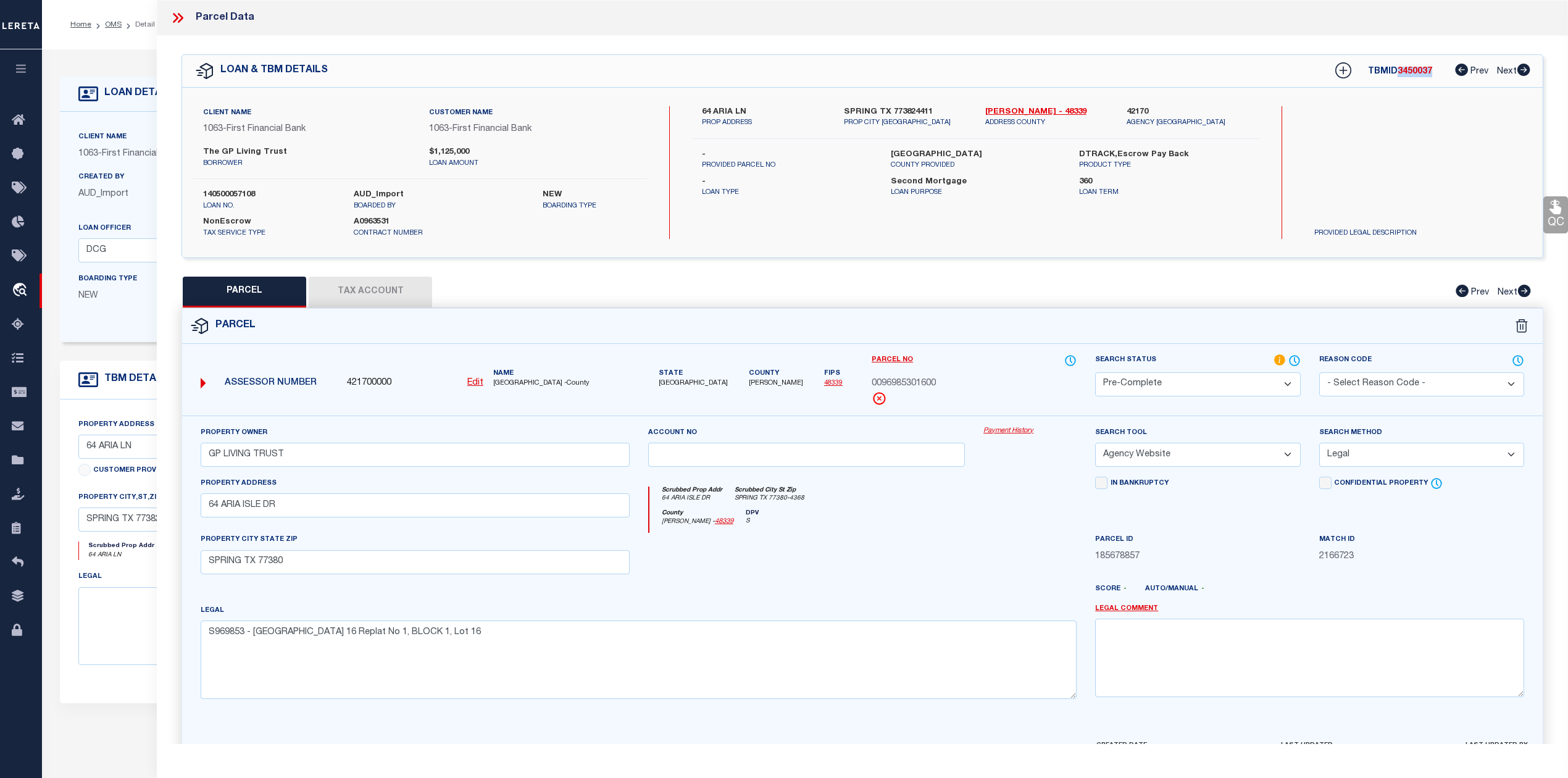
click at [228, 193] on label "140500057108" at bounding box center [269, 195] width 132 height 12
copy label "140500057108"
drag, startPoint x: 988, startPoint y: 109, endPoint x: 1036, endPoint y: 109, distance: 48.0
click at [1036, 109] on div "Montgomery - 48339 ADDRESS COUNTY" at bounding box center [1046, 117] width 142 height 22
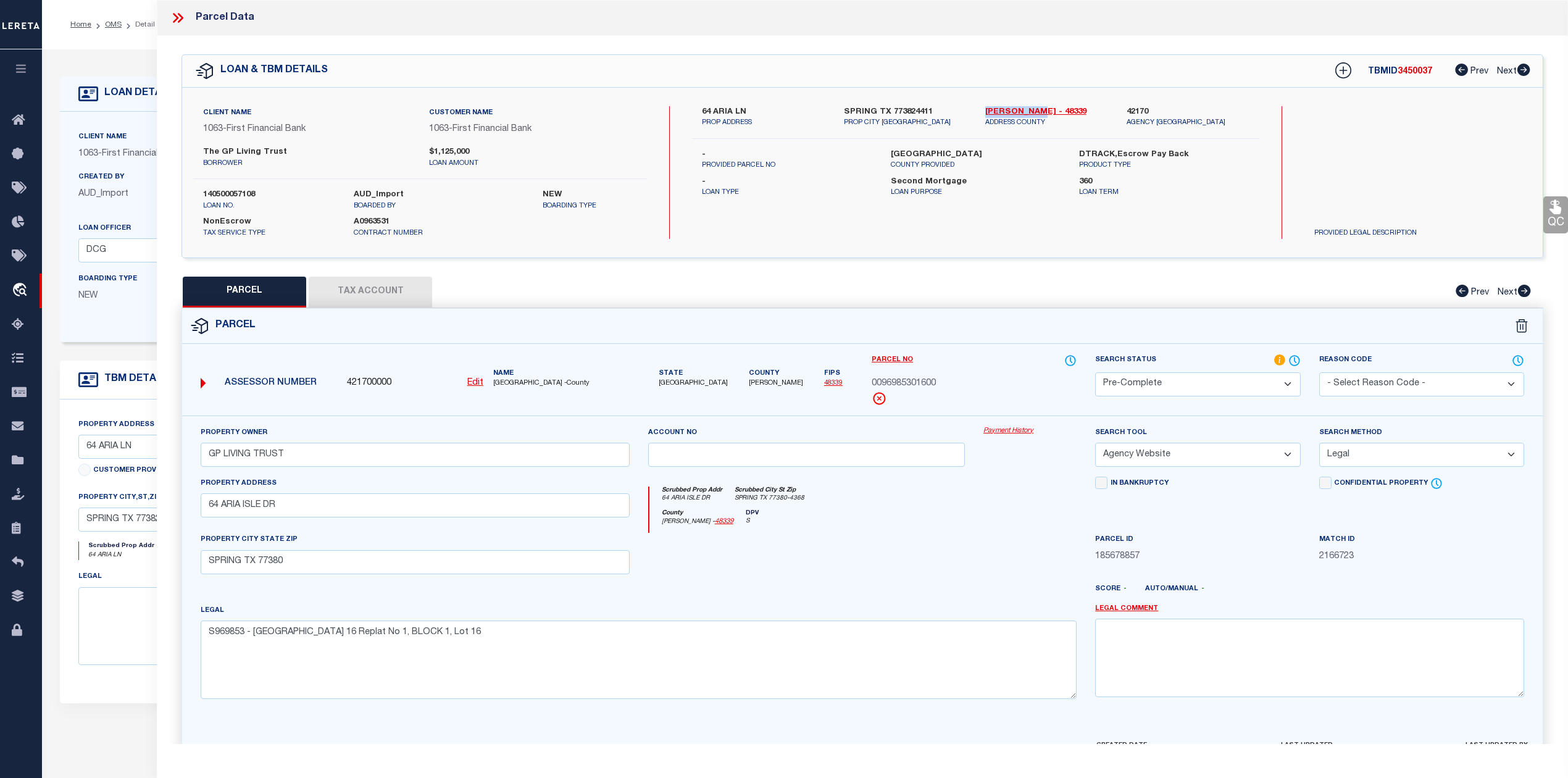
copy link "[PERSON_NAME]"
click at [413, 289] on button "Tax Account" at bounding box center [370, 292] width 124 height 31
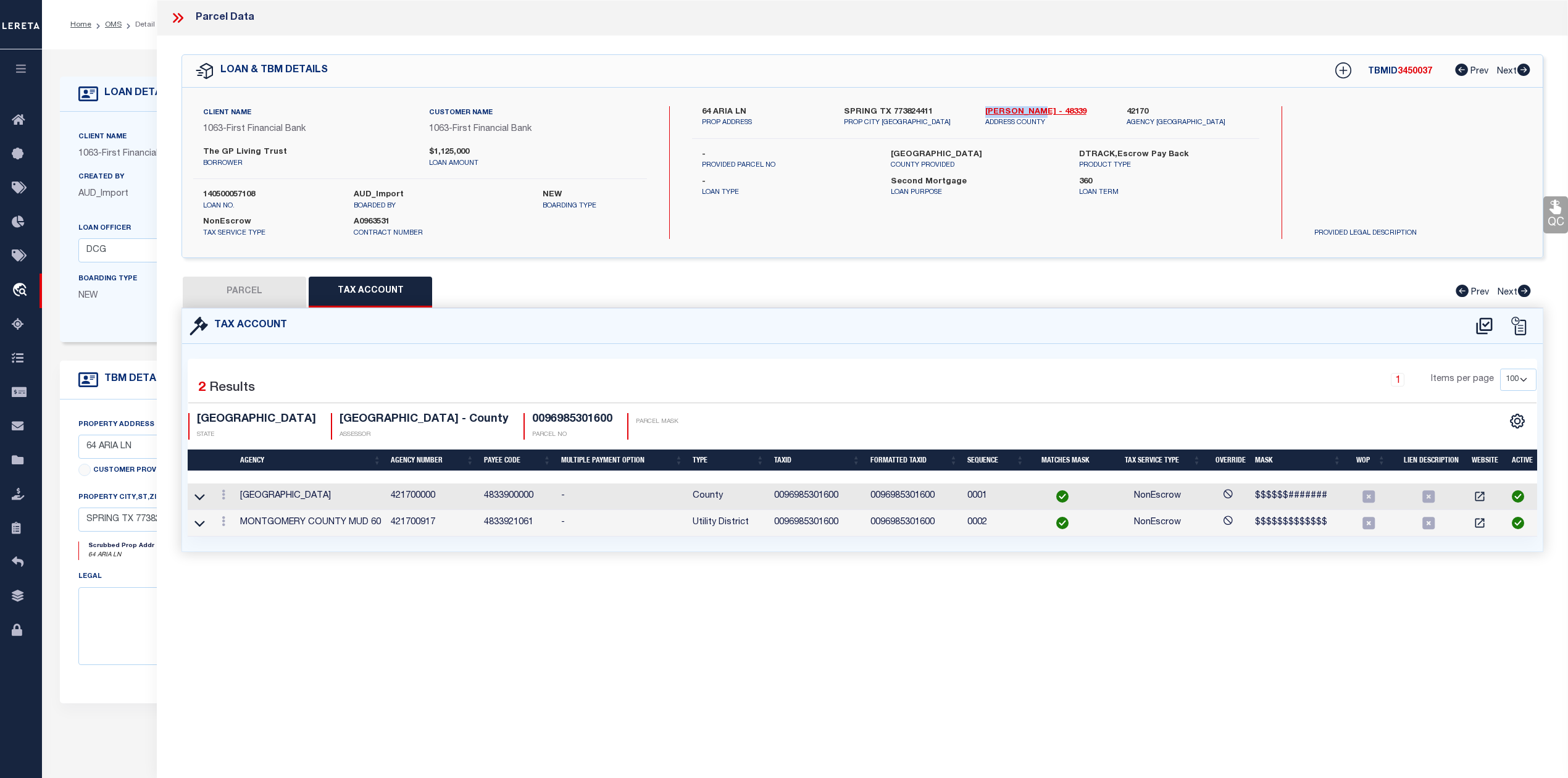
select select "100"
